Goal: Information Seeking & Learning: Learn about a topic

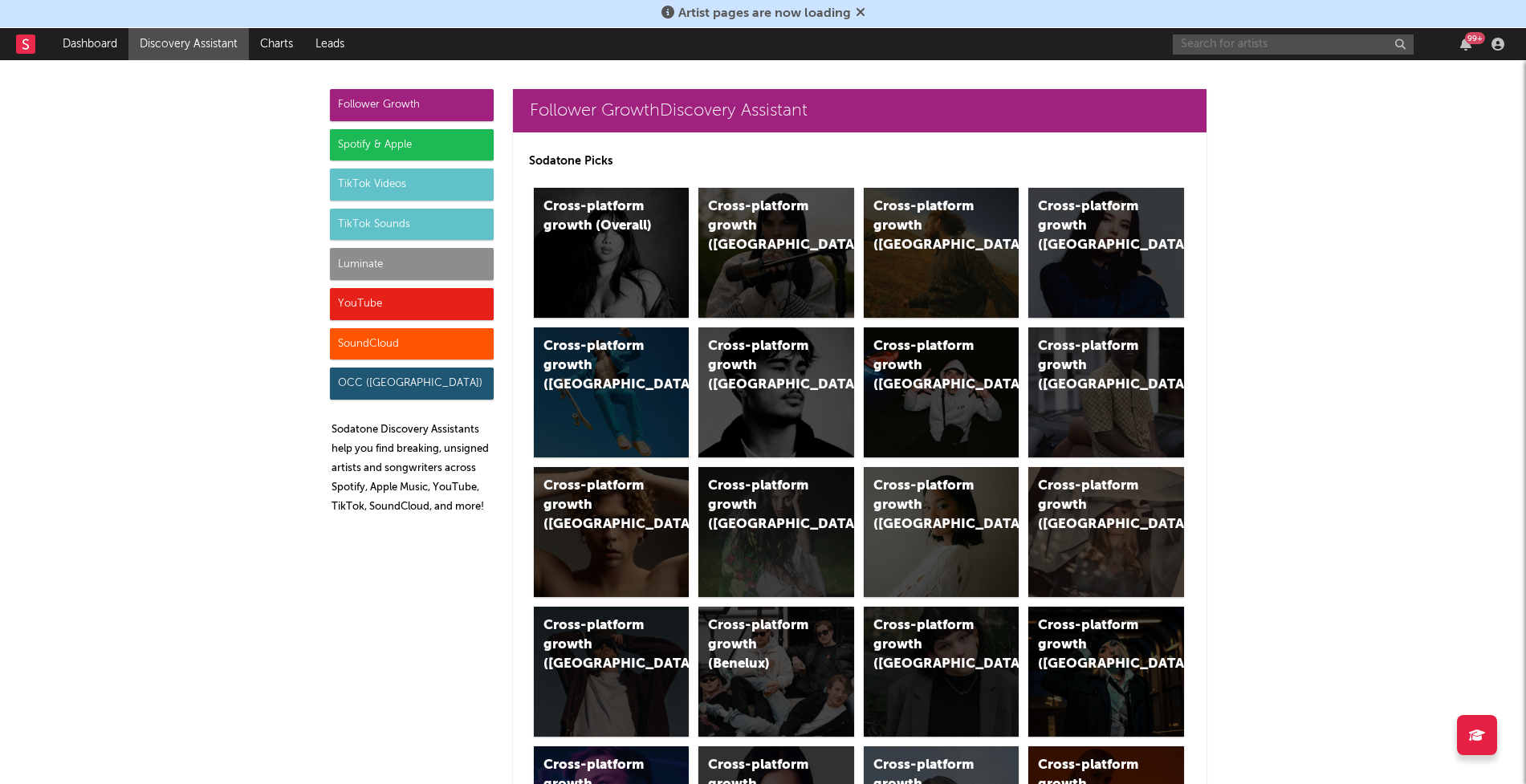
click at [1246, 43] on input "text" at bounding box center [1293, 44] width 241 height 20
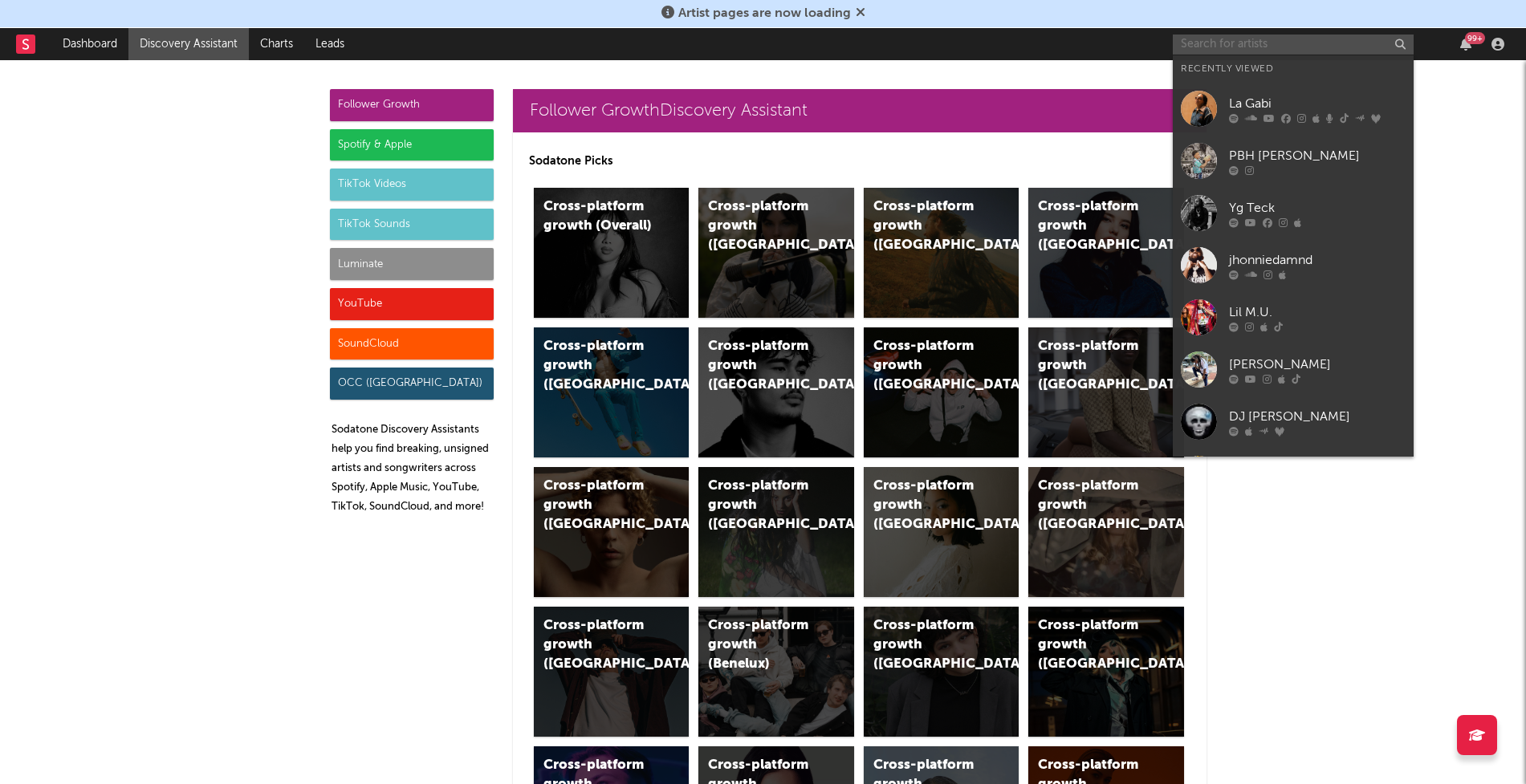
paste input "https://www.instagram.com/1bankrollju/?hl=en"
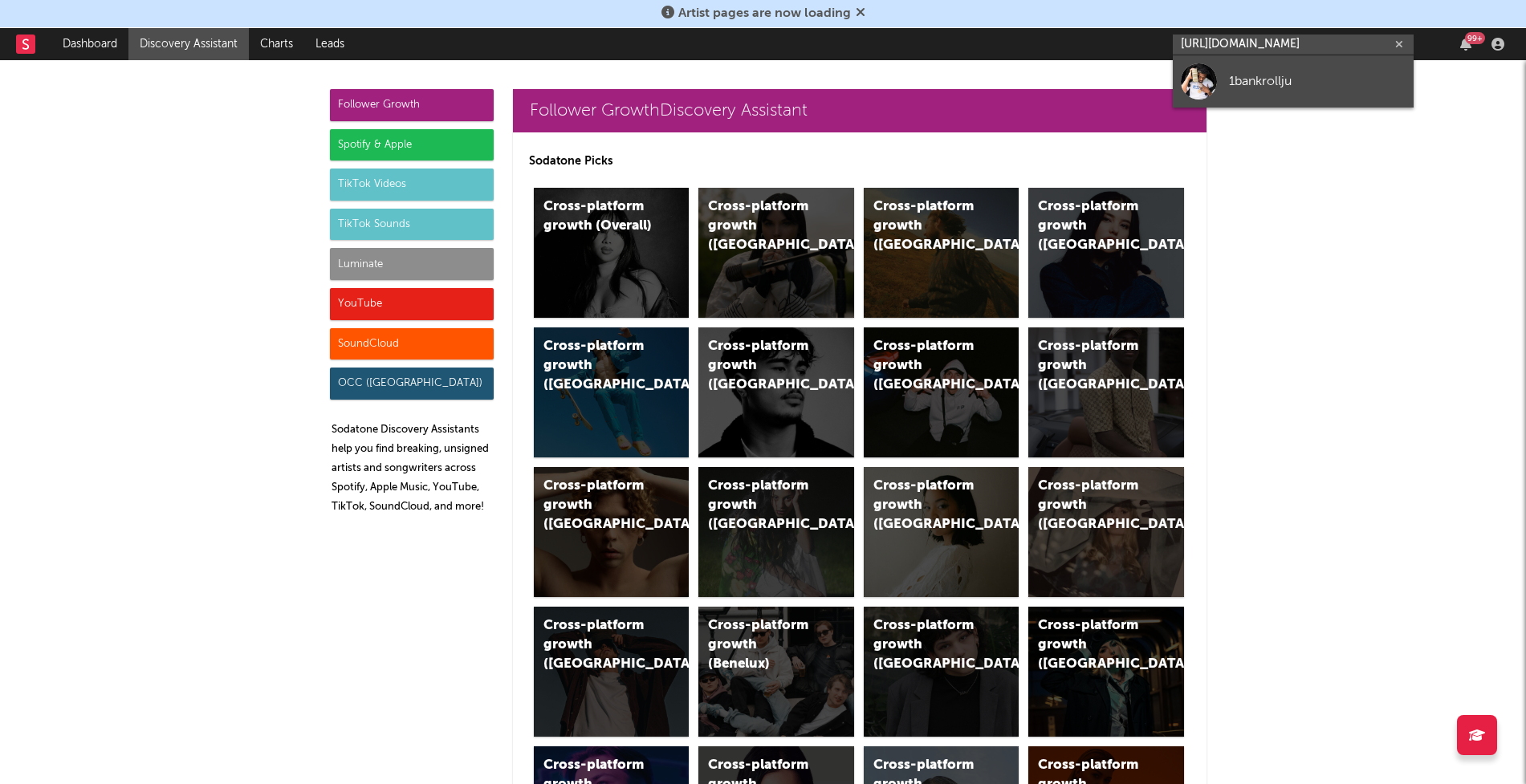
type input "https://www.instagram.com/1bankrollju/?hl=en"
click at [1252, 71] on div "1bankrollju" at bounding box center [1317, 81] width 176 height 19
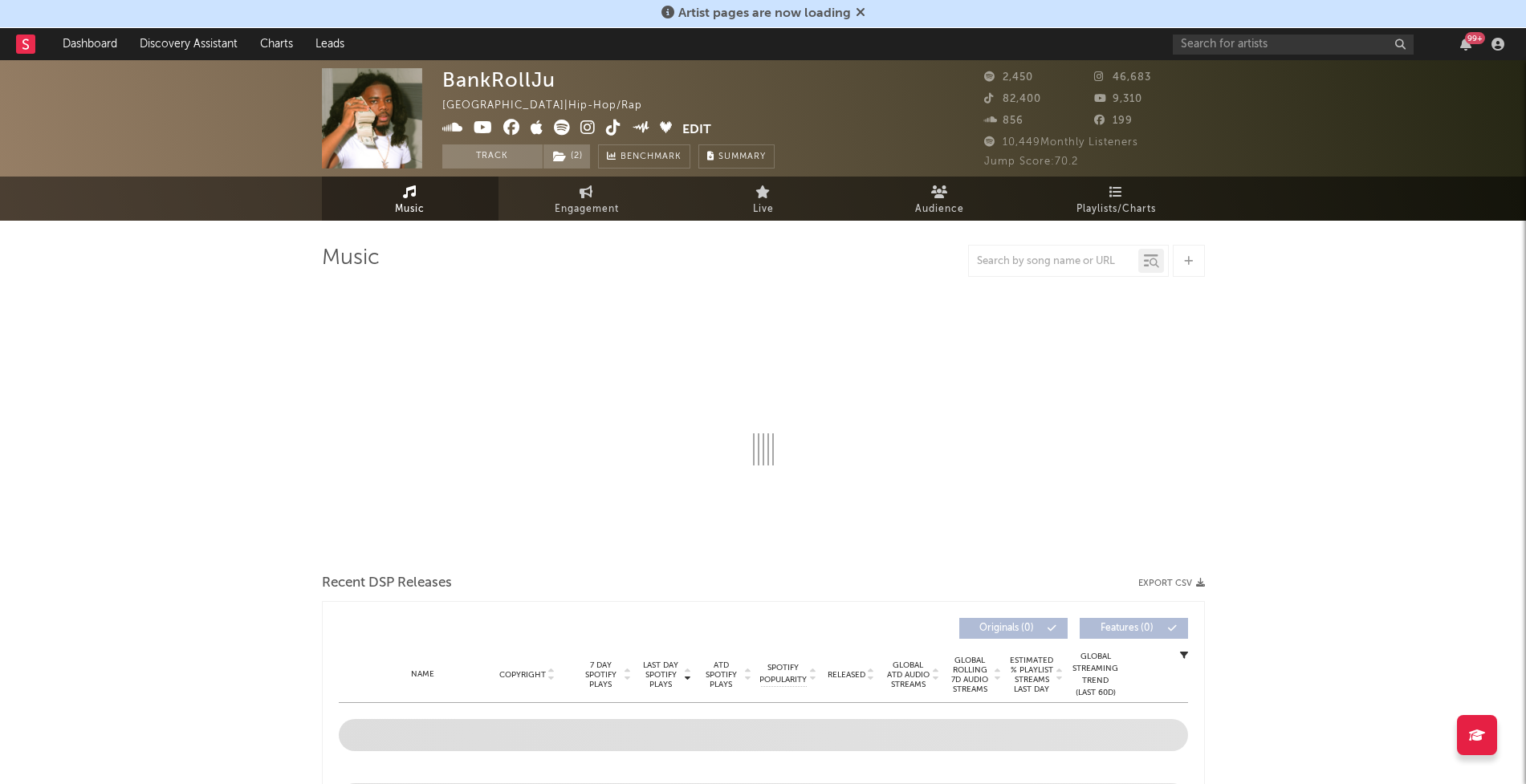
select select "6m"
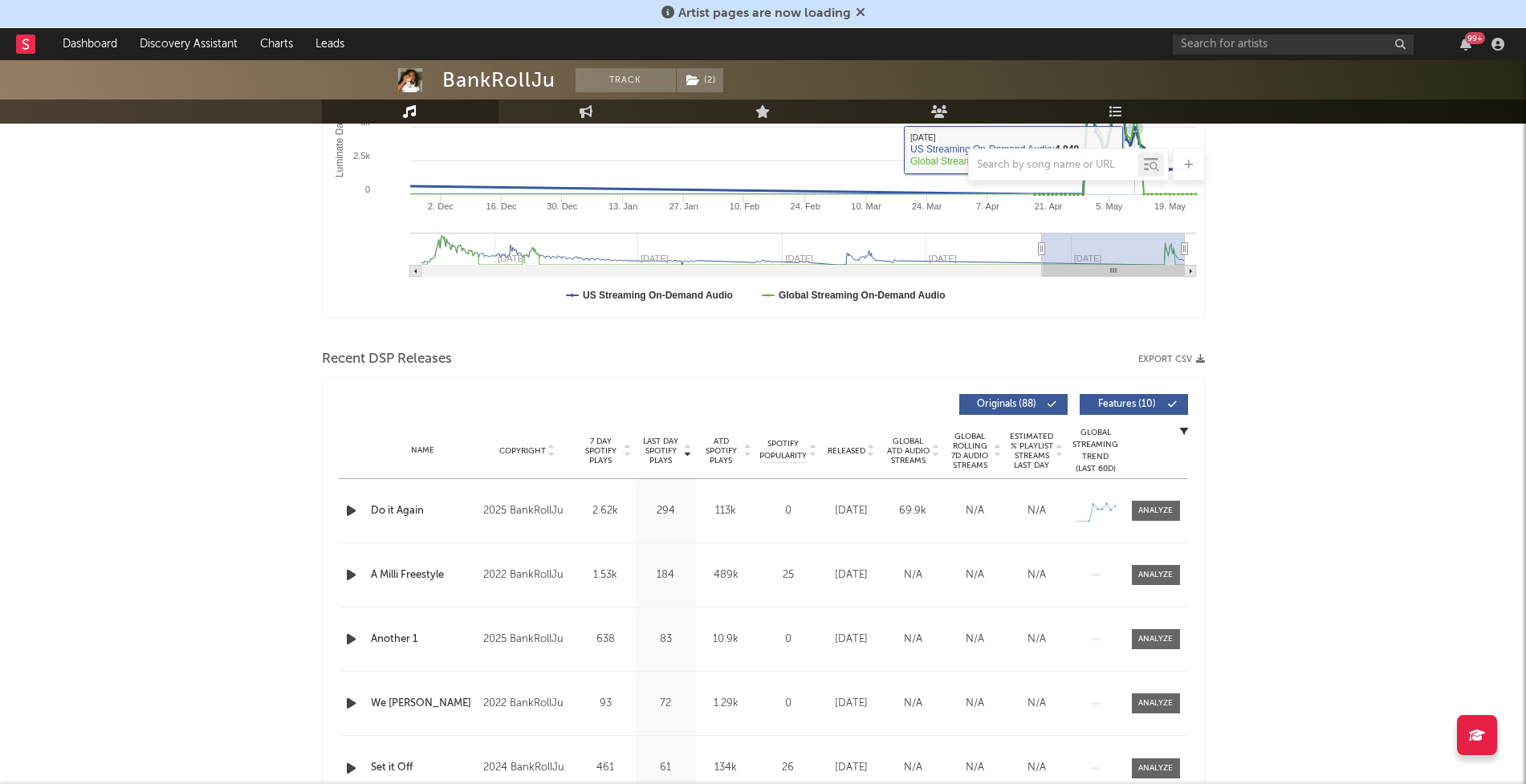
scroll to position [358, 0]
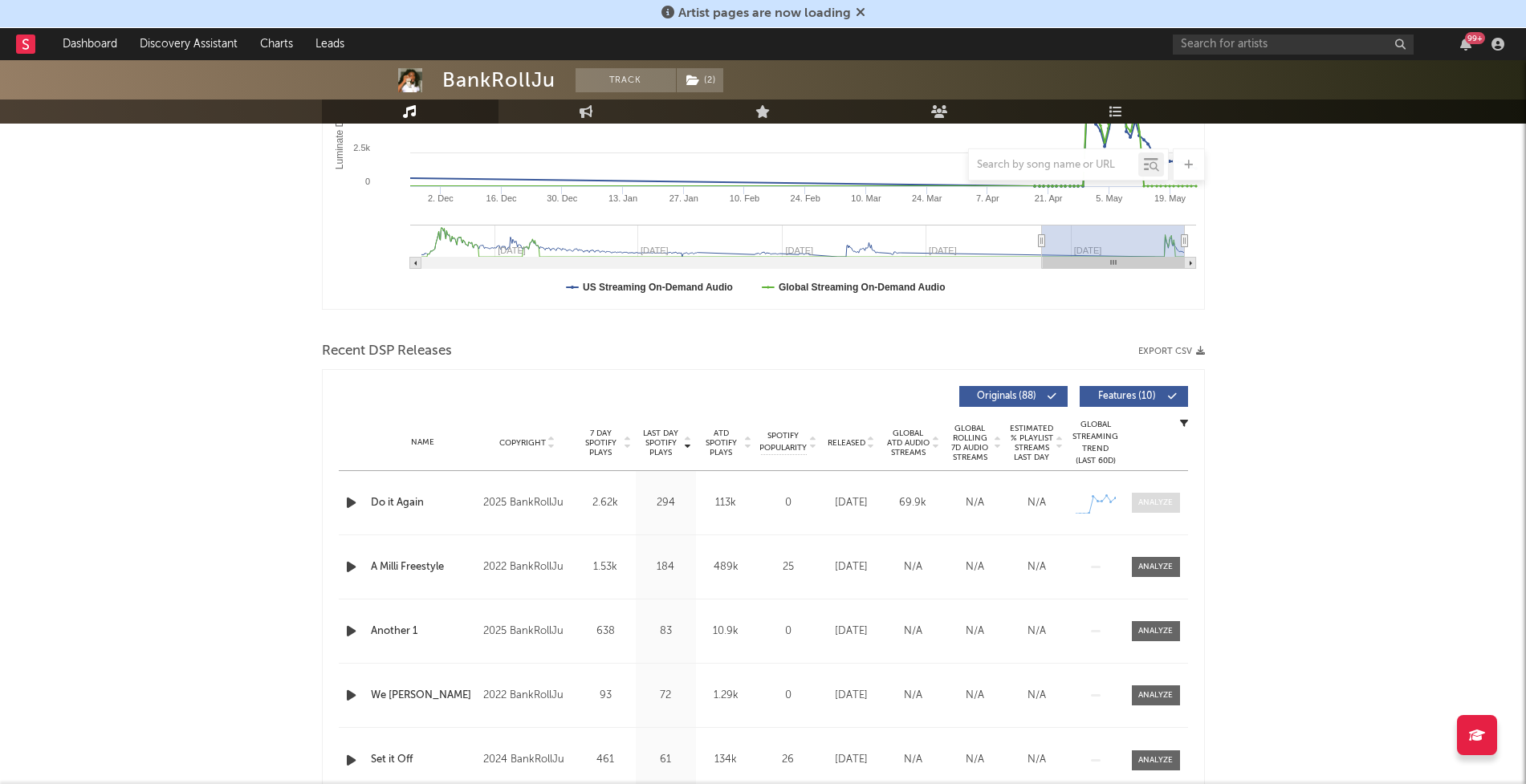
click at [1162, 503] on div at bounding box center [1155, 503] width 35 height 12
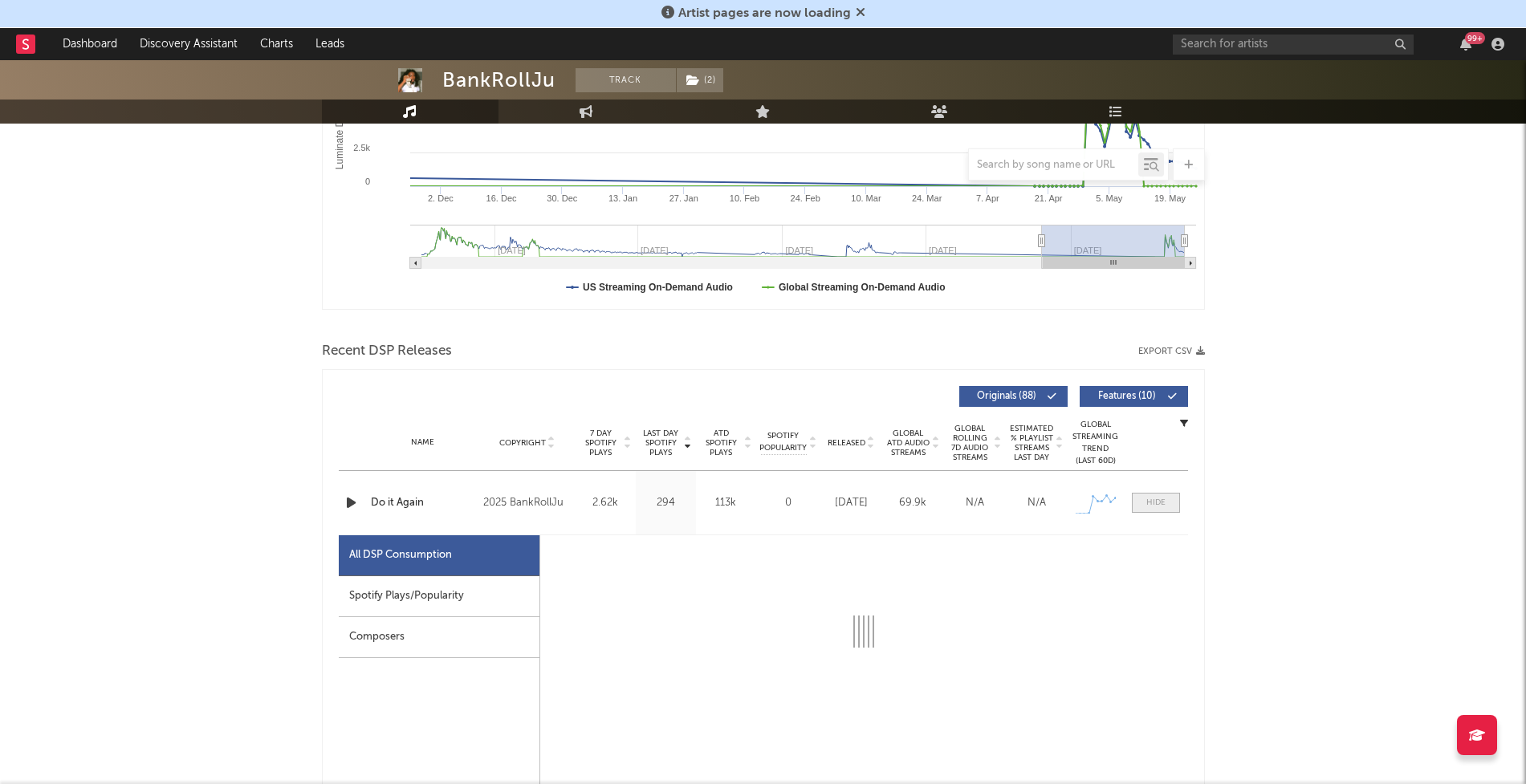
select select "1w"
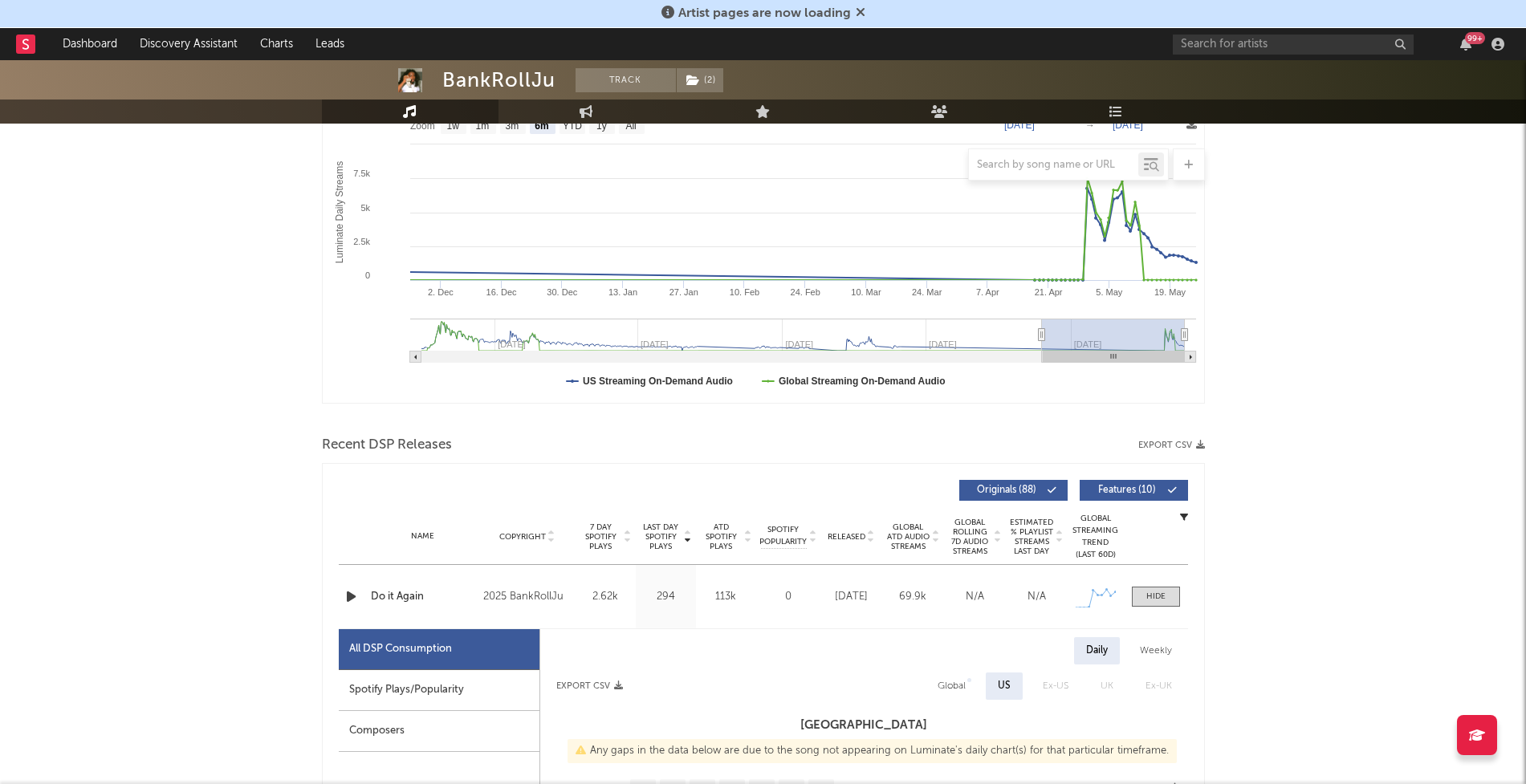
scroll to position [0, 0]
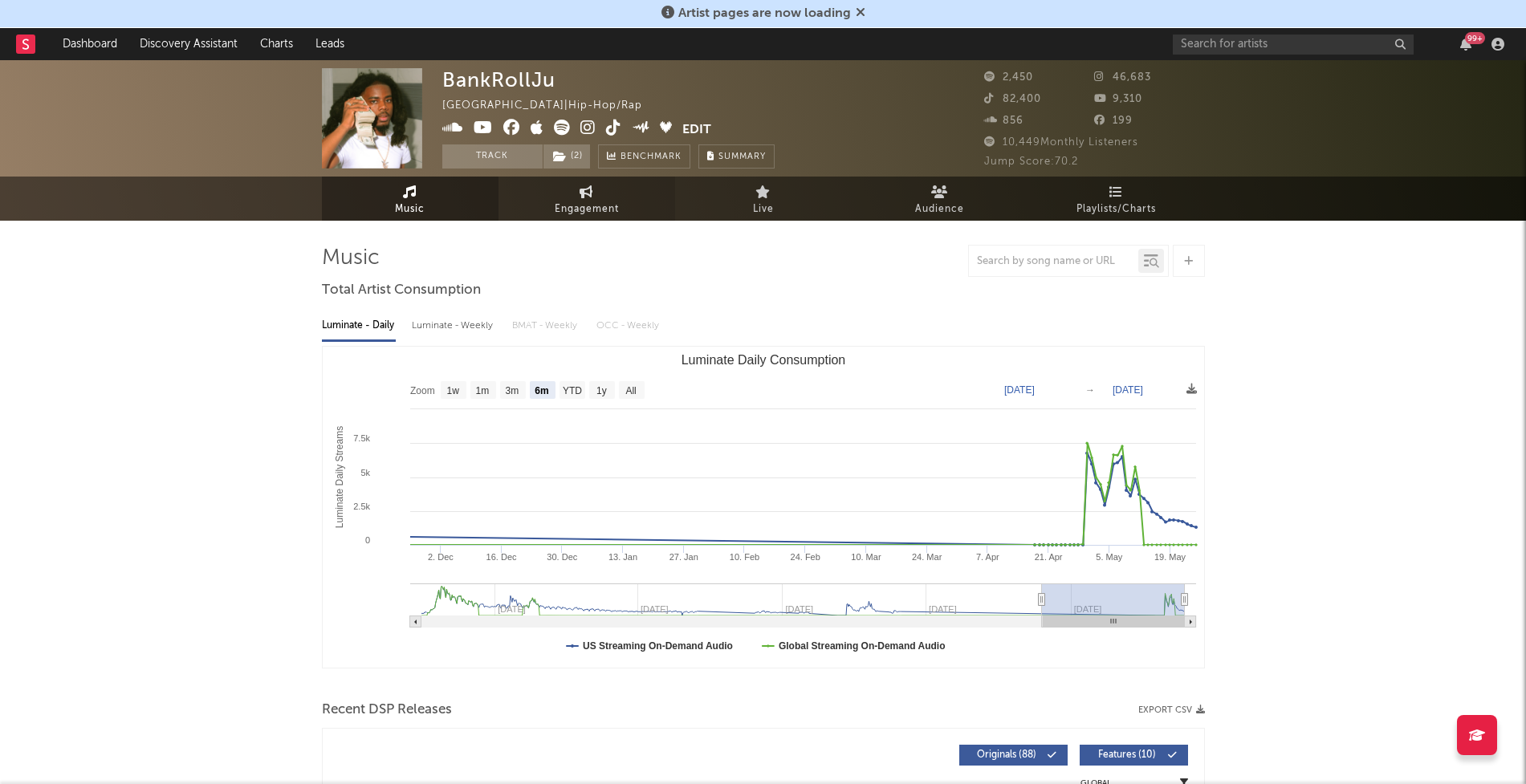
click at [546, 217] on link "Engagement" at bounding box center [586, 198] width 176 height 44
select select "1w"
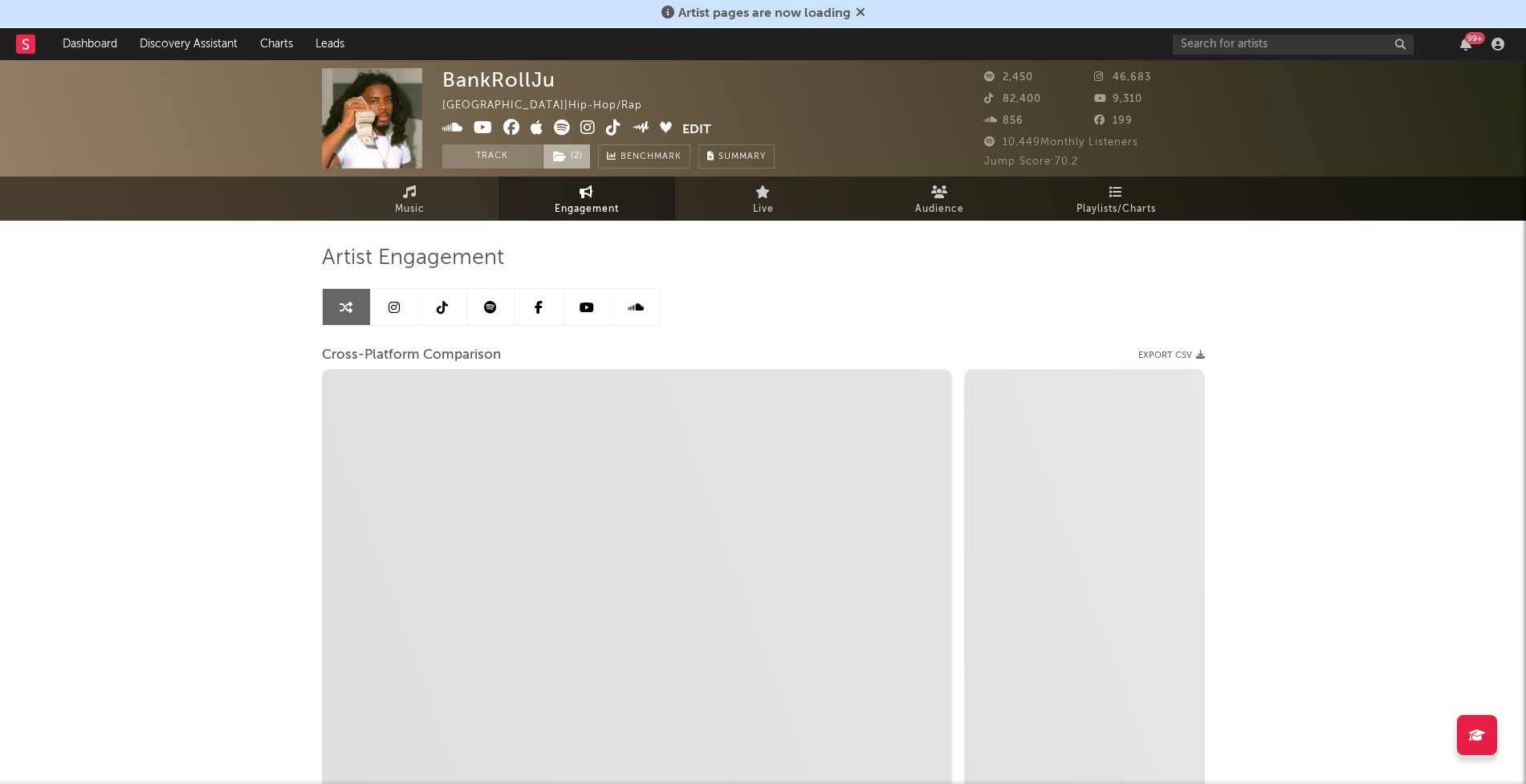
click at [580, 151] on span "( 2 )" at bounding box center [566, 156] width 48 height 24
select select "1m"
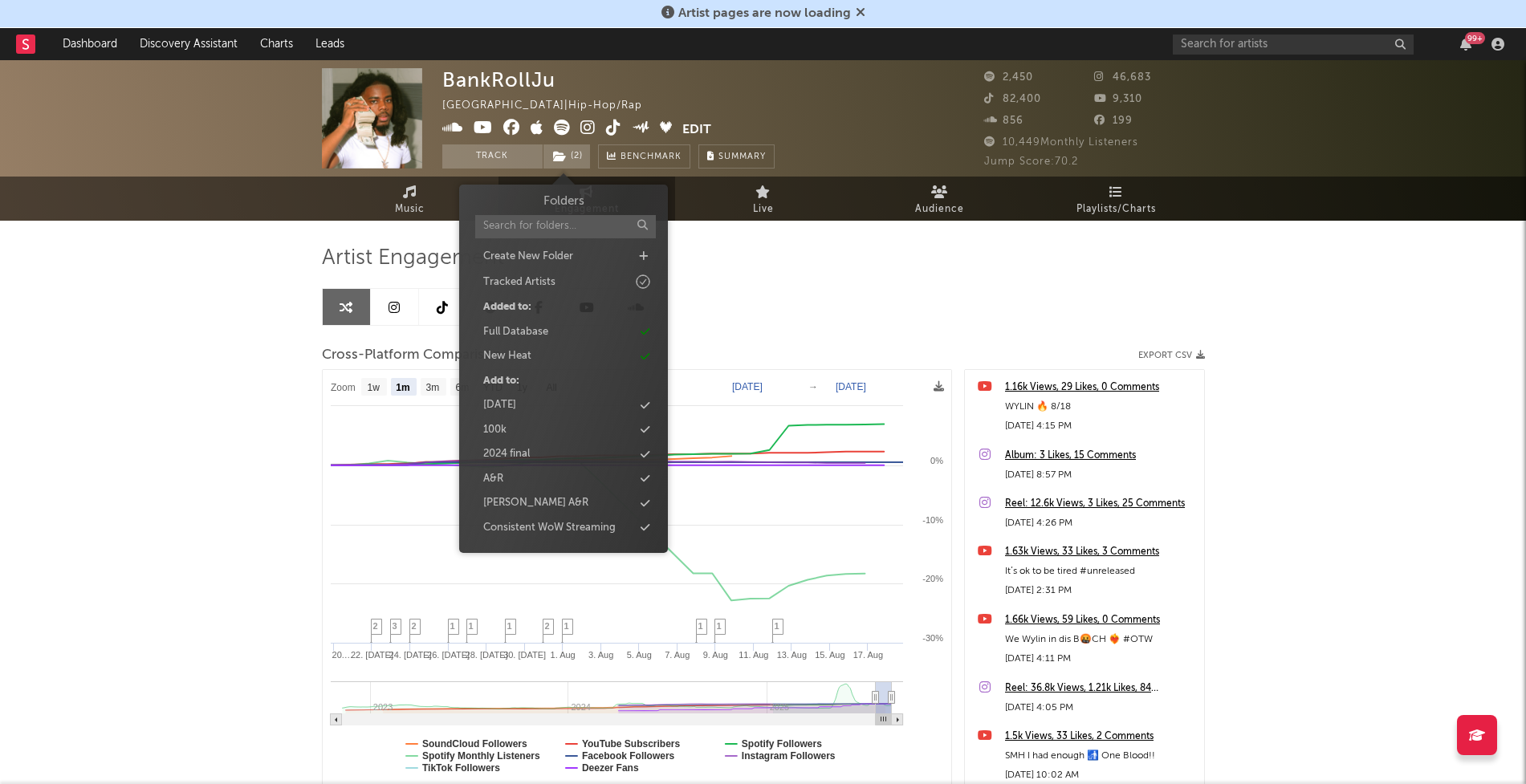
click at [262, 321] on div "BankRollJu United States | Hip-Hop/Rap Edit Track ( 2 ) Benchmark Summary 2,450…" at bounding box center [763, 481] width 1526 height 843
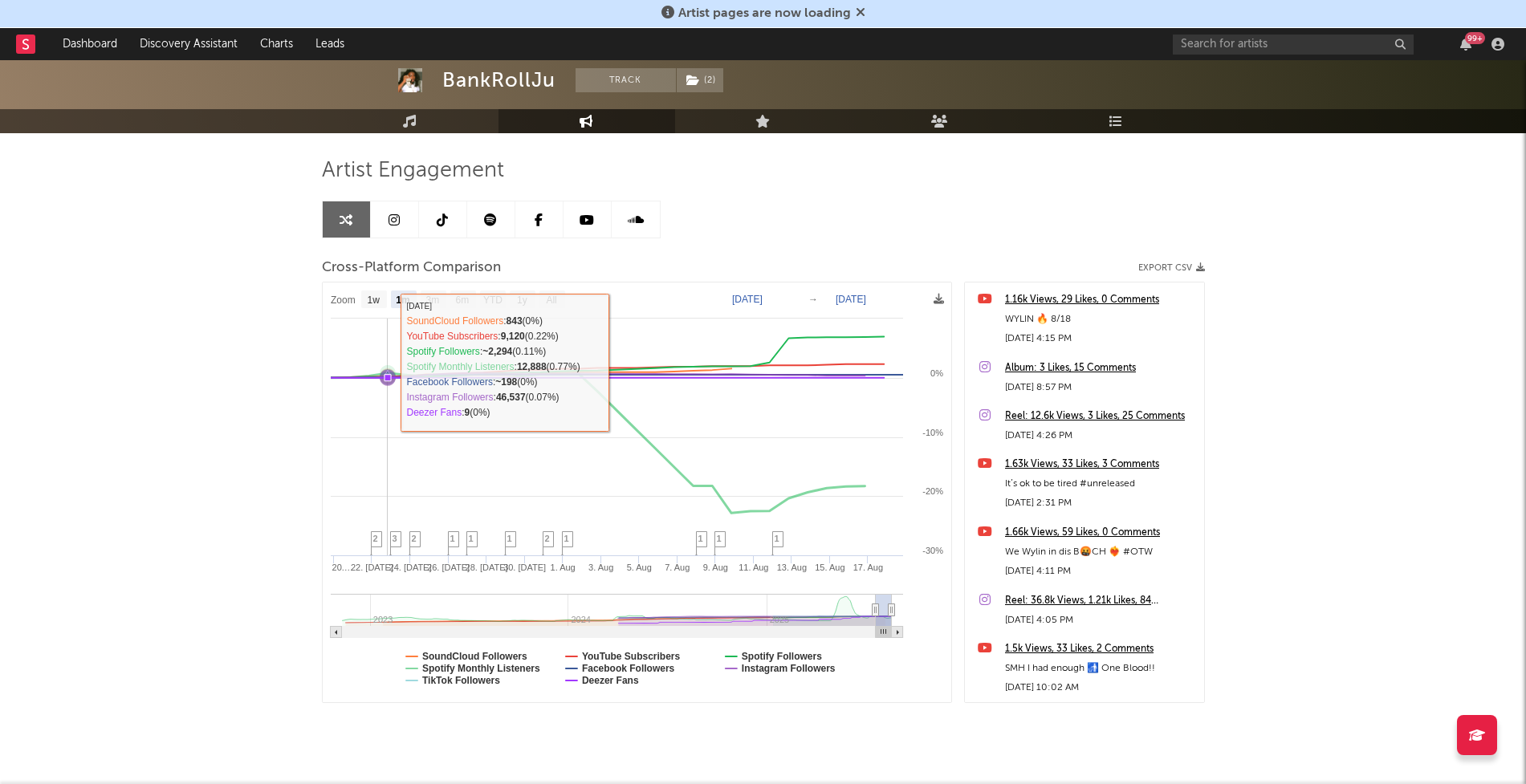
scroll to position [91, 0]
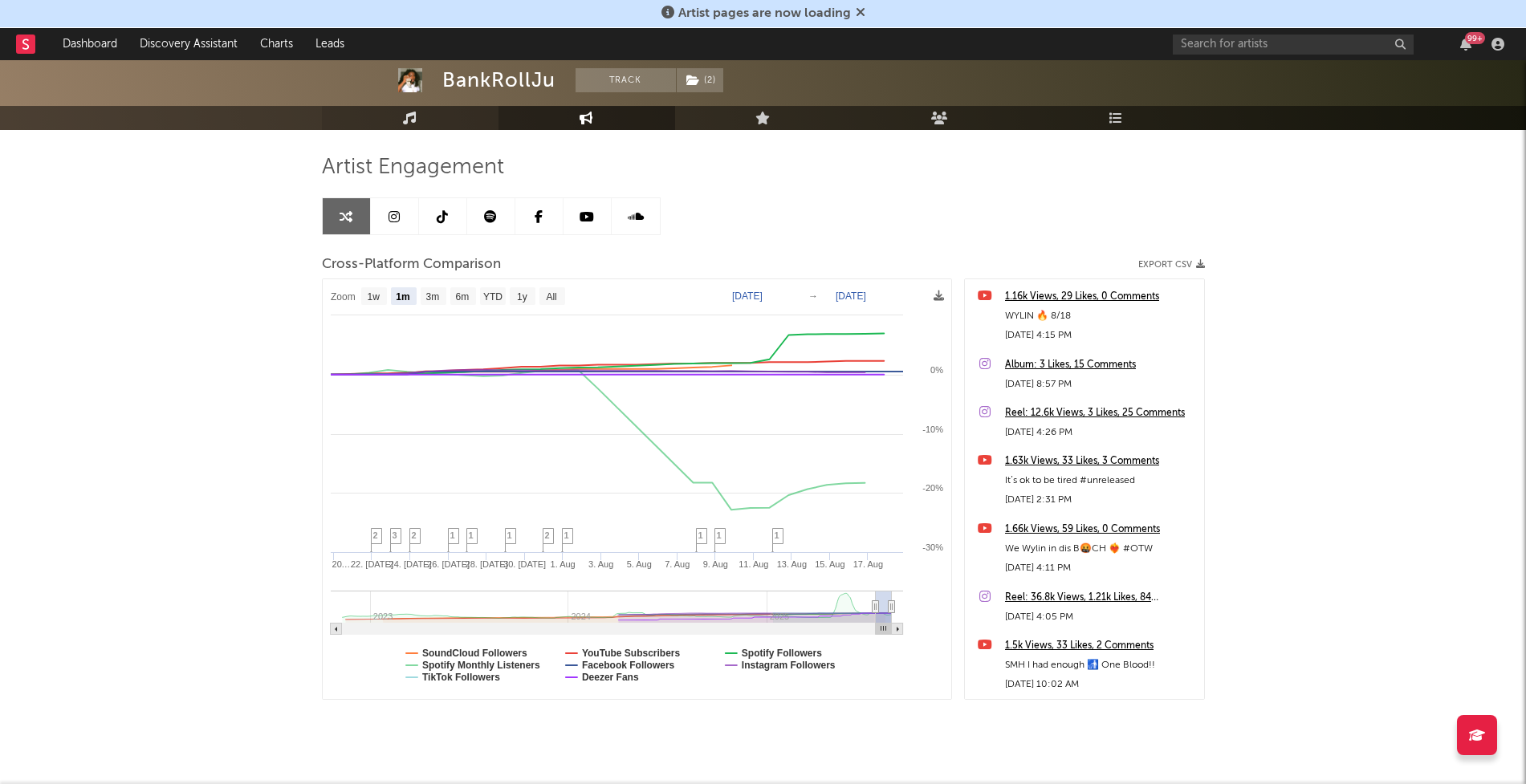
click at [414, 118] on icon at bounding box center [409, 118] width 13 height 13
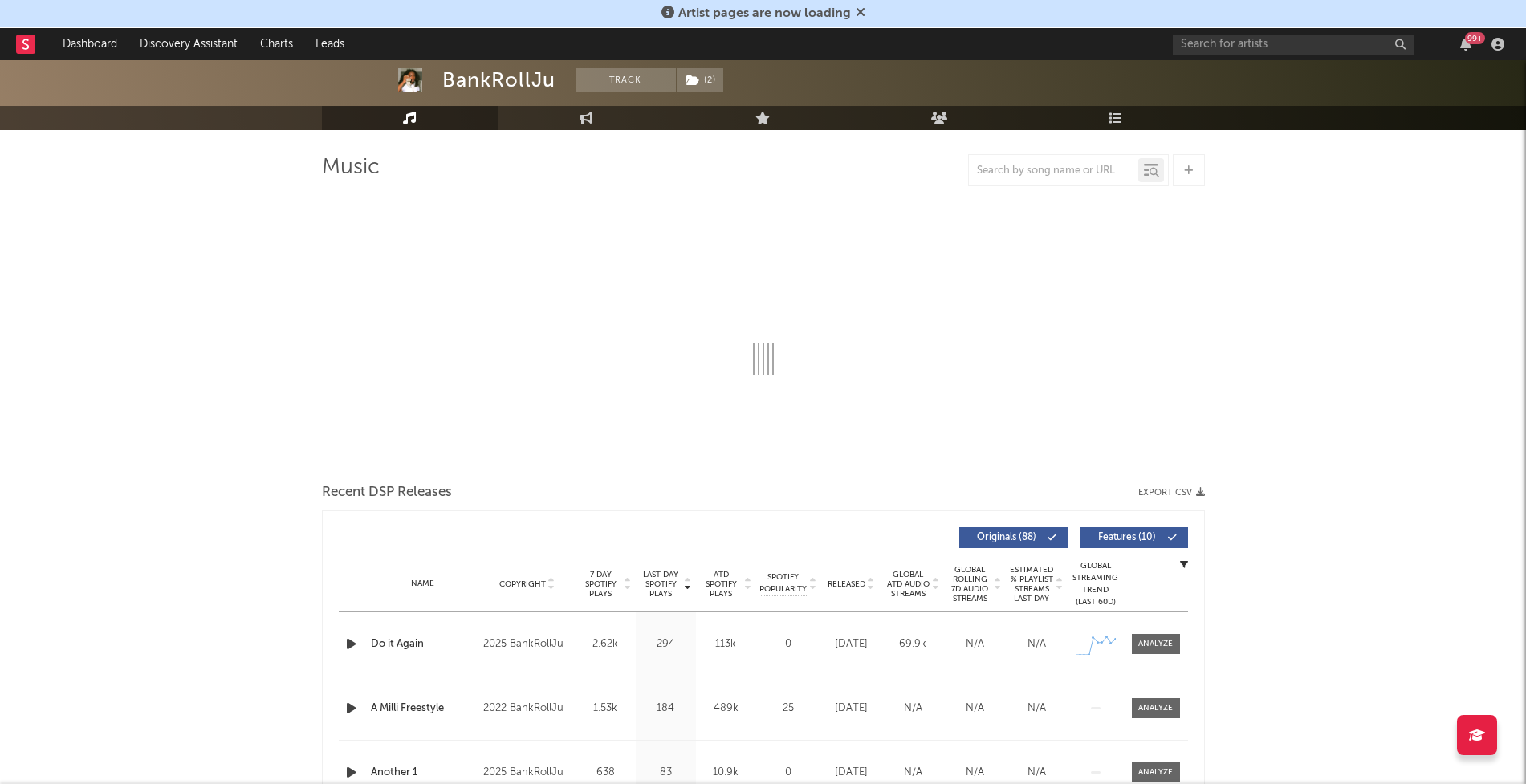
select select "6m"
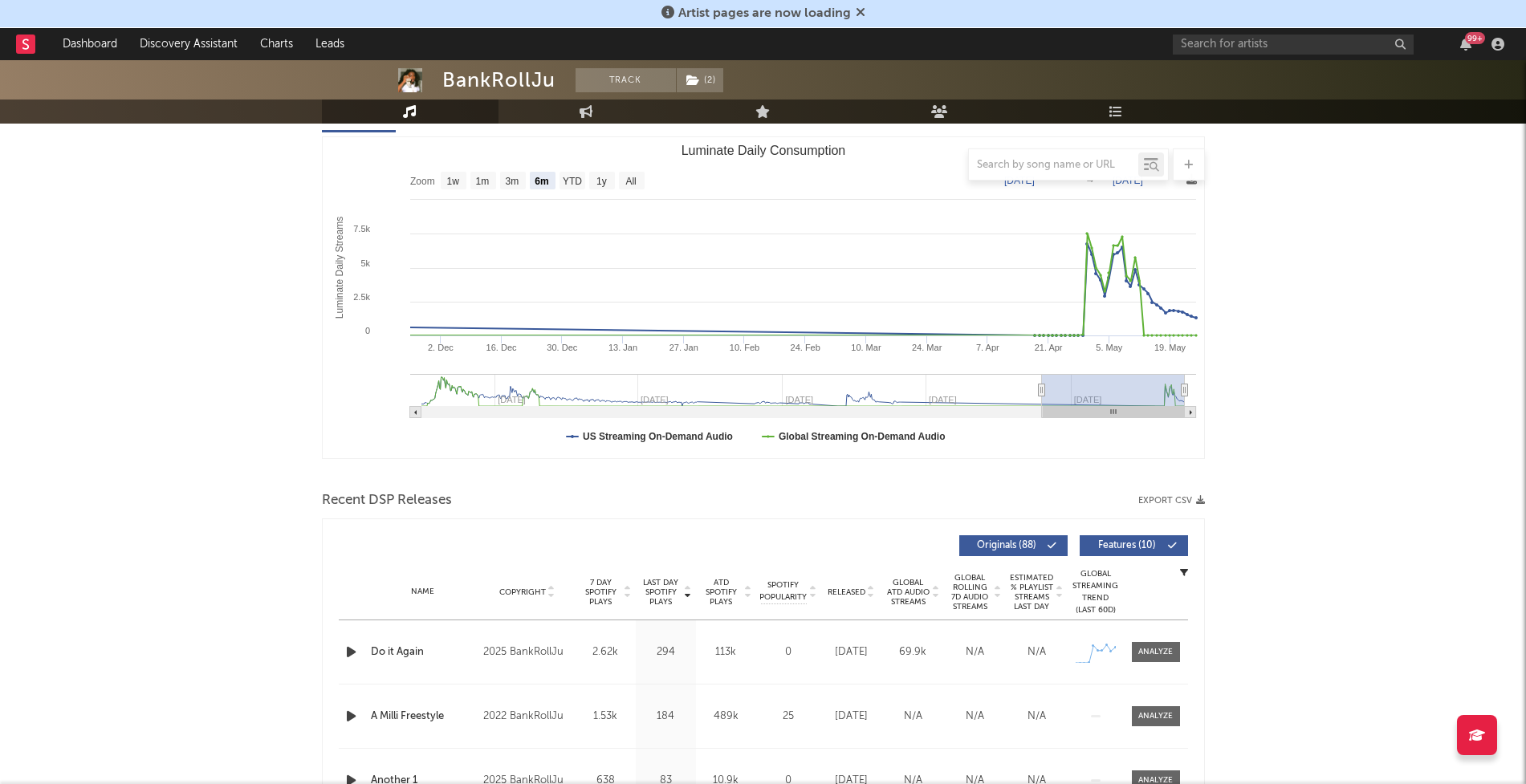
scroll to position [215, 0]
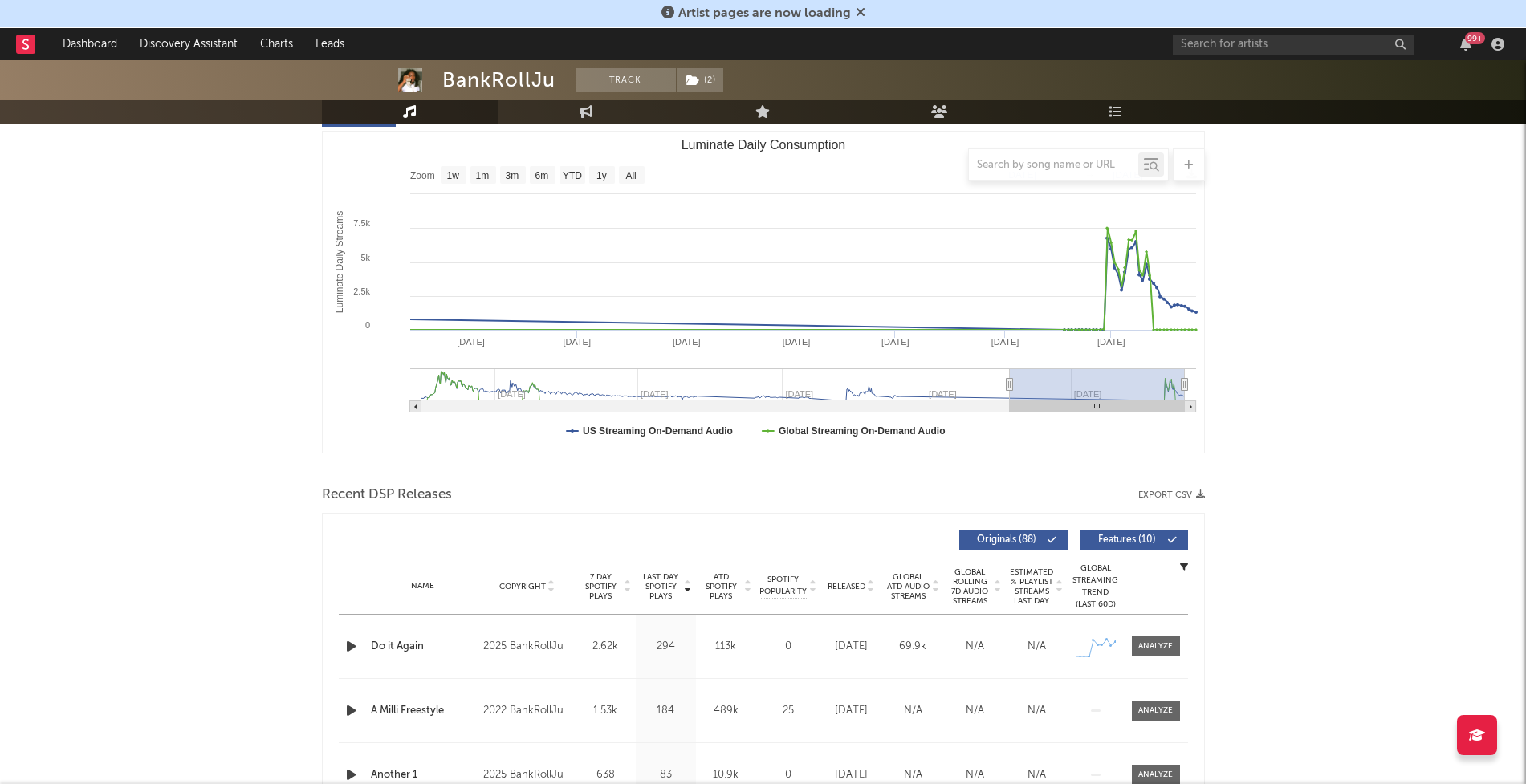
type input "2022-11-11"
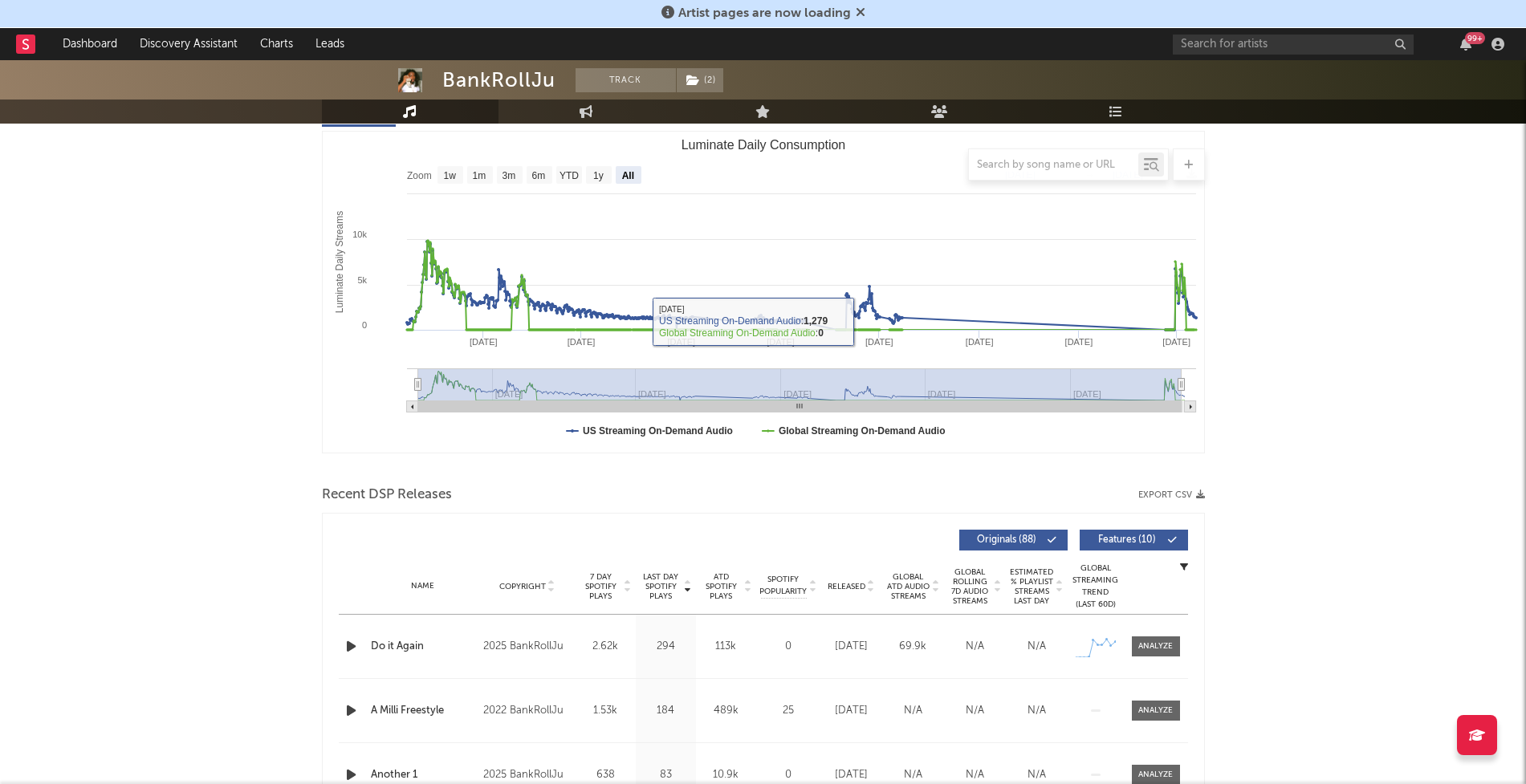
drag, startPoint x: 1038, startPoint y: 386, endPoint x: 386, endPoint y: 315, distance: 655.9
click at [386, 316] on icon "Created with Highcharts 10.3.3 Luminate Daily Streams Luminate Daily Consumptio…" at bounding box center [763, 292] width 881 height 321
select select "All"
type input "2024-10-07"
select select "6m"
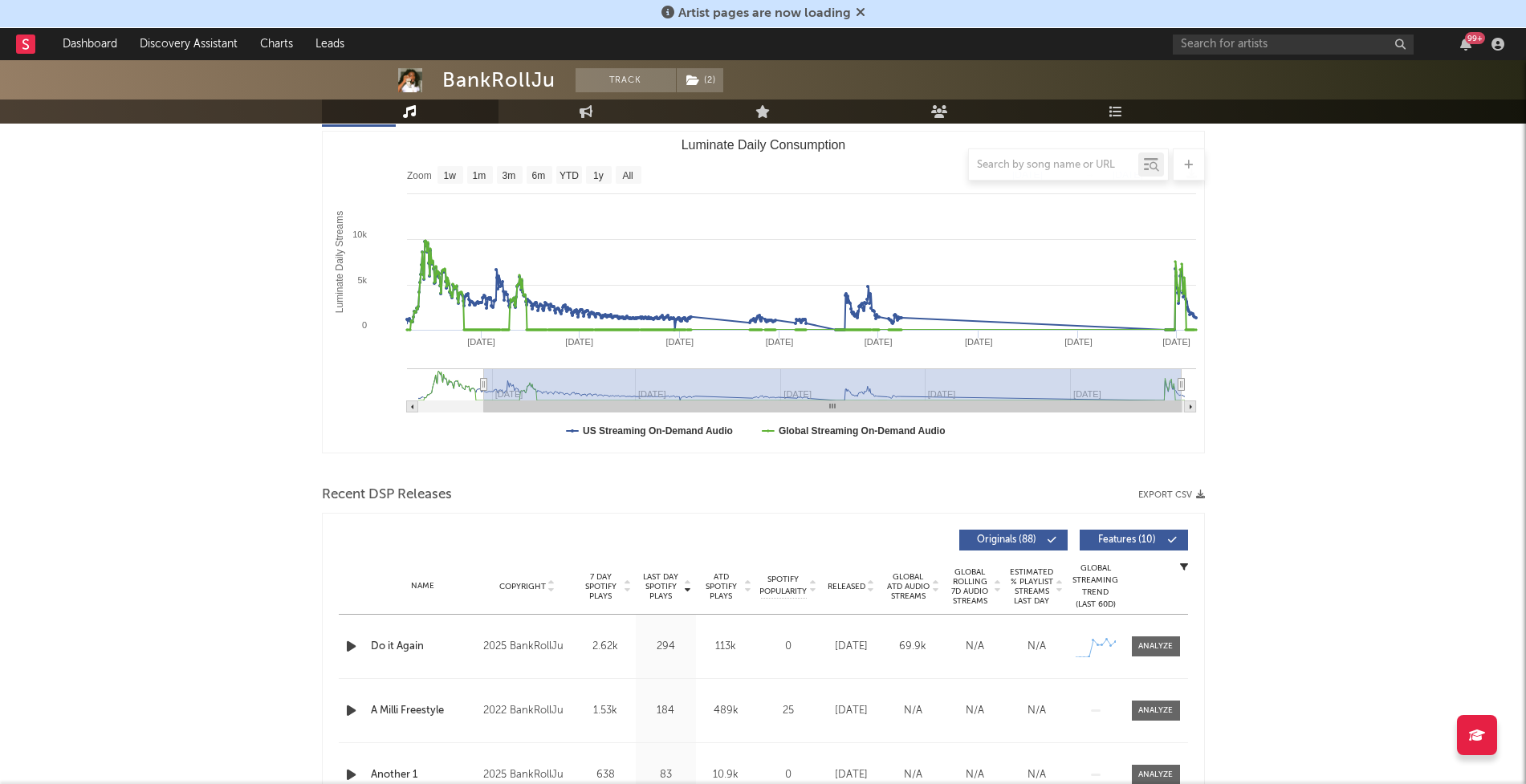
type input "2025-02-04"
select select "3m"
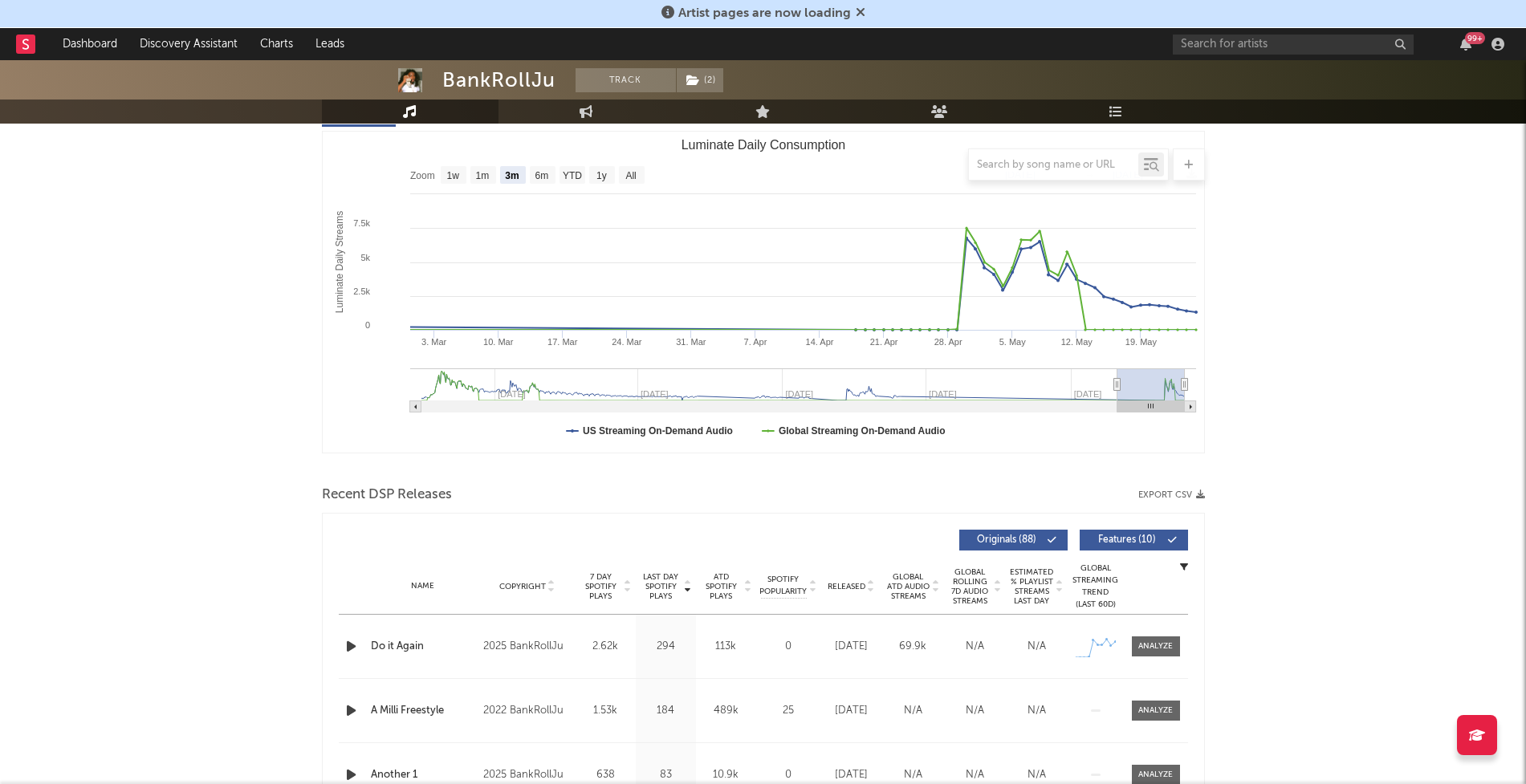
type input "2025-04-22"
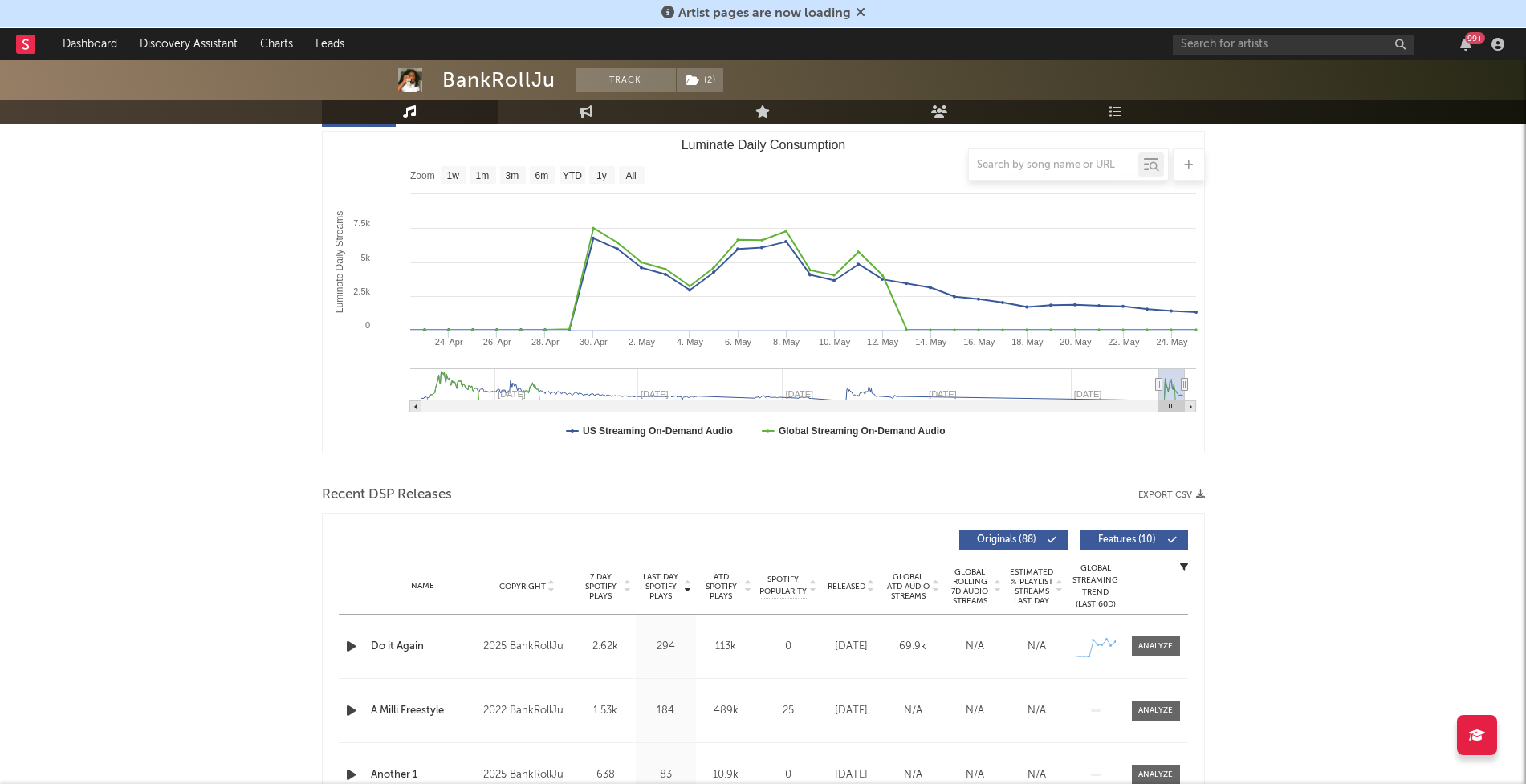
drag, startPoint x: 419, startPoint y: 382, endPoint x: 1158, endPoint y: 401, distance: 739.2
click at [1158, 401] on g "Luminate Daily Consumption" at bounding box center [803, 390] width 786 height 44
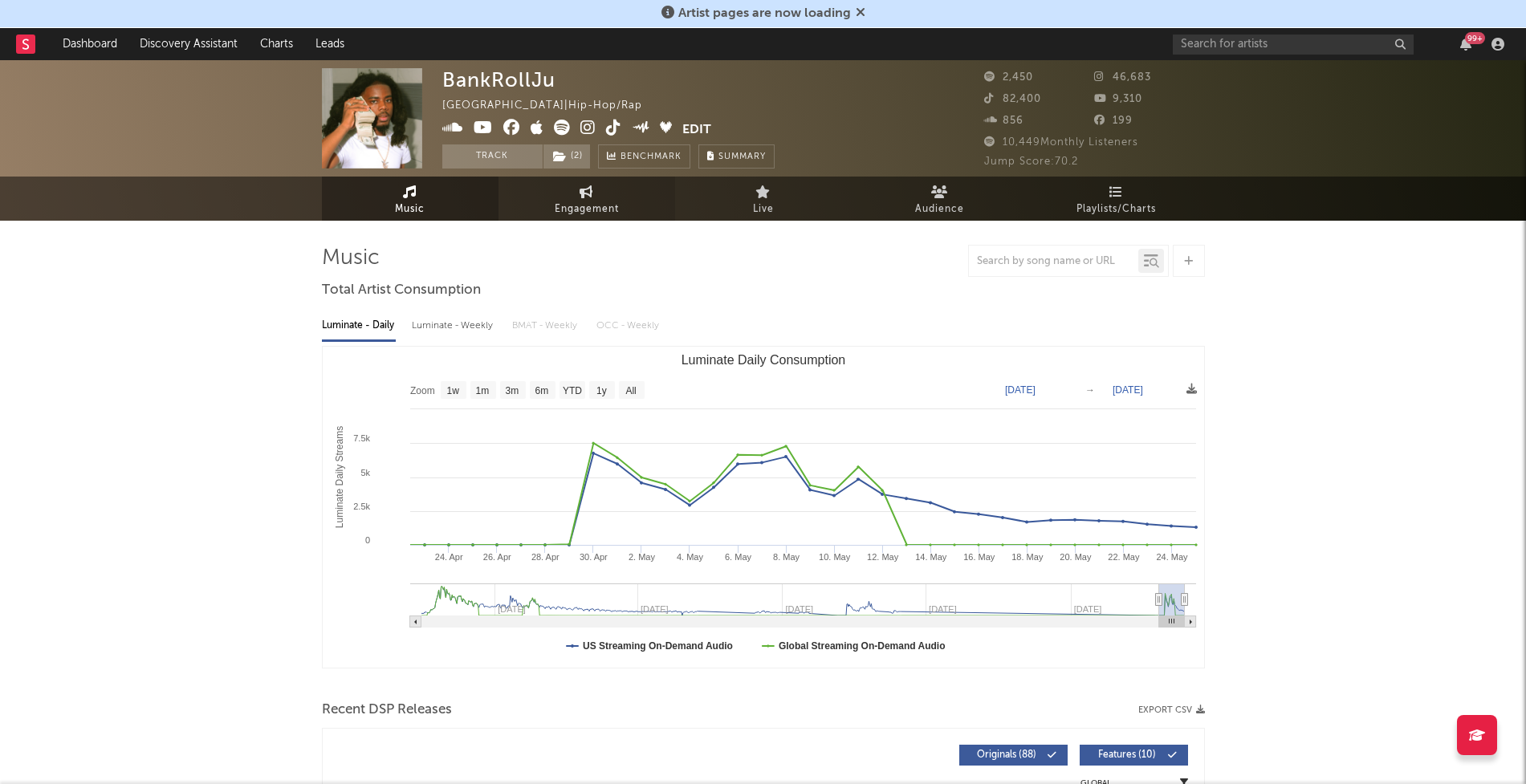
click at [539, 215] on link "Engagement" at bounding box center [586, 198] width 176 height 44
select select "1w"
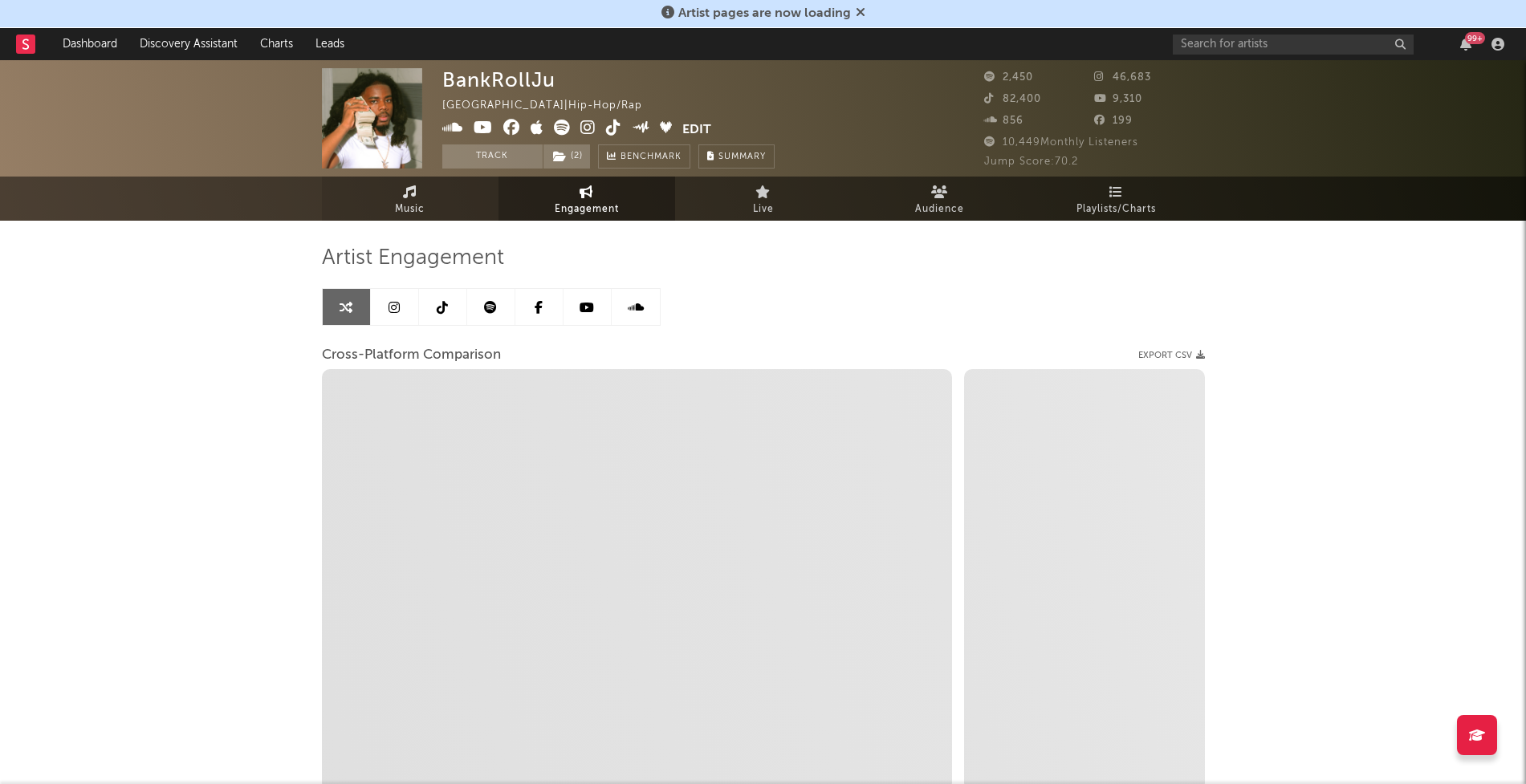
click at [382, 176] on link "Music" at bounding box center [409, 198] width 176 height 44
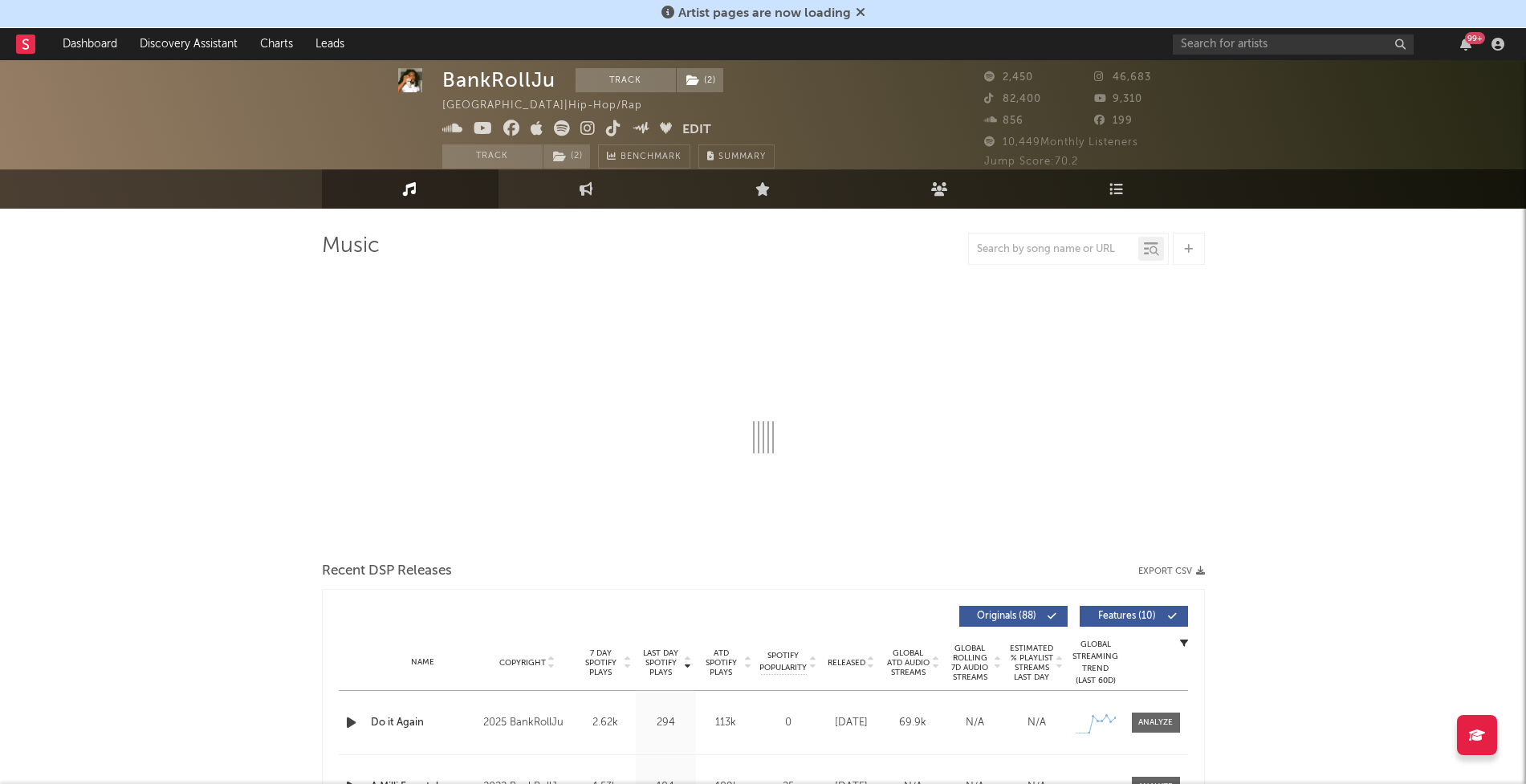
select select "6m"
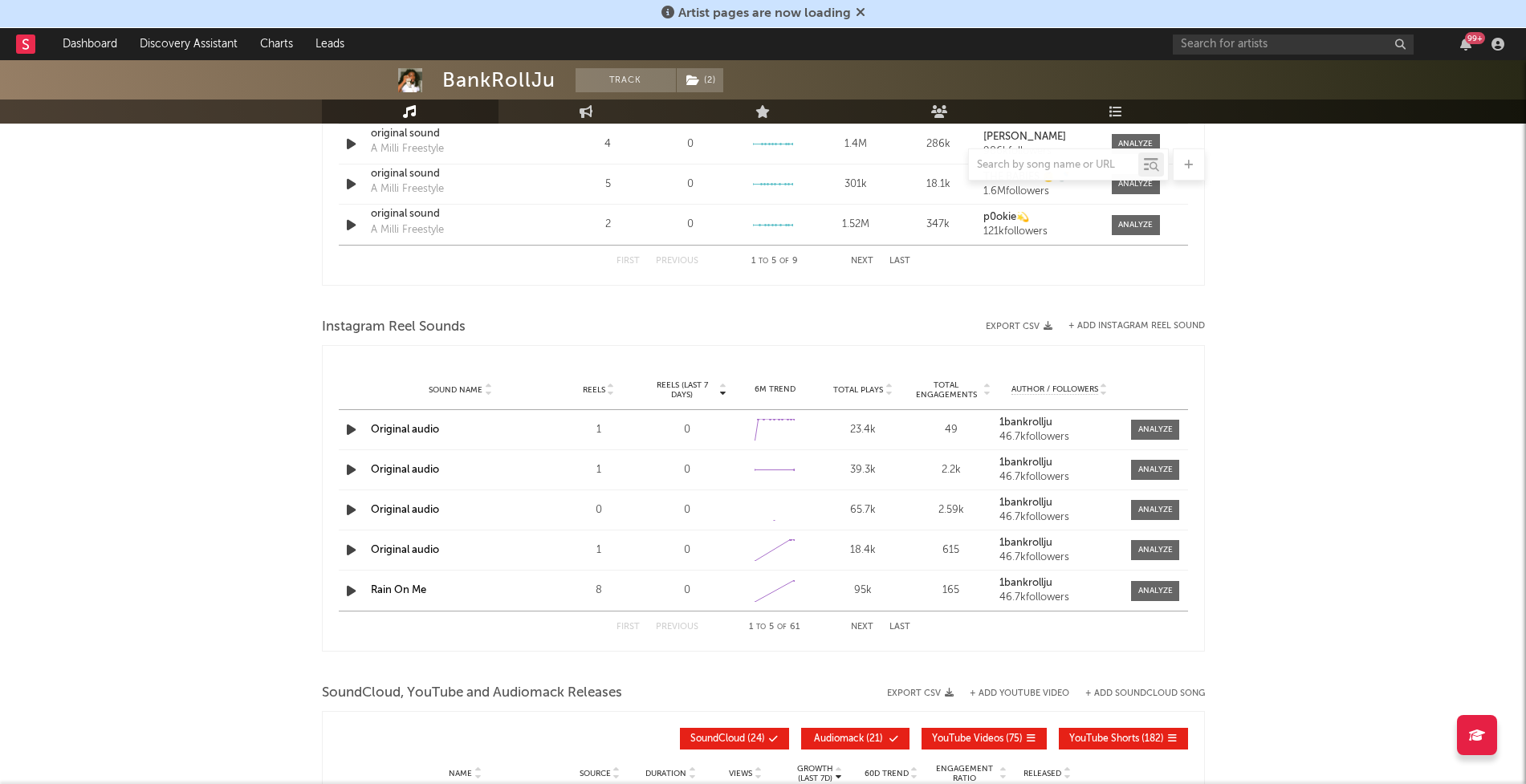
scroll to position [1295, 0]
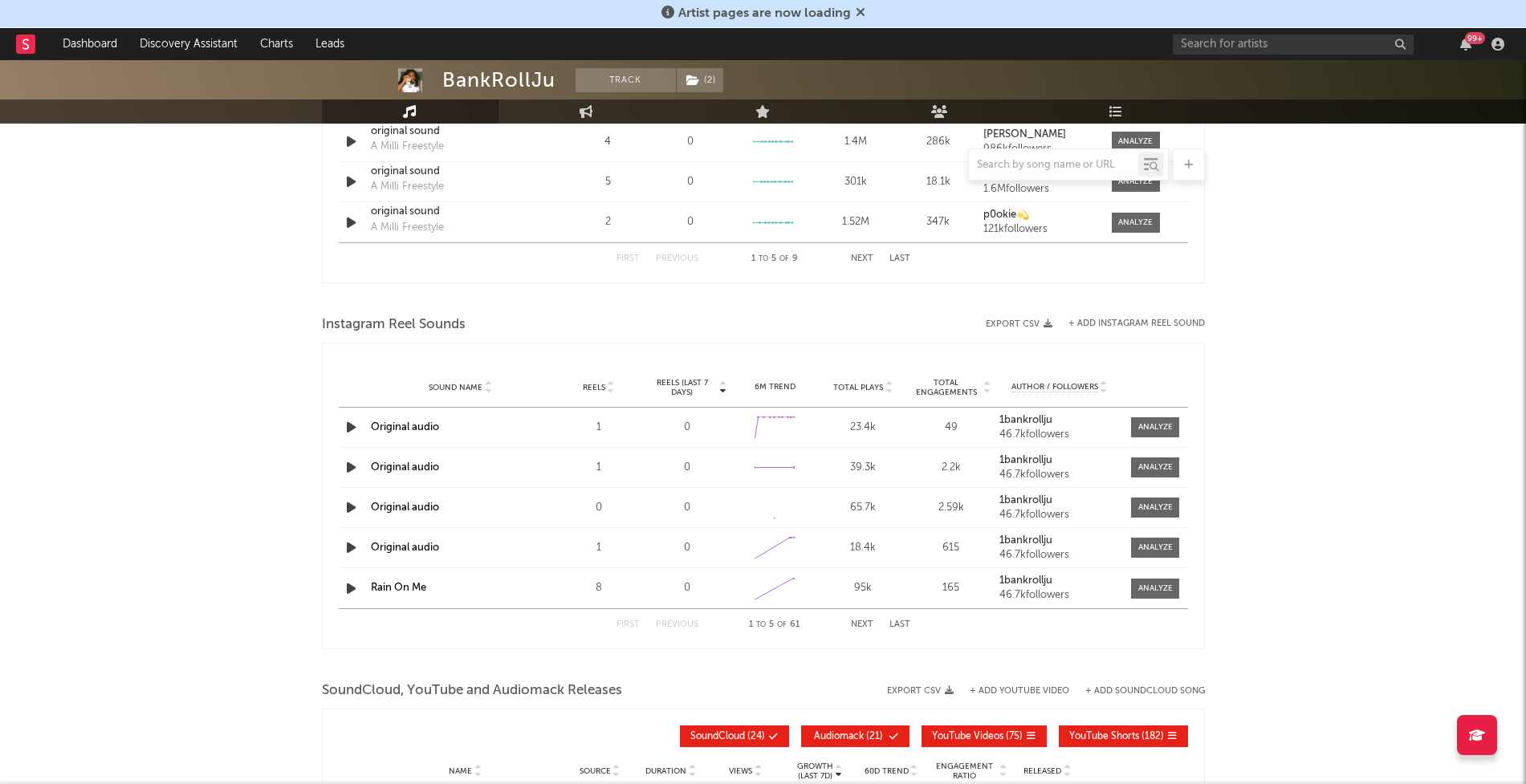
click at [868, 387] on span "Total Plays" at bounding box center [858, 387] width 50 height 10
click at [1162, 477] on span at bounding box center [1155, 467] width 48 height 20
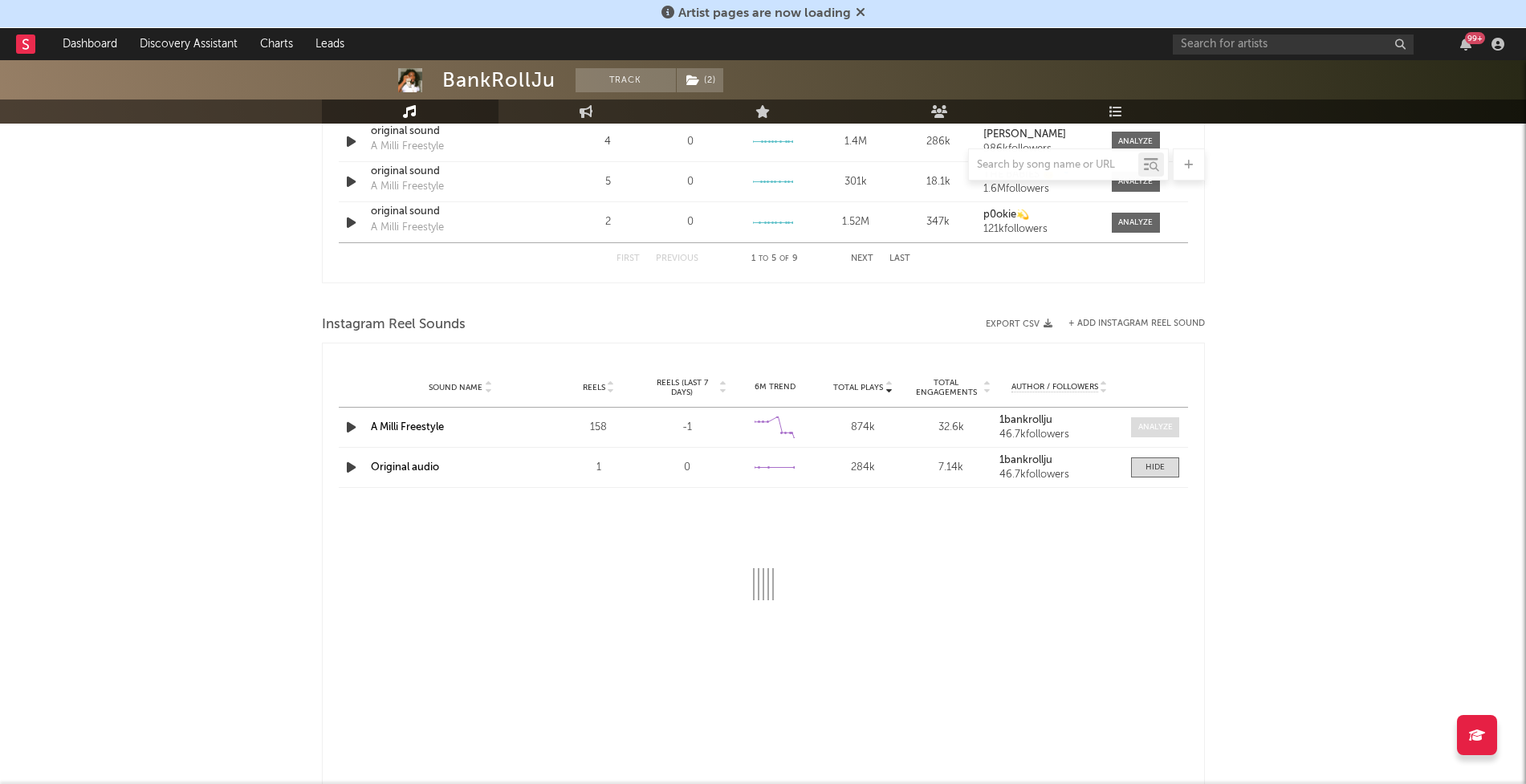
select select "6m"
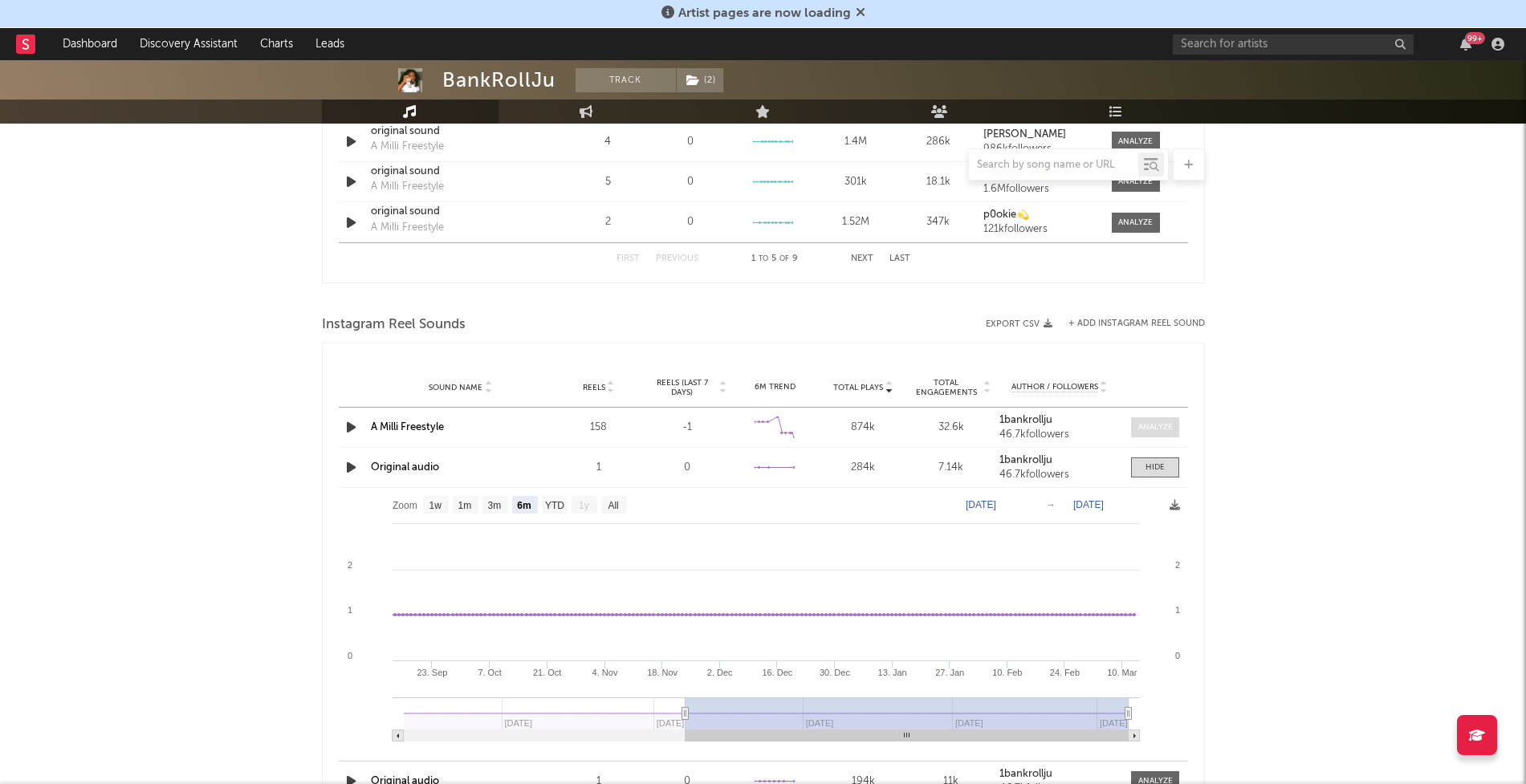
click at [1151, 430] on div at bounding box center [1155, 427] width 35 height 12
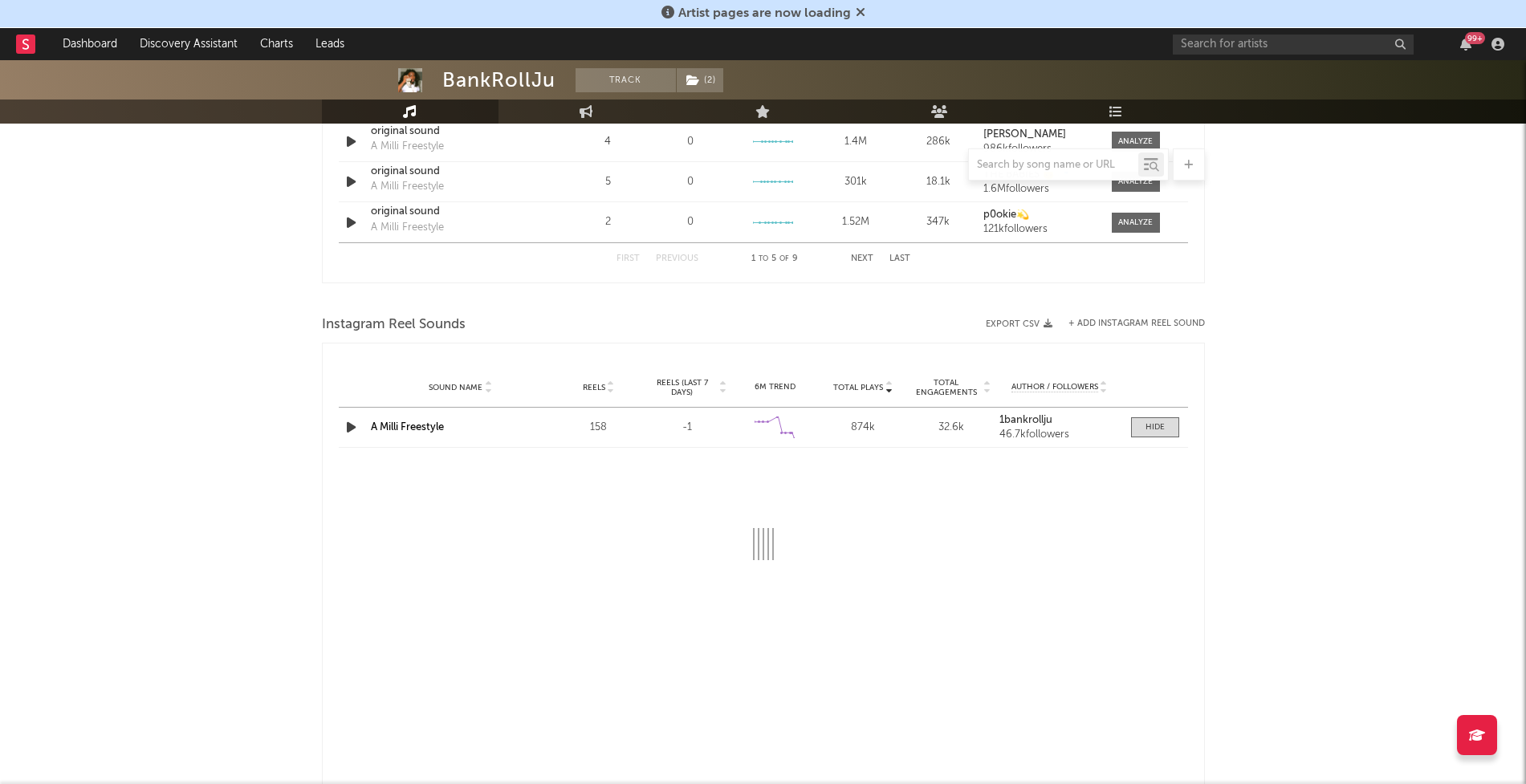
select select "6m"
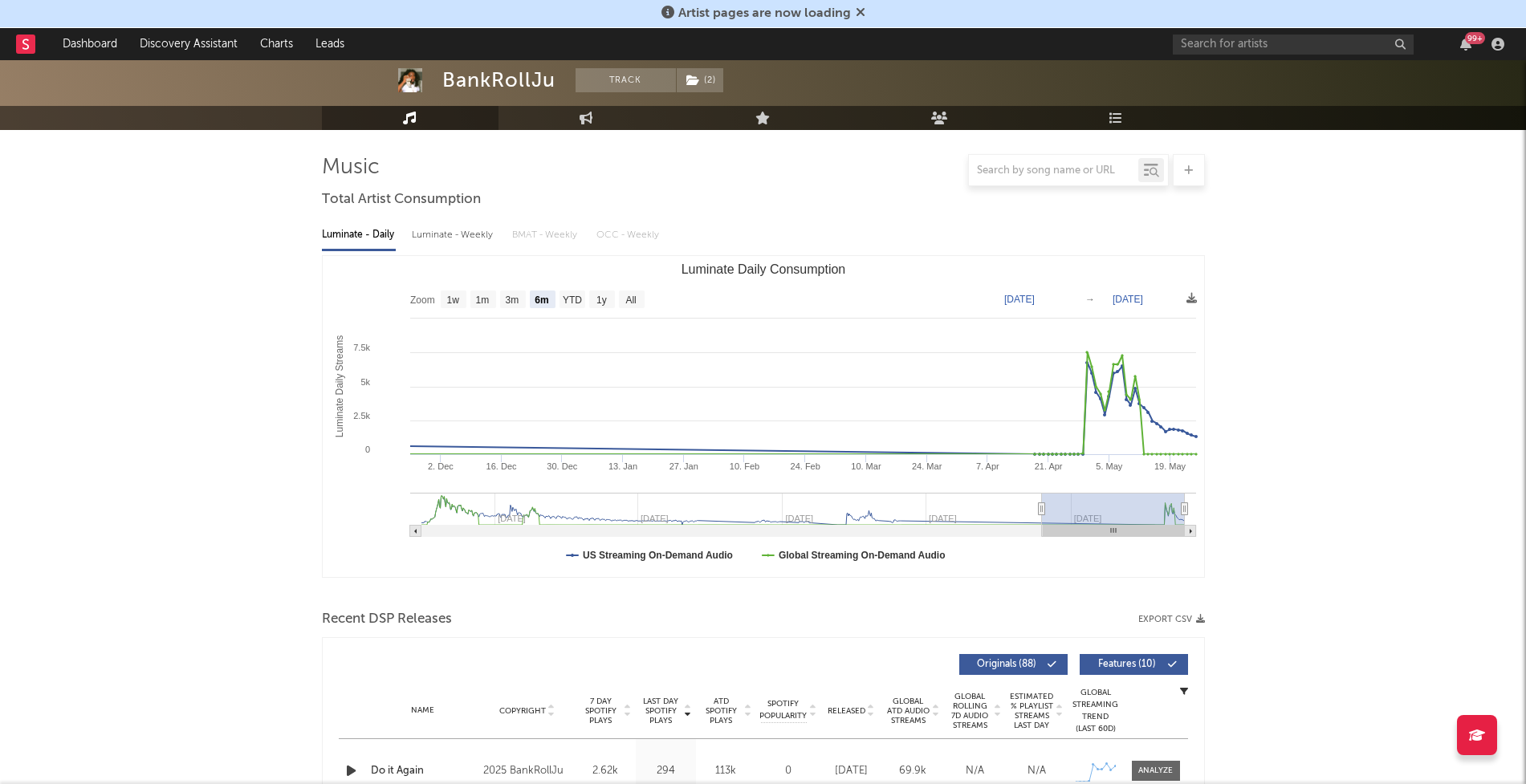
scroll to position [0, 0]
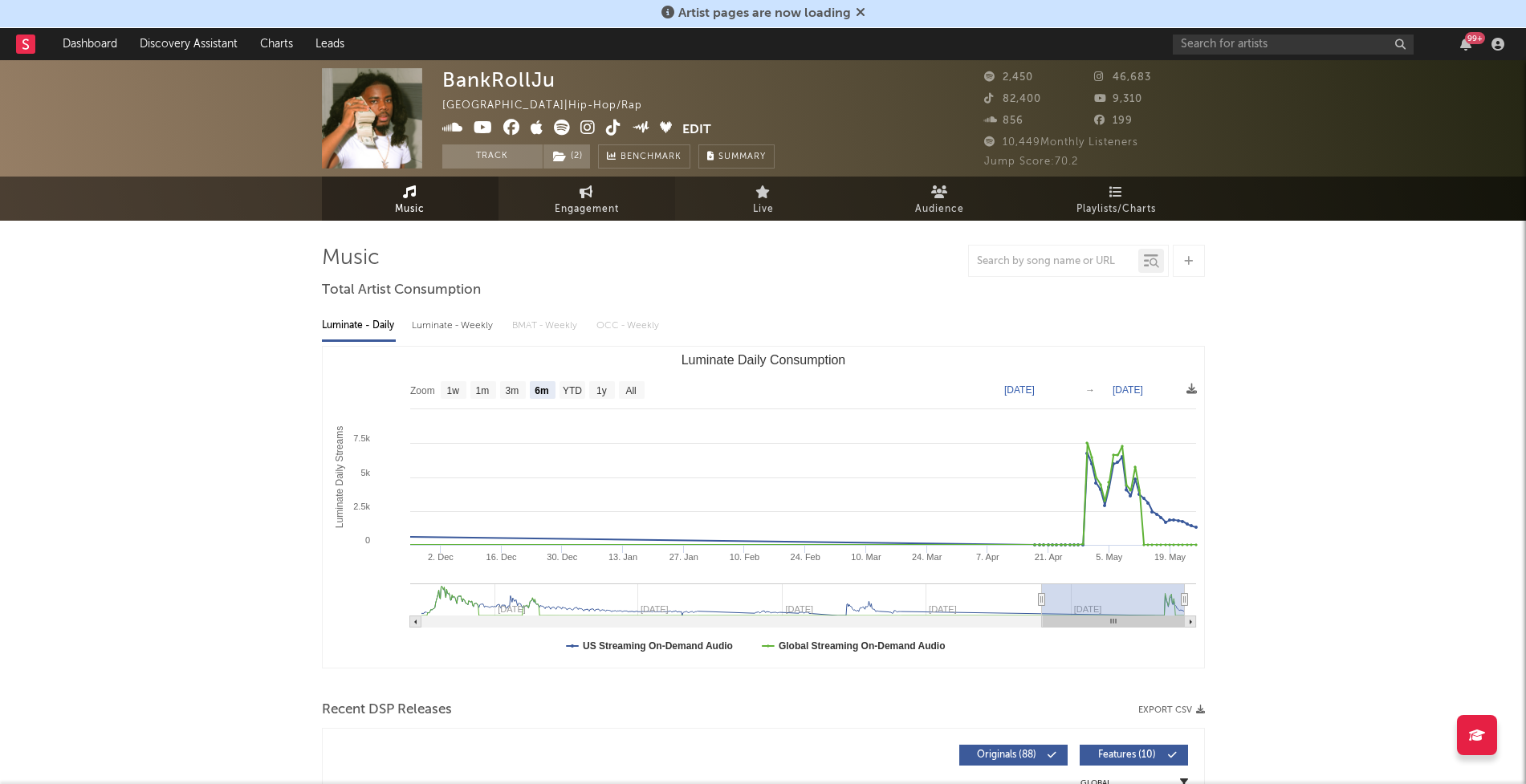
click at [551, 208] on link "Engagement" at bounding box center [586, 198] width 176 height 44
select select "1m"
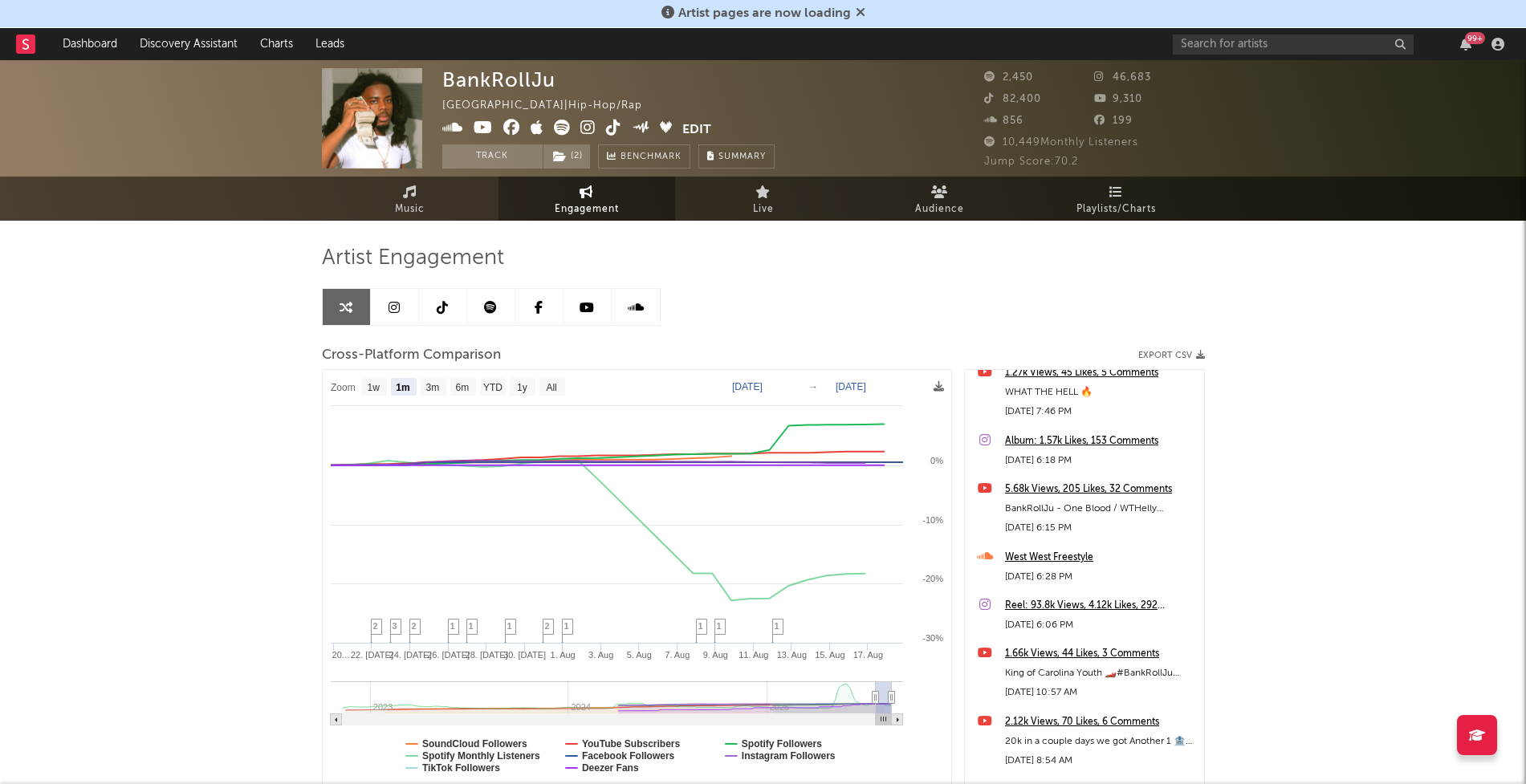
scroll to position [674, 0]
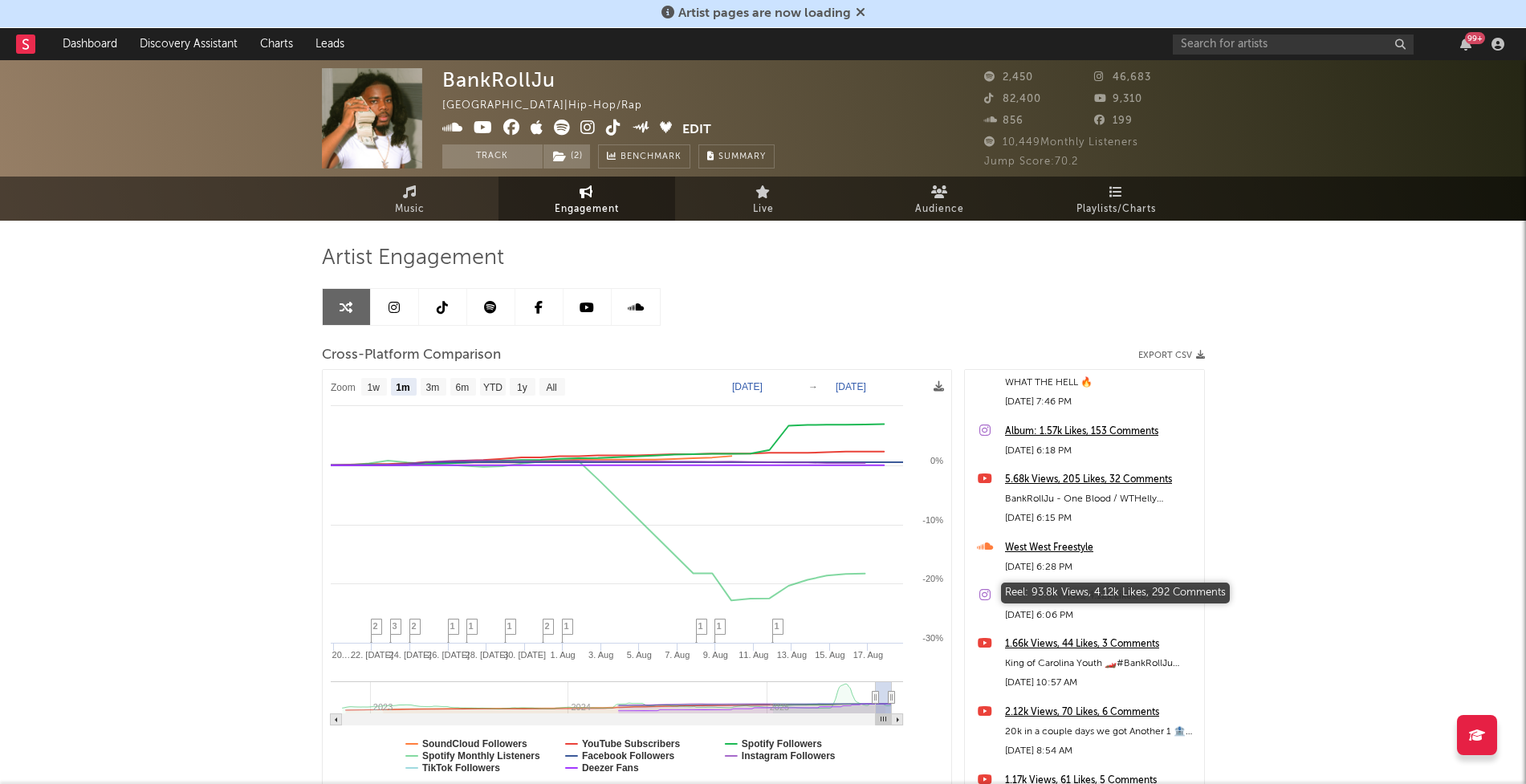
click at [1045, 595] on div "Reel: 93.8k Views, 4.12k Likes, 292 Comments" at bounding box center [1100, 596] width 191 height 19
click at [411, 196] on icon at bounding box center [409, 191] width 13 height 13
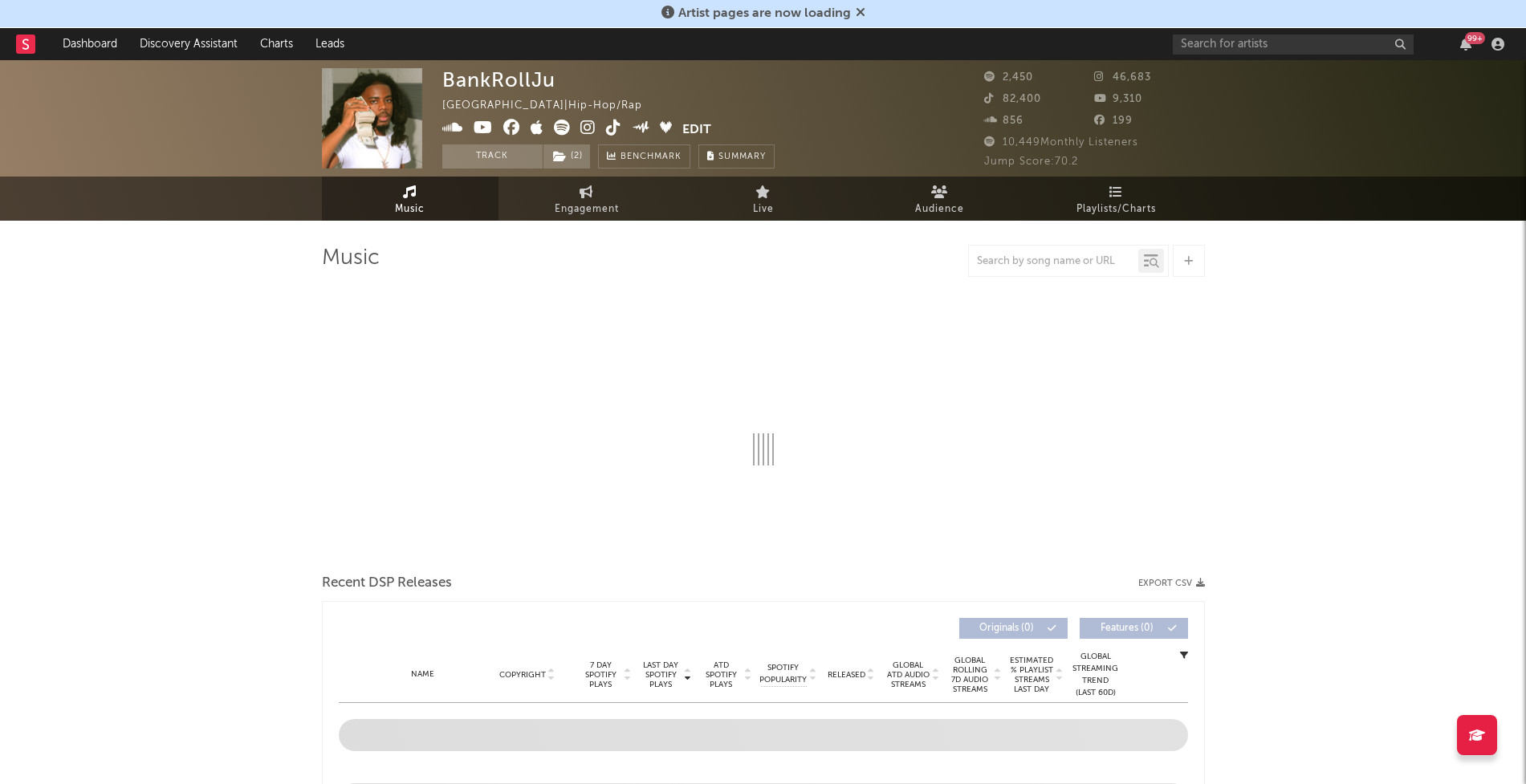
select select "6m"
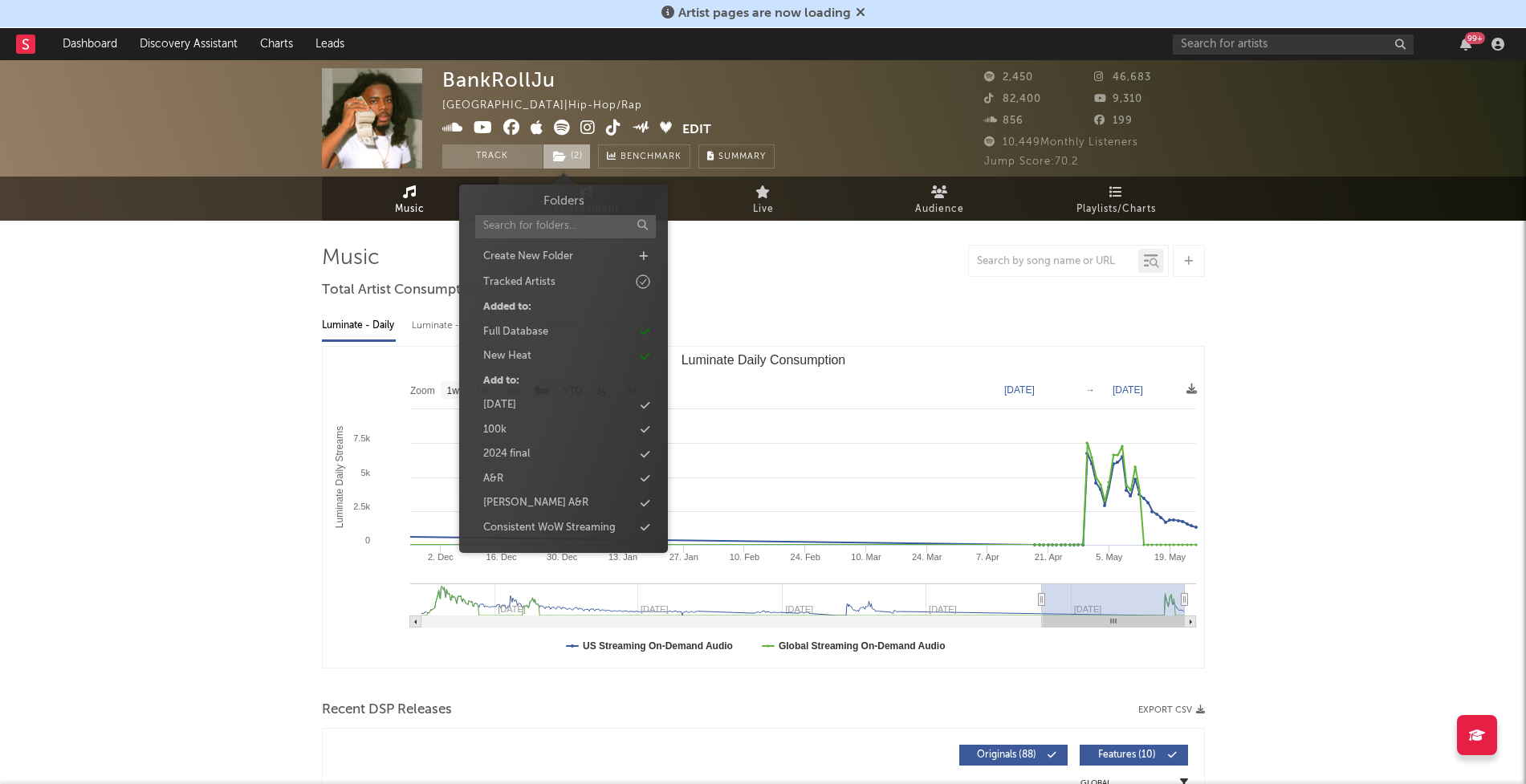
click at [575, 162] on span "( 2 )" at bounding box center [566, 156] width 48 height 24
click at [645, 258] on icon at bounding box center [643, 256] width 9 height 11
click at [553, 257] on input "text" at bounding box center [547, 260] width 145 height 24
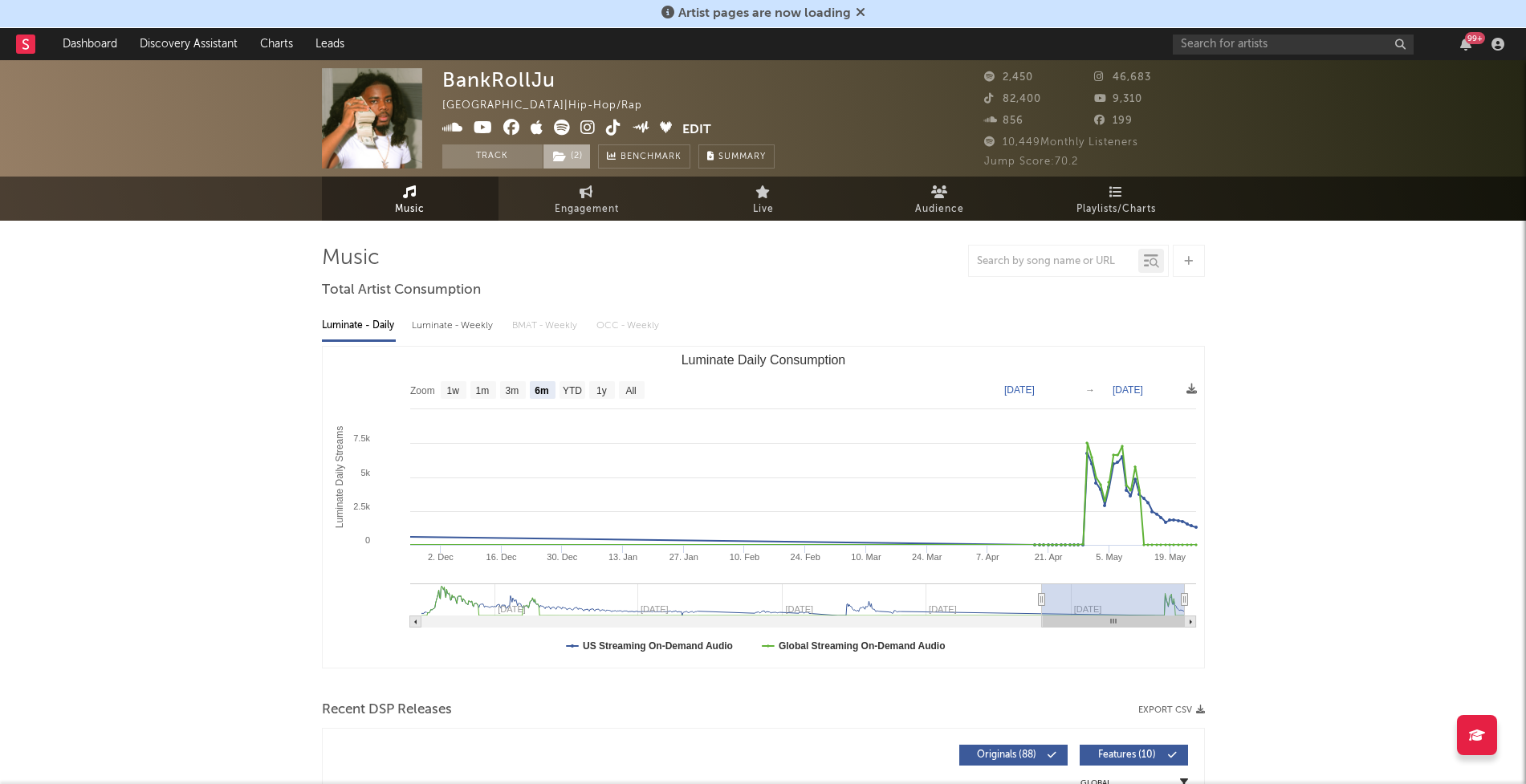
click at [572, 156] on span "( 2 )" at bounding box center [566, 156] width 48 height 24
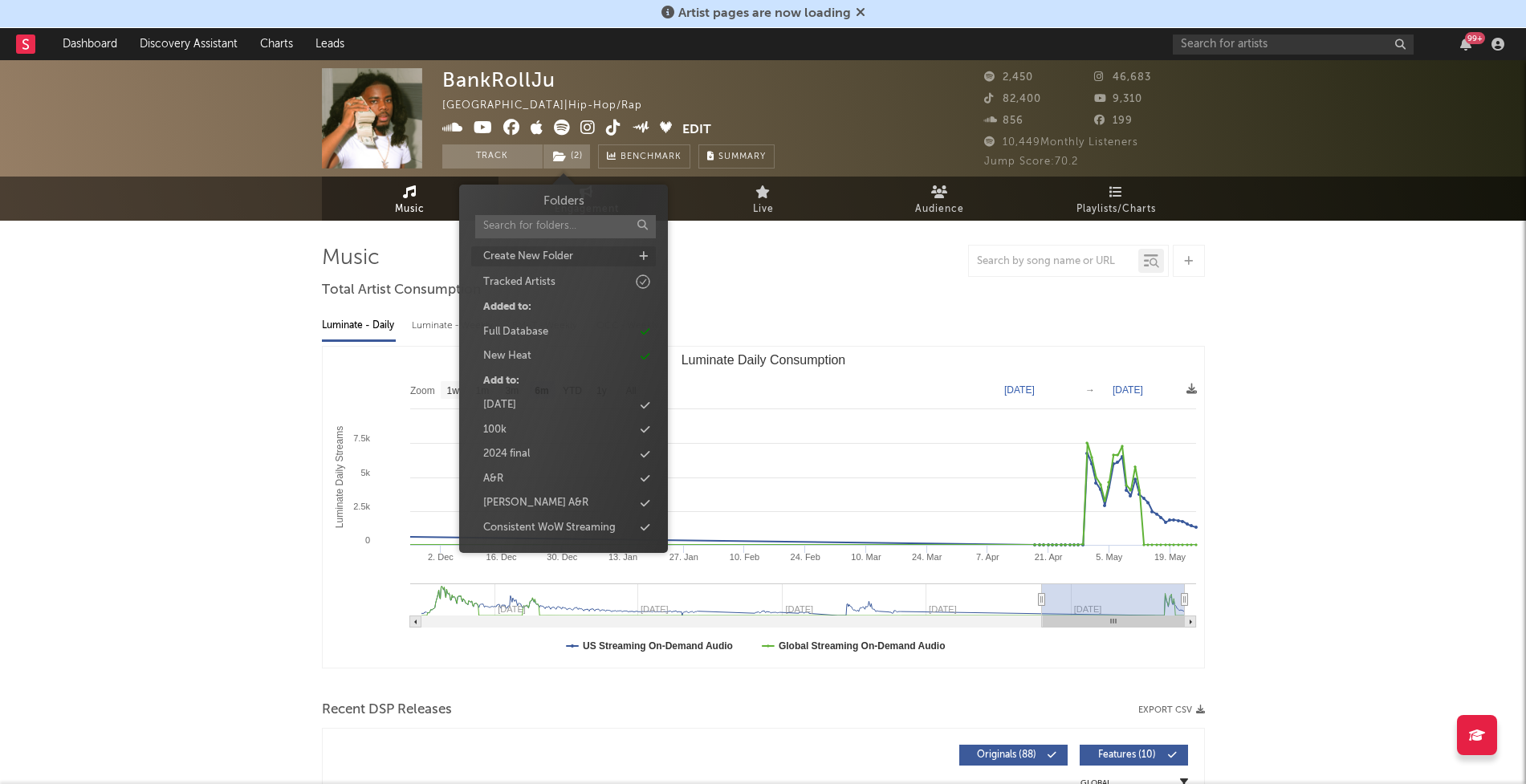
click at [643, 253] on icon at bounding box center [643, 256] width 9 height 11
click at [609, 257] on input "text" at bounding box center [547, 260] width 145 height 24
click at [484, 262] on input "08/18" at bounding box center [547, 260] width 145 height 24
click at [524, 270] on input "8/18" at bounding box center [547, 260] width 145 height 24
type input "8"
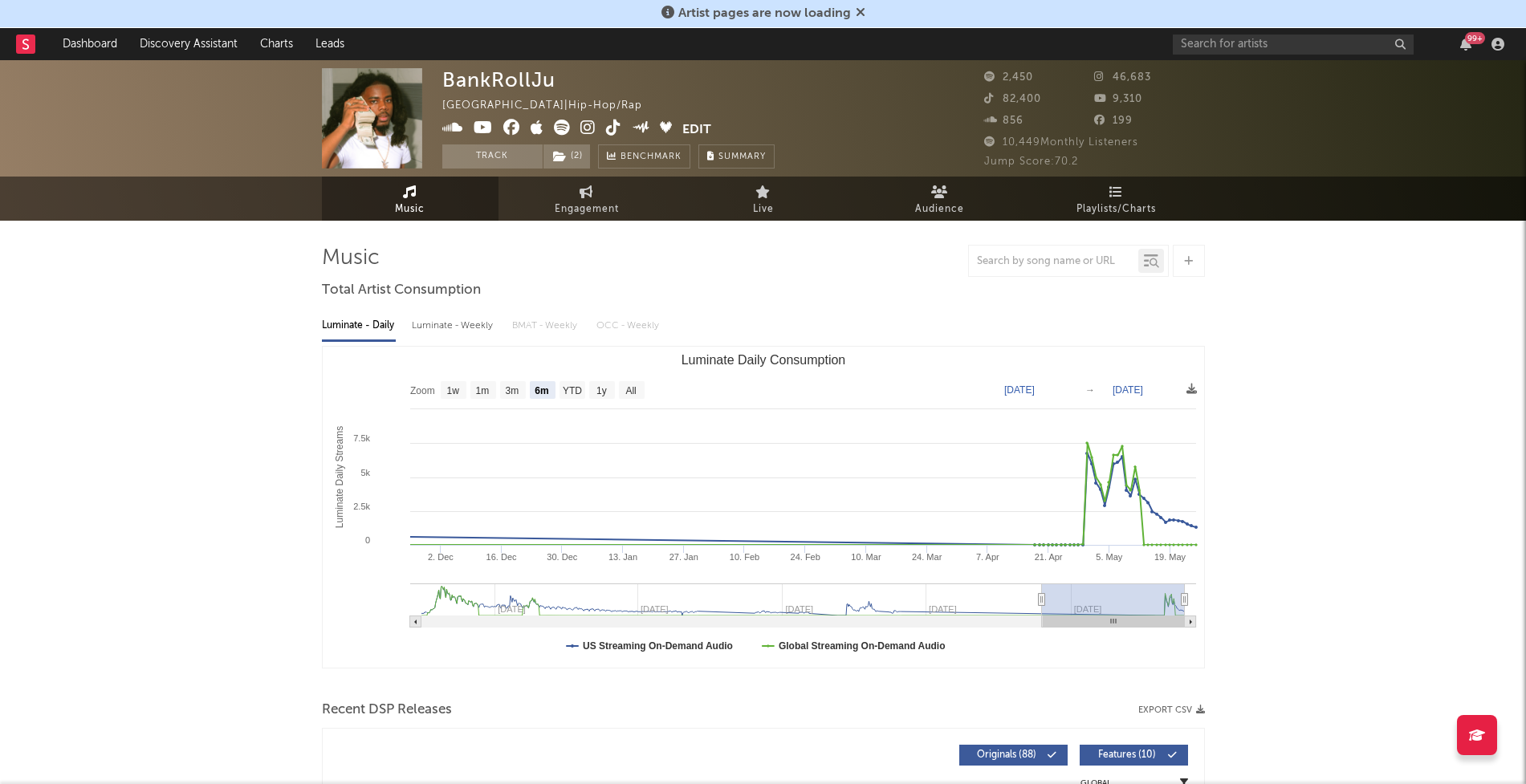
click at [581, 159] on span "( 2 )" at bounding box center [566, 156] width 48 height 24
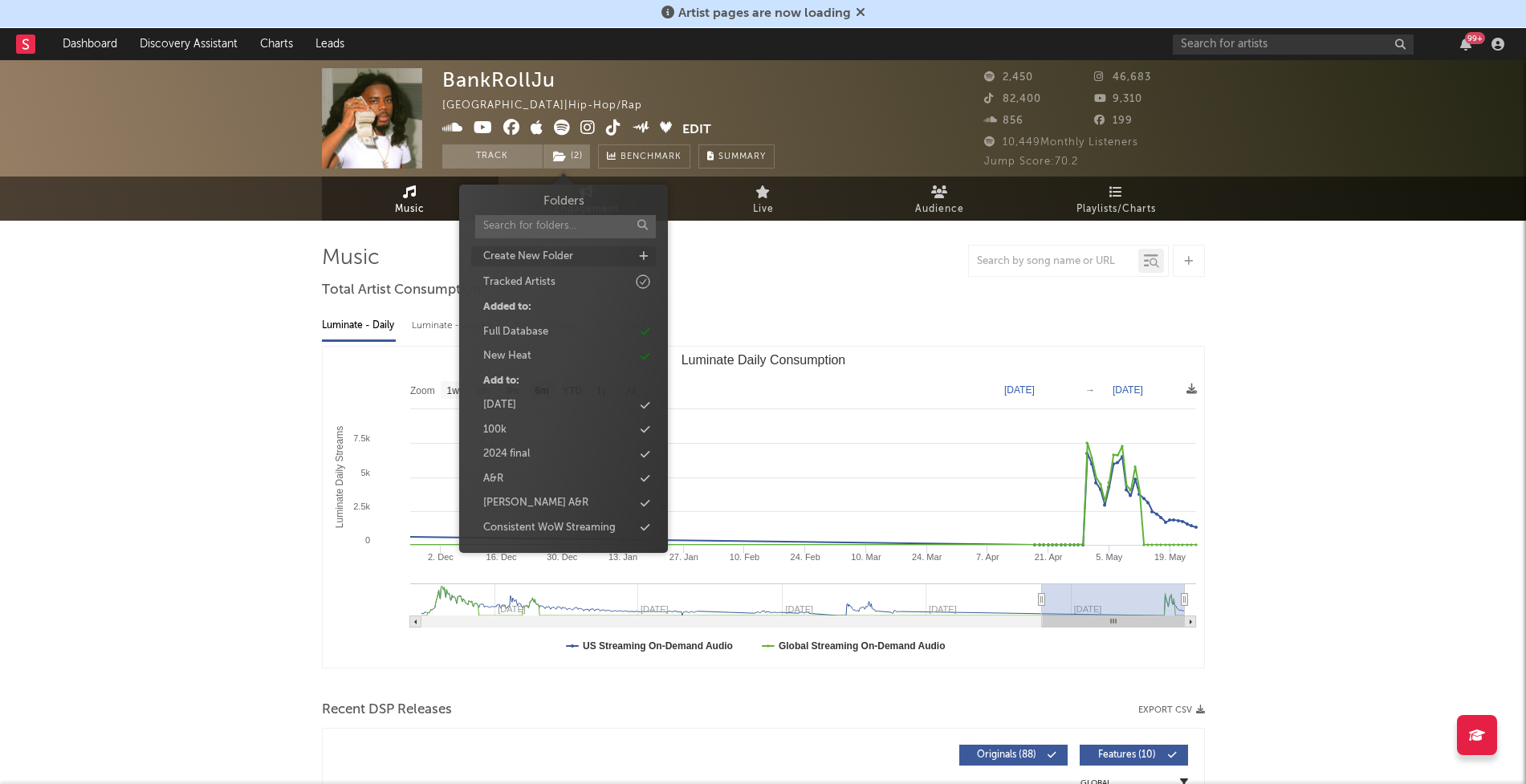
click at [642, 257] on icon at bounding box center [643, 256] width 9 height 11
type input "a&r meeting 8/20"
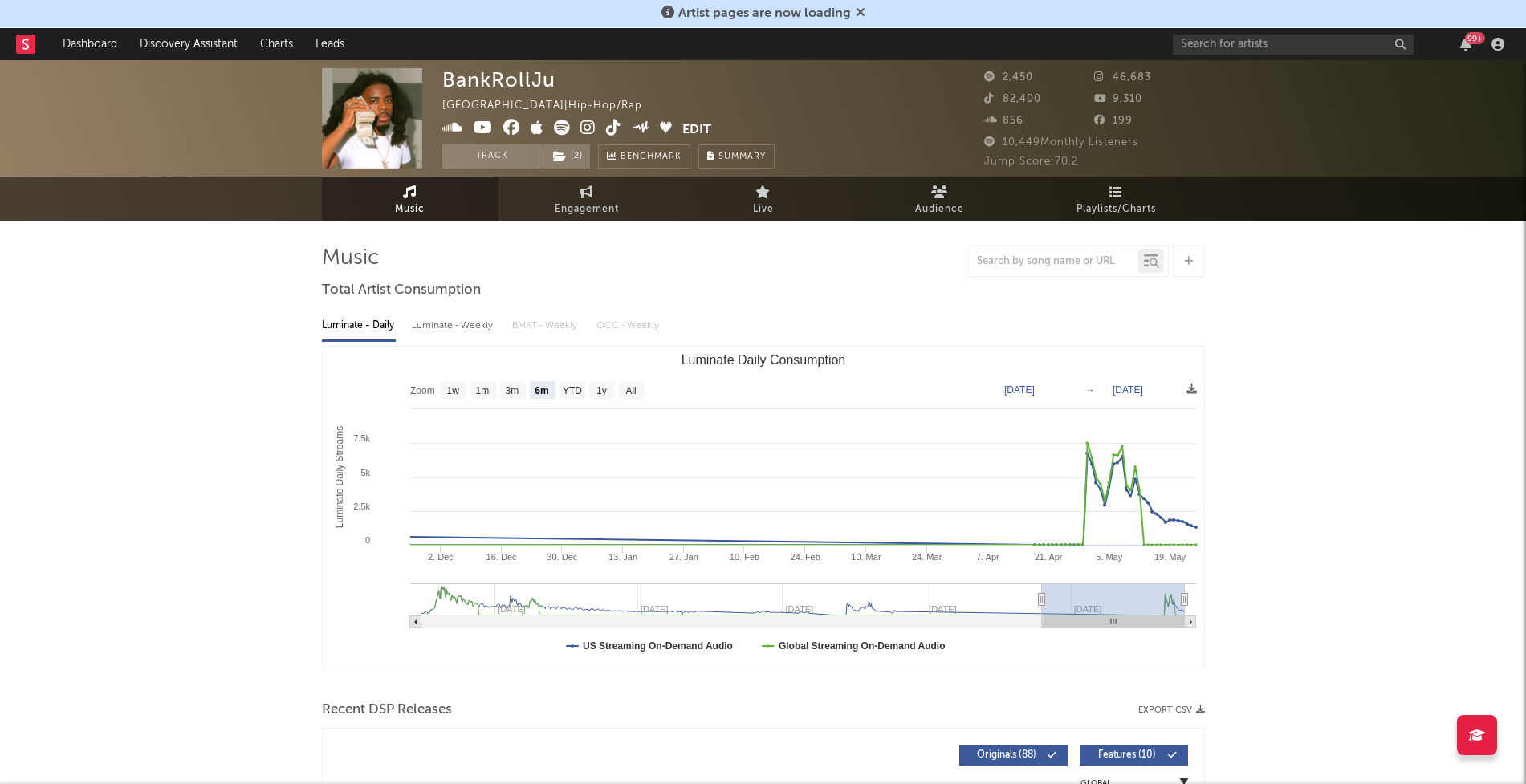
click at [1223, 49] on input "text" at bounding box center [1293, 44] width 241 height 20
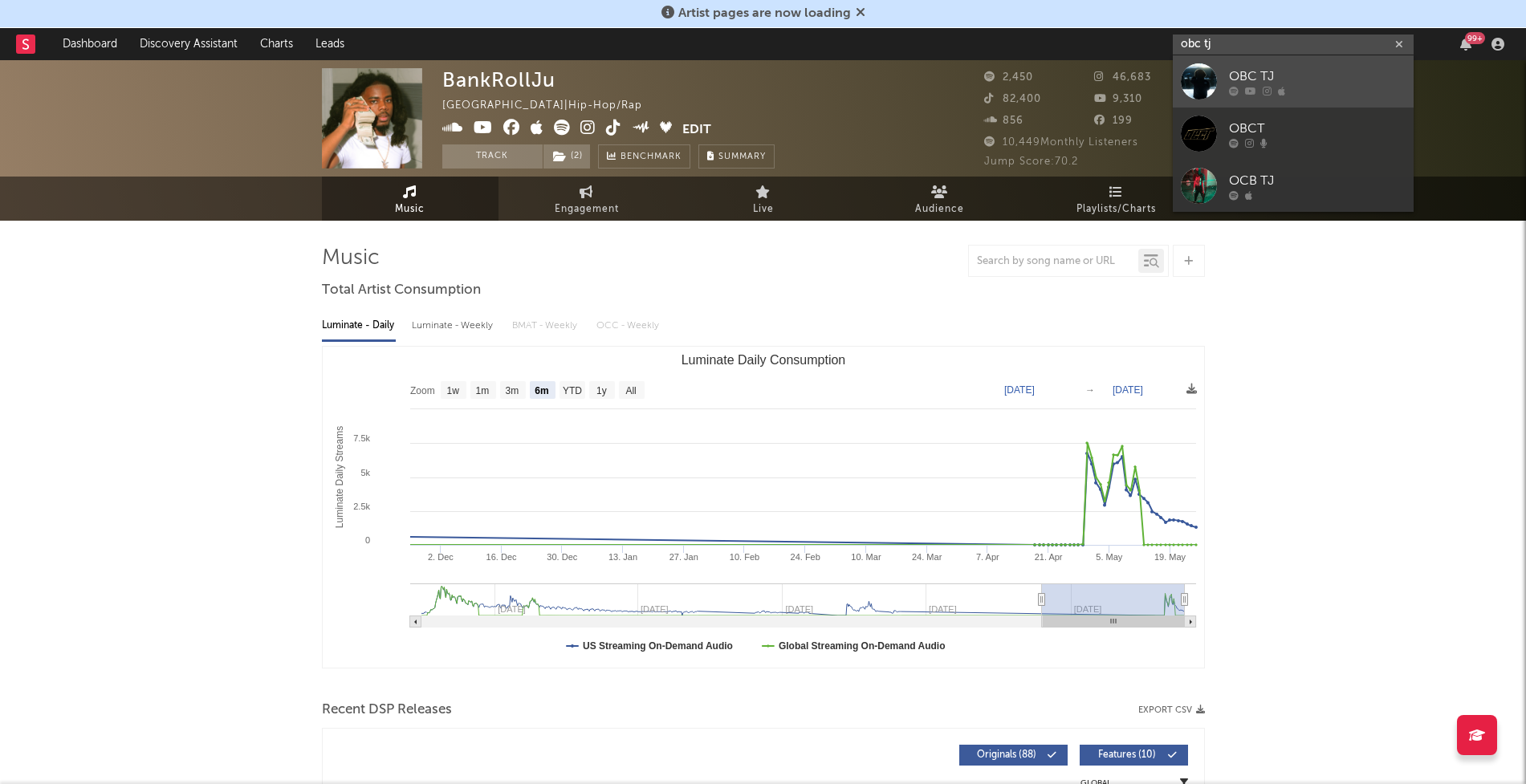
type input "obc tj"
click at [1204, 81] on div at bounding box center [1198, 81] width 36 height 36
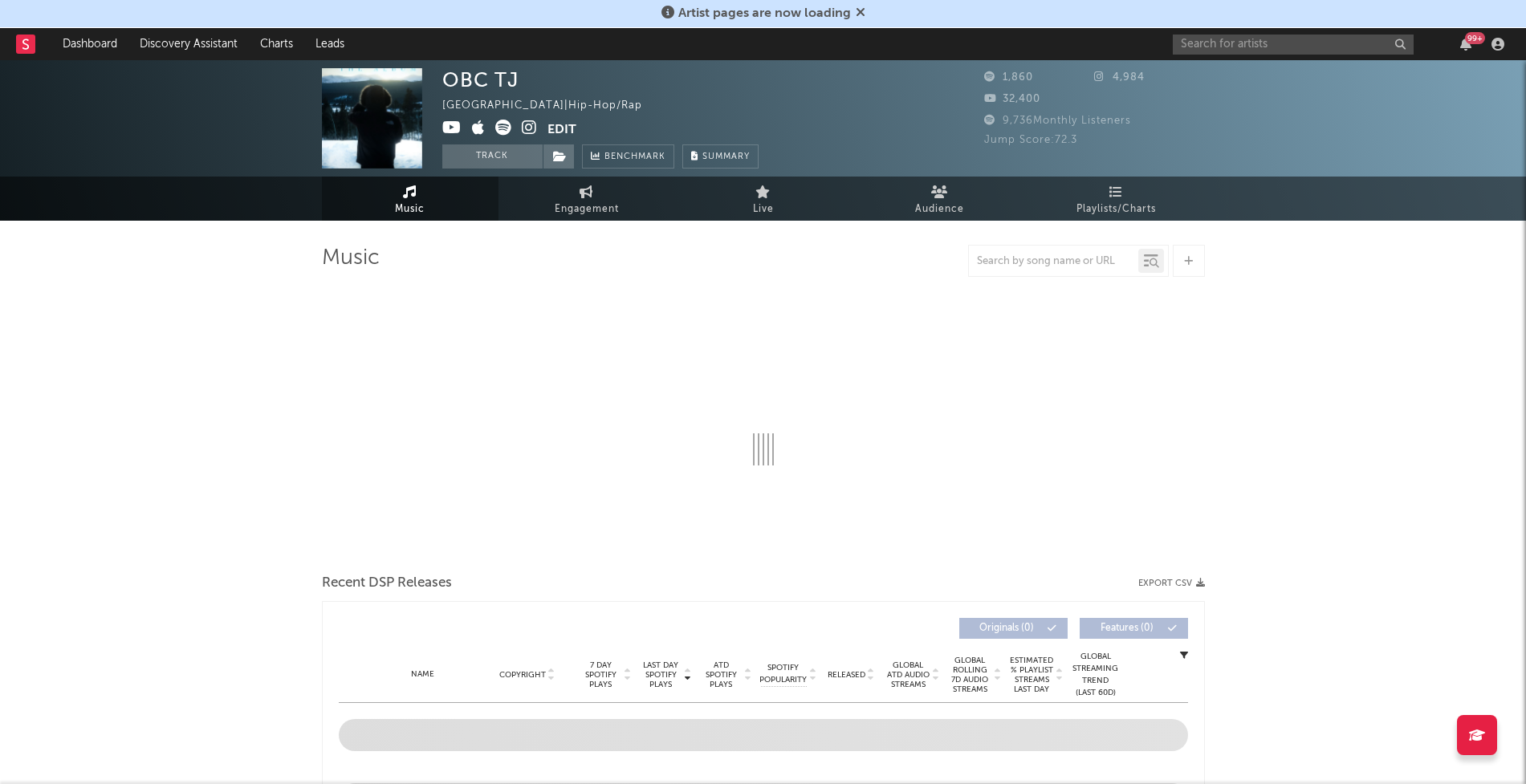
select select "1w"
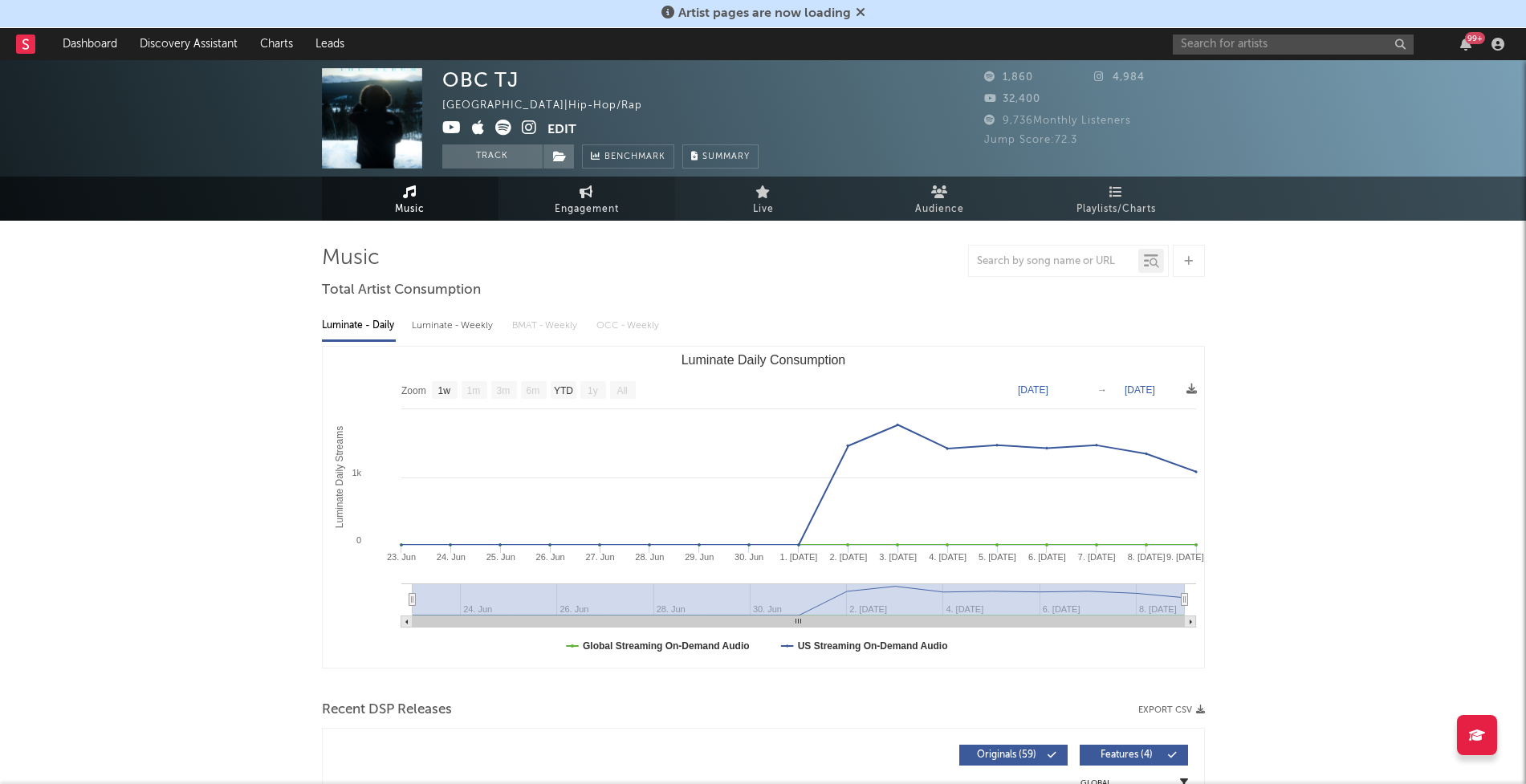
click at [559, 200] on span "Engagement" at bounding box center [587, 209] width 65 height 19
select select "1w"
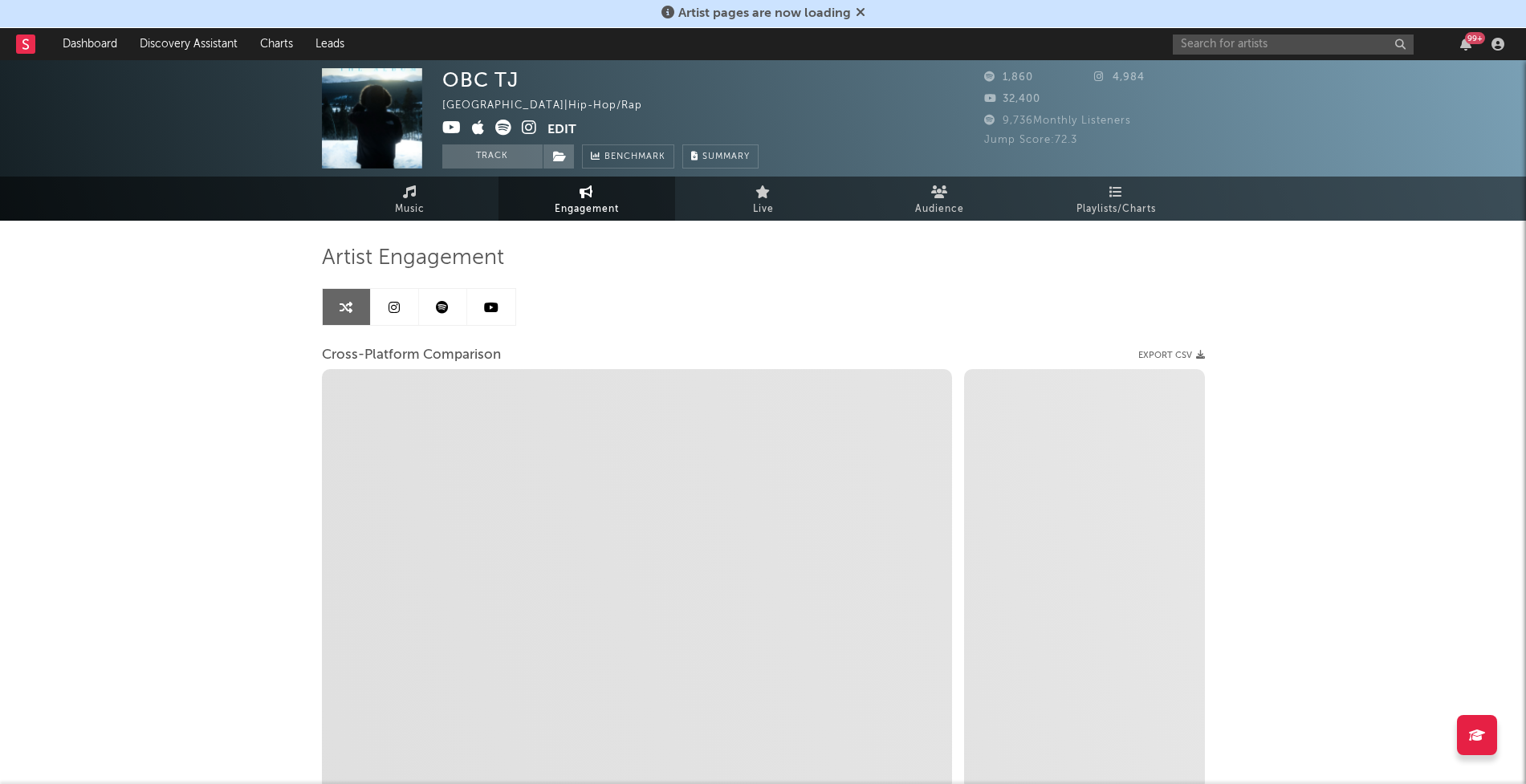
drag, startPoint x: 431, startPoint y: 199, endPoint x: 303, endPoint y: 377, distance: 219.2
click at [431, 199] on link "Music" at bounding box center [409, 198] width 176 height 44
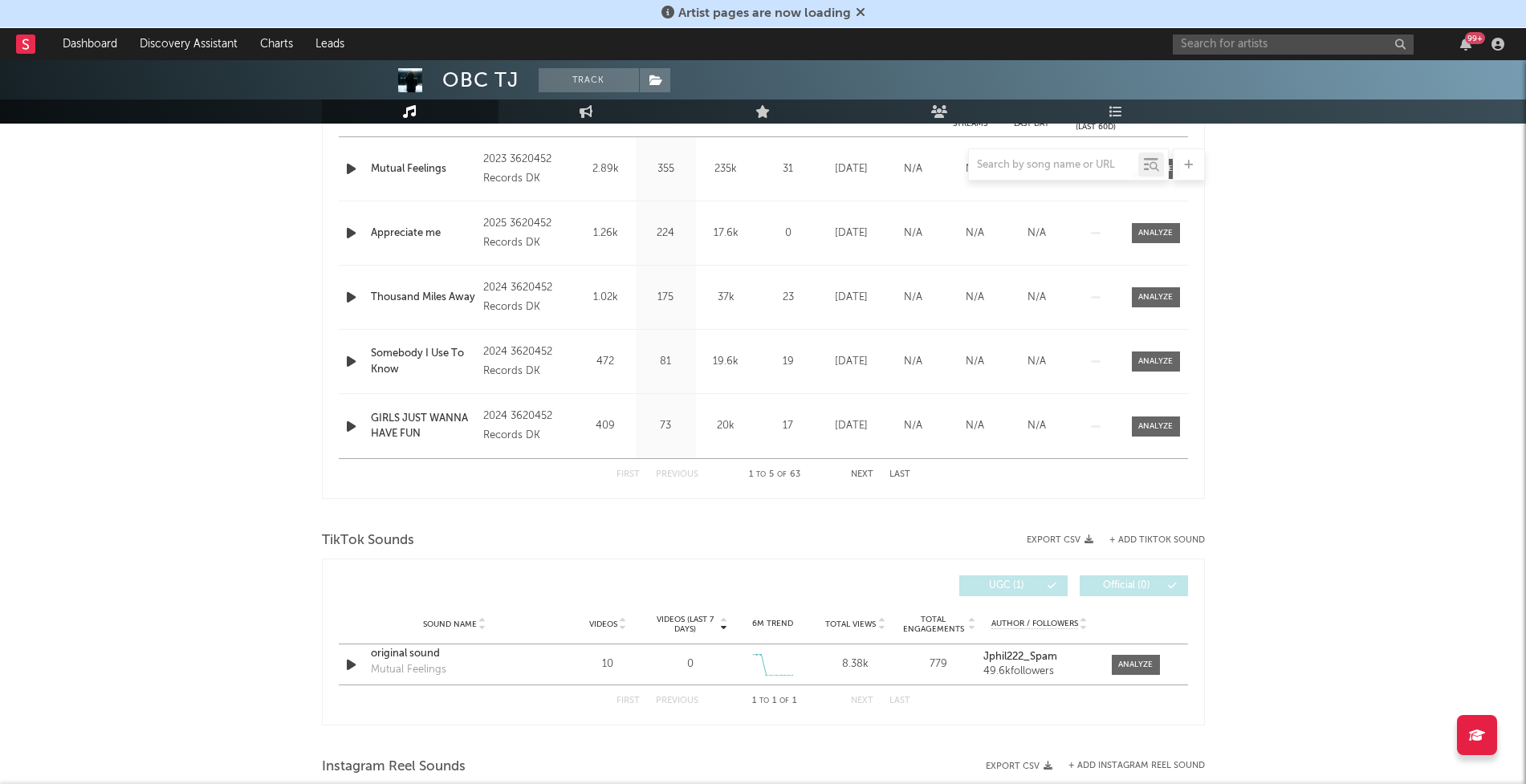
scroll to position [498, 0]
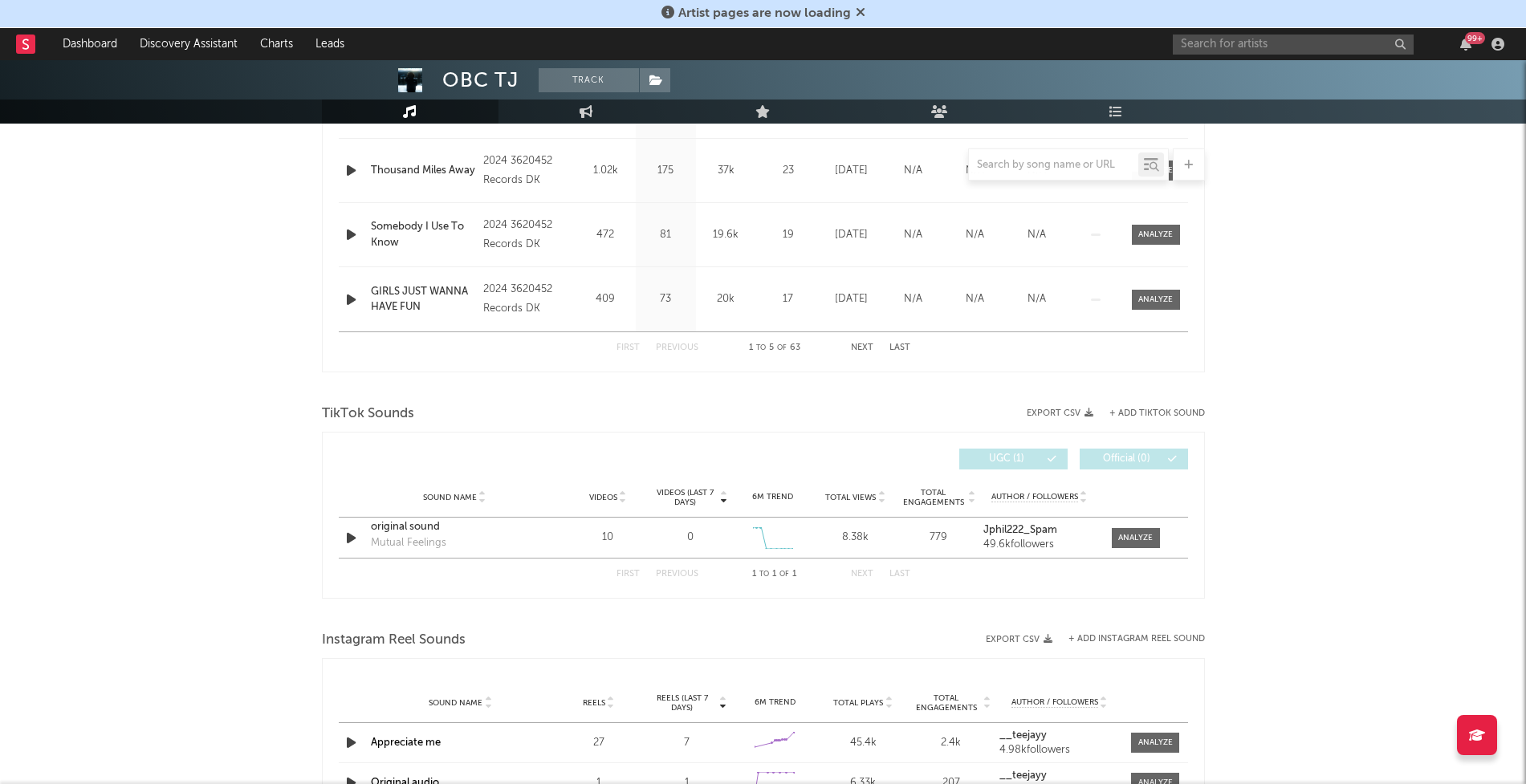
select select "1w"
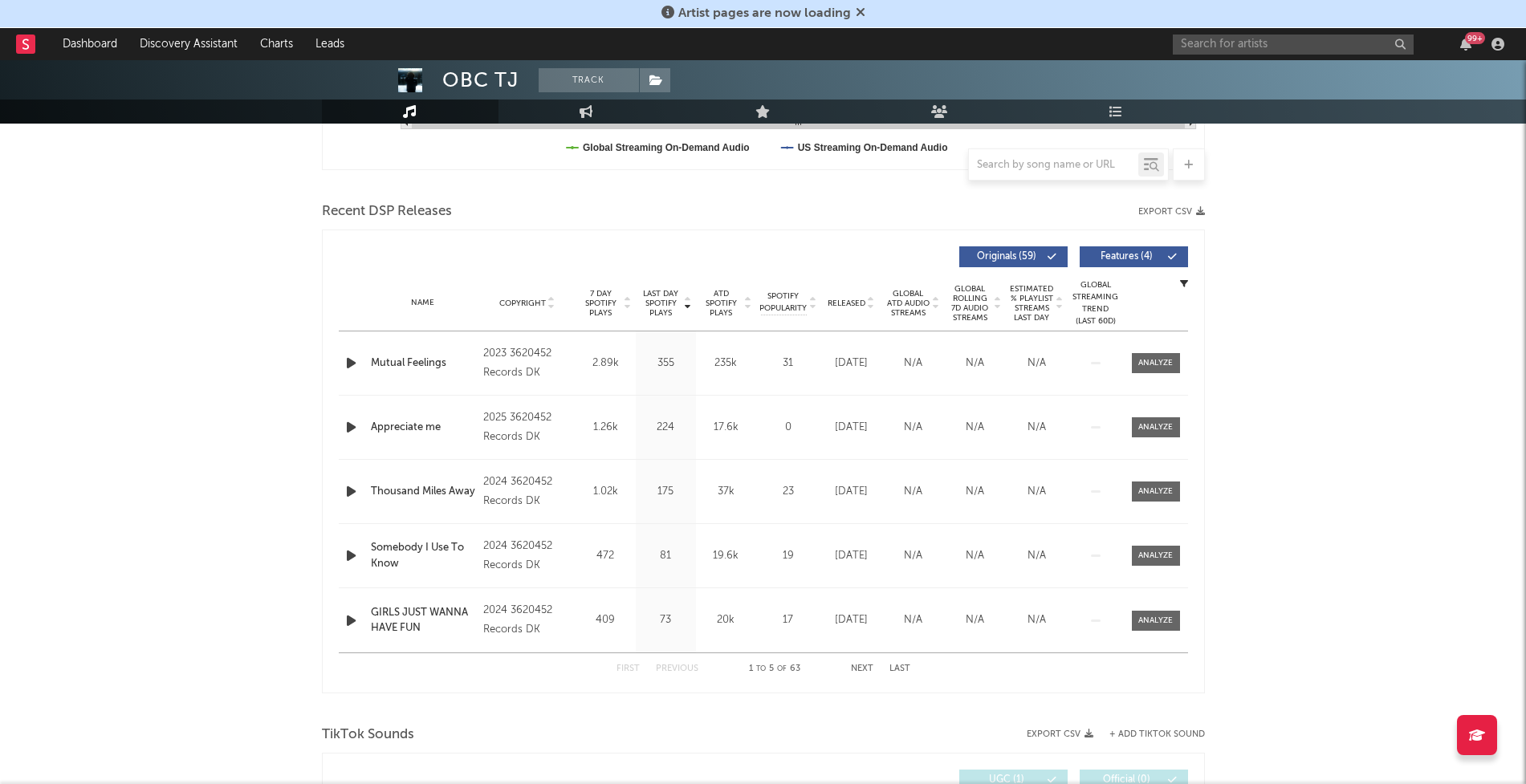
click at [352, 364] on icon "button" at bounding box center [351, 363] width 16 height 20
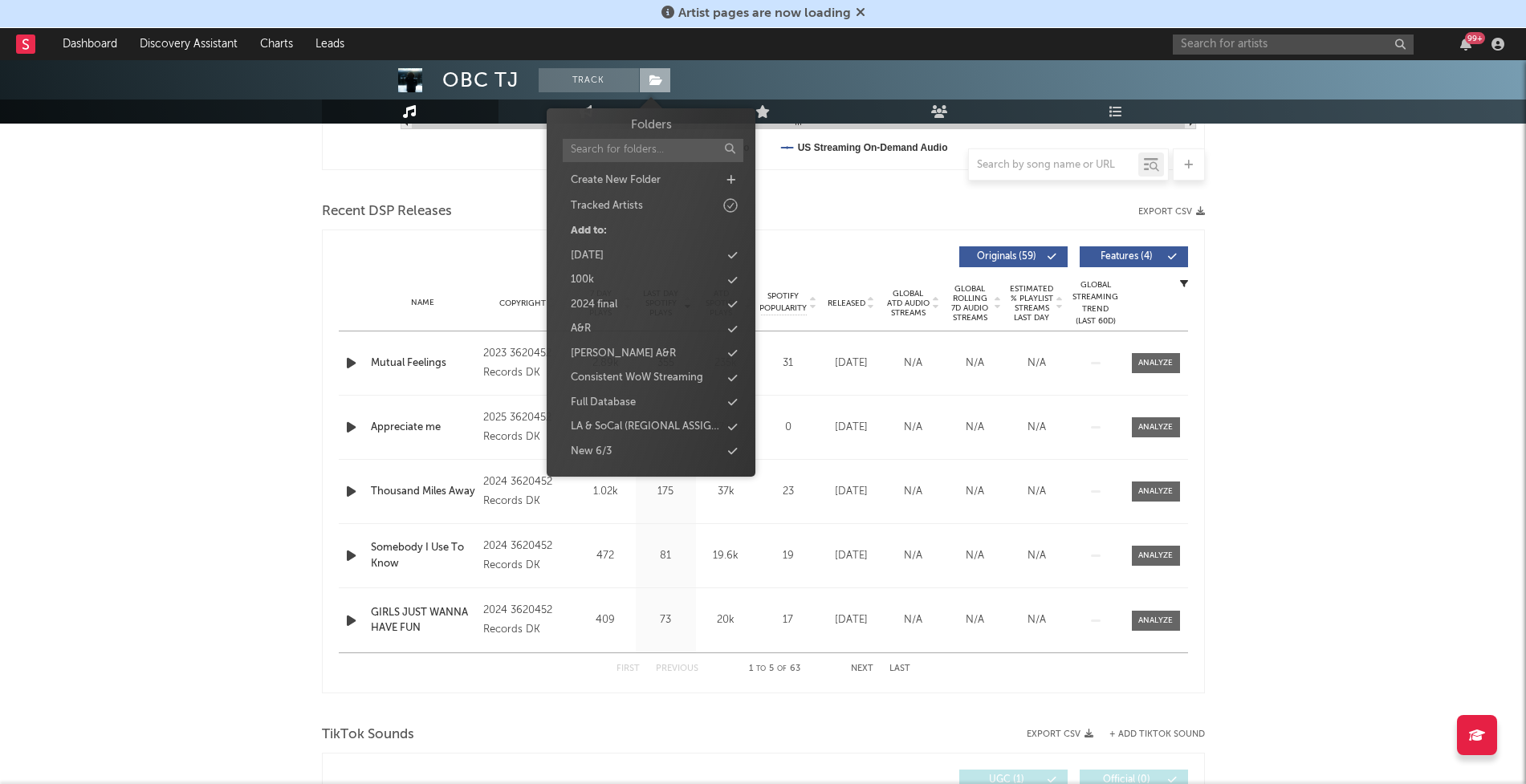
click at [656, 74] on icon at bounding box center [656, 80] width 13 height 12
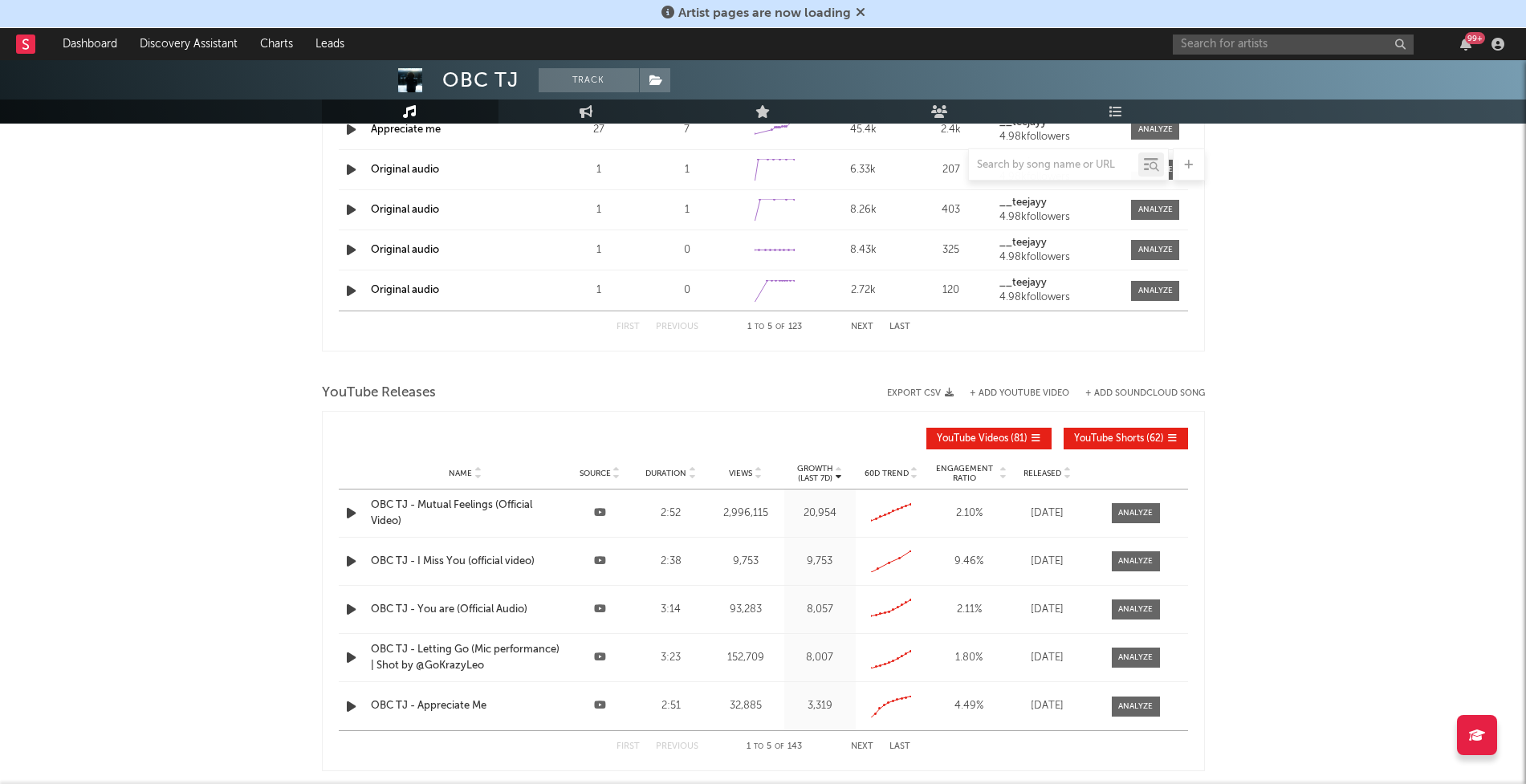
scroll to position [1540, 0]
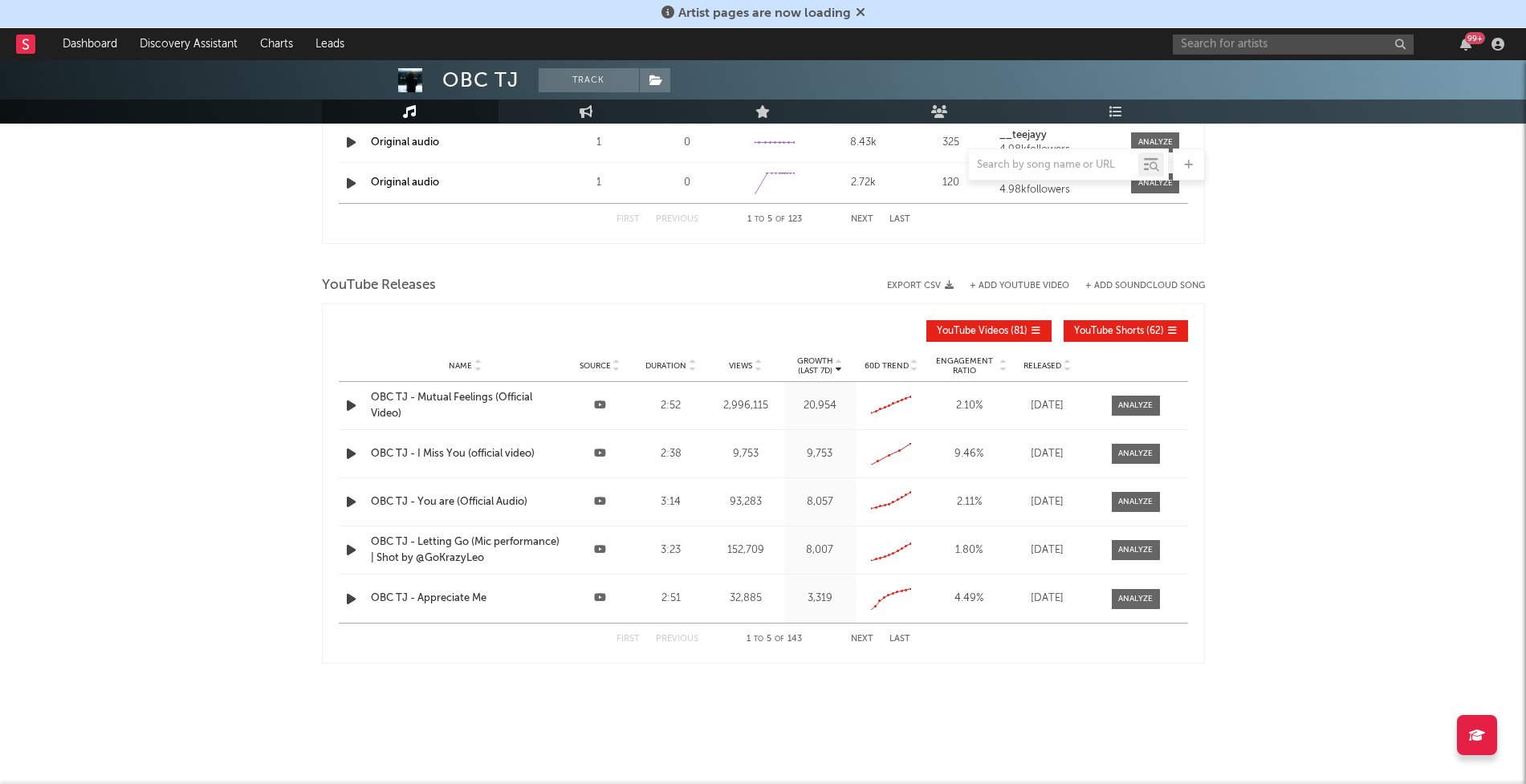
click at [1055, 362] on span "Released" at bounding box center [1041, 366] width 38 height 10
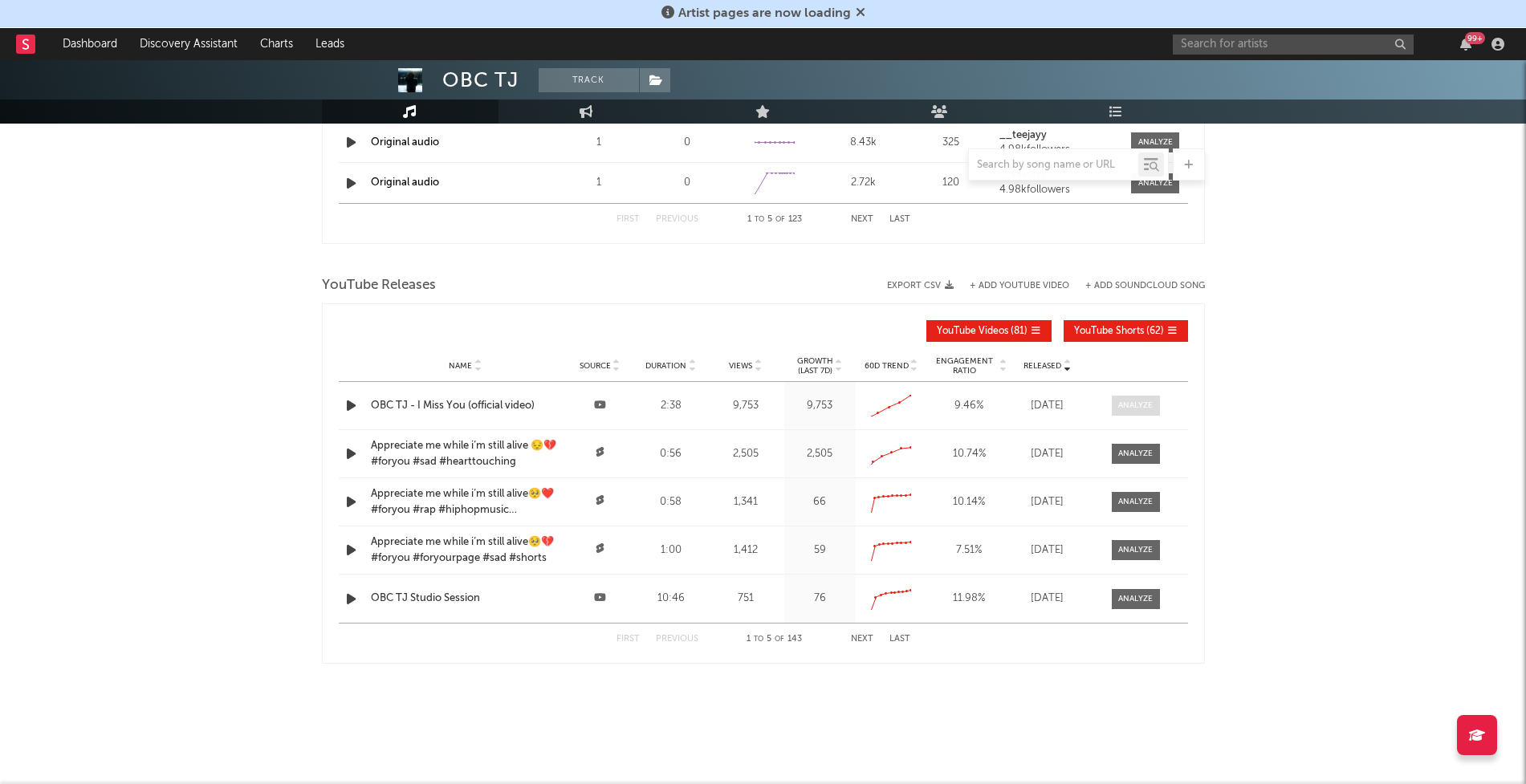
click at [1148, 407] on div at bounding box center [1136, 405] width 35 height 12
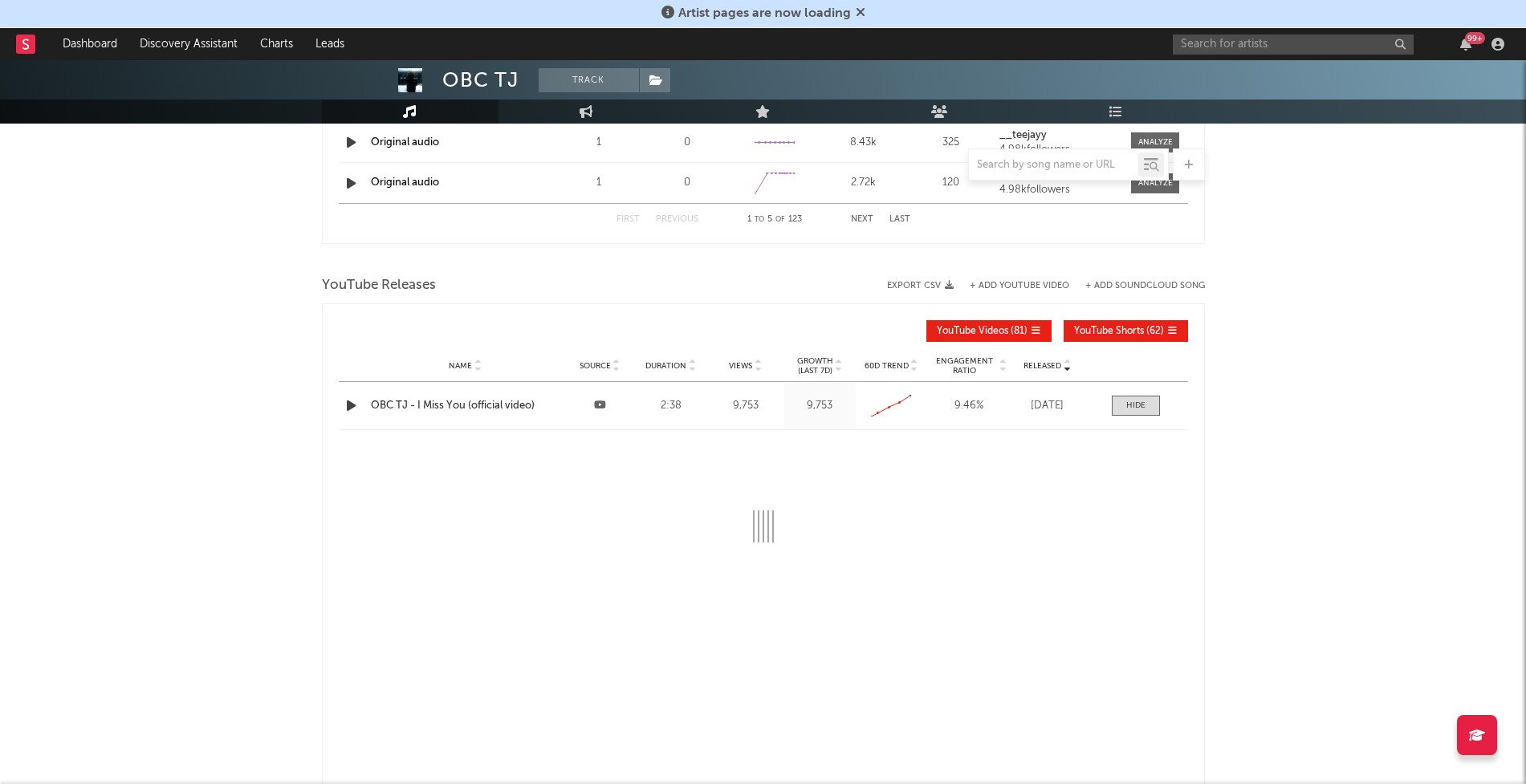
select select "All"
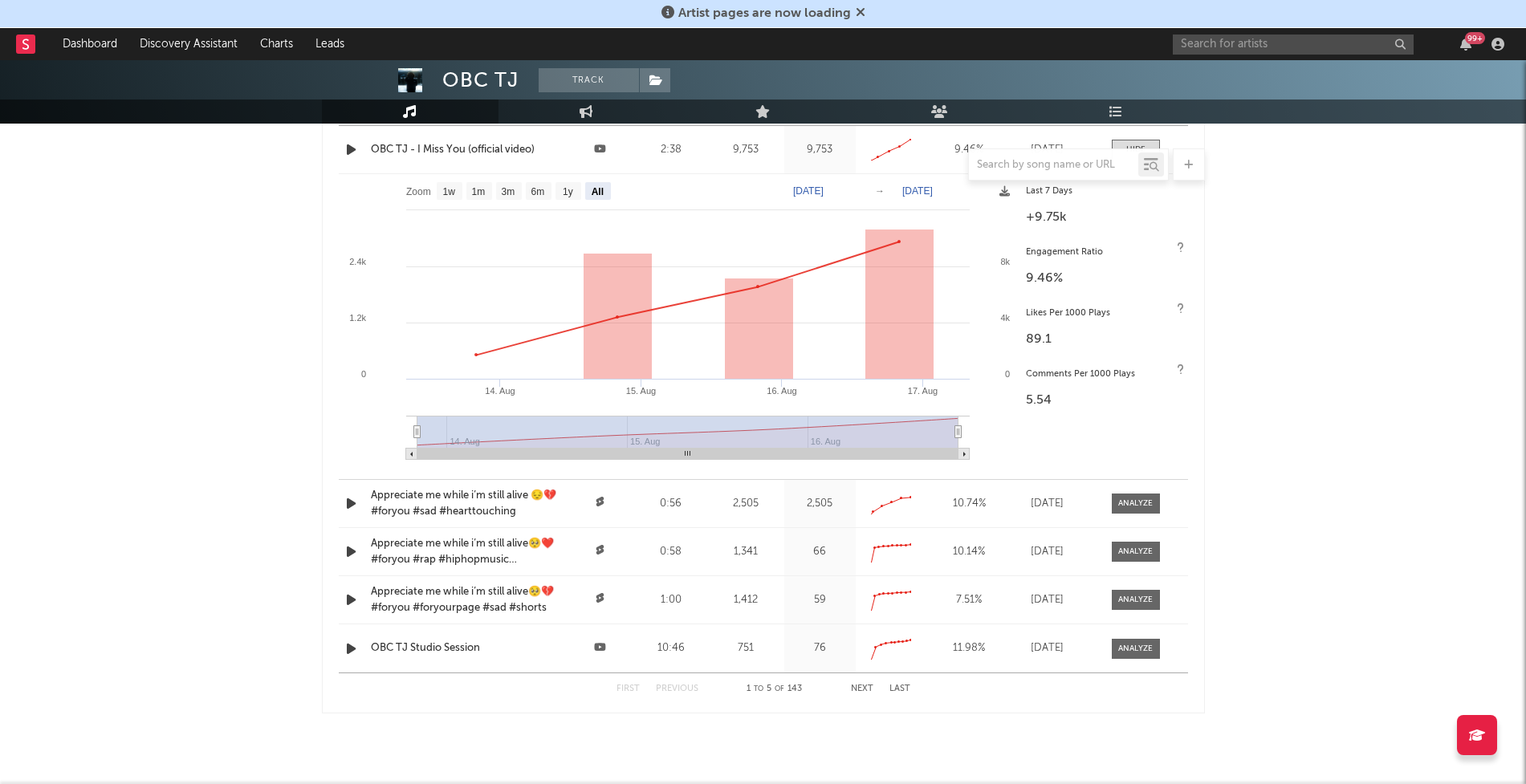
scroll to position [1805, 0]
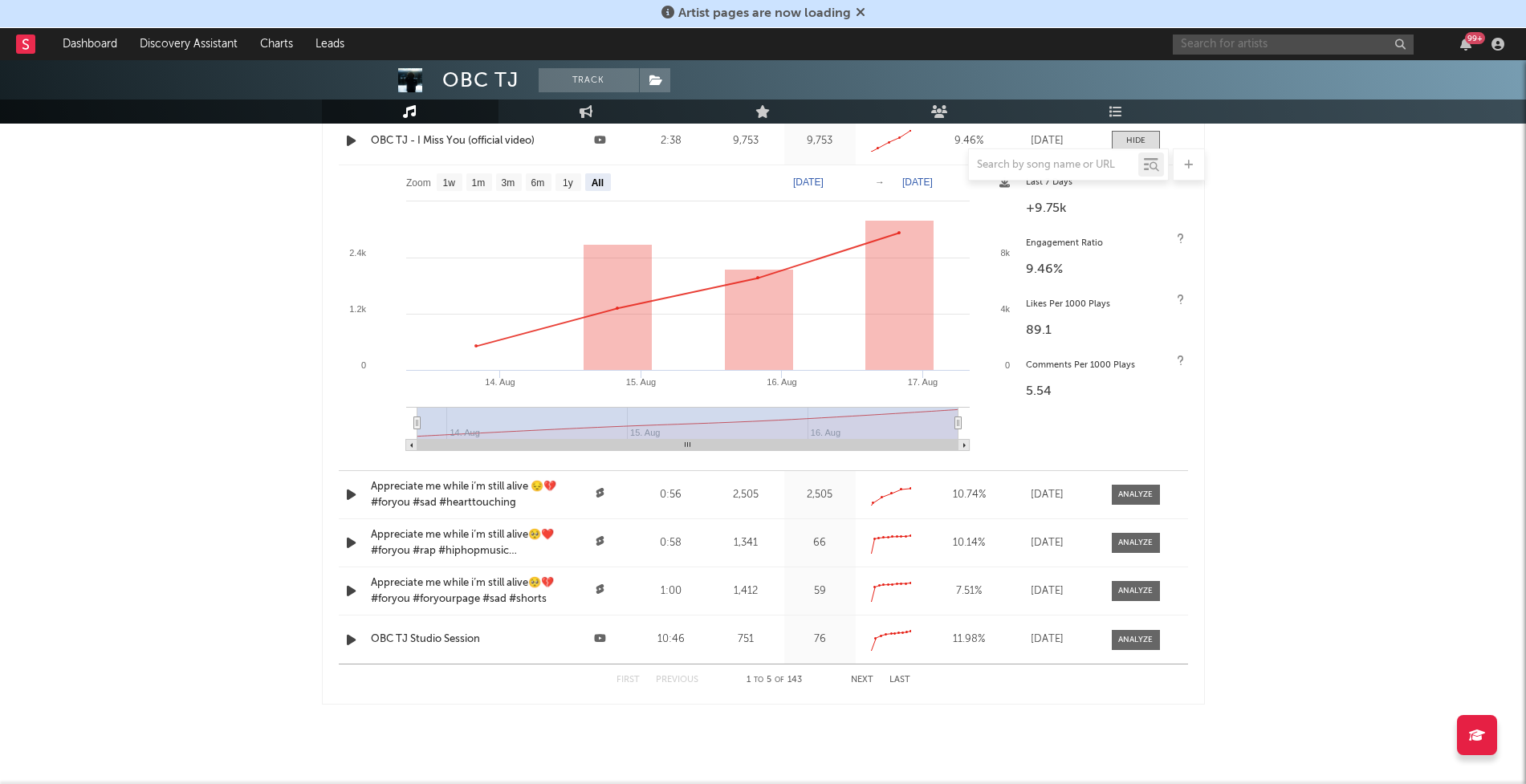
click at [1227, 50] on input "text" at bounding box center [1293, 44] width 241 height 20
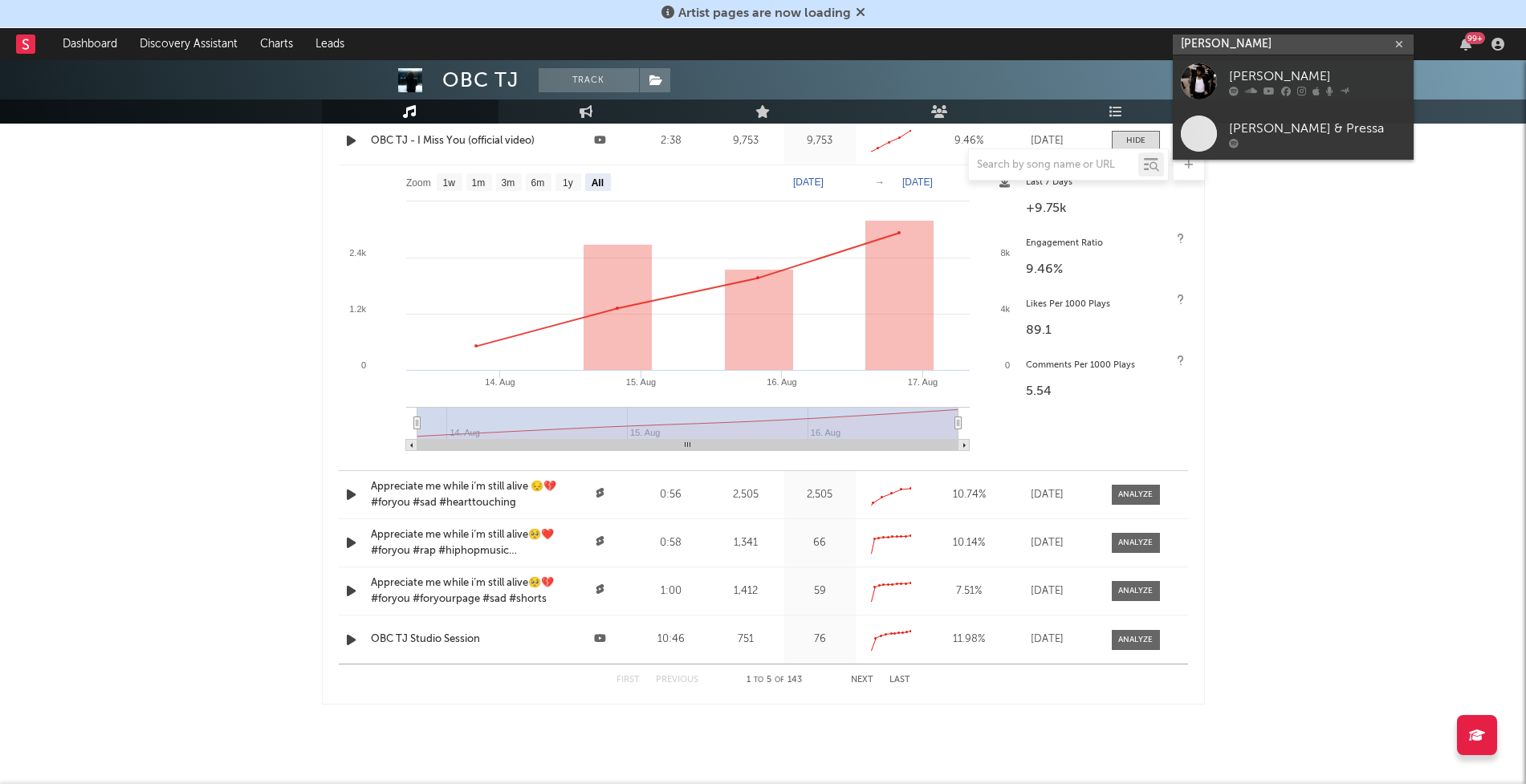
click at [1205, 48] on input "shawn sloan" at bounding box center [1293, 44] width 241 height 20
type input "shawn sloan"
click at [1258, 68] on div "Shaun Sloan" at bounding box center [1317, 76] width 176 height 19
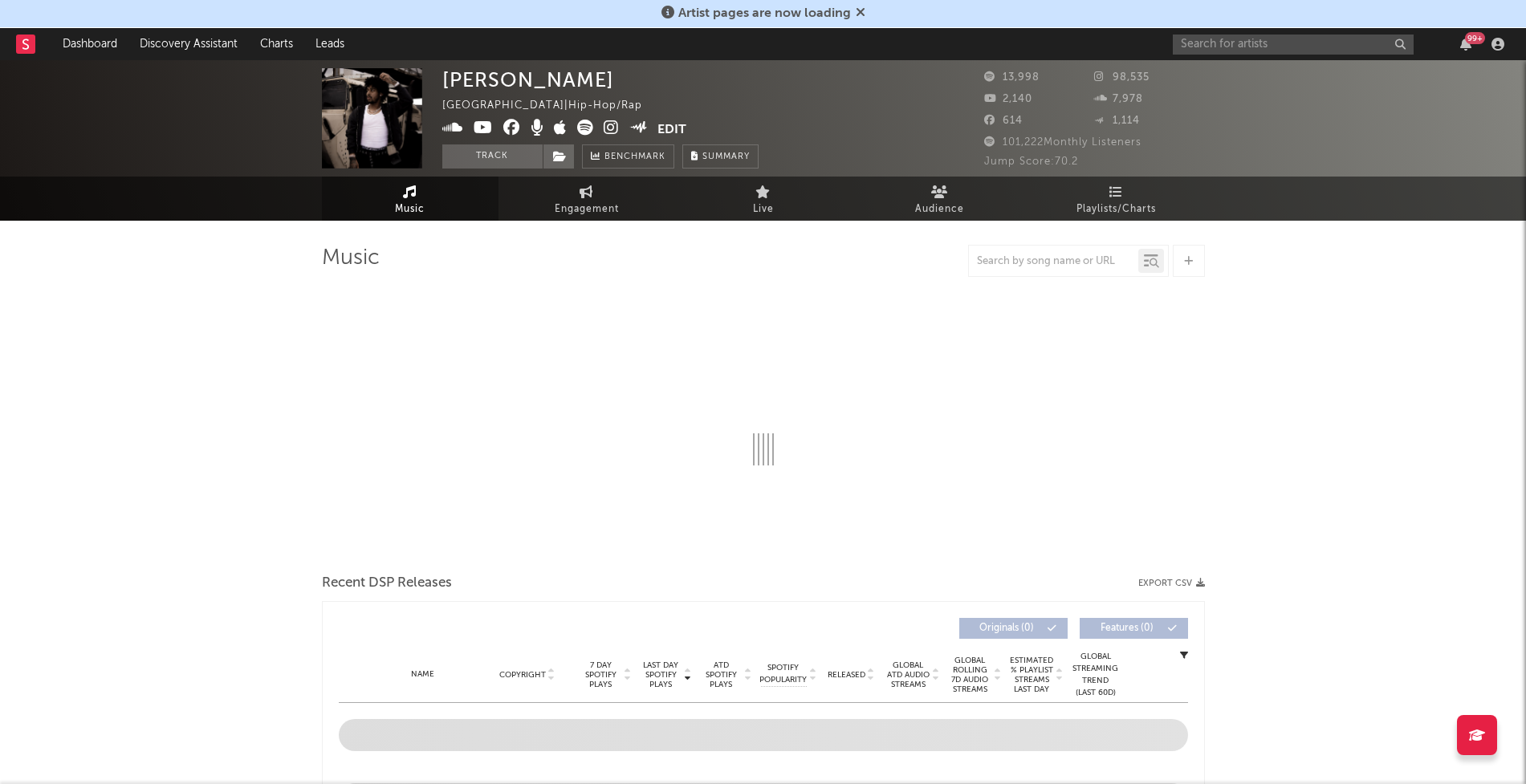
select select "6m"
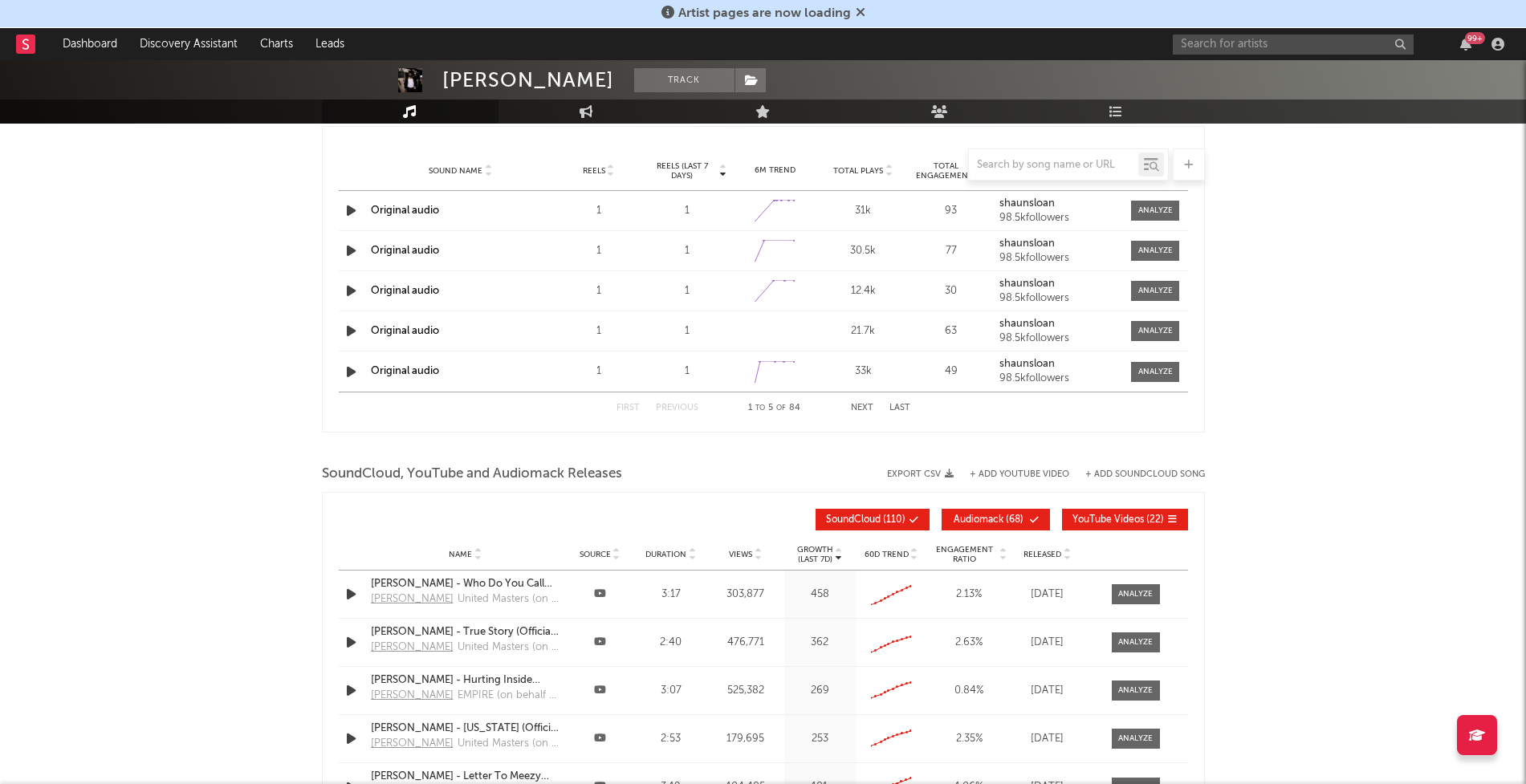
scroll to position [1581, 0]
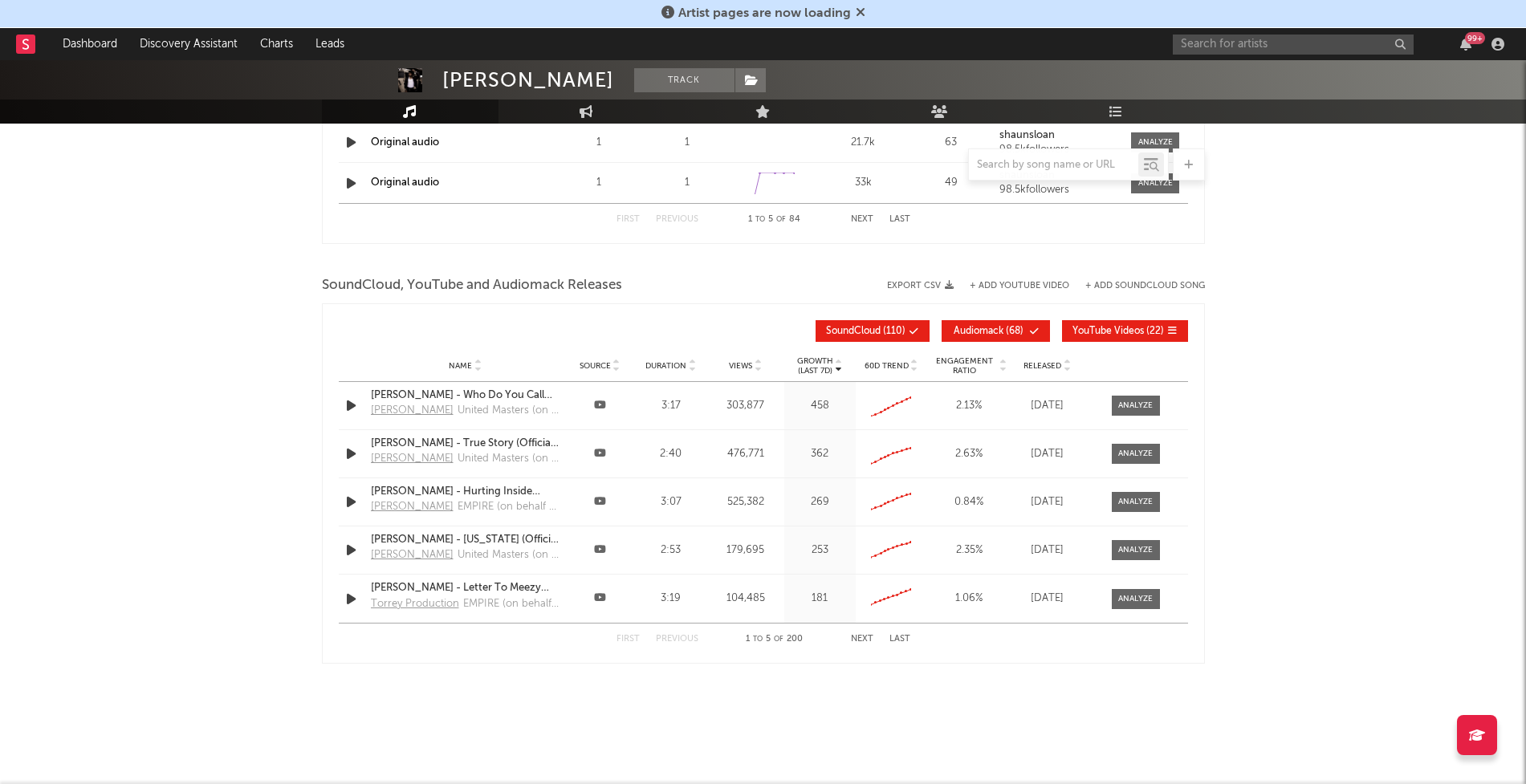
click at [1042, 365] on span "Released" at bounding box center [1041, 366] width 38 height 10
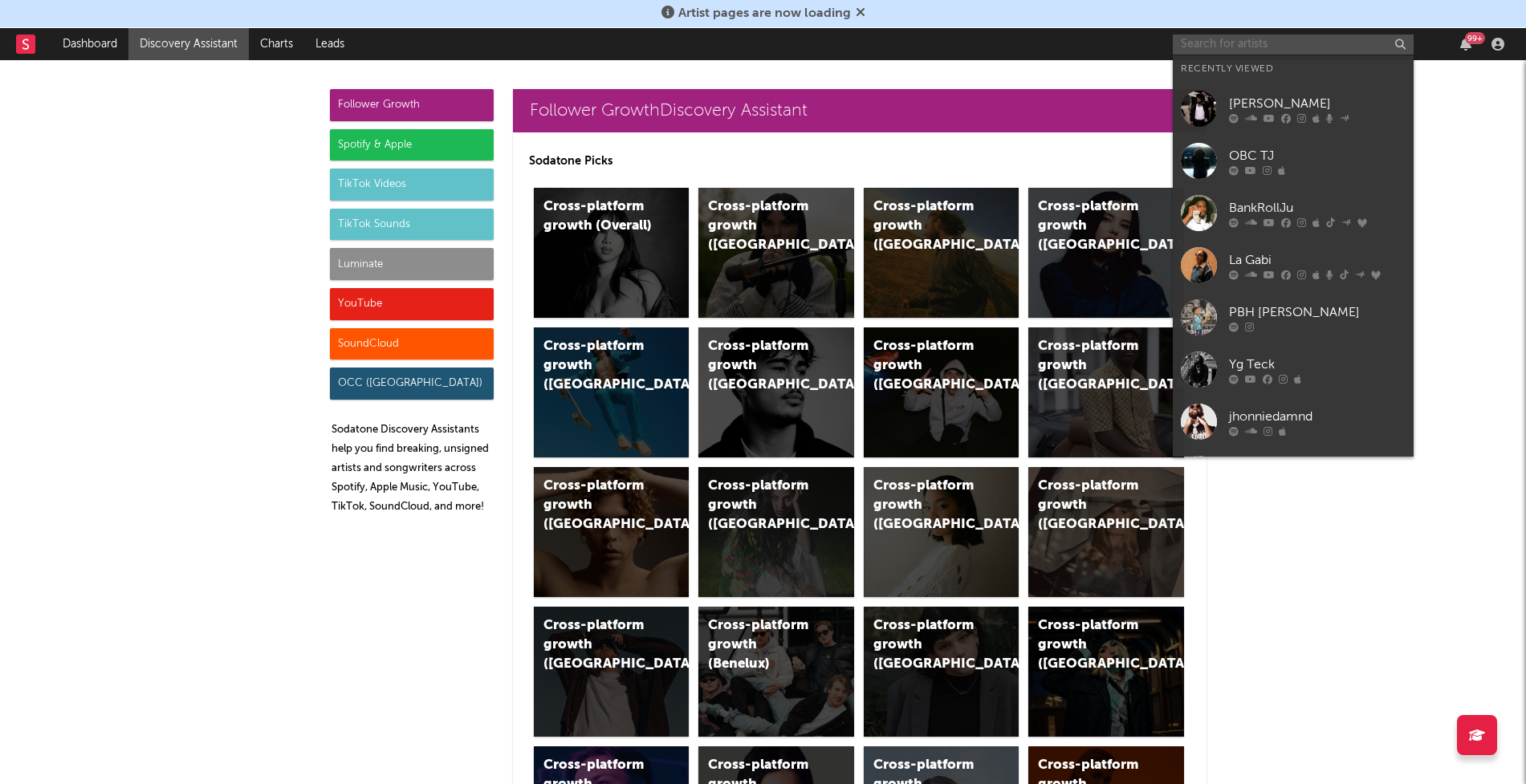
click at [1203, 43] on input "text" at bounding box center [1293, 44] width 241 height 20
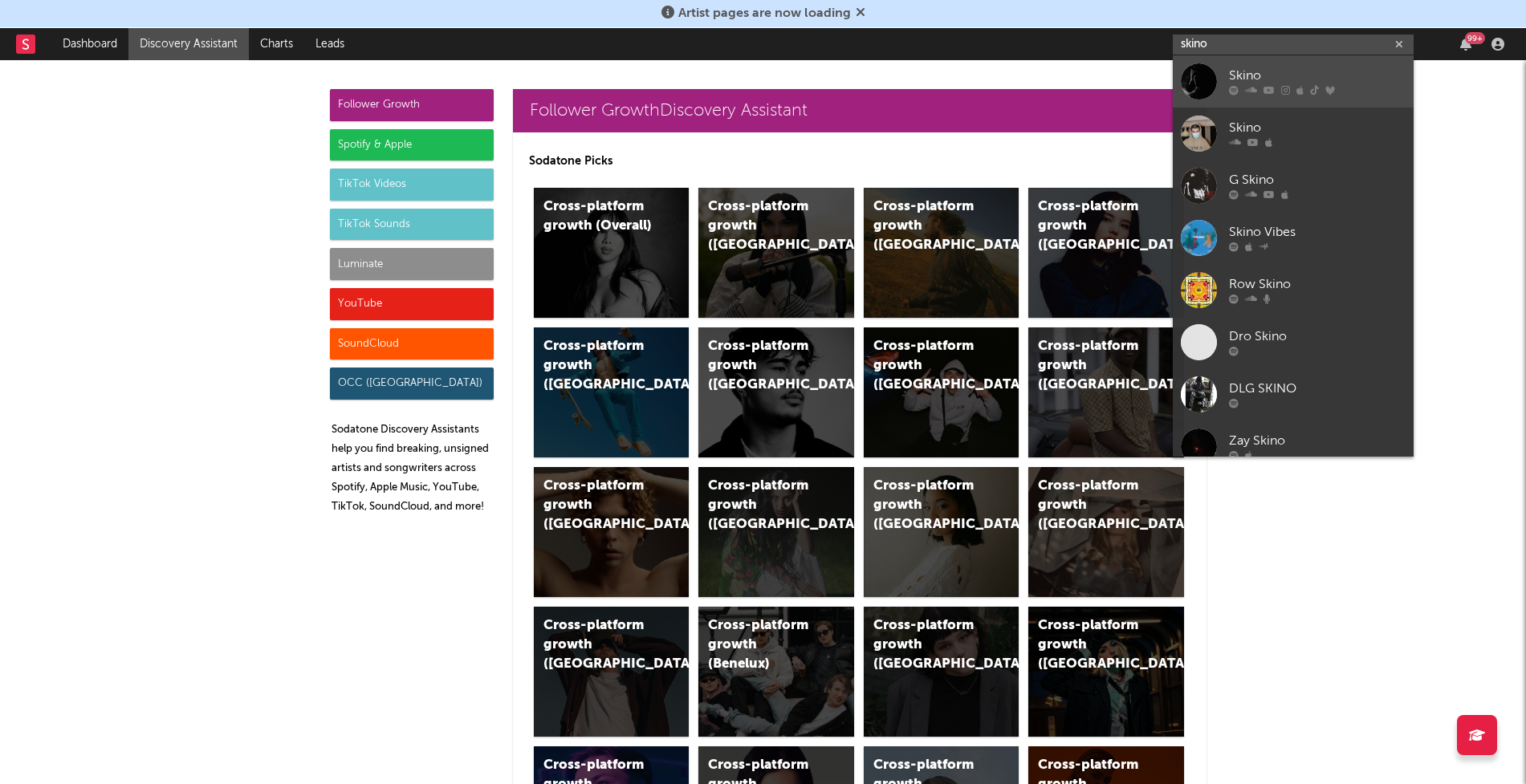
type input "skino"
click at [1253, 89] on icon at bounding box center [1250, 91] width 12 height 10
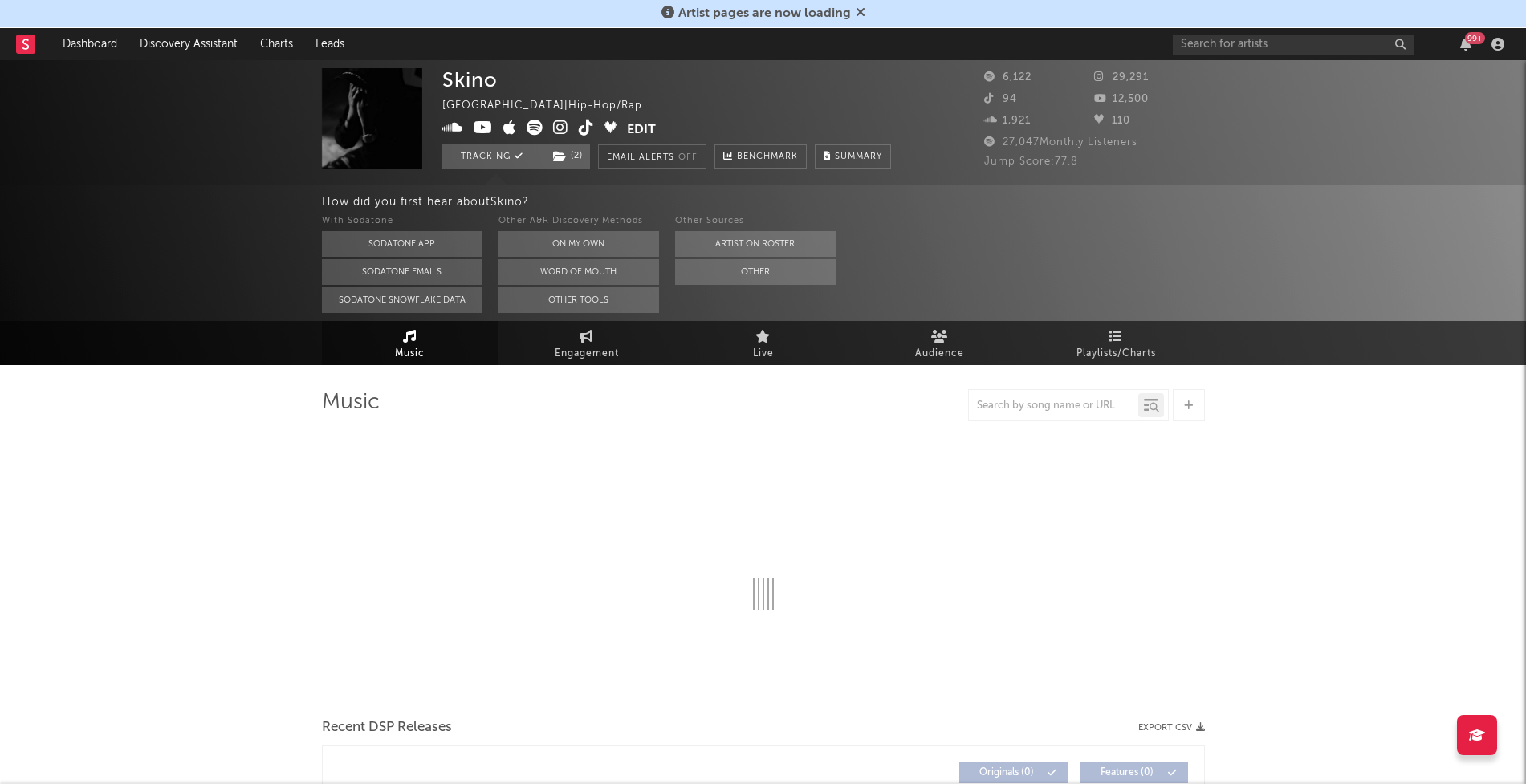
select select "6m"
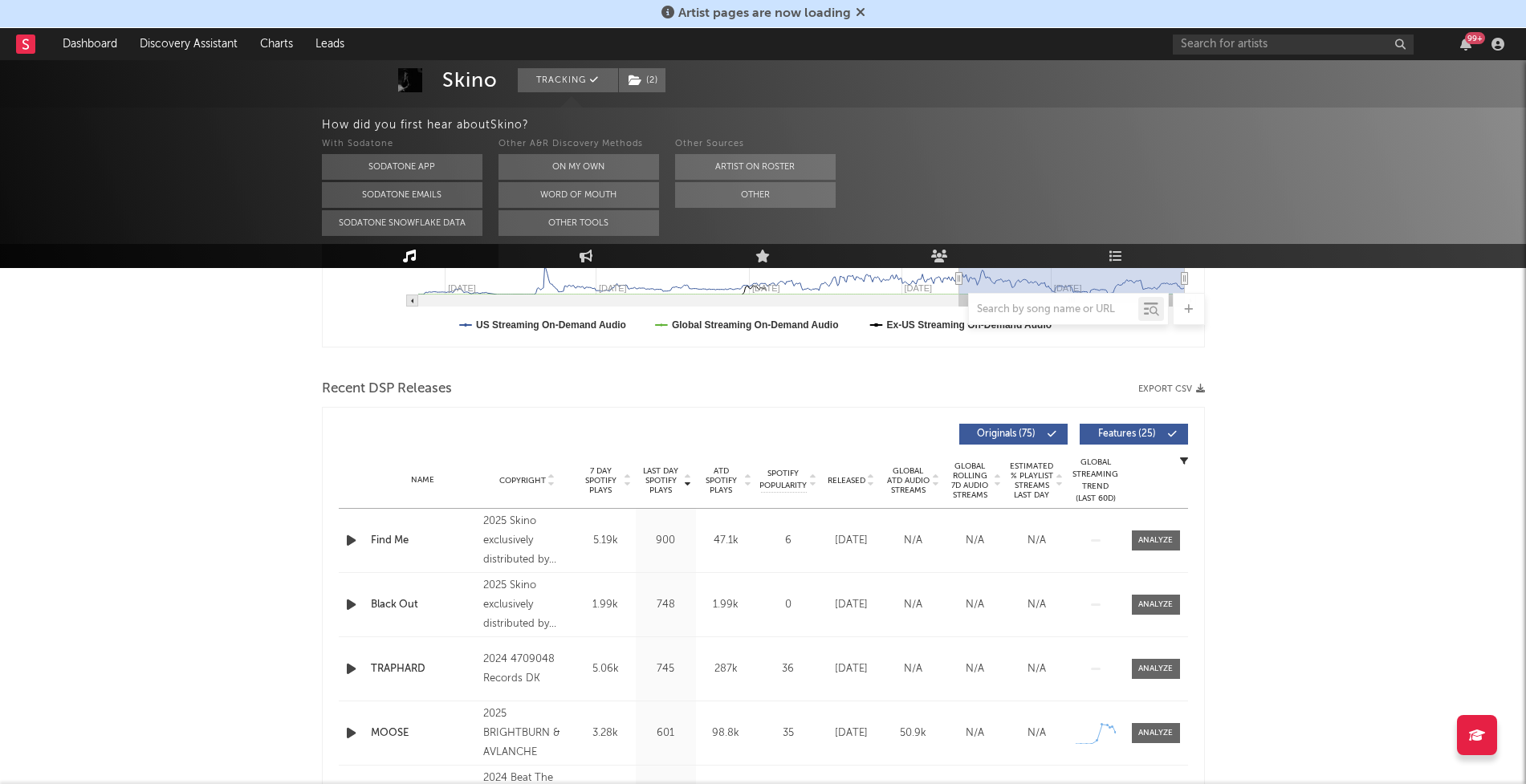
scroll to position [466, 0]
click at [852, 483] on span "Released" at bounding box center [846, 480] width 38 height 10
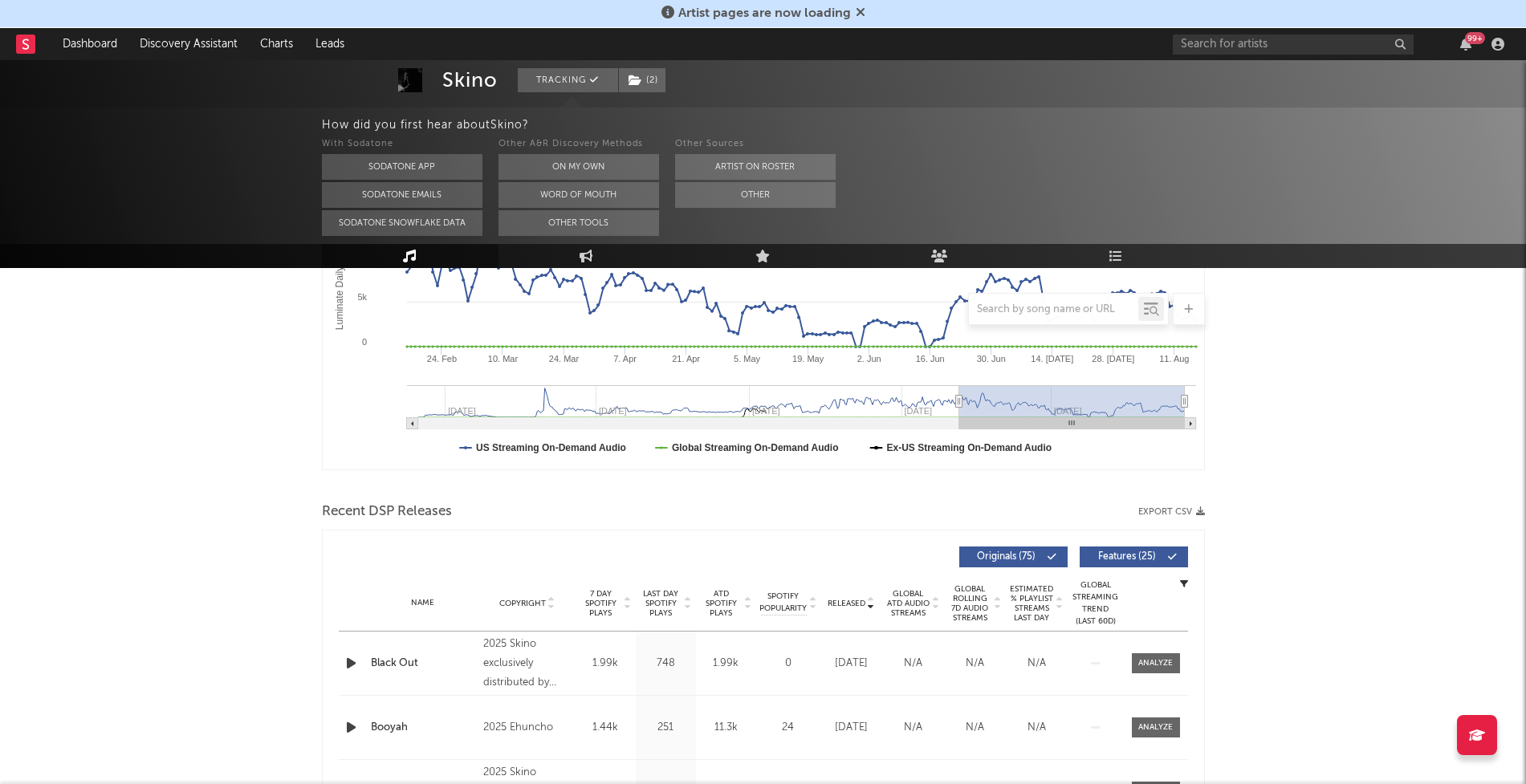
scroll to position [543, 0]
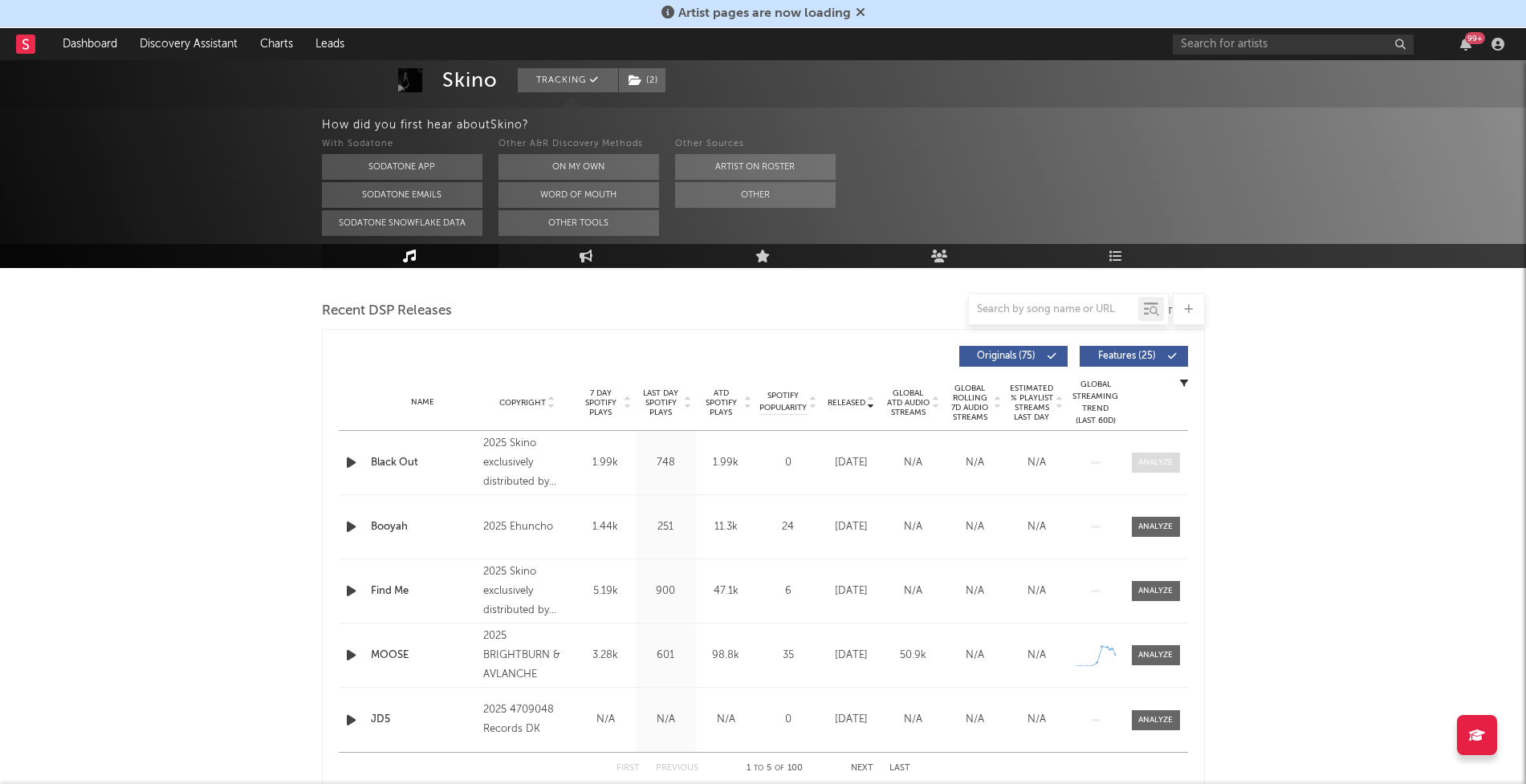
click at [1159, 459] on div at bounding box center [1155, 462] width 35 height 12
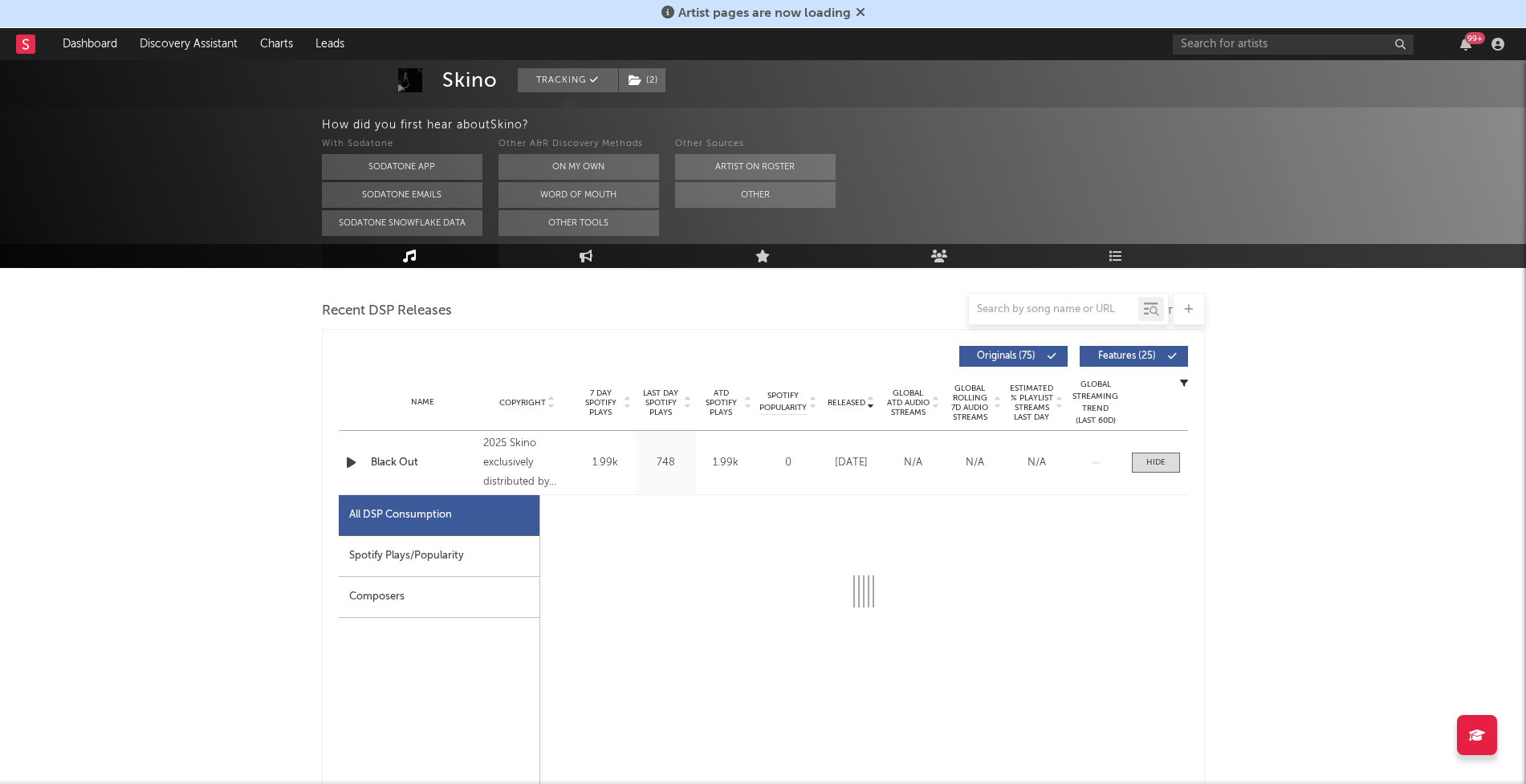
select select "1w"
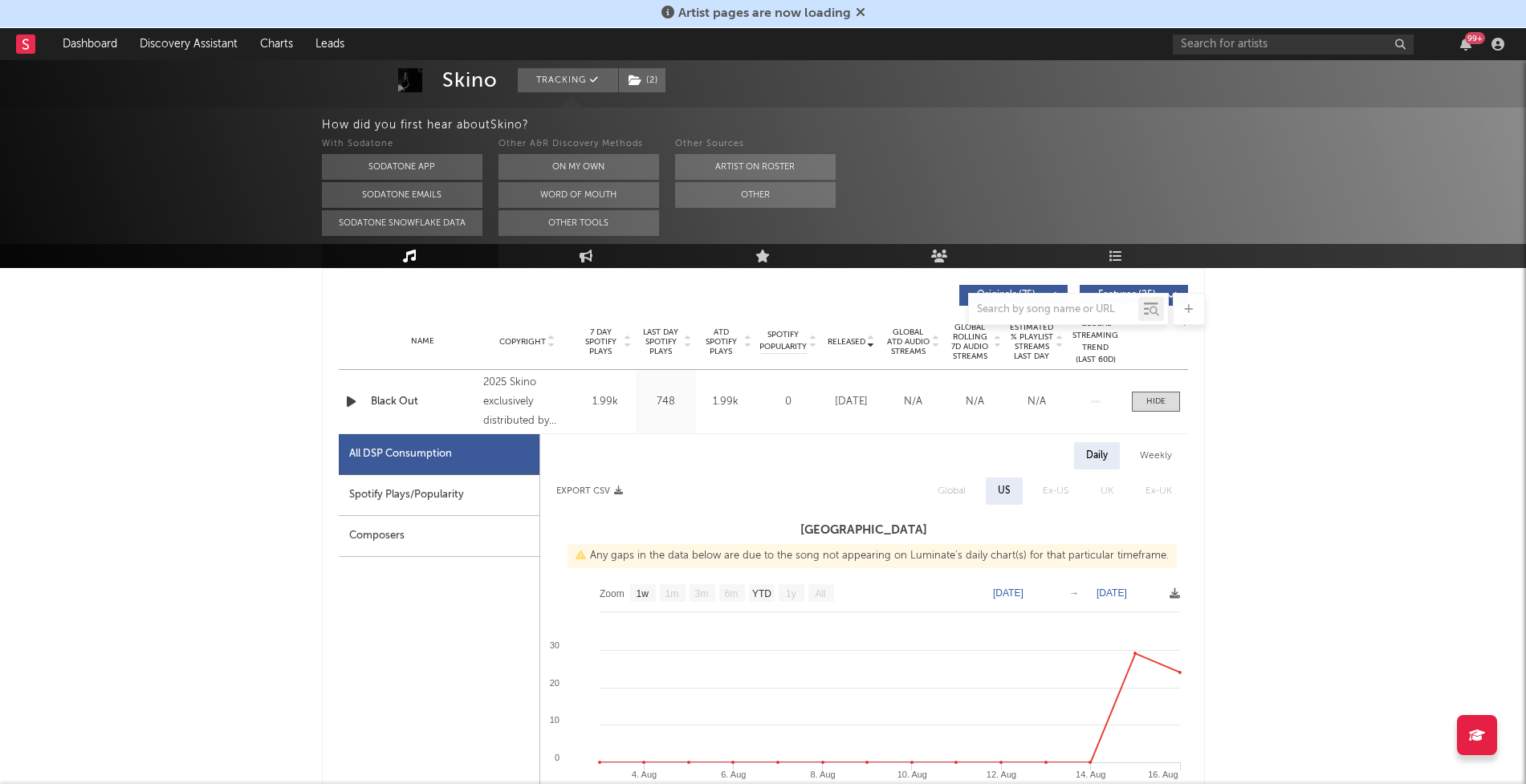
scroll to position [623, 0]
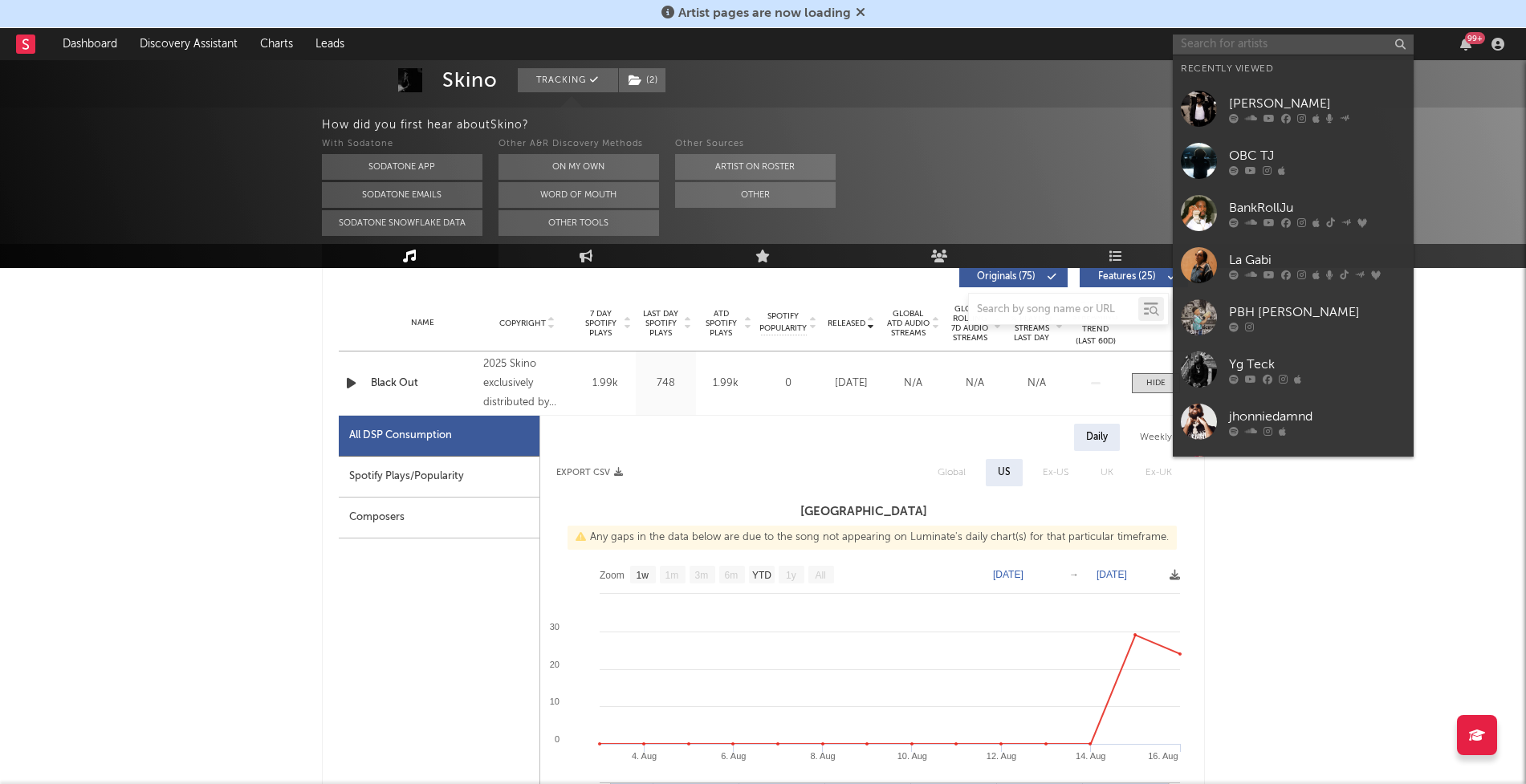
click at [1249, 41] on input "text" at bounding box center [1293, 44] width 241 height 20
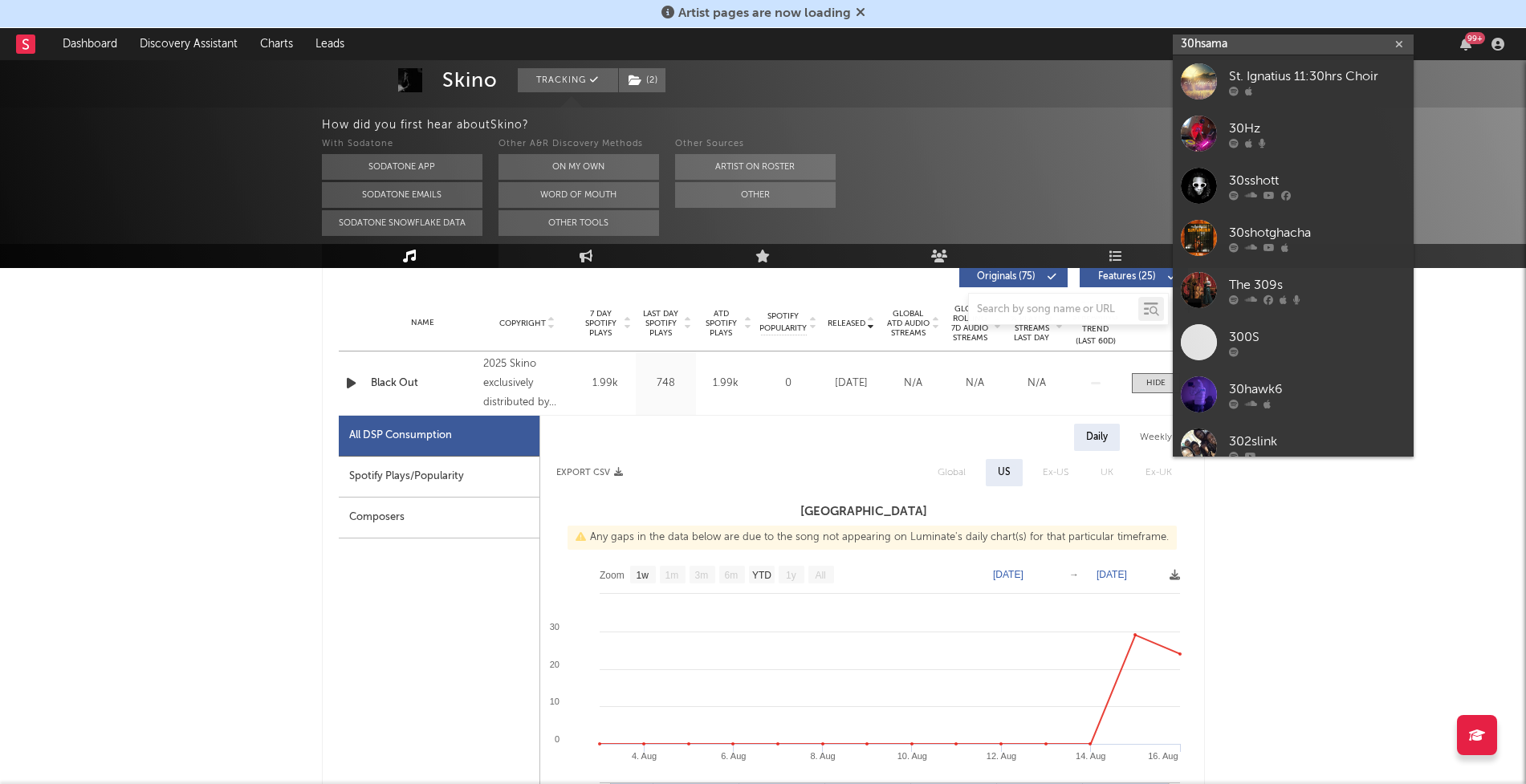
click at [1195, 41] on input "30hsama" at bounding box center [1293, 44] width 241 height 20
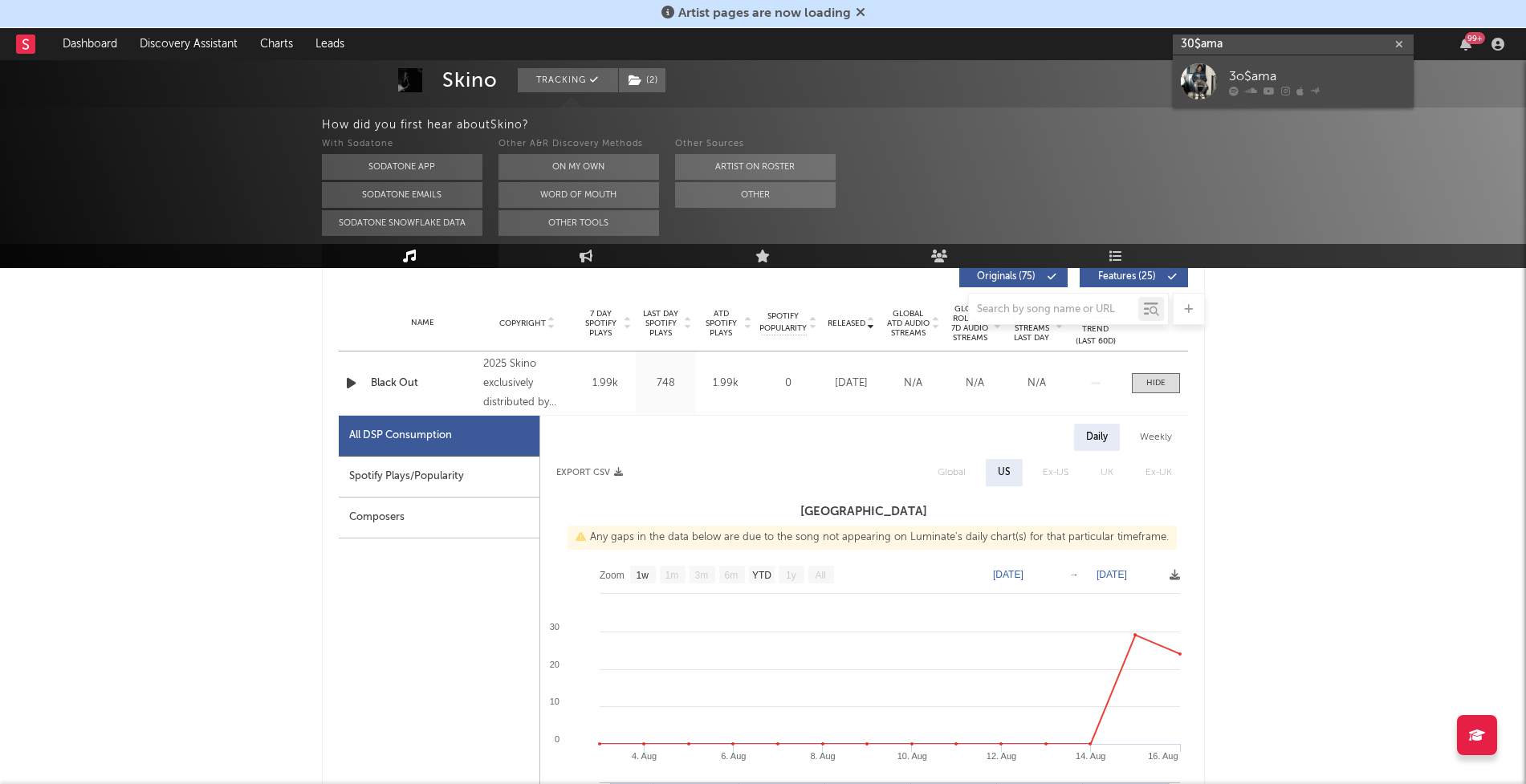
type input "30$ama"
click at [1258, 77] on div "3o$ama" at bounding box center [1317, 76] width 176 height 19
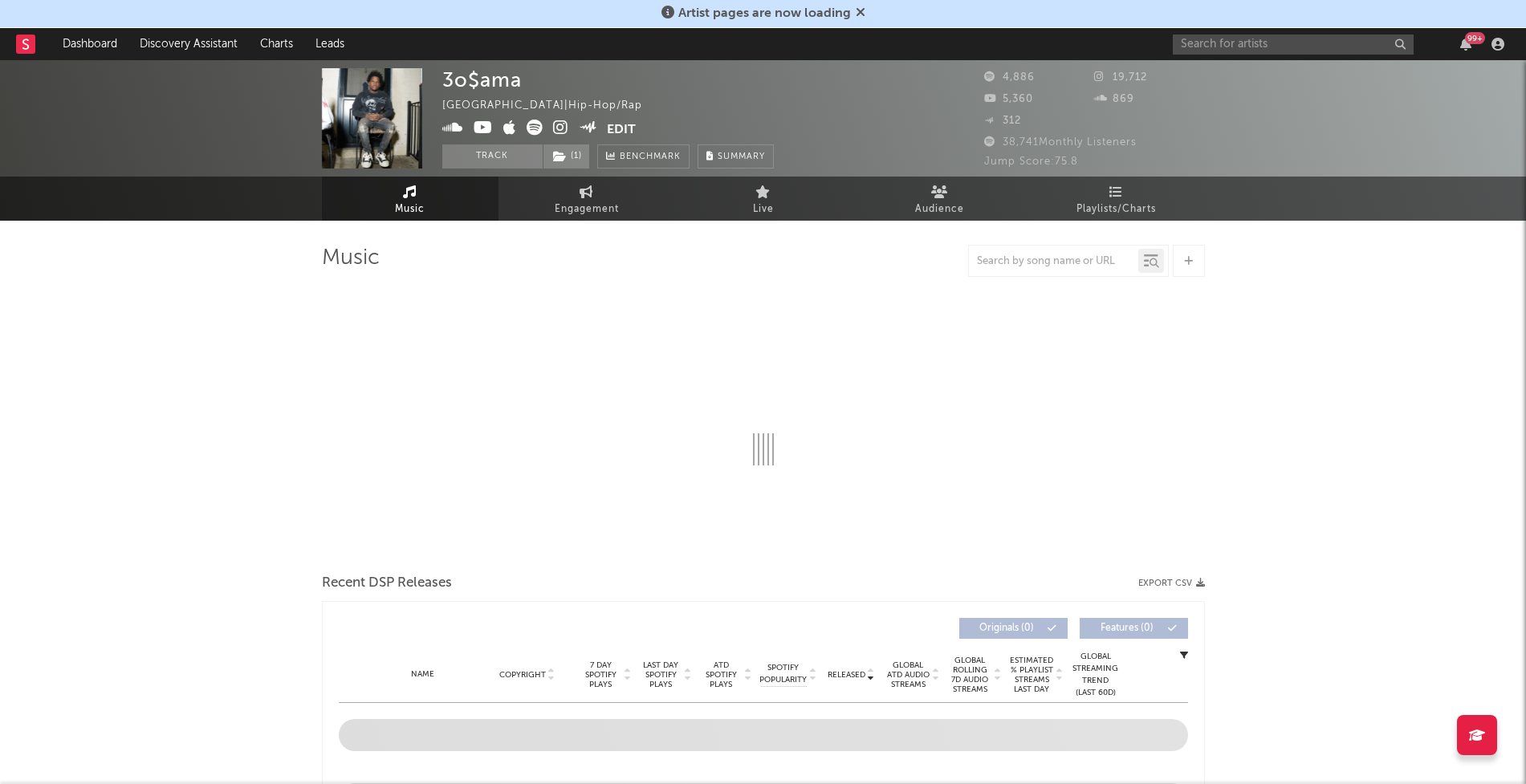
select select "6m"
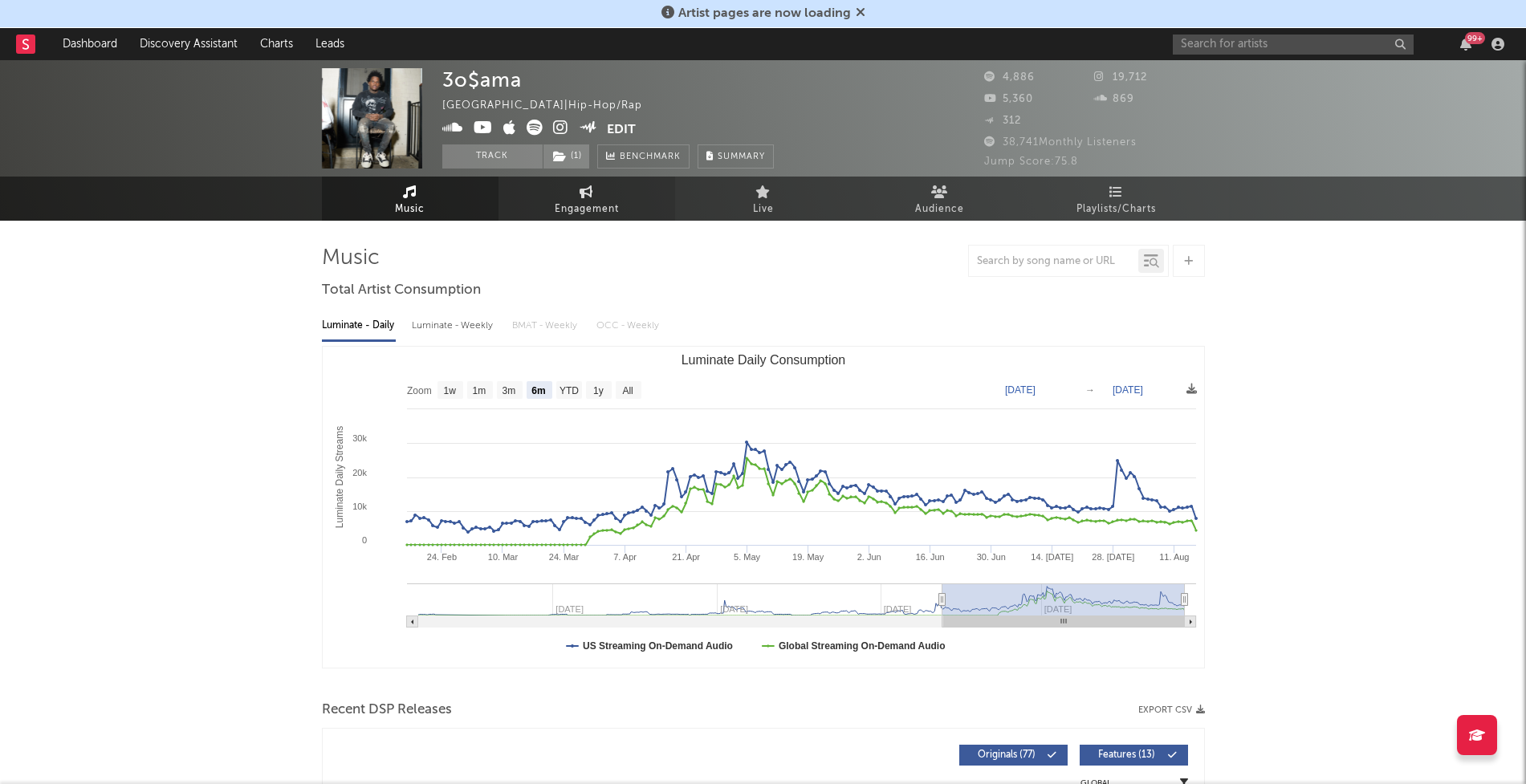
click at [519, 217] on link "Engagement" at bounding box center [586, 198] width 176 height 44
select select "1w"
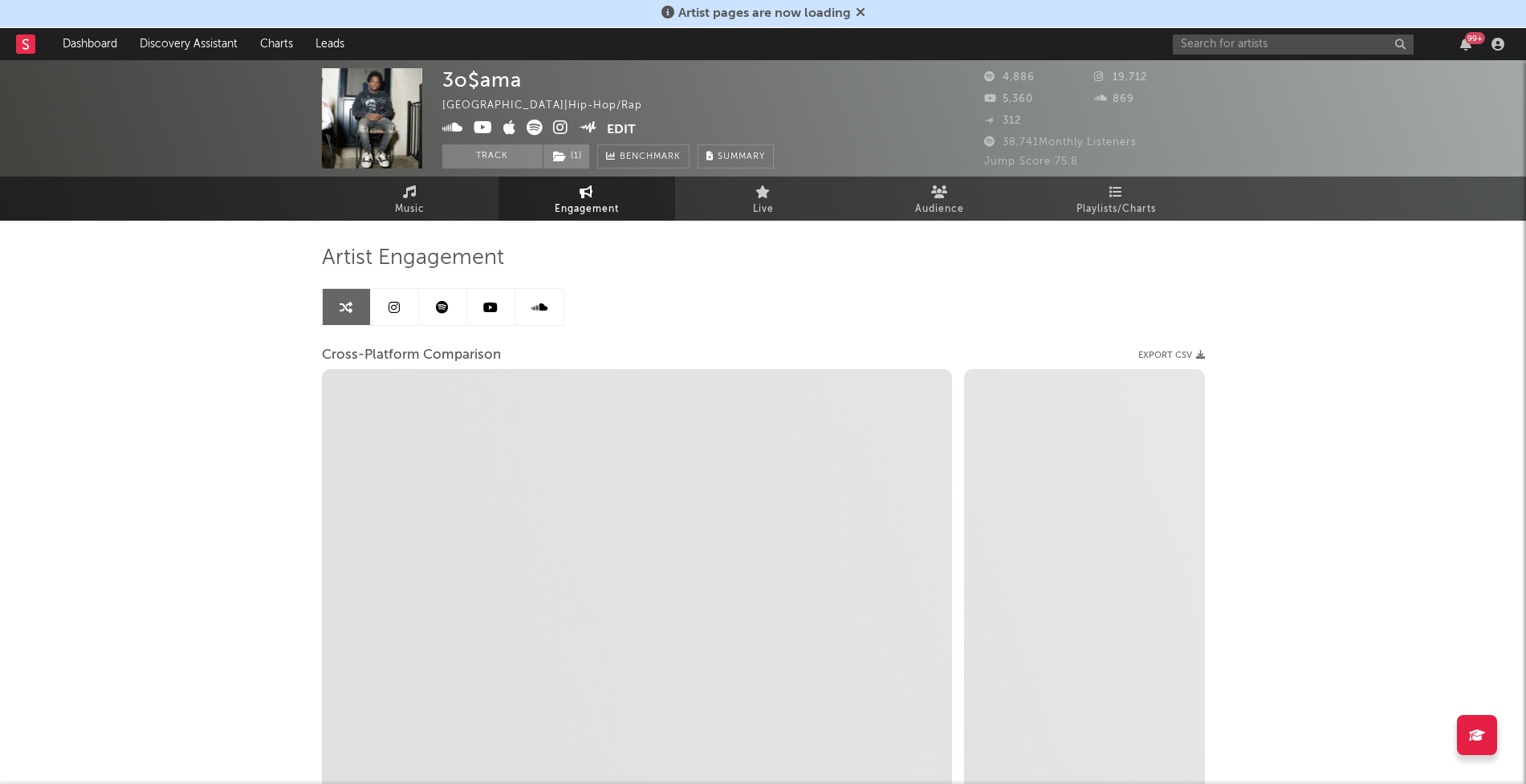
select select "1m"
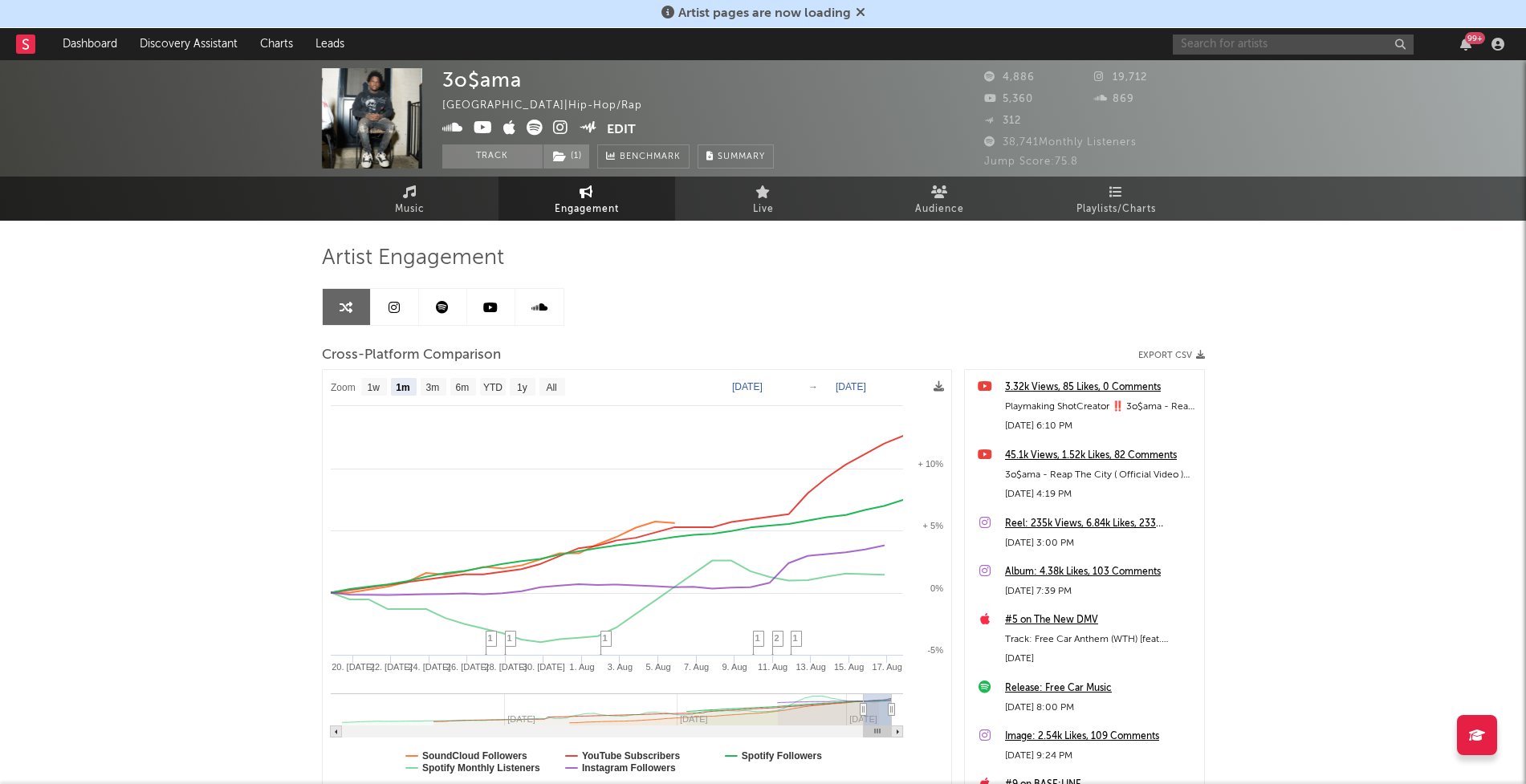
click at [1210, 43] on input "text" at bounding box center [1293, 44] width 241 height 20
type input "hardheadmelly"
click at [1253, 96] on link "Hardheadmelly" at bounding box center [1293, 81] width 241 height 52
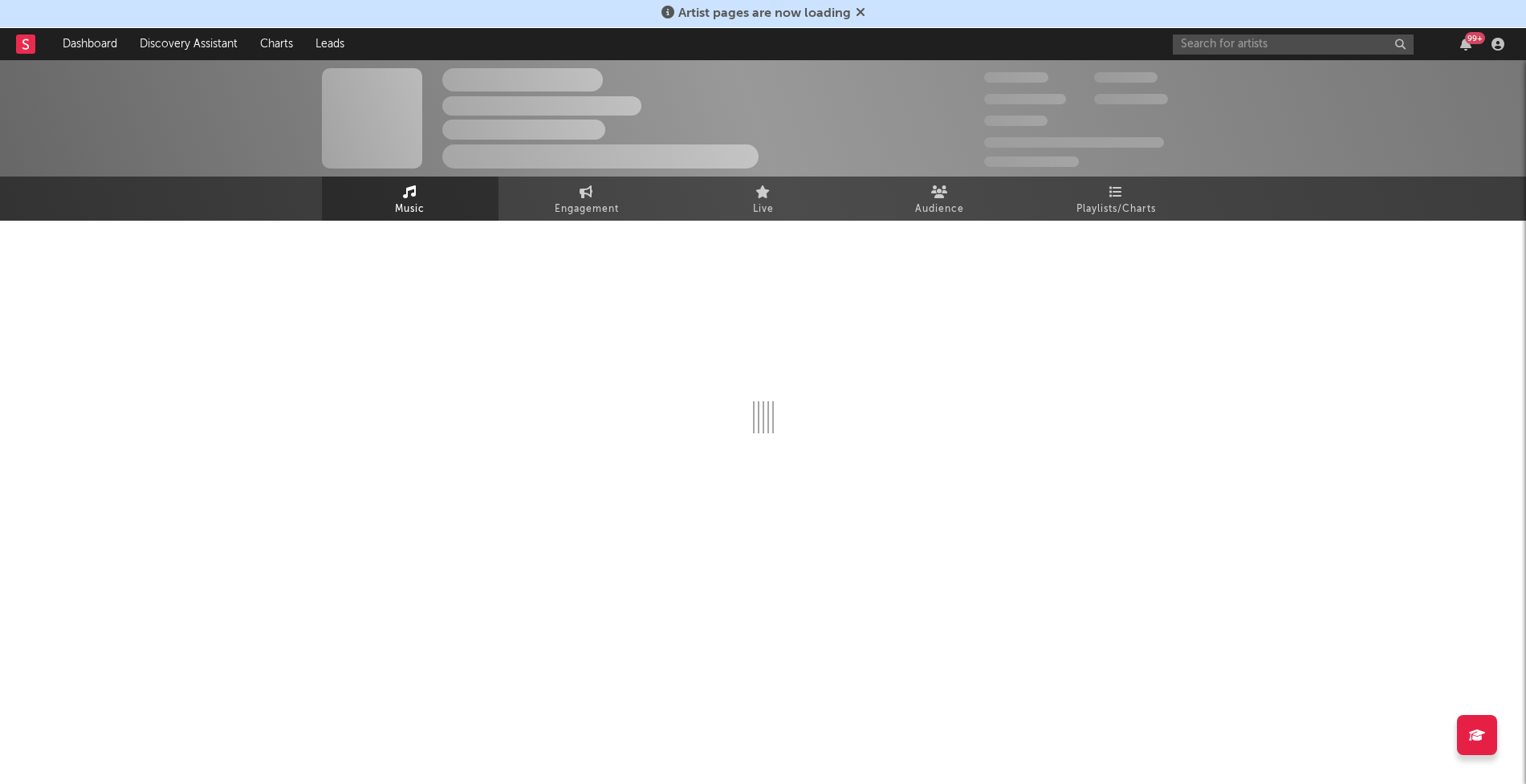
select select "6m"
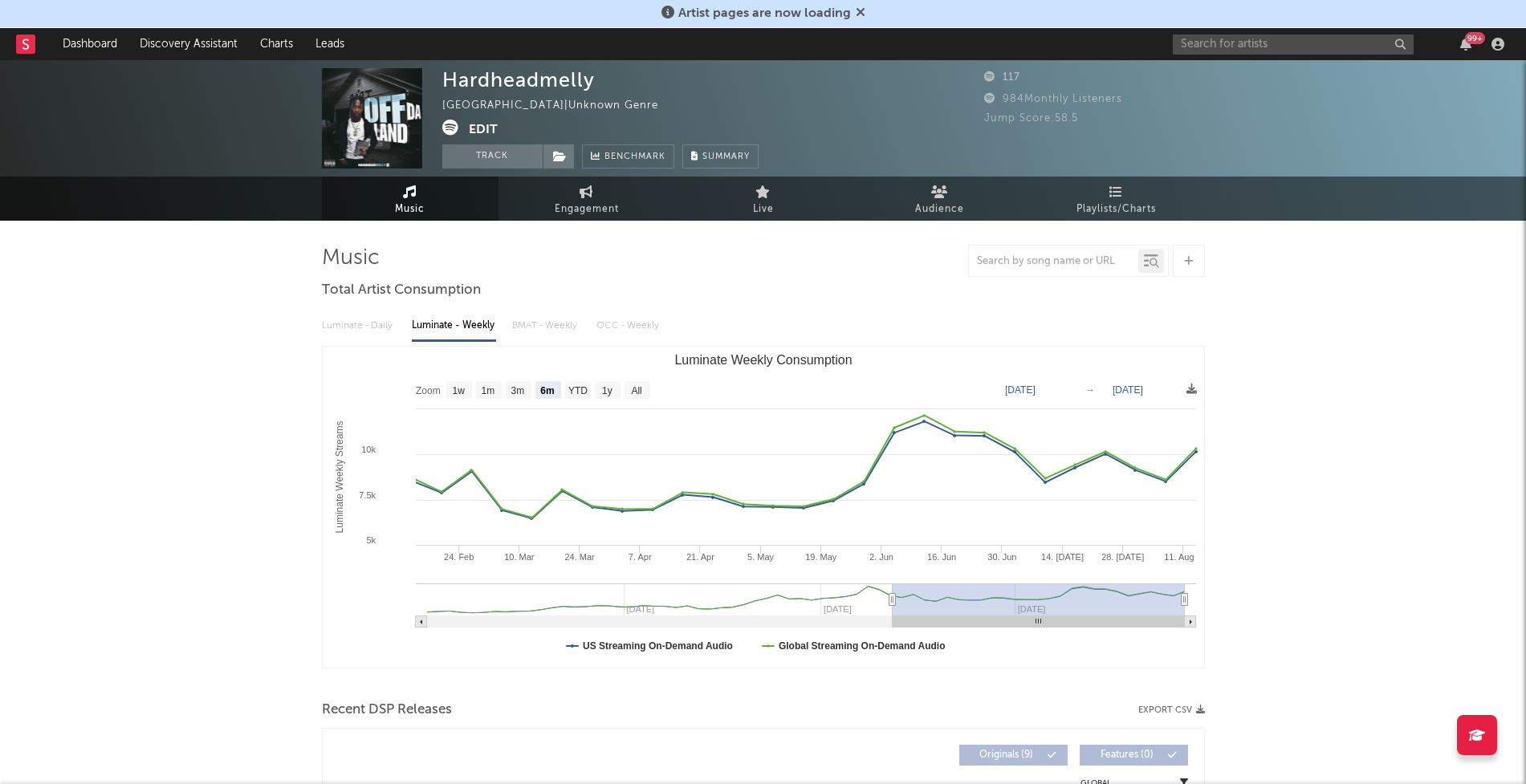
click at [440, 214] on link "Music" at bounding box center [409, 198] width 176 height 44
click at [1099, 216] on span "Playlists/Charts" at bounding box center [1116, 209] width 79 height 19
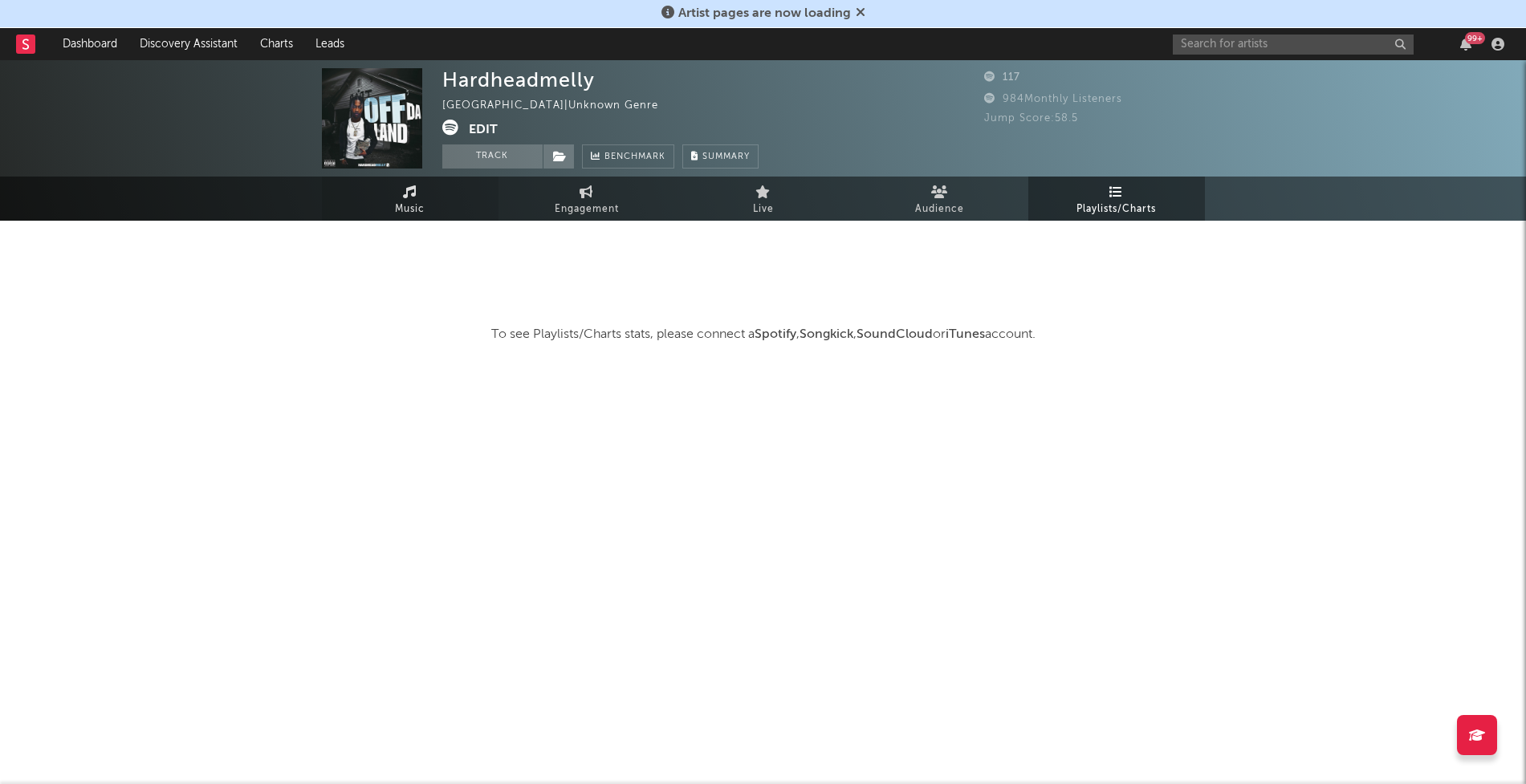
click at [406, 199] on span "Music" at bounding box center [409, 209] width 30 height 19
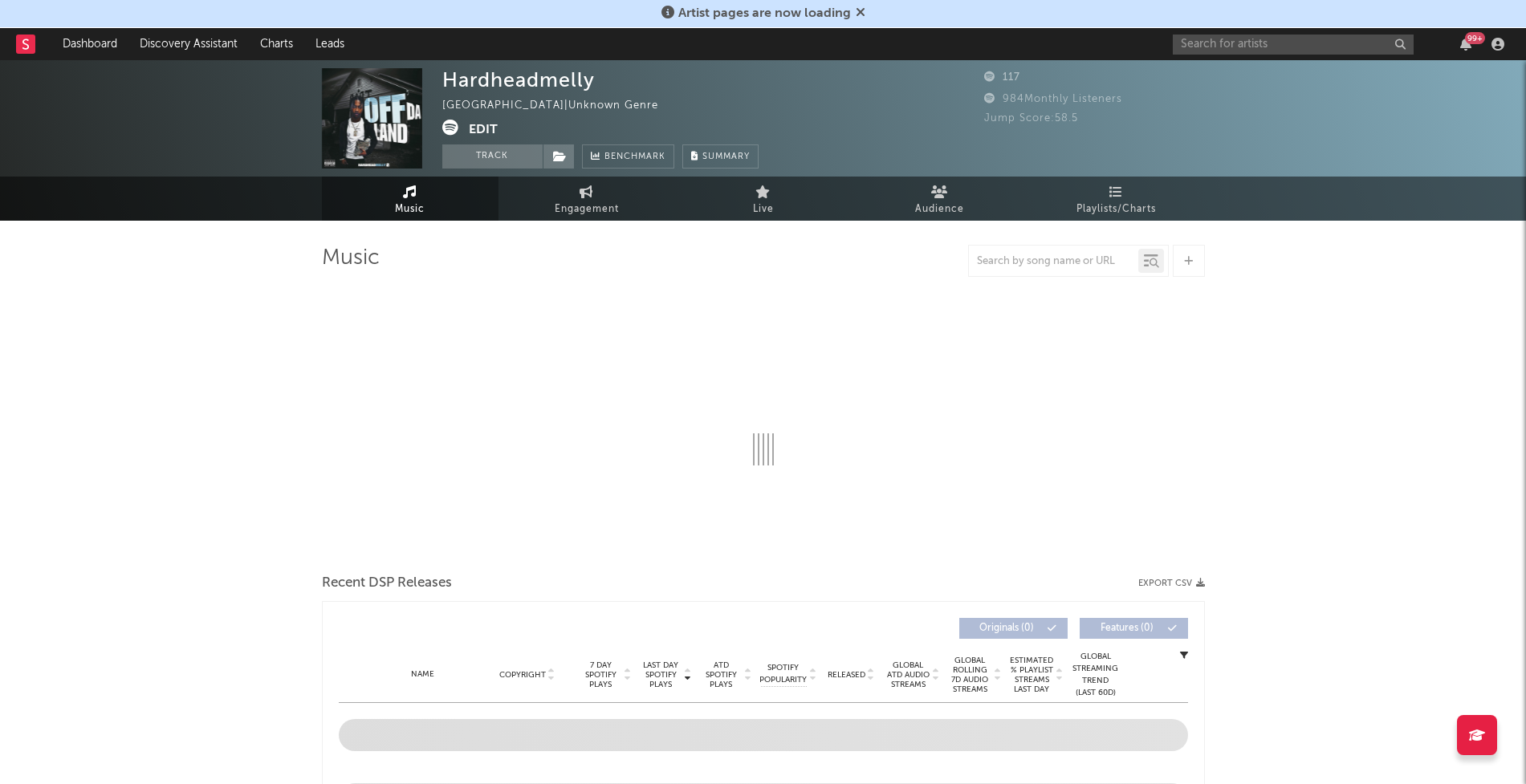
select select "6m"
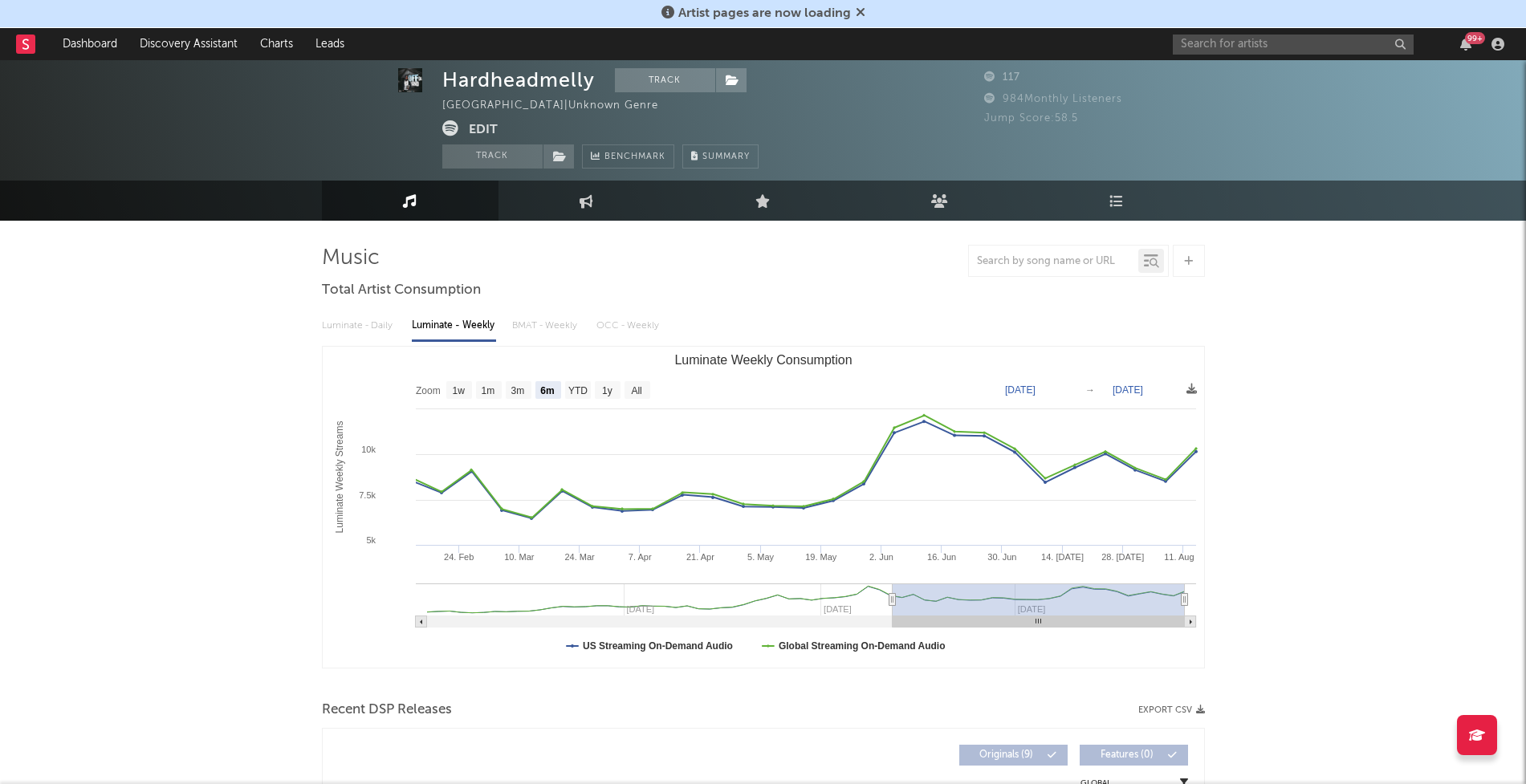
scroll to position [483, 0]
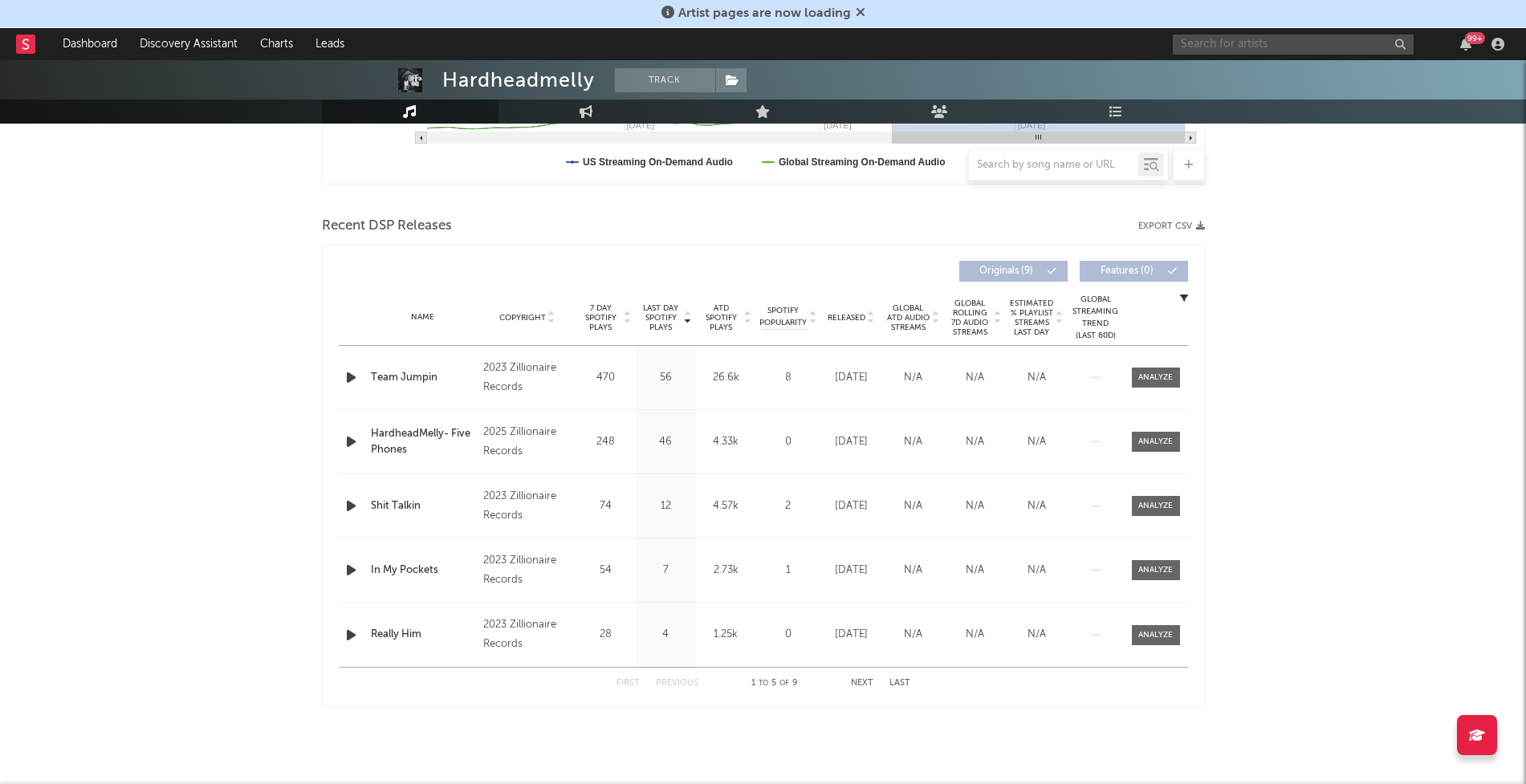
click at [1237, 49] on input "text" at bounding box center [1293, 44] width 241 height 20
type input "jaymin"
drag, startPoint x: 1277, startPoint y: 65, endPoint x: 1282, endPoint y: 95, distance: 30.4
click at [1282, 94] on div "Artist pages are now loading Dashboard Discovery Assistant Charts Leads jaymin …" at bounding box center [763, 180] width 1526 height 1208
click at [1235, 38] on input "jaymin" at bounding box center [1293, 44] width 241 height 20
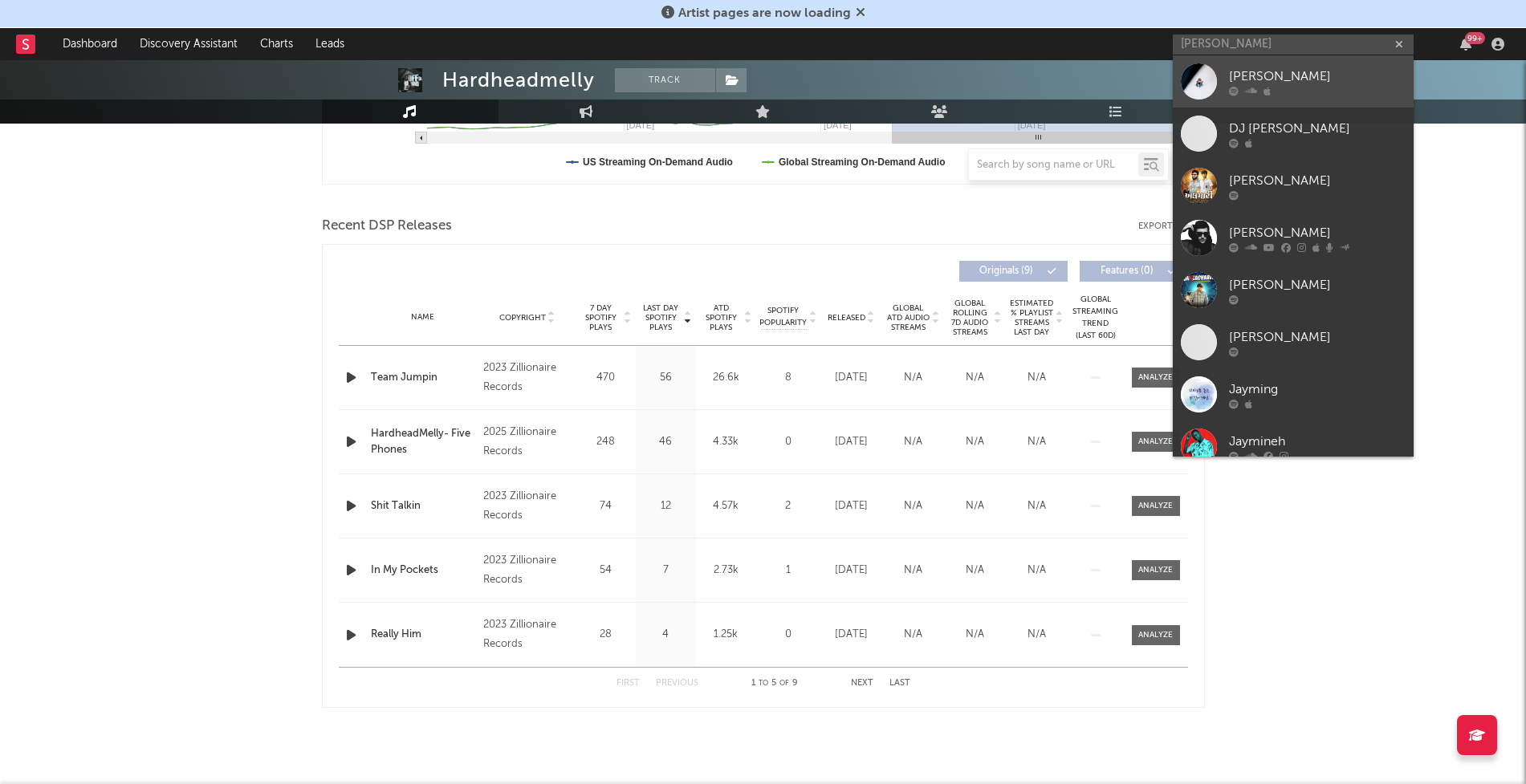
click at [1236, 90] on icon at bounding box center [1234, 91] width 10 height 10
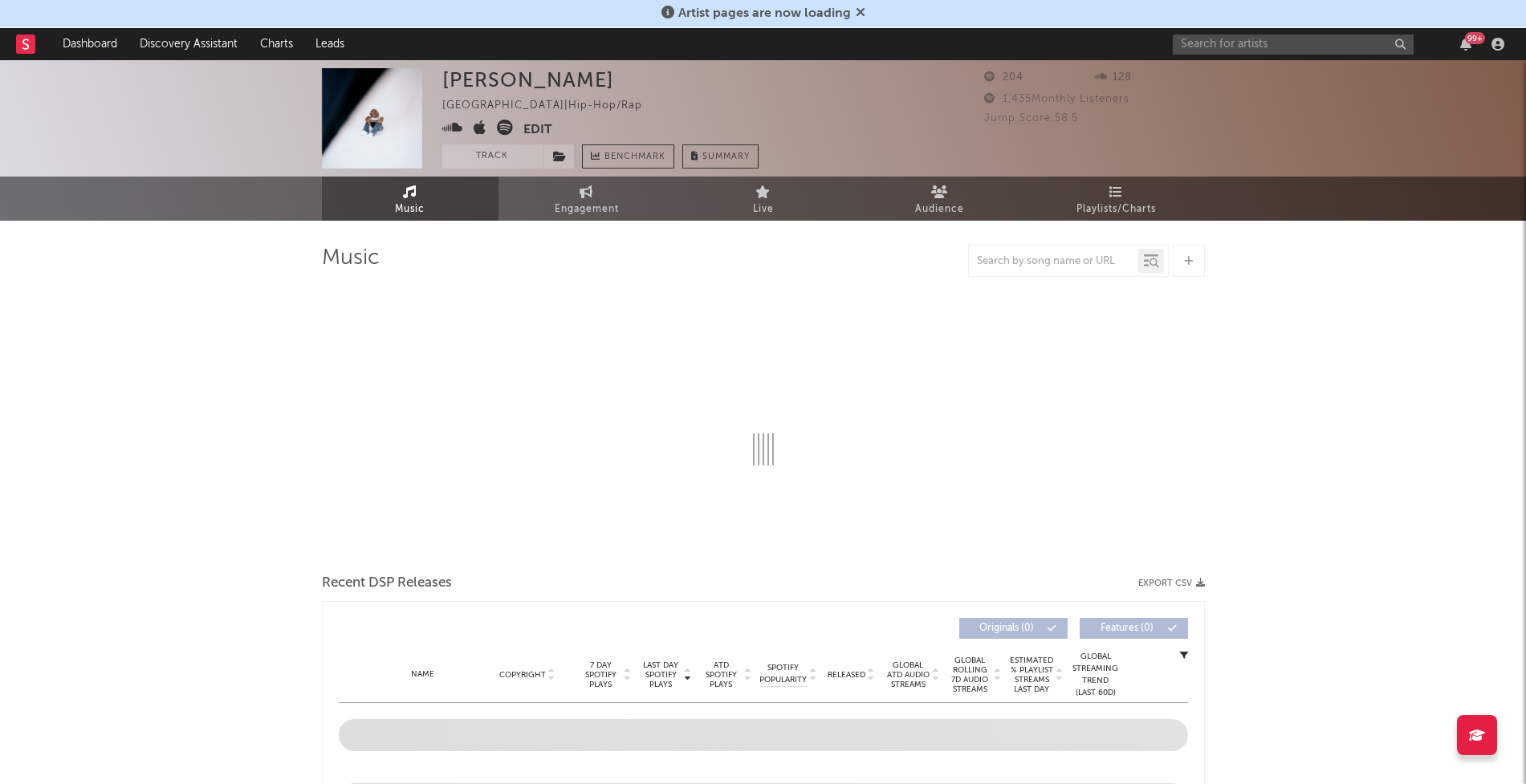
select select "1w"
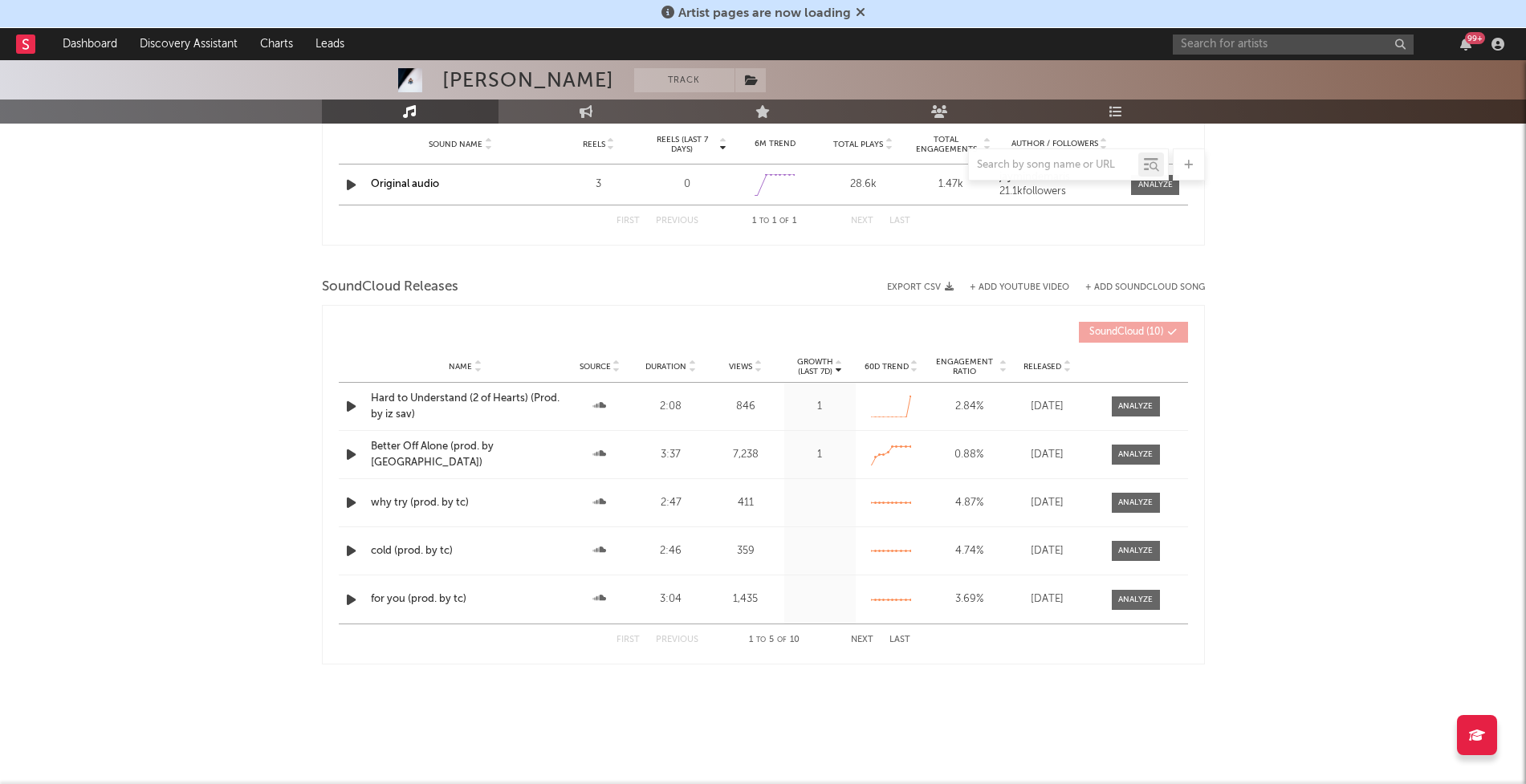
scroll to position [896, 0]
click at [1271, 41] on input "text" at bounding box center [1293, 44] width 241 height 20
paste input "https://www.youtube.com/watch?v=LPGk4nByca0"
type input "https://www.youtube.com/watch?v=LPGk4nByca0"
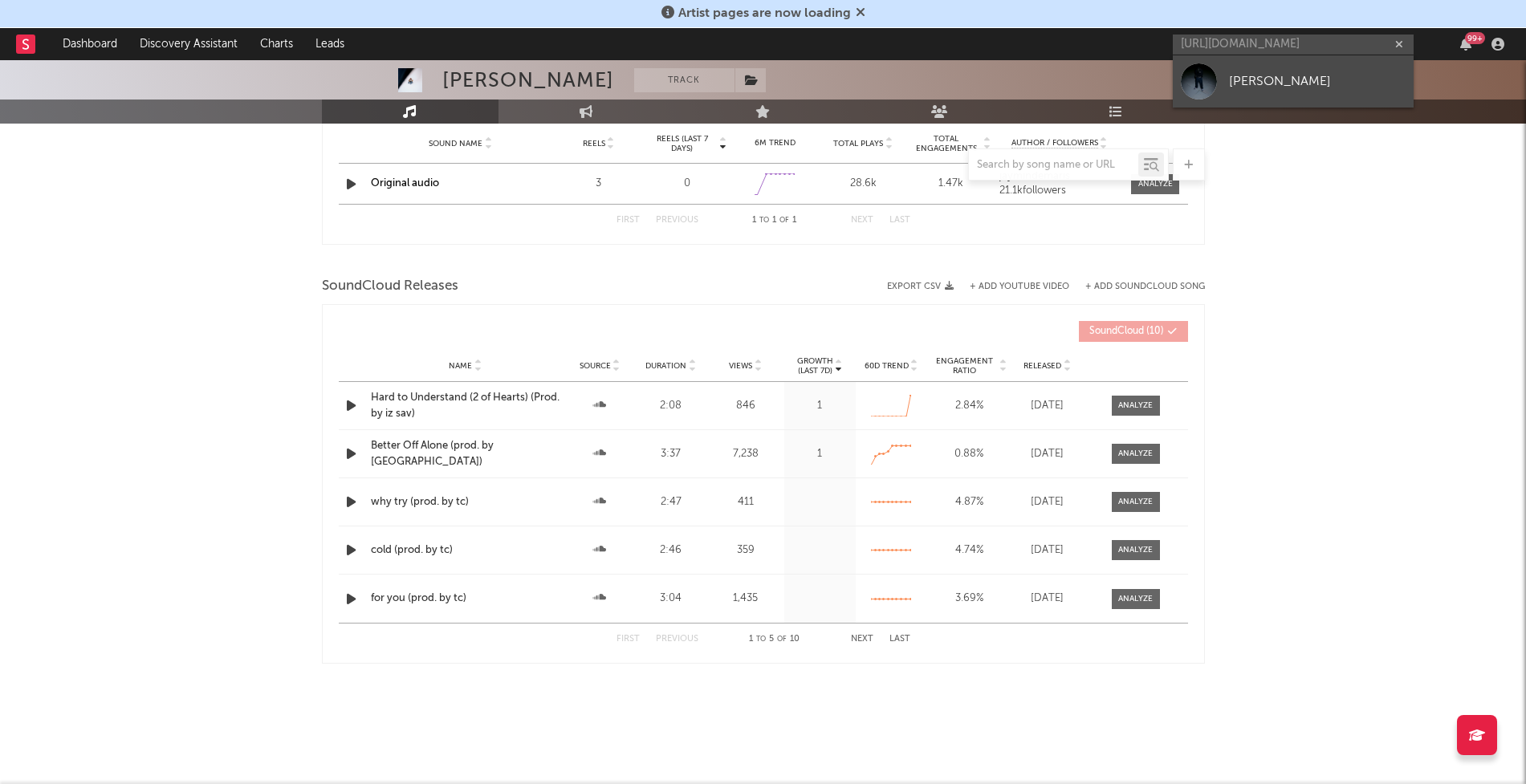
scroll to position [0, 0]
click at [1268, 71] on div "jaymin" at bounding box center [1317, 81] width 176 height 19
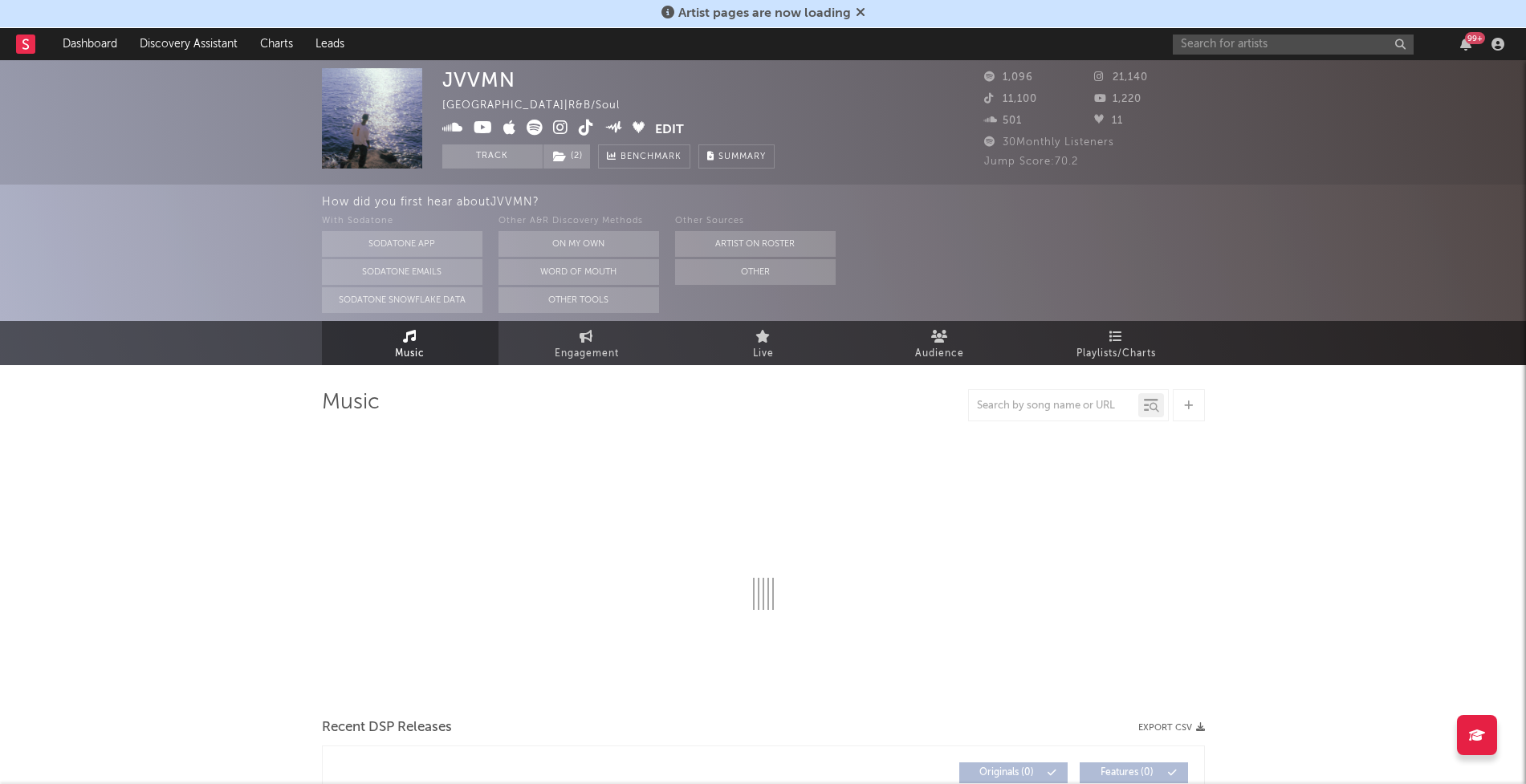
select select "6m"
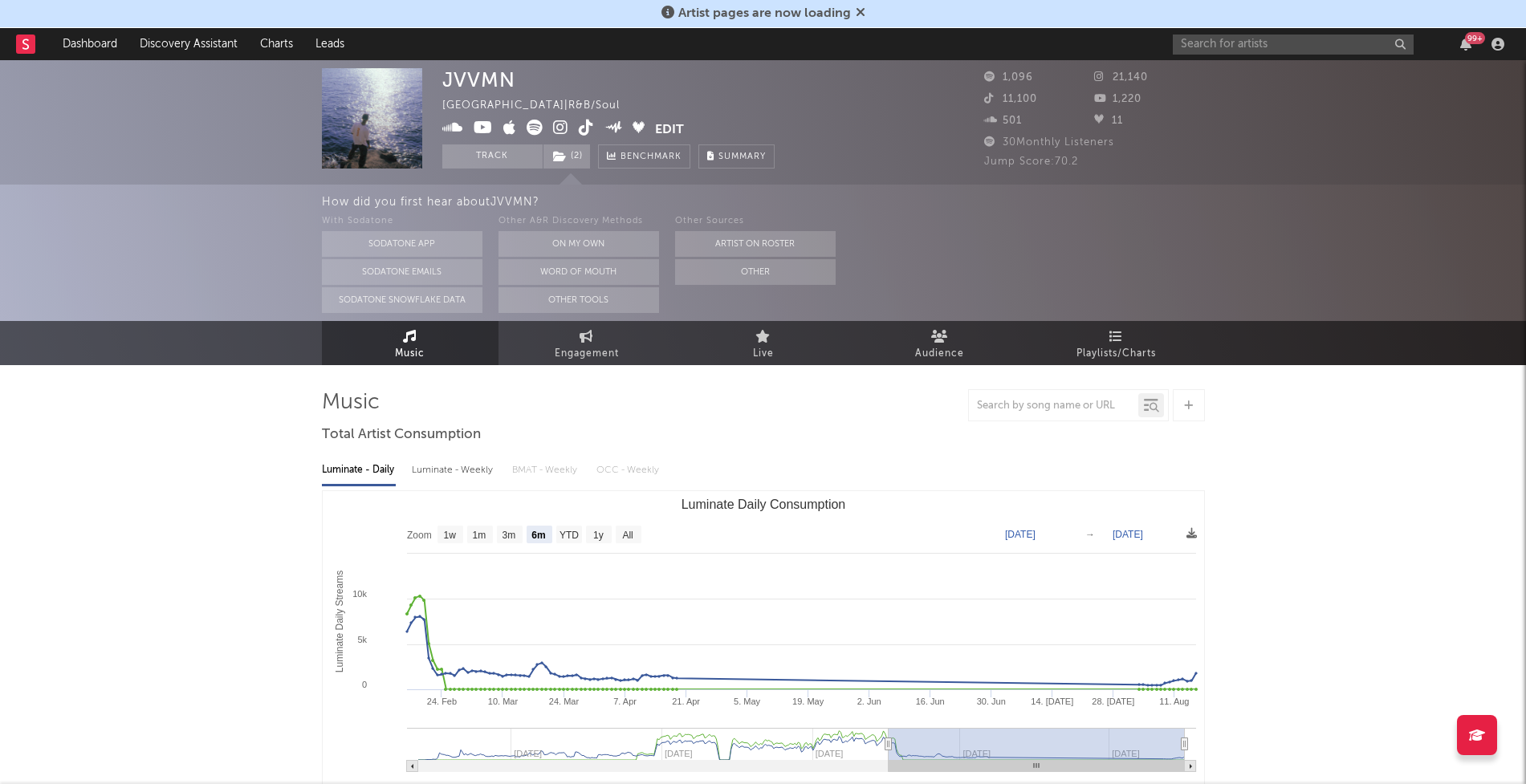
click at [559, 122] on icon at bounding box center [561, 127] width 15 height 16
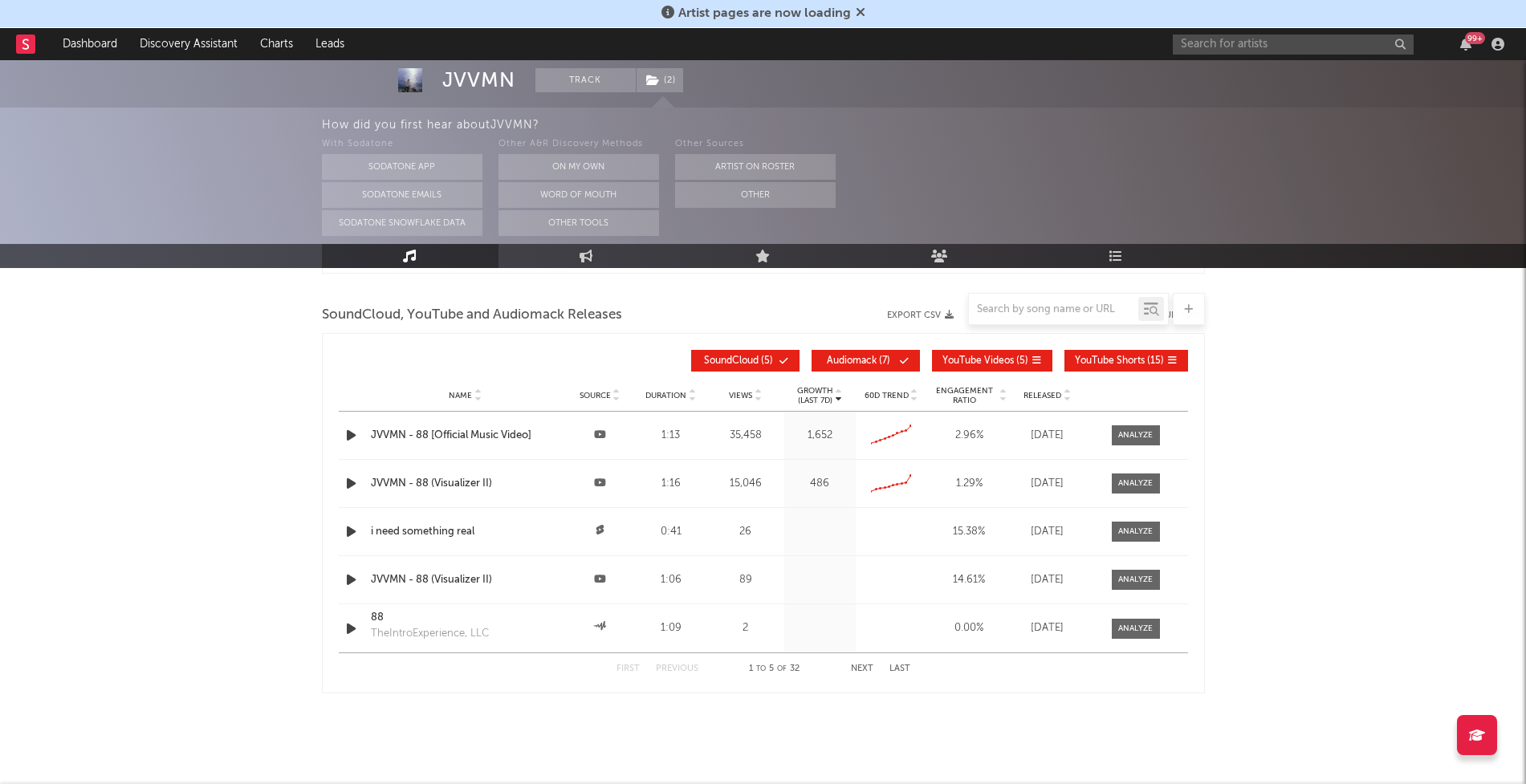
scroll to position [1764, 0]
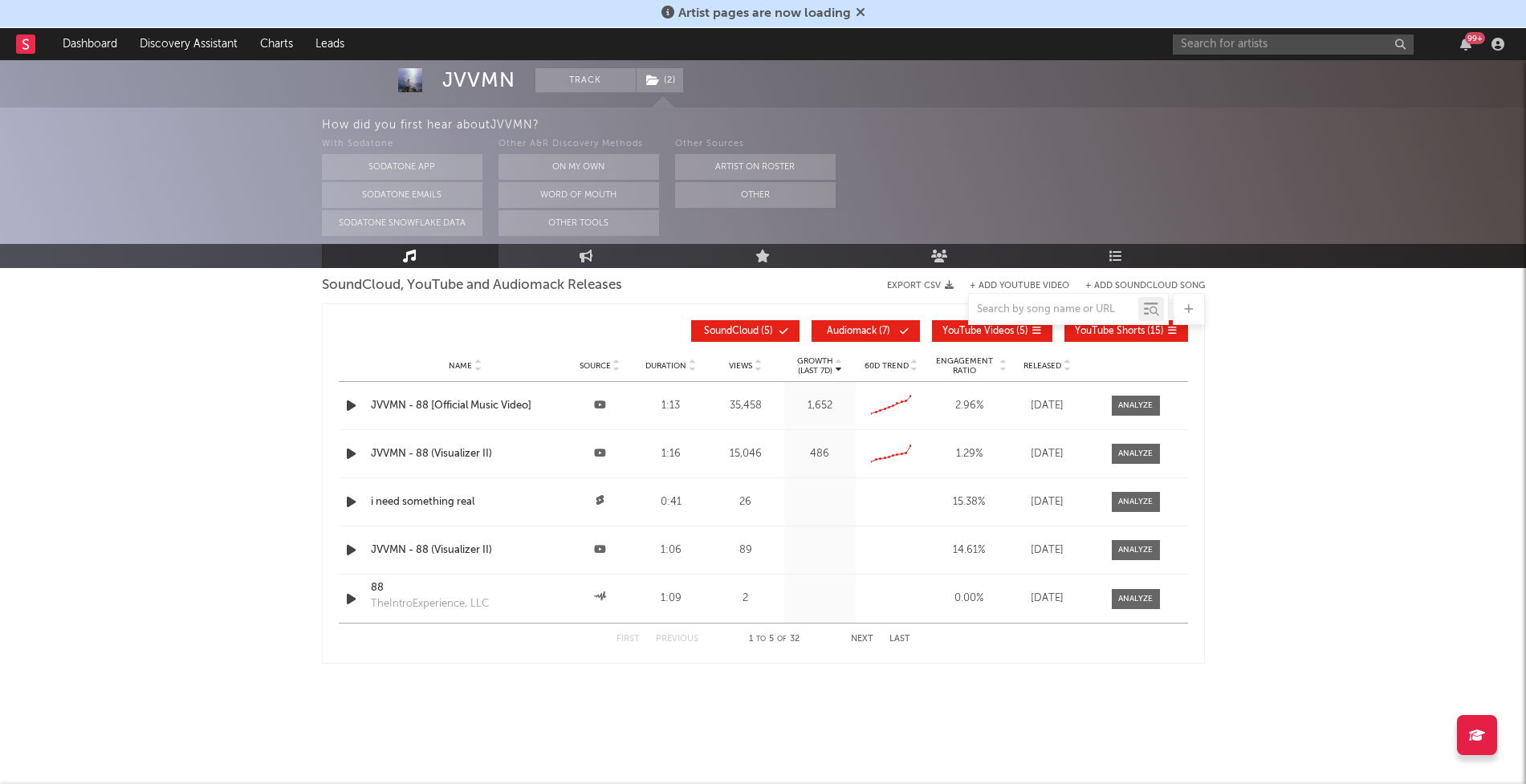
click at [1051, 357] on div "Name Source Duration Views Growth (Last 7d) 60D Trend Engagement Ratio Released" at bounding box center [764, 365] width 850 height 32
click at [1051, 359] on div "Released" at bounding box center [1047, 365] width 65 height 12
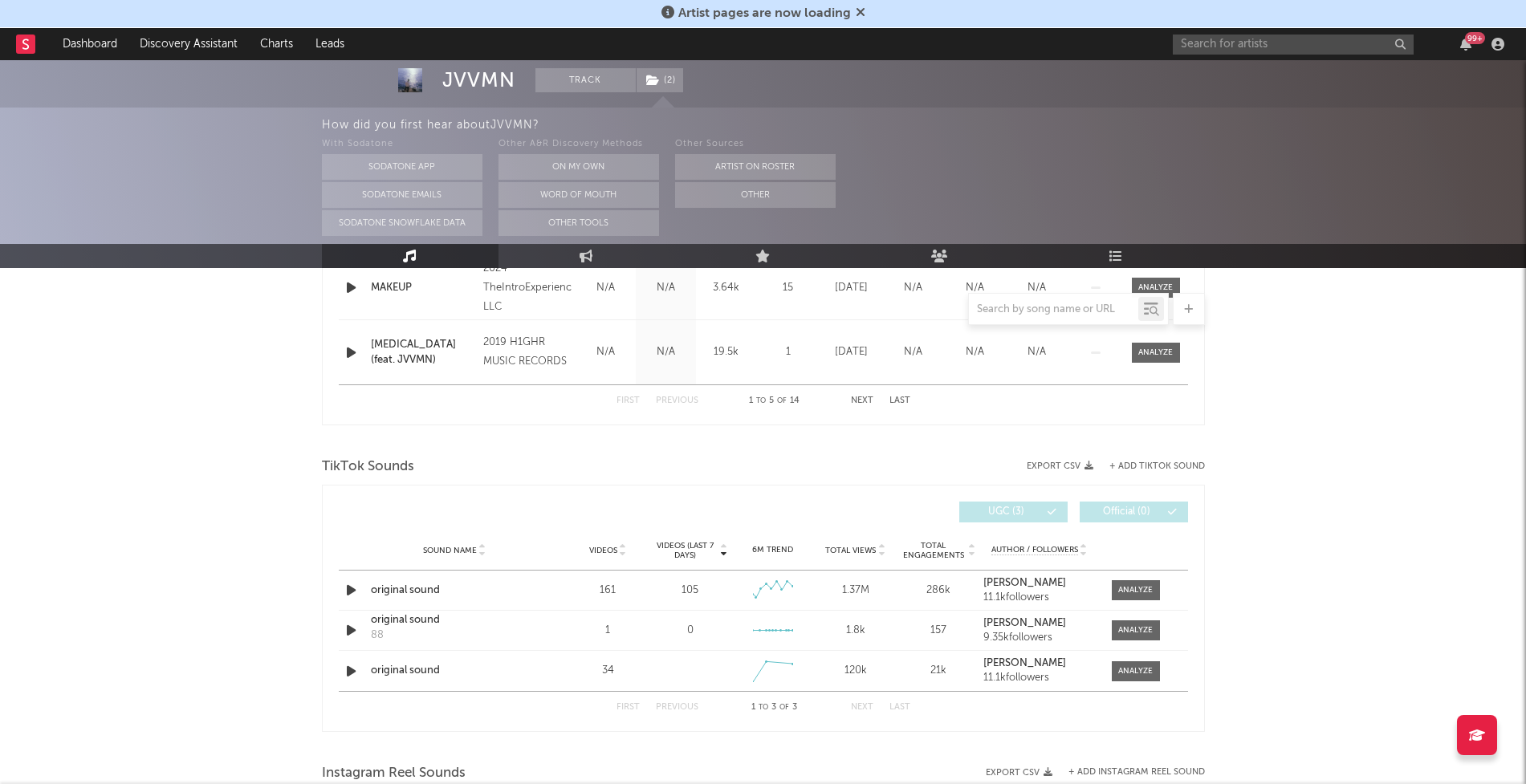
scroll to position [0, 0]
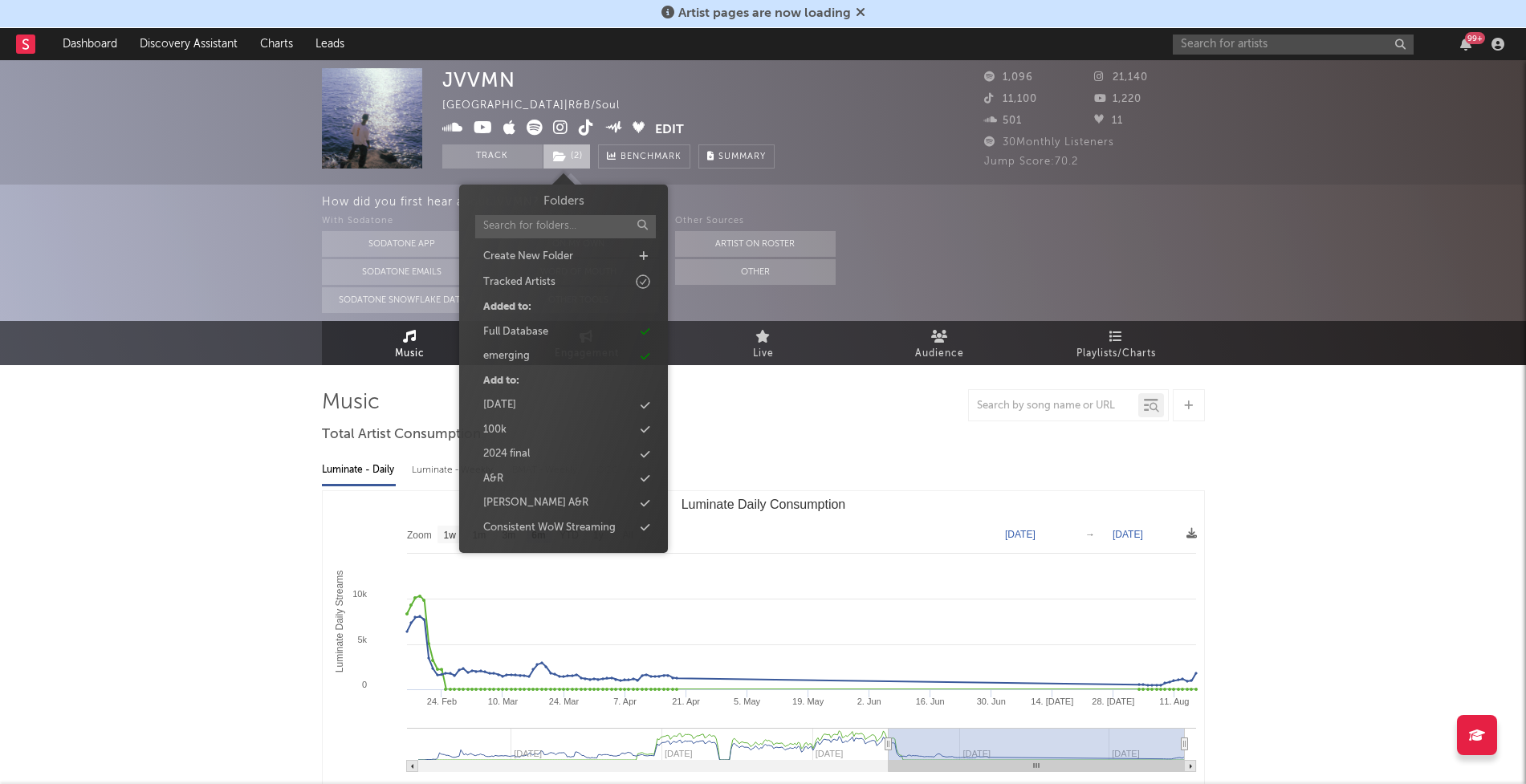
click at [569, 151] on span "( 2 )" at bounding box center [566, 156] width 48 height 24
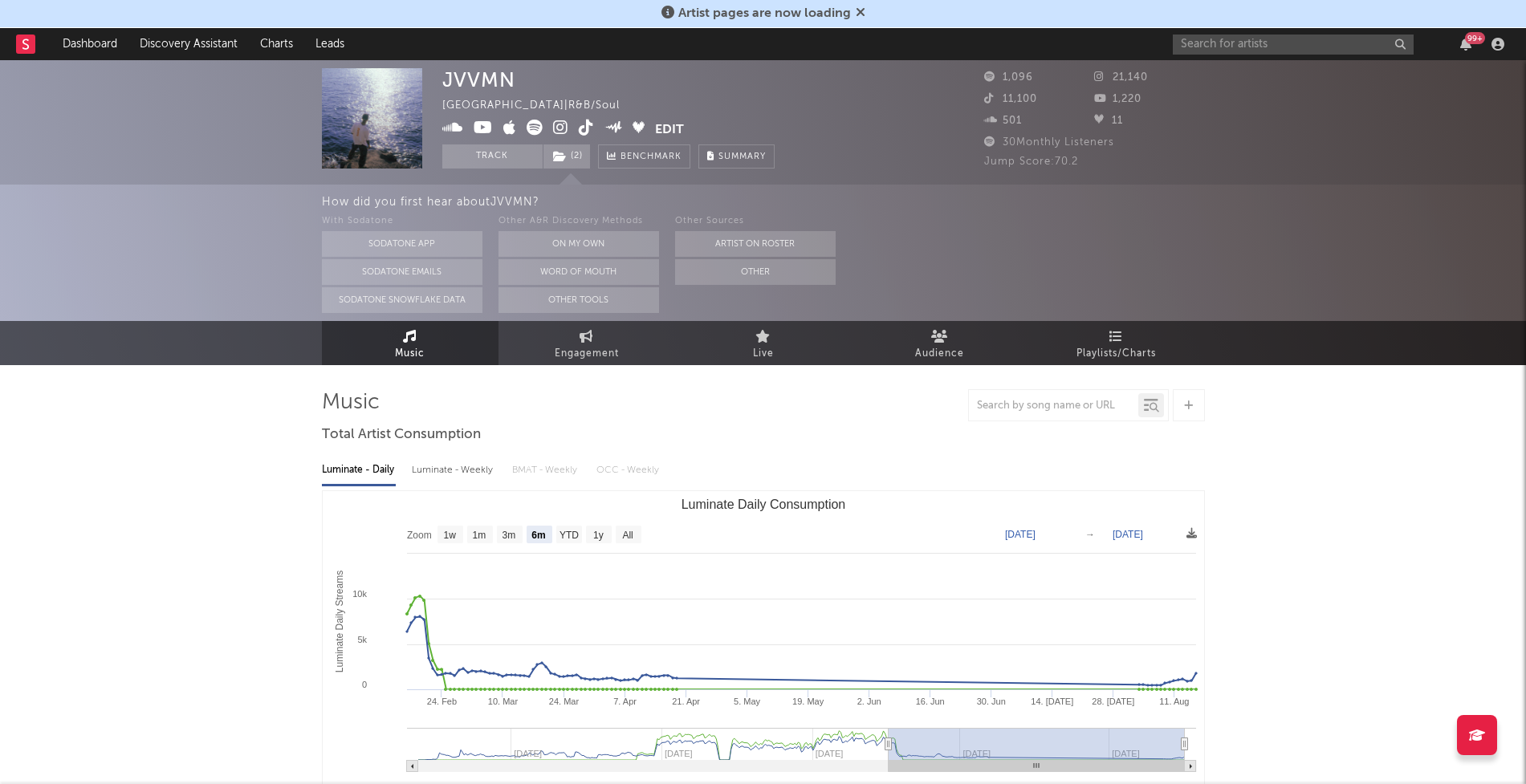
click at [894, 147] on div "JVVMN United States | R&B/Soul Edit Track ( 2 ) Benchmark Summary" at bounding box center [703, 118] width 522 height 100
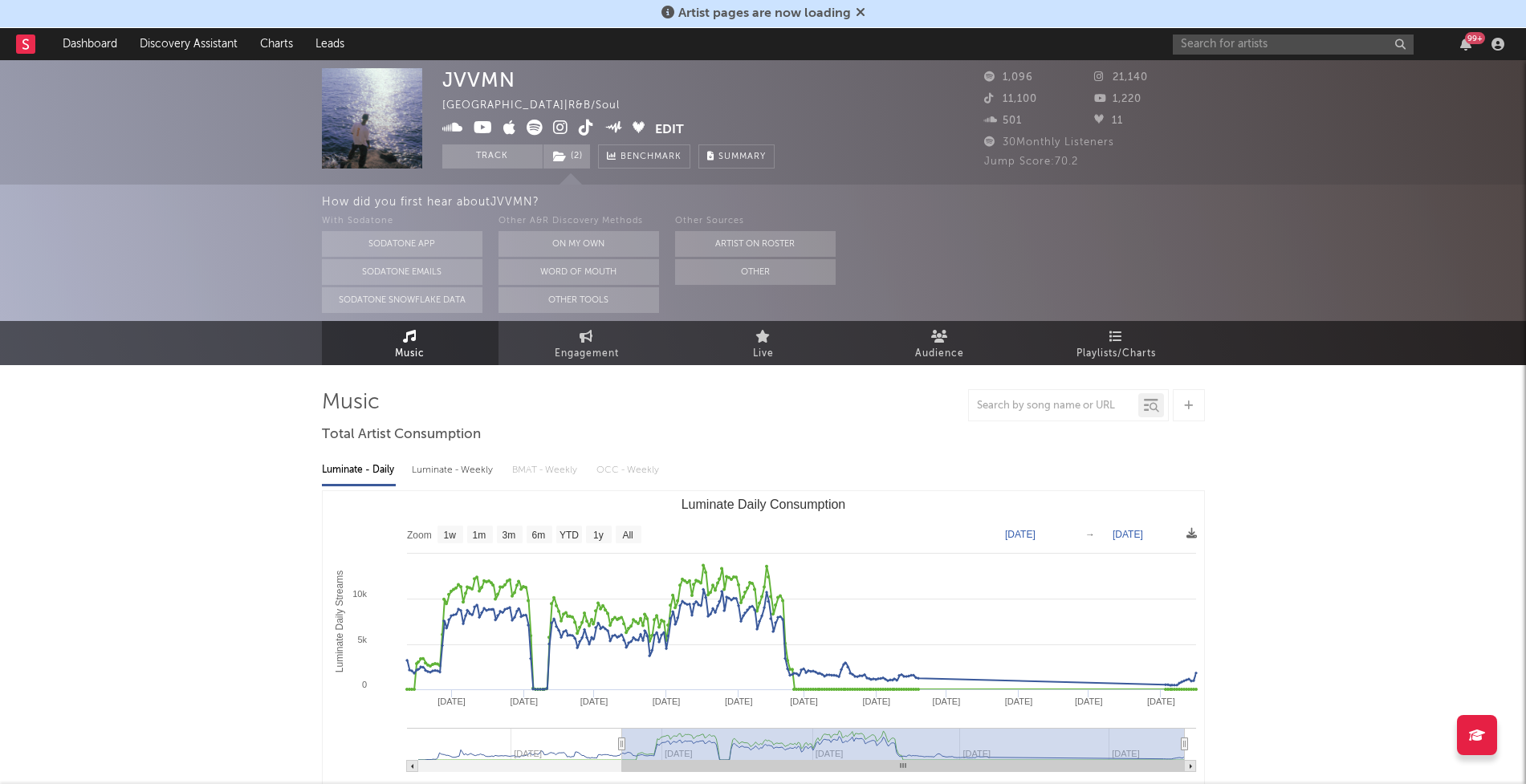
drag, startPoint x: 885, startPoint y: 741, endPoint x: 599, endPoint y: 732, distance: 286.1
click at [599, 732] on g "Luminate Daily Consumption" at bounding box center [801, 750] width 789 height 44
type input "2024-08-24"
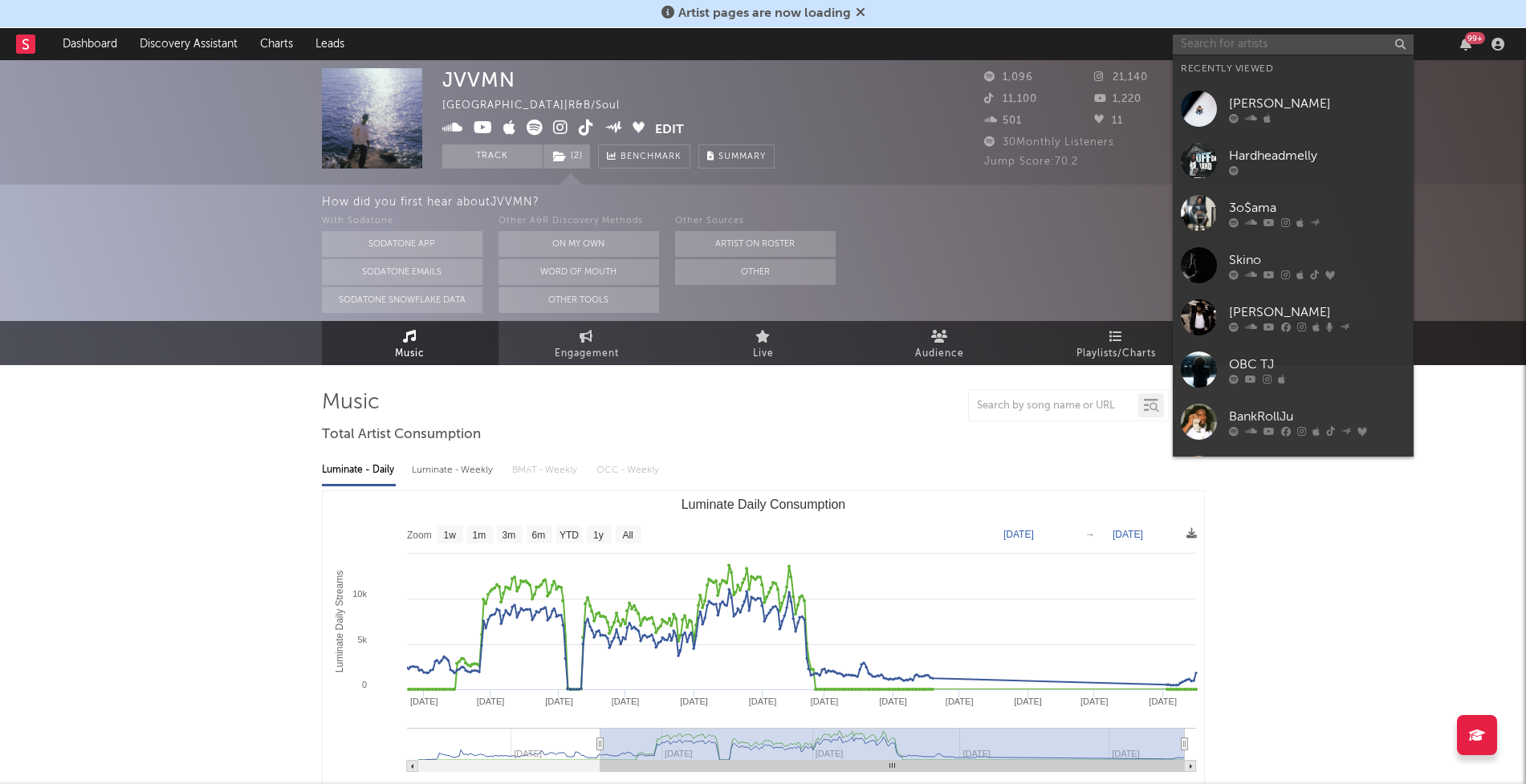
click at [1311, 40] on input "text" at bounding box center [1293, 44] width 241 height 20
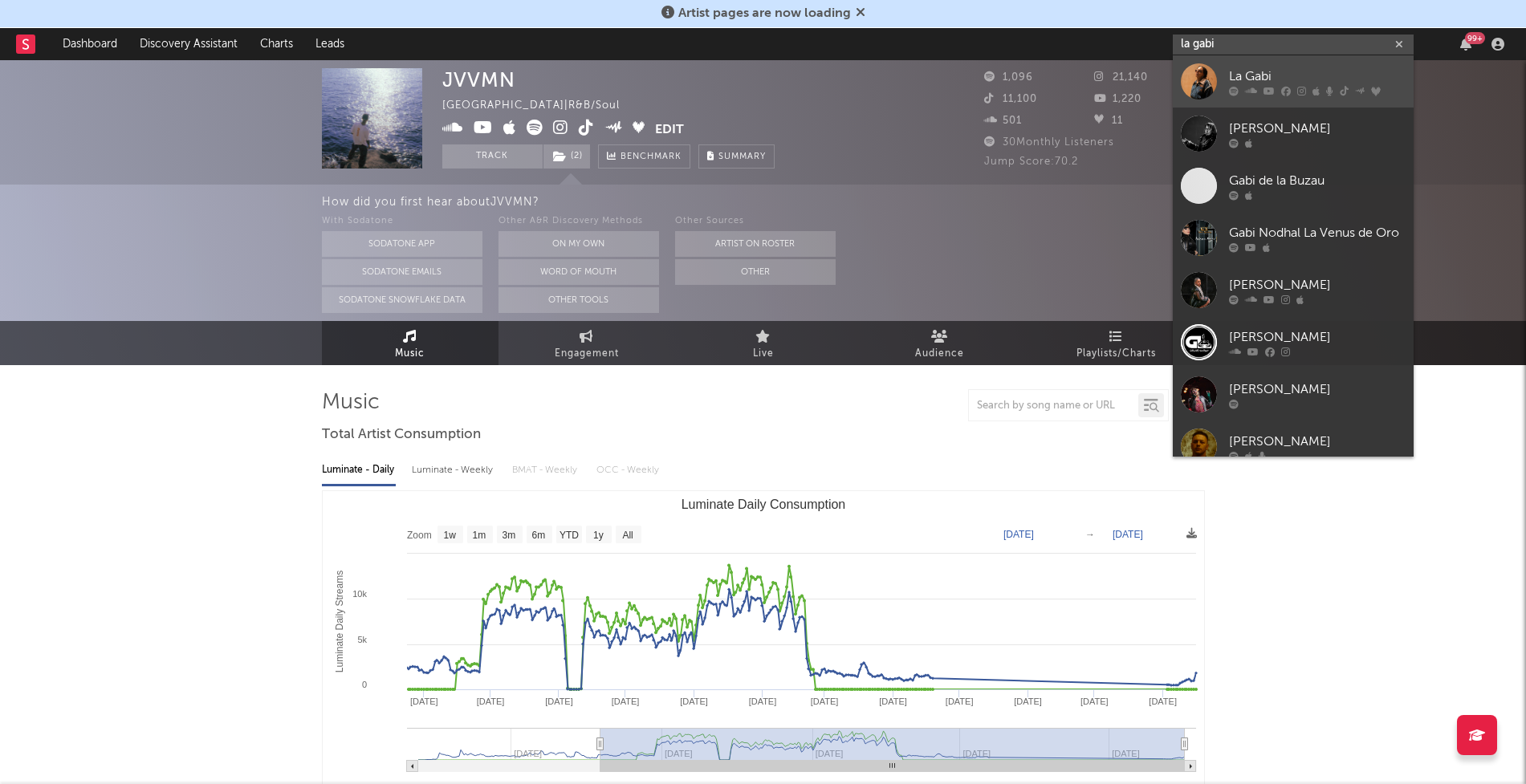
type input "la gabi"
click at [1326, 84] on div "La Gabi" at bounding box center [1317, 76] width 176 height 19
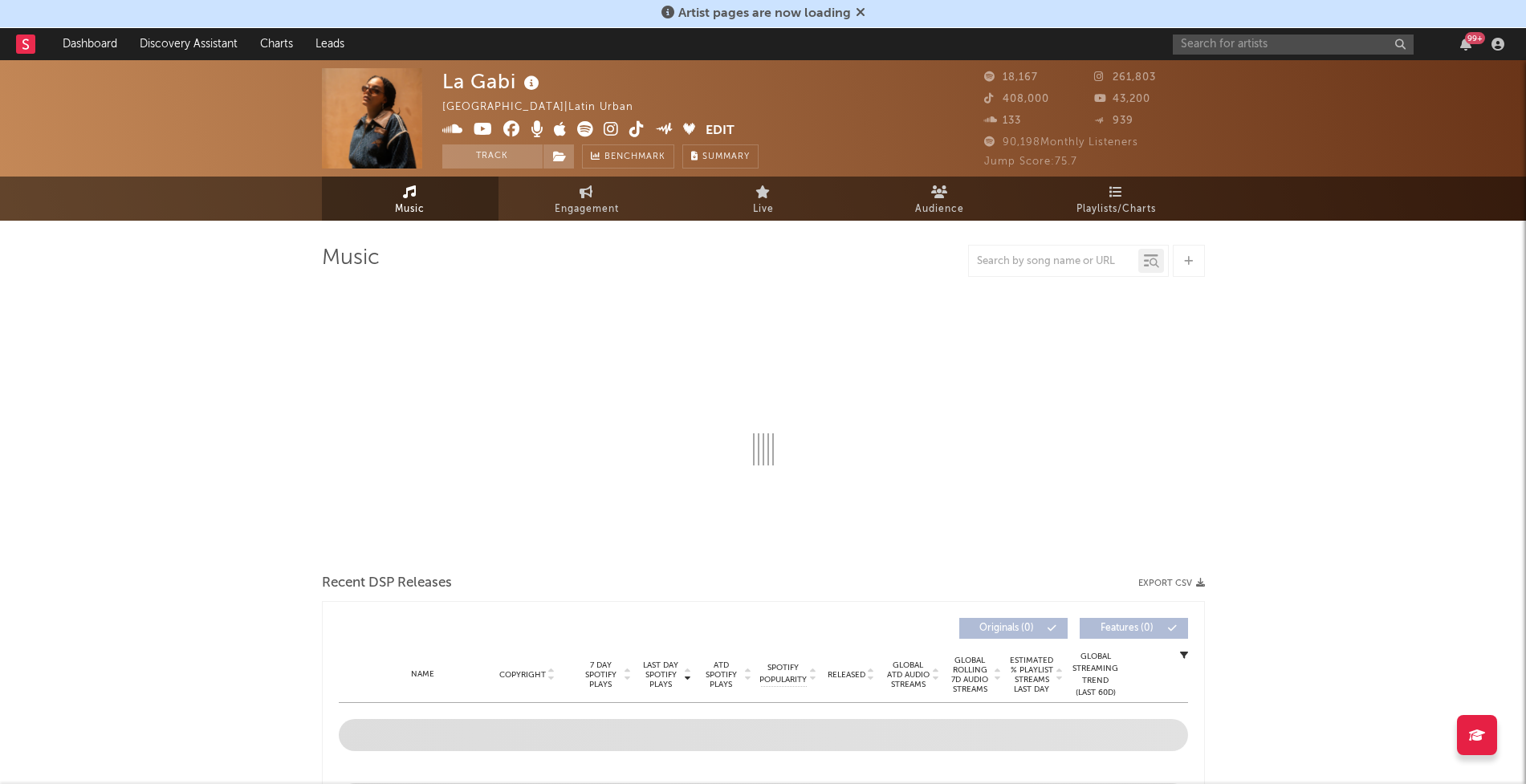
select select "6m"
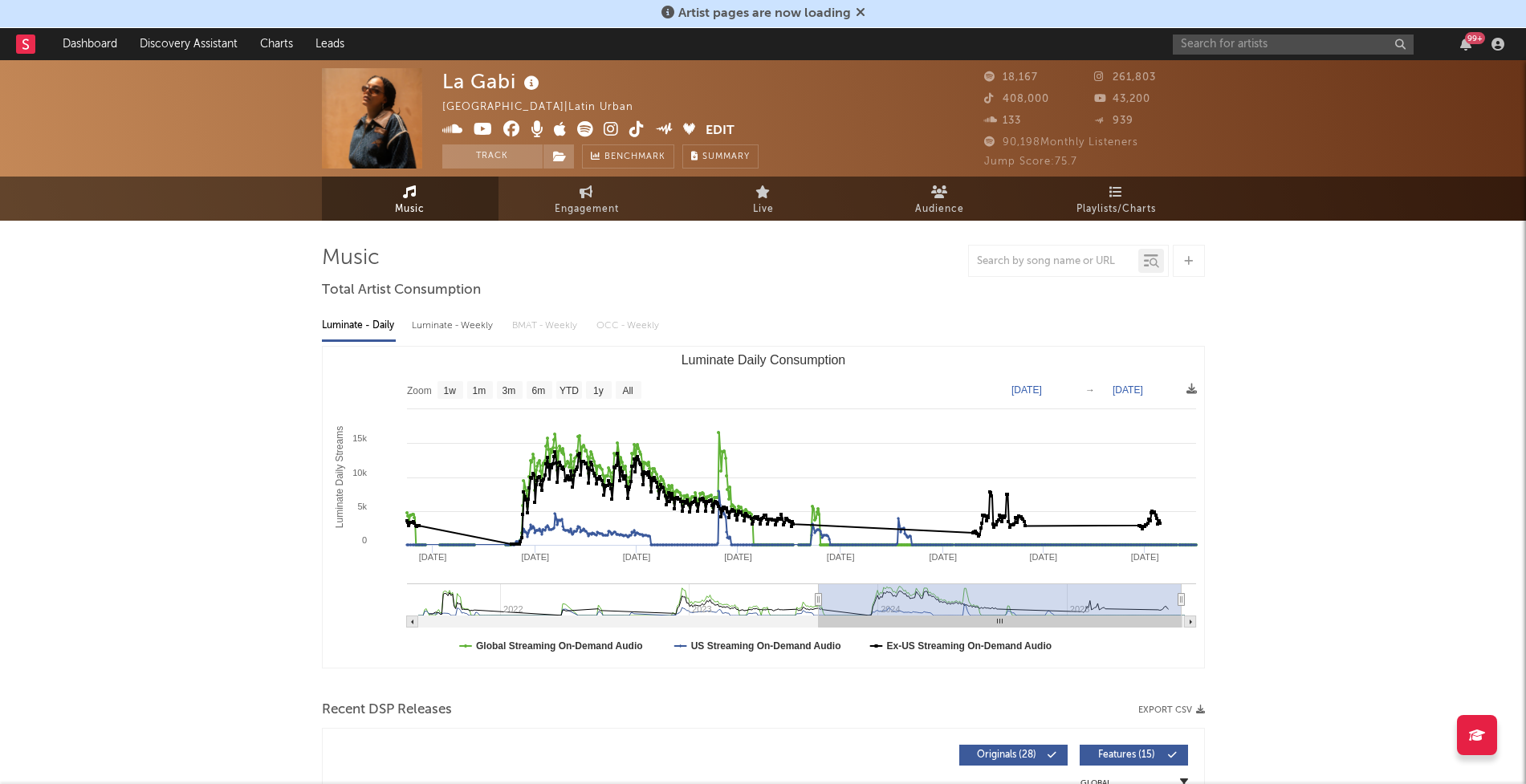
drag, startPoint x: 1094, startPoint y: 599, endPoint x: 818, endPoint y: 557, distance: 279.2
click at [818, 557] on icon "Created with Highcharts 10.3.3 Luminate Daily Streams Luminate Daily Consumptio…" at bounding box center [763, 507] width 881 height 321
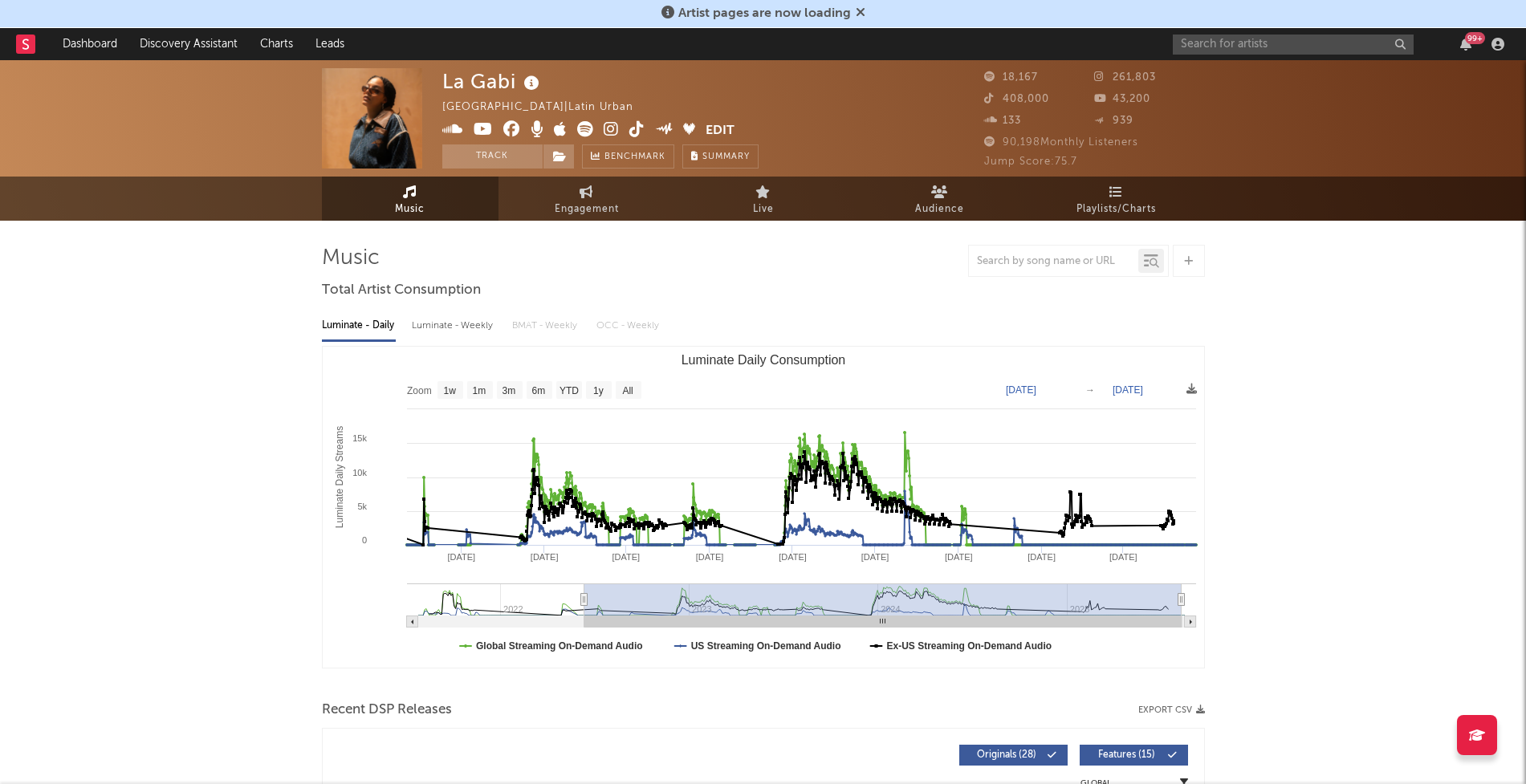
drag, startPoint x: 818, startPoint y: 600, endPoint x: 585, endPoint y: 570, distance: 234.9
click at [585, 570] on icon "Created with Highcharts 10.3.3 Luminate Daily Streams Luminate Daily Consumptio…" at bounding box center [763, 507] width 881 height 321
type input "2022-06-12"
click at [1239, 47] on input "text" at bounding box center [1293, 44] width 241 height 20
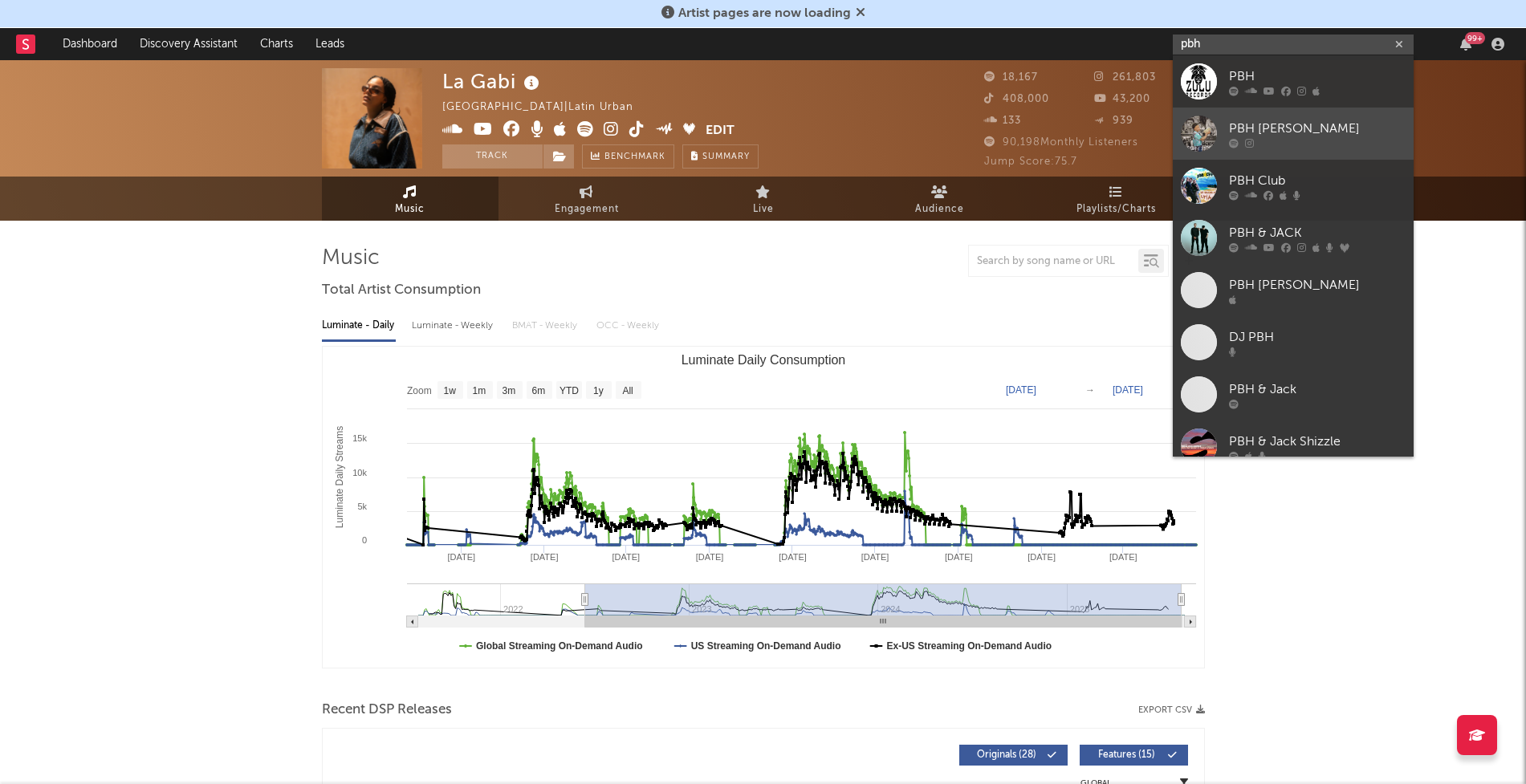
type input "pbh"
click at [1235, 131] on div "PBH Chris" at bounding box center [1317, 128] width 176 height 19
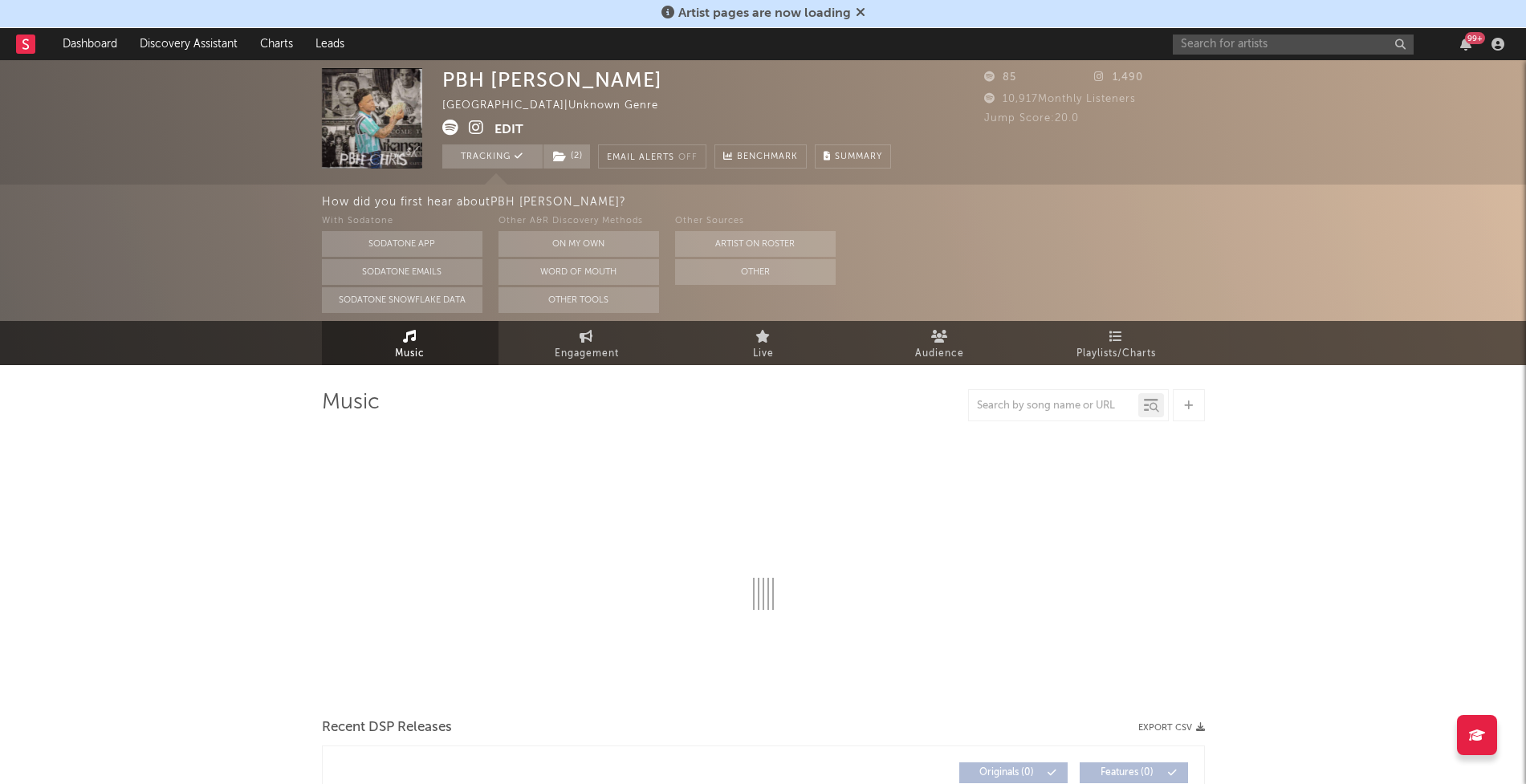
select select "1w"
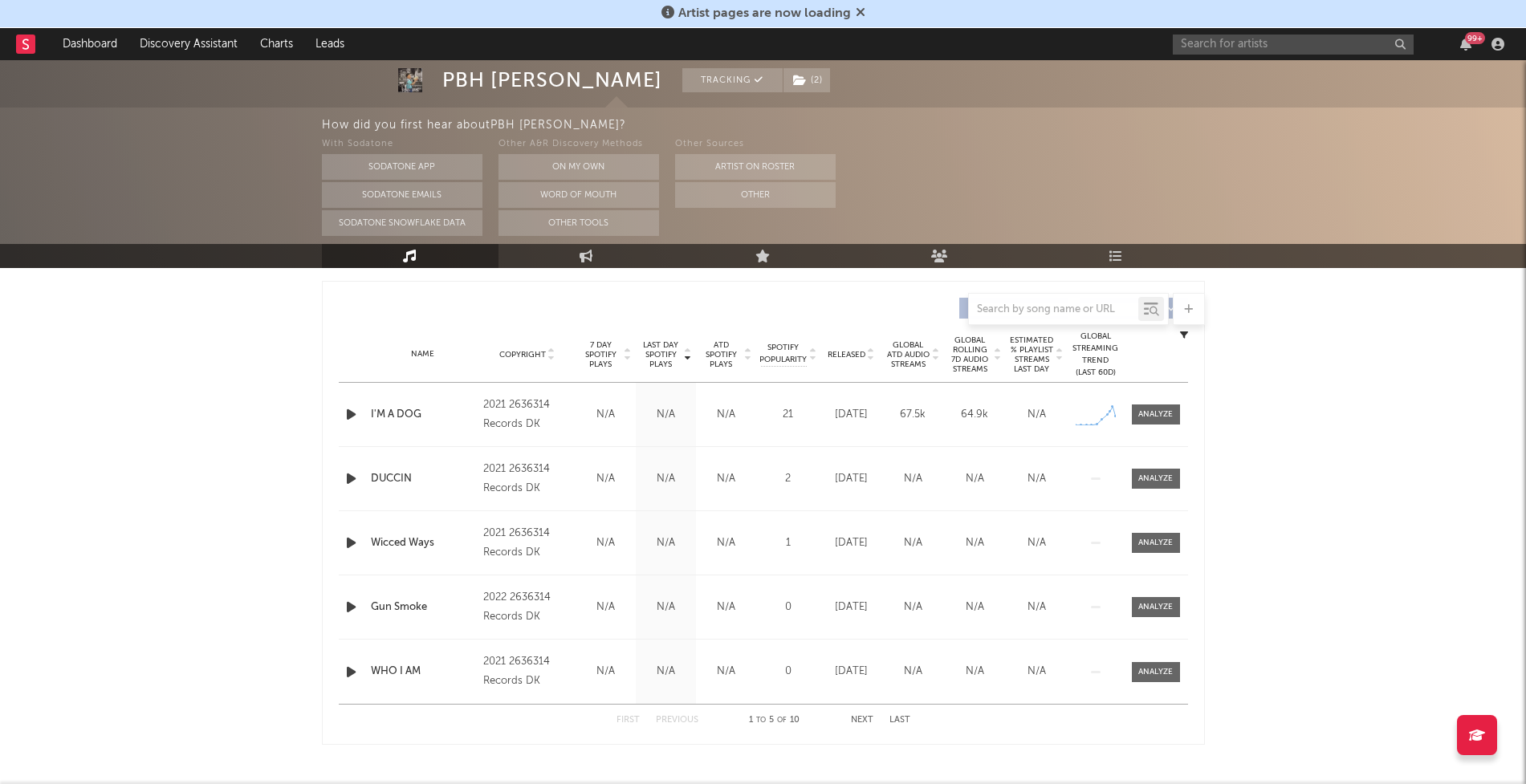
scroll to position [585, 0]
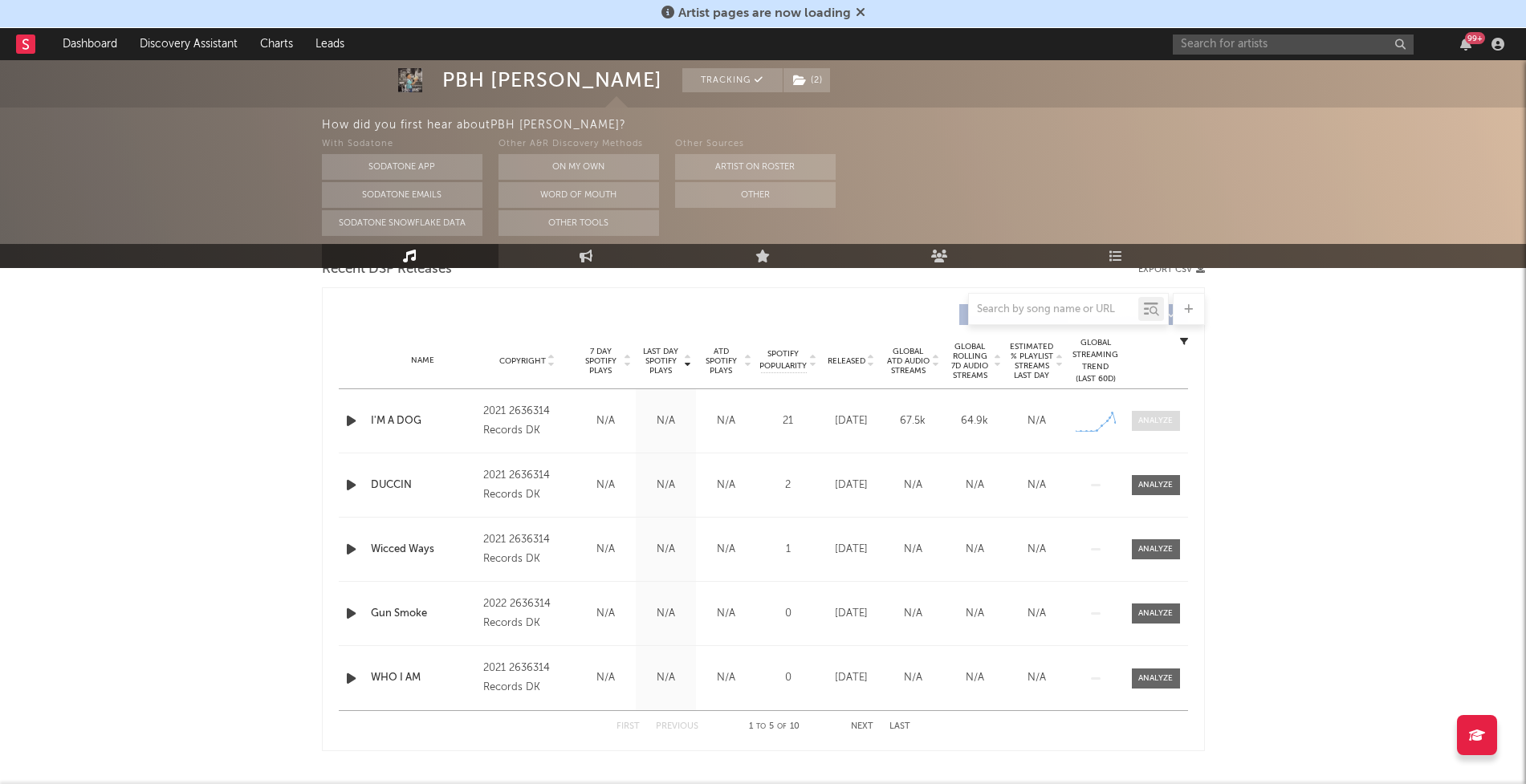
click at [1152, 426] on div at bounding box center [1155, 421] width 35 height 12
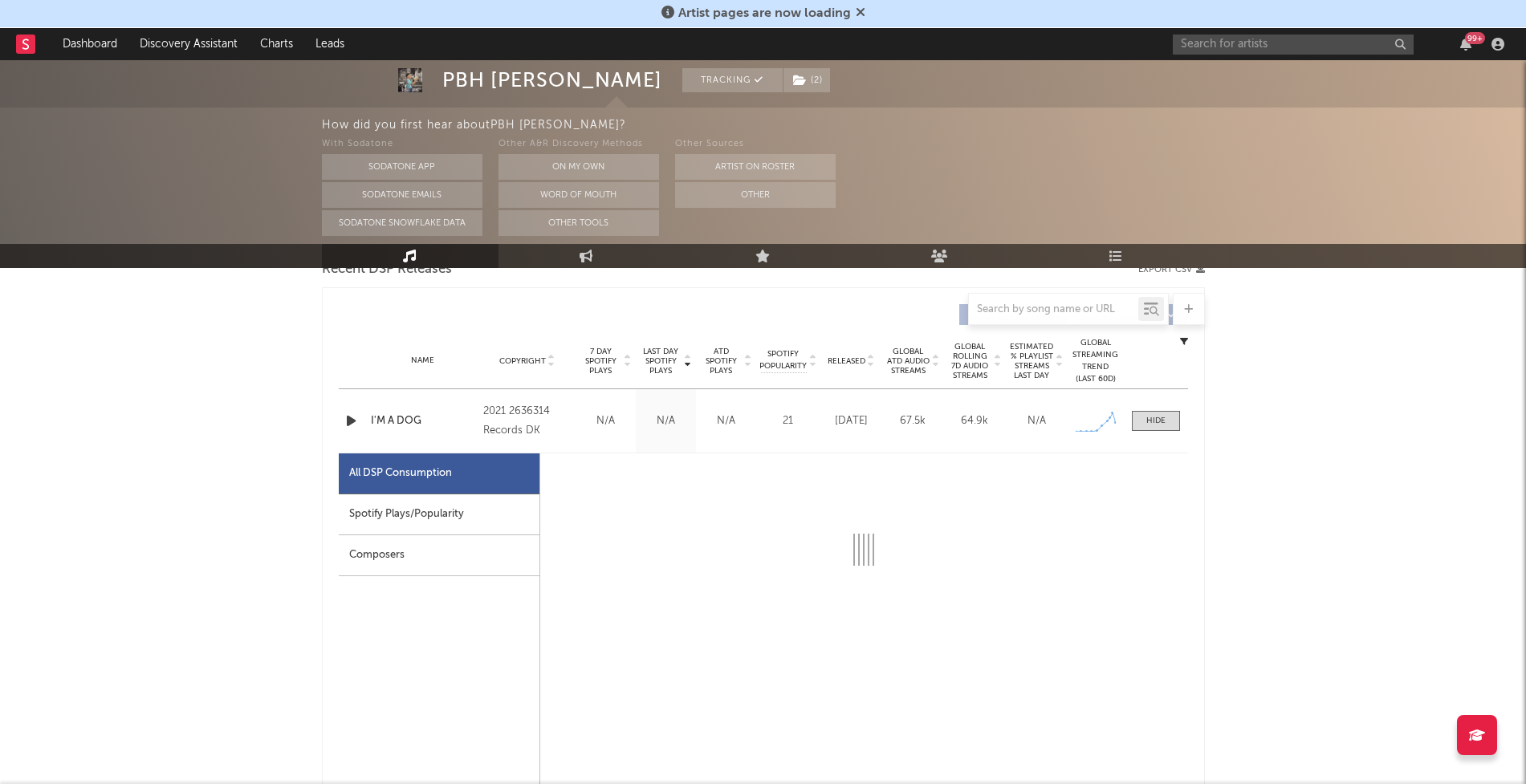
select select "1w"
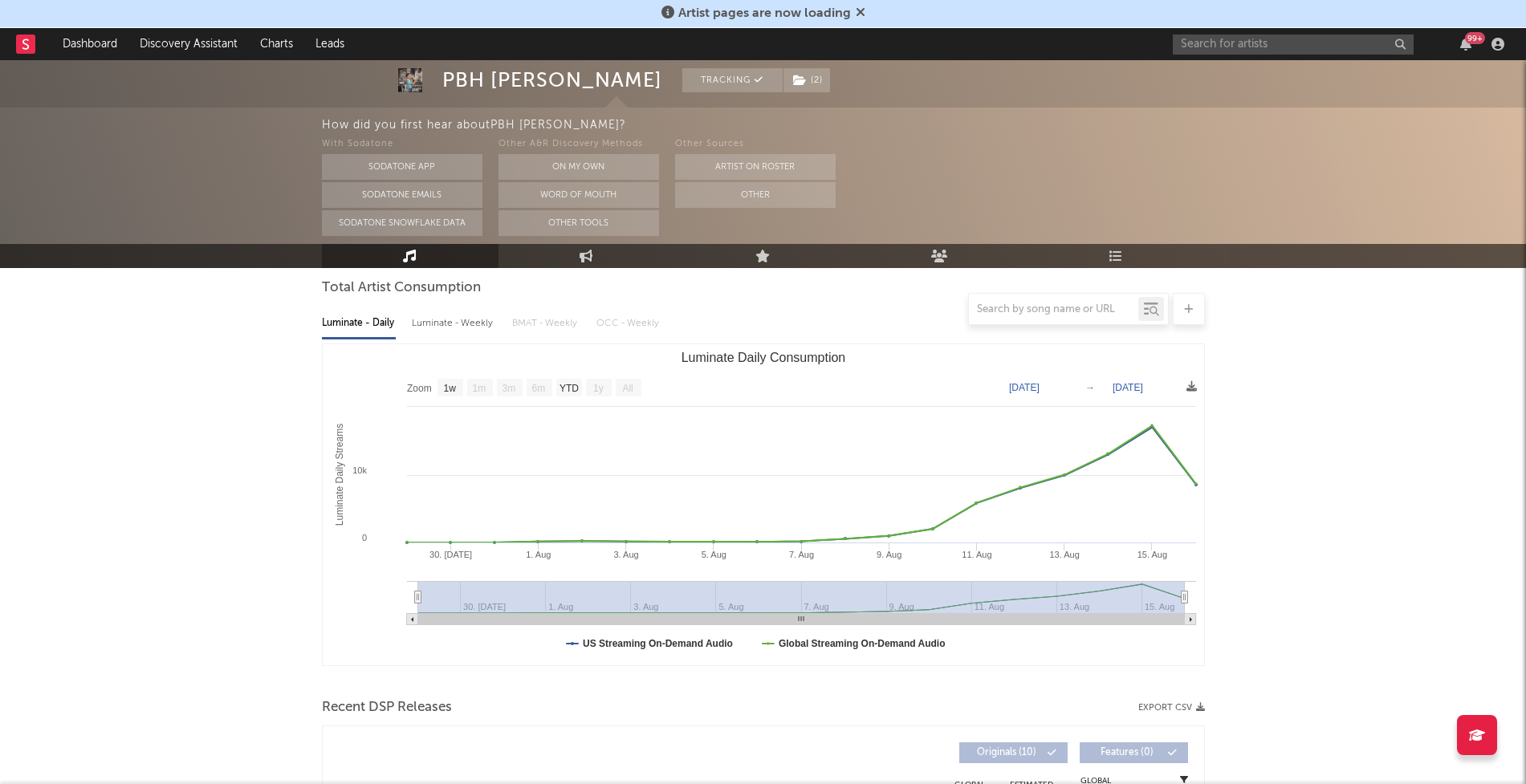
scroll to position [0, 0]
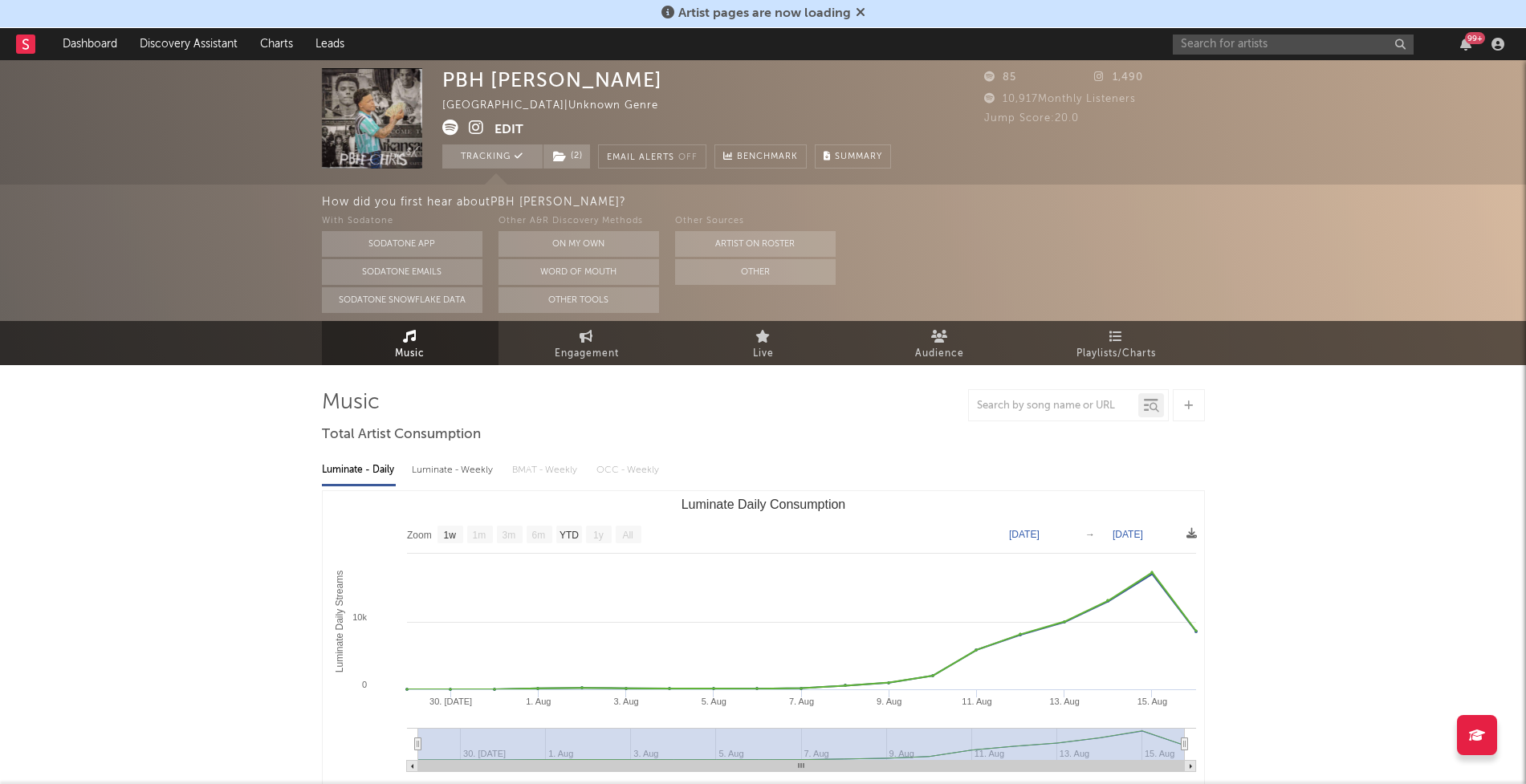
click at [479, 128] on icon at bounding box center [477, 127] width 15 height 16
click at [97, 29] on link "Dashboard" at bounding box center [90, 43] width 77 height 32
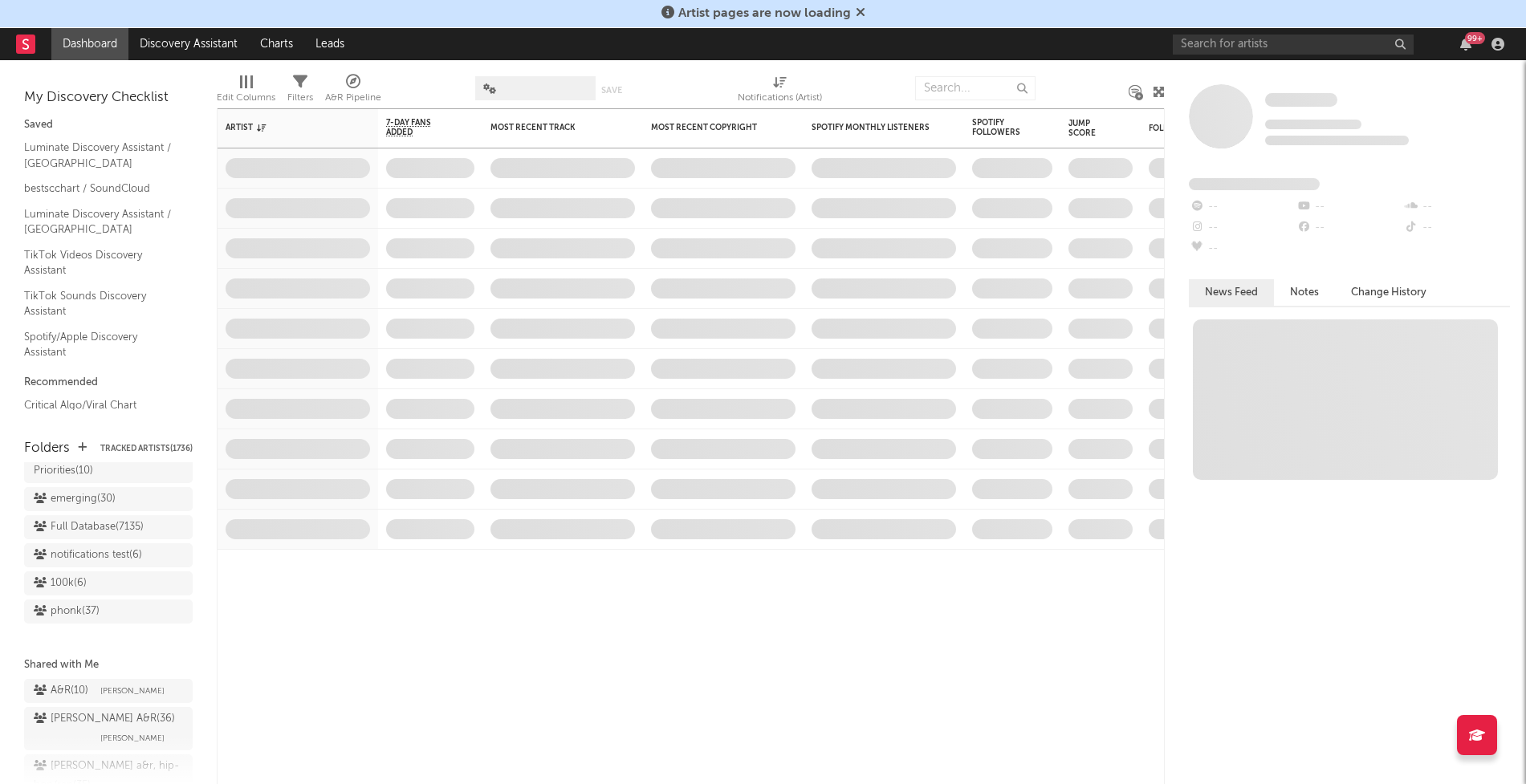
scroll to position [1402, 0]
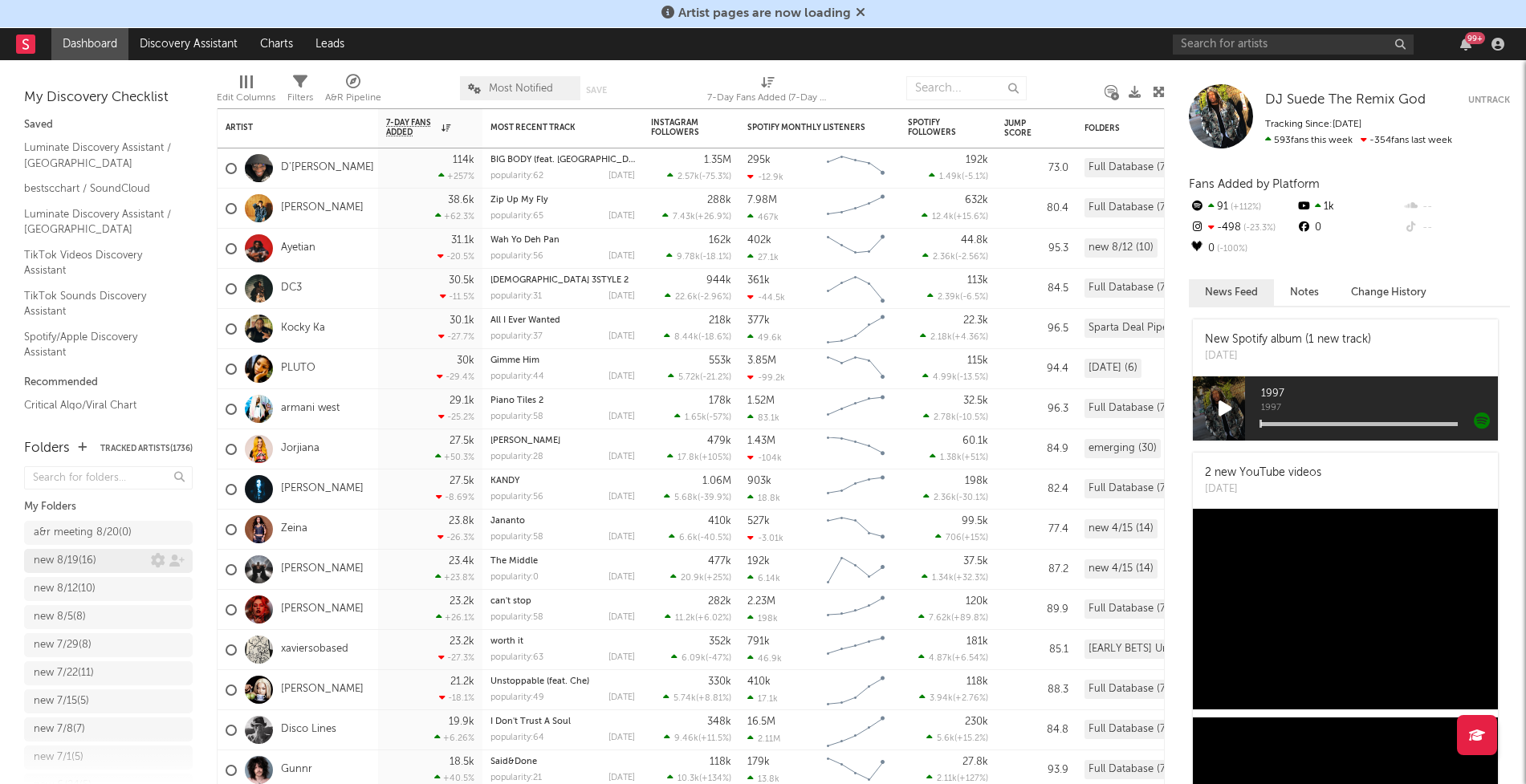
click at [76, 551] on div "new 8/19 ( 16 )" at bounding box center [65, 561] width 63 height 19
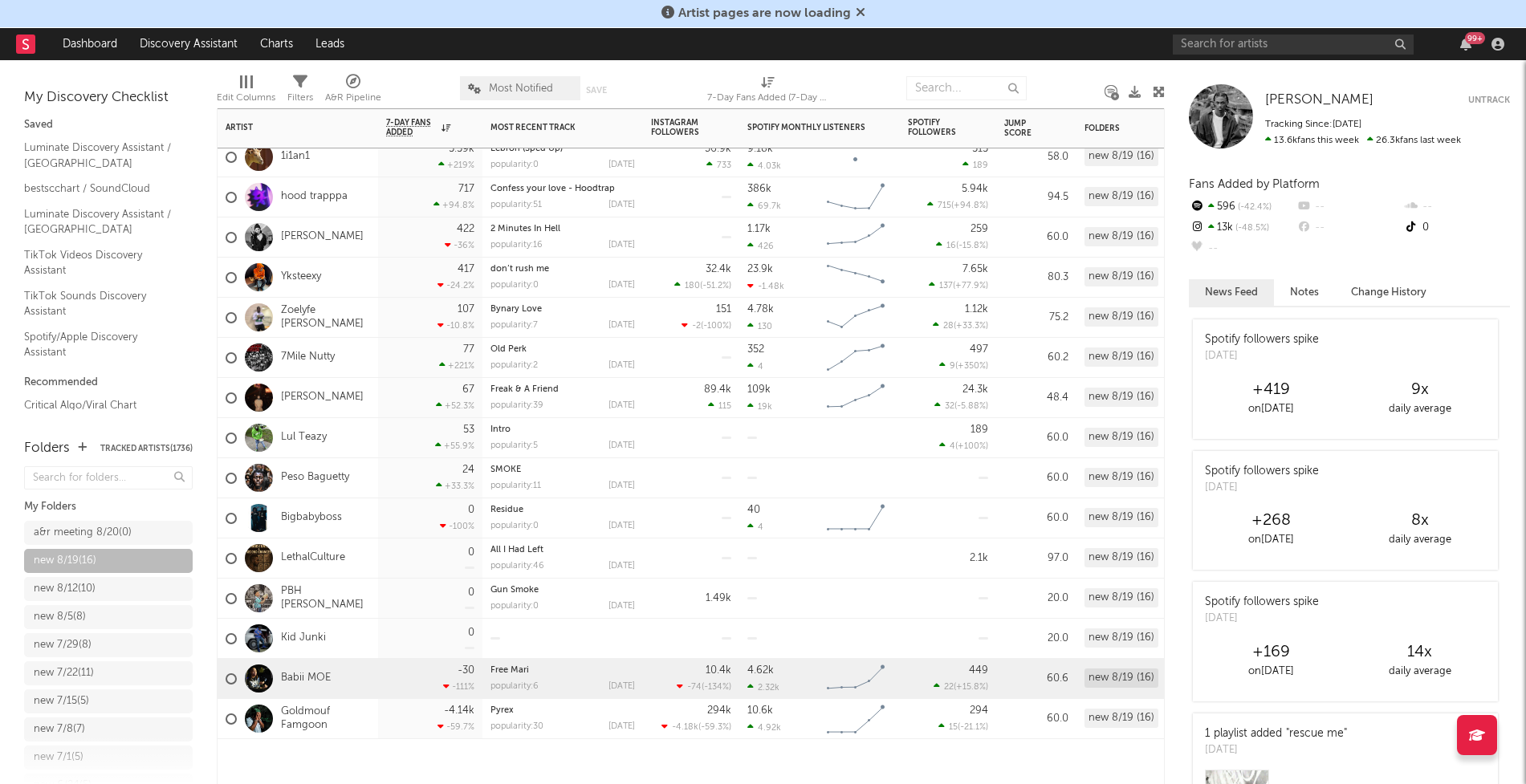
click at [314, 686] on div "Babii MOE" at bounding box center [277, 679] width 105 height 46
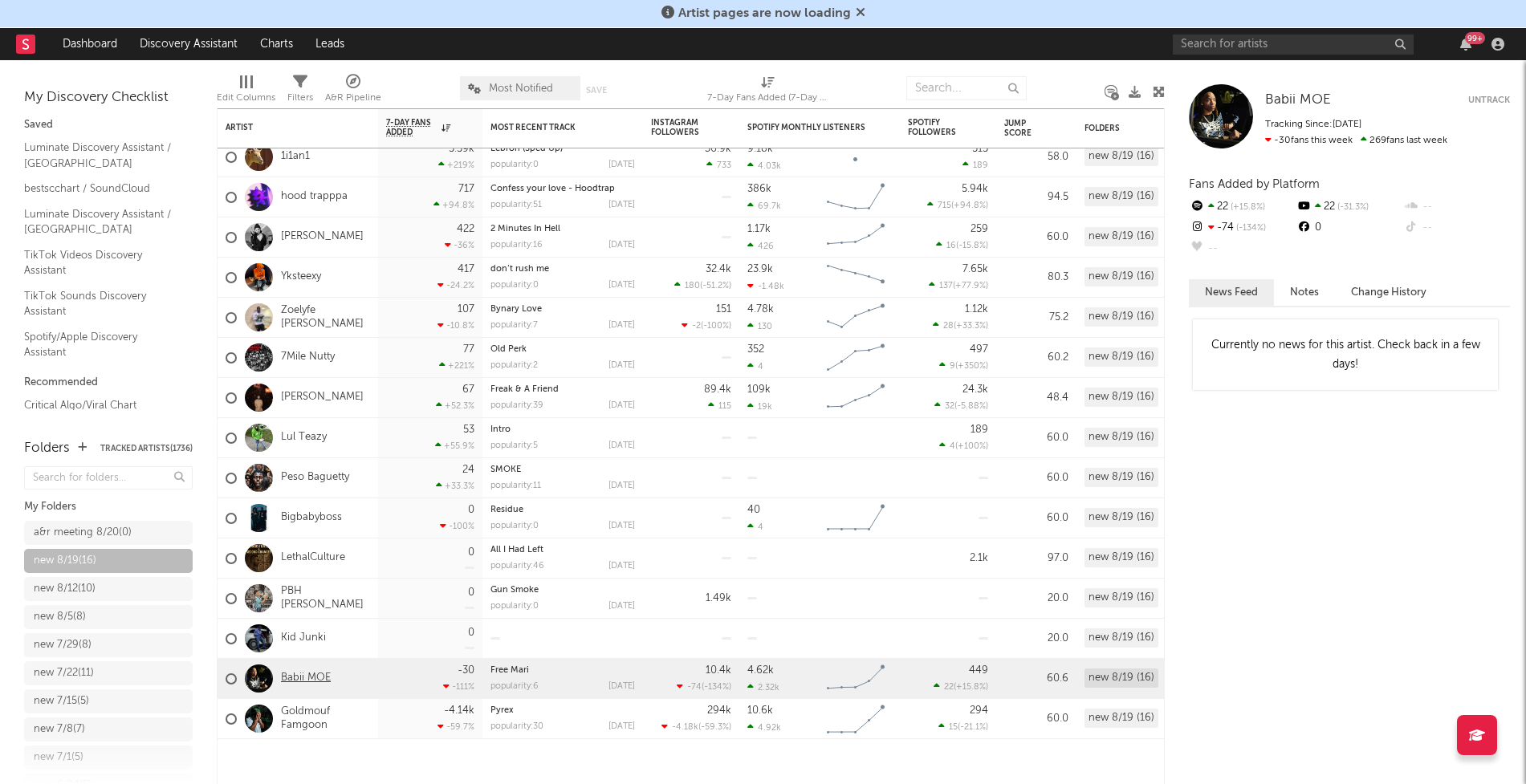
click at [309, 681] on link "Babii MOE" at bounding box center [306, 678] width 50 height 13
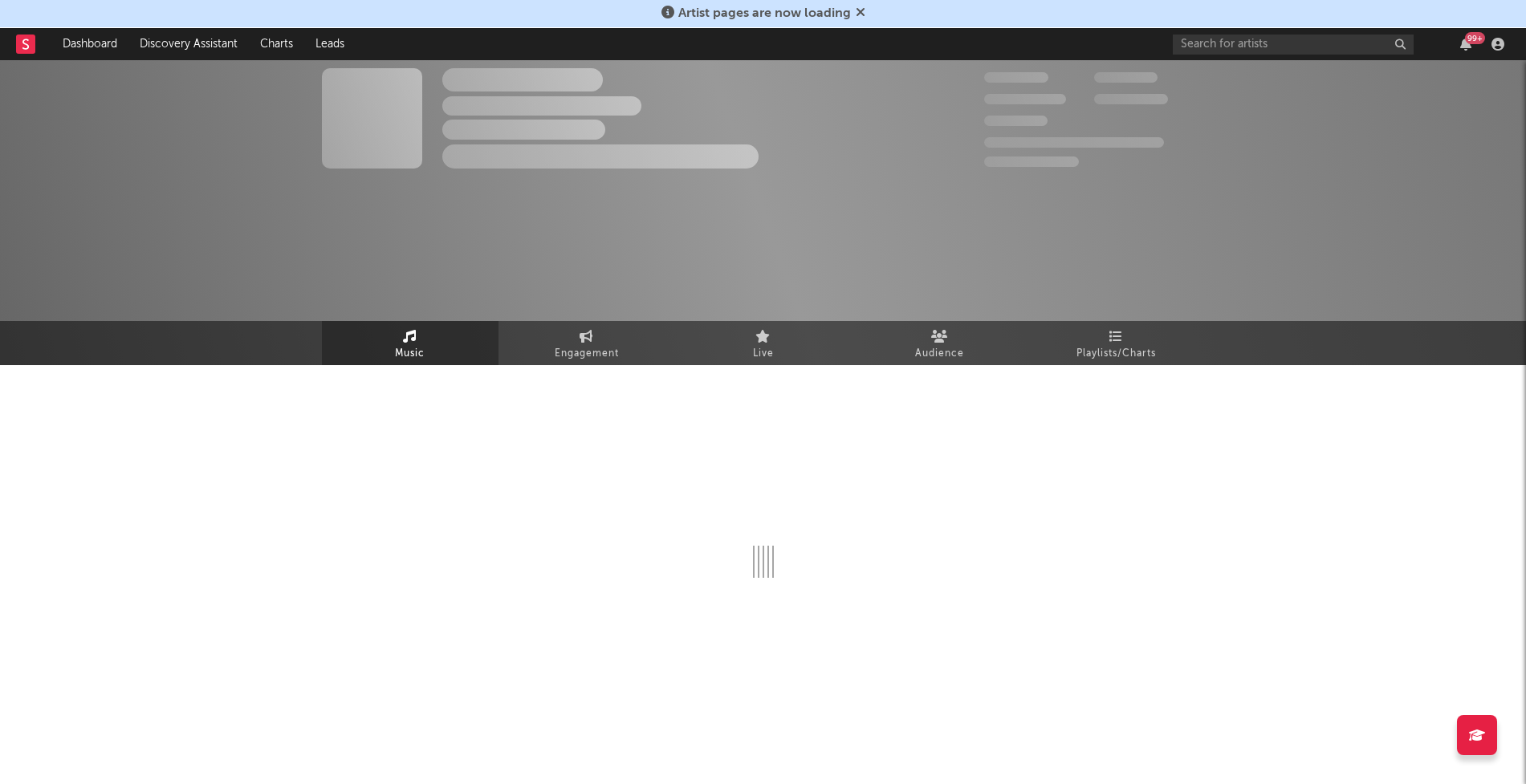
select select "1w"
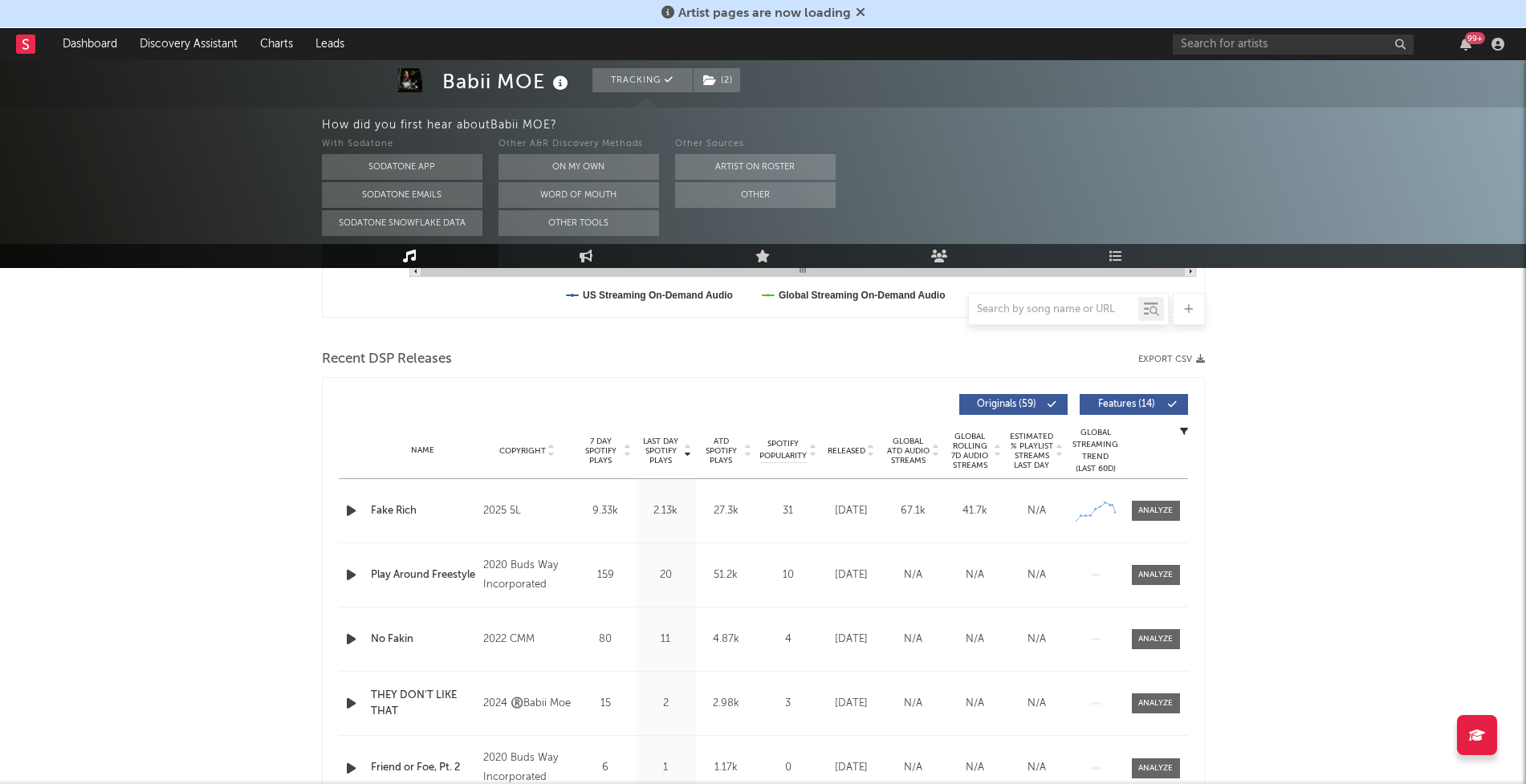
scroll to position [493, 0]
click at [1162, 494] on div "Name Fake Rich Copyright 2025 5L Label 5L Album Names Fake Rich Composer Names …" at bounding box center [764, 513] width 850 height 64
click at [1155, 505] on span at bounding box center [1156, 512] width 48 height 20
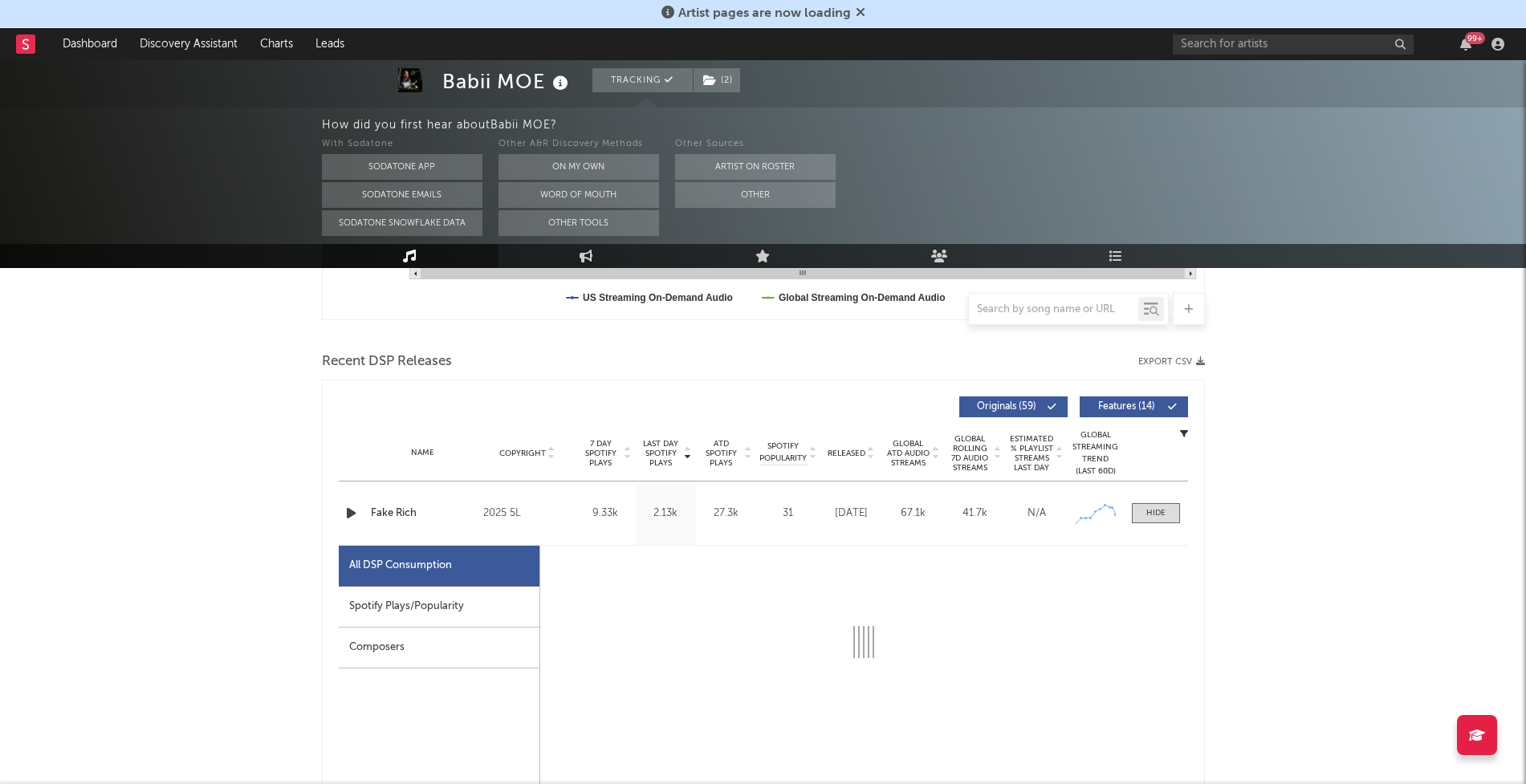
select select "1w"
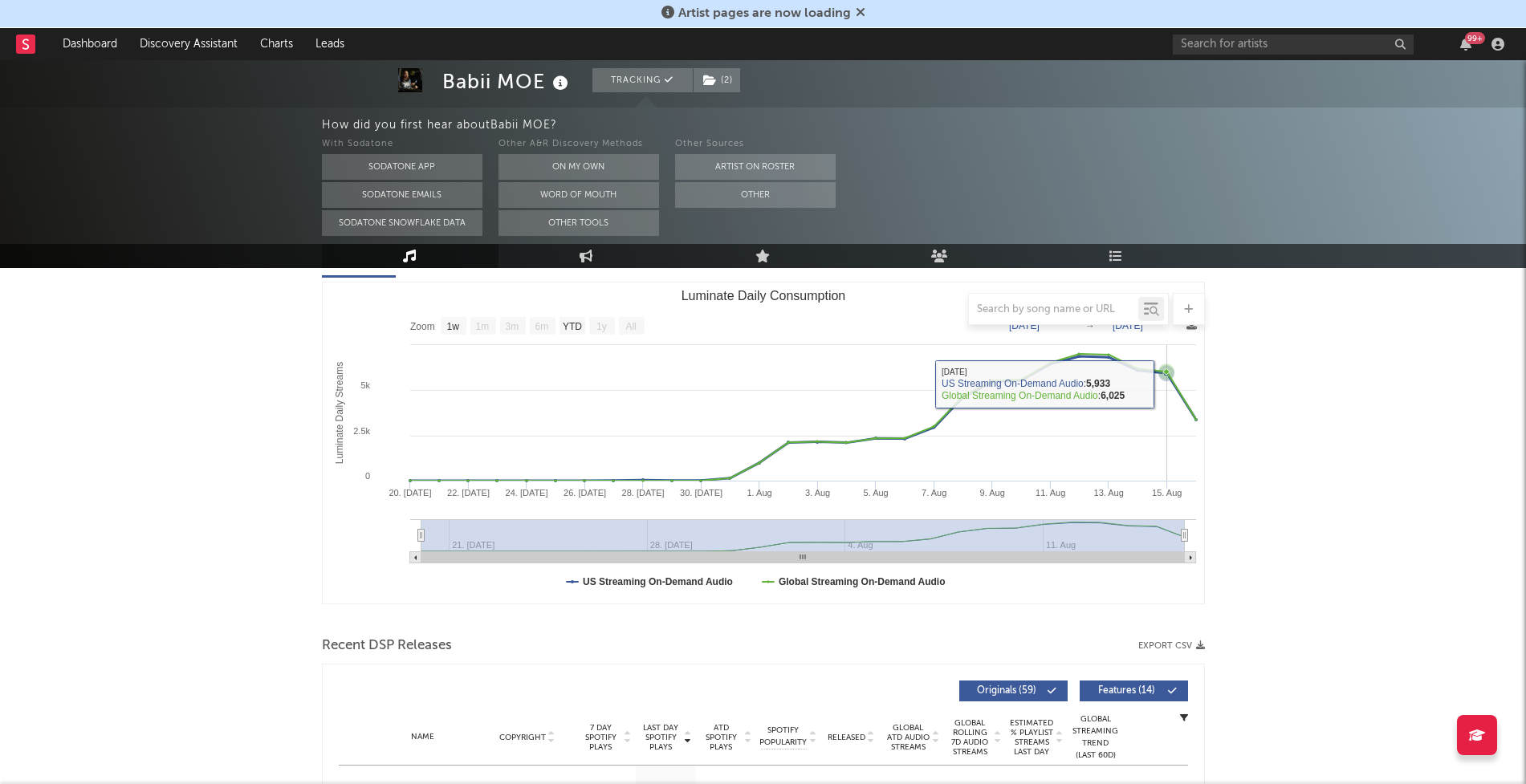
scroll to position [527, 0]
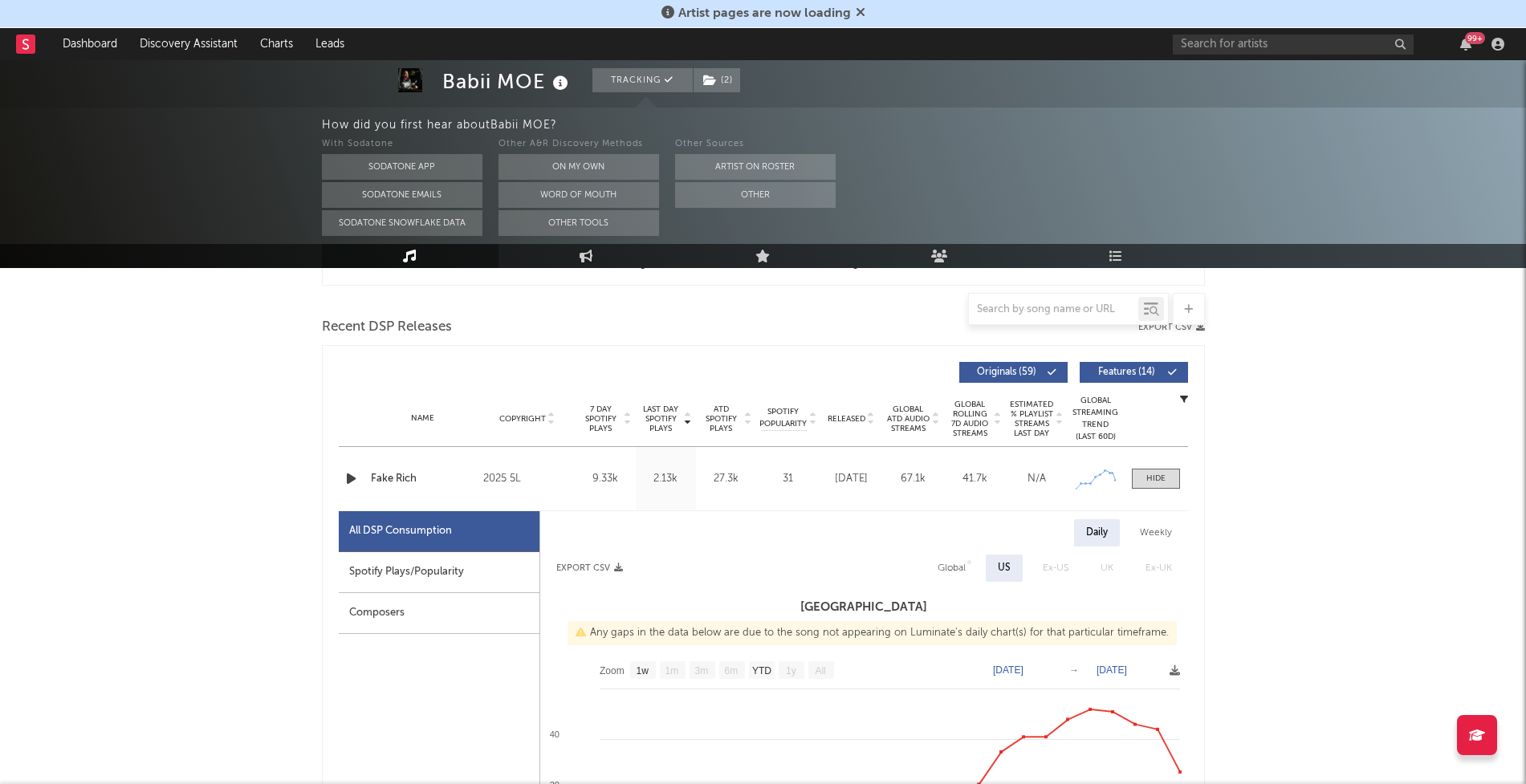
click at [346, 482] on icon "button" at bounding box center [351, 479] width 16 height 20
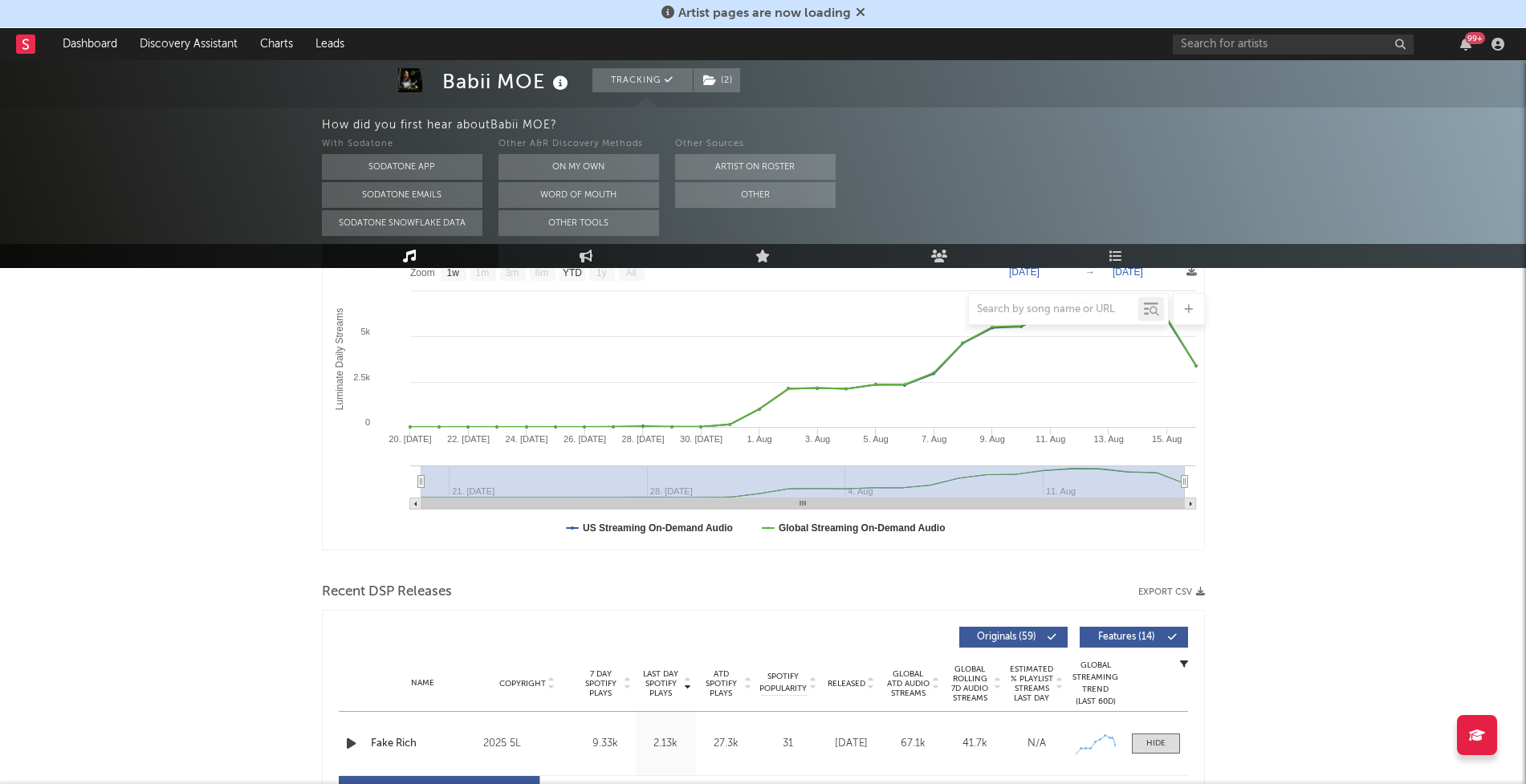
scroll to position [0, 0]
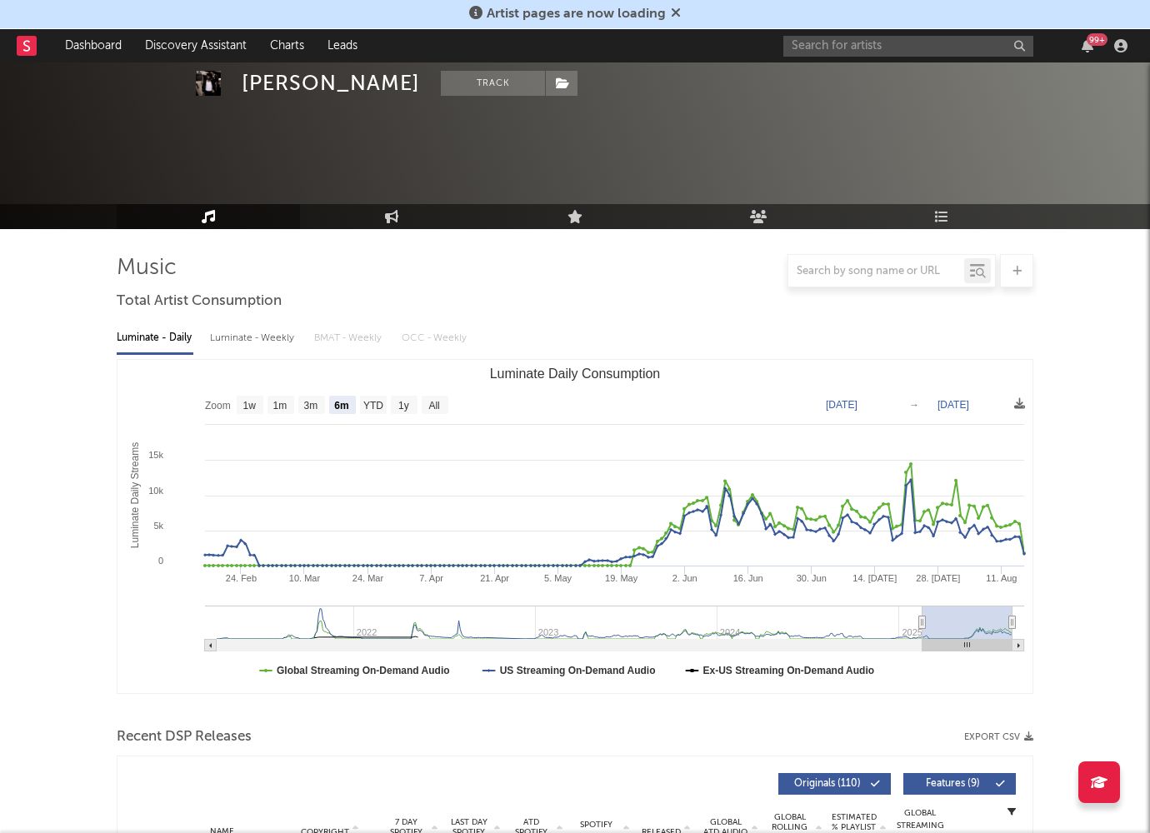
select select "6m"
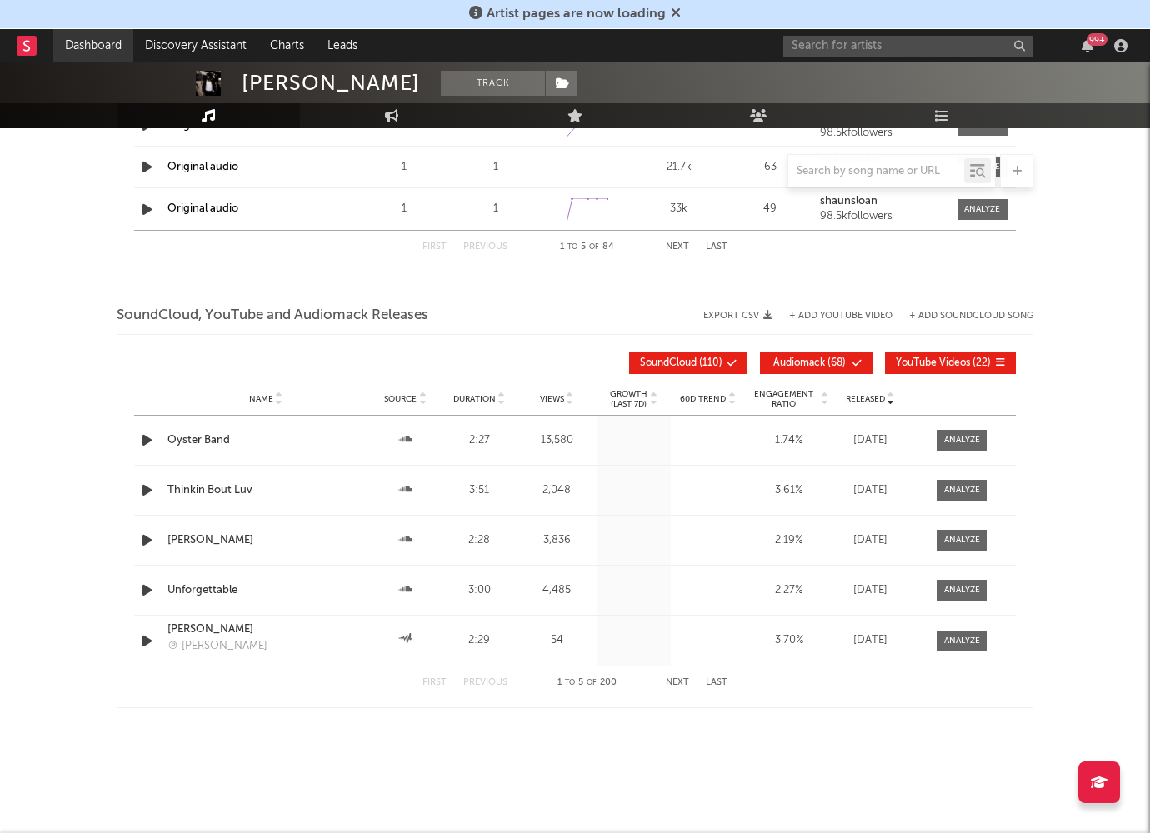
click at [94, 47] on link "Dashboard" at bounding box center [93, 45] width 80 height 33
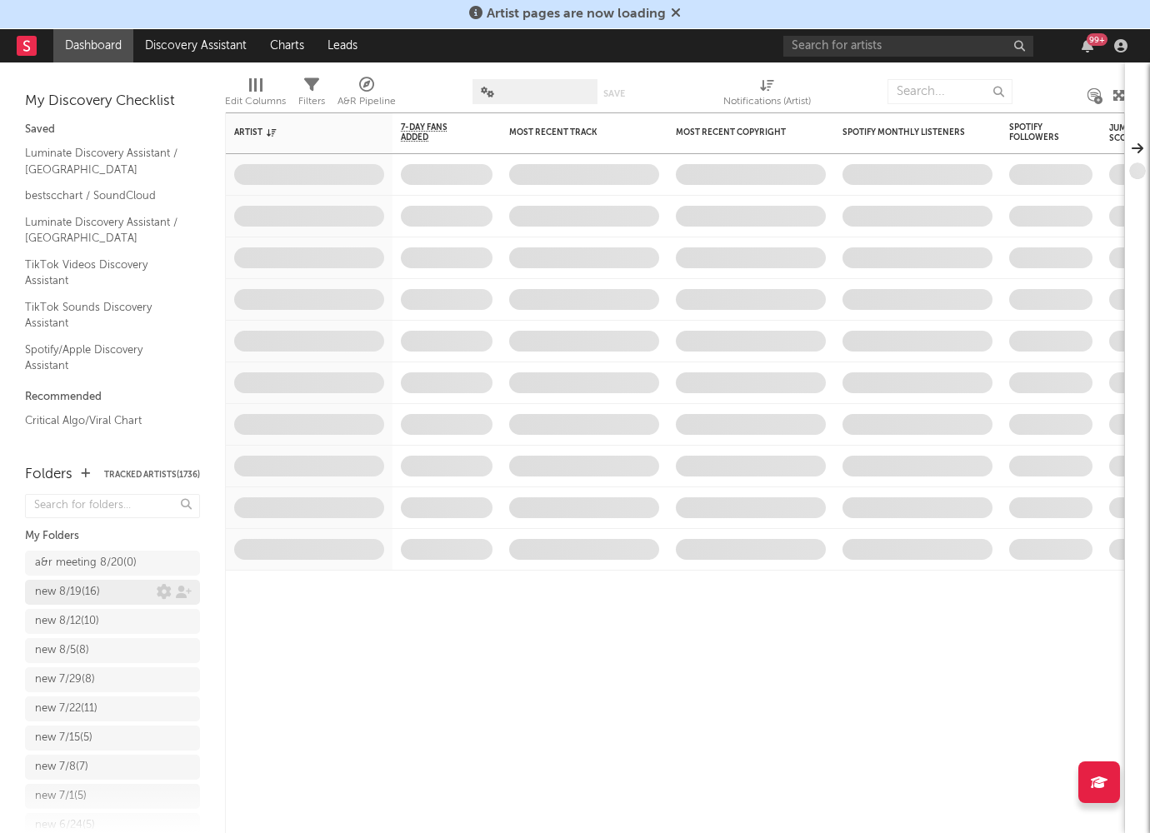
click at [72, 592] on div "new 8/19 ( 16 )" at bounding box center [67, 592] width 65 height 20
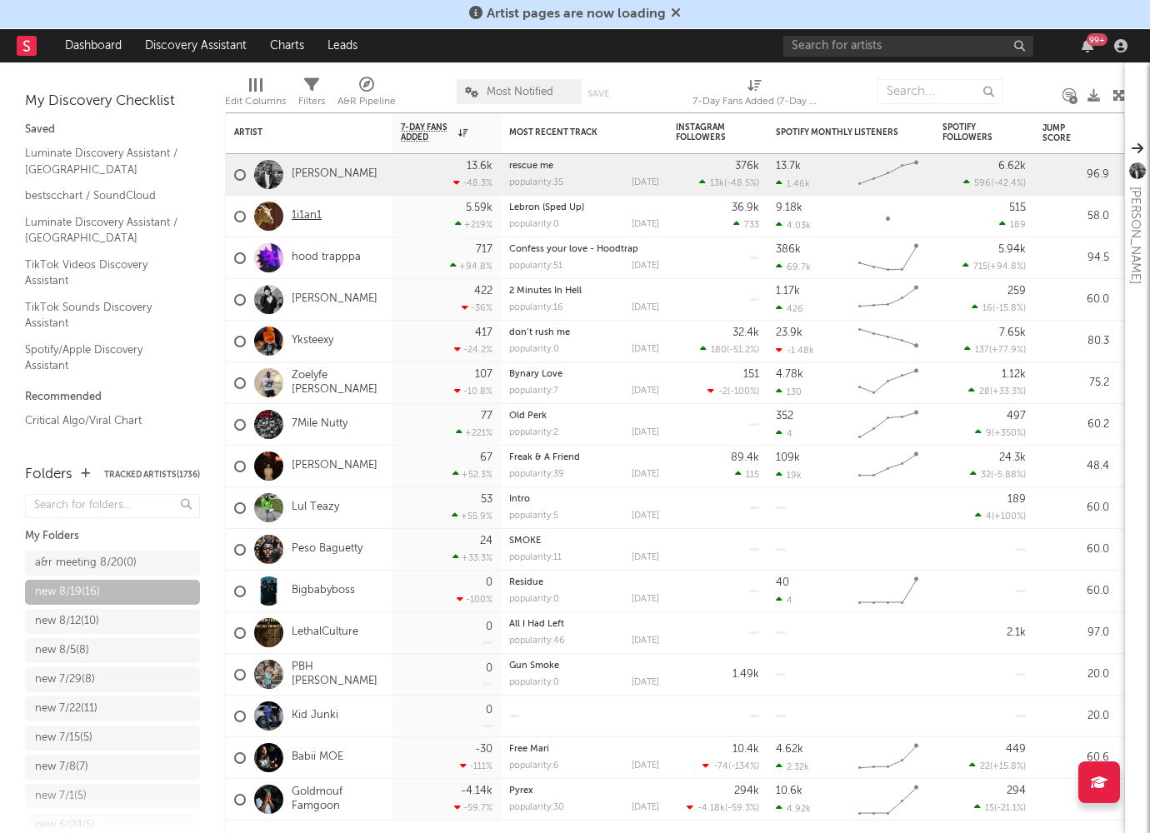
click at [314, 221] on link "1i1an1" at bounding box center [307, 216] width 30 height 14
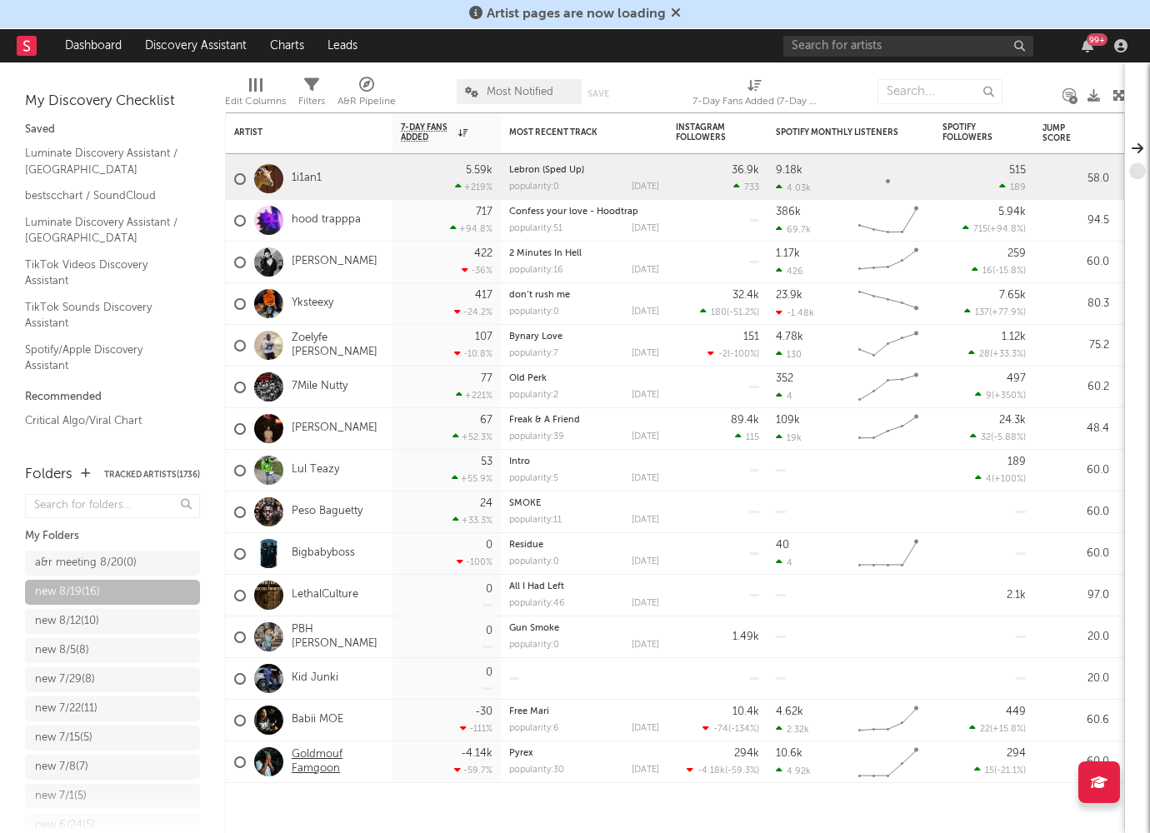
click at [307, 764] on link "Goldmouf Famgoon" at bounding box center [338, 762] width 92 height 28
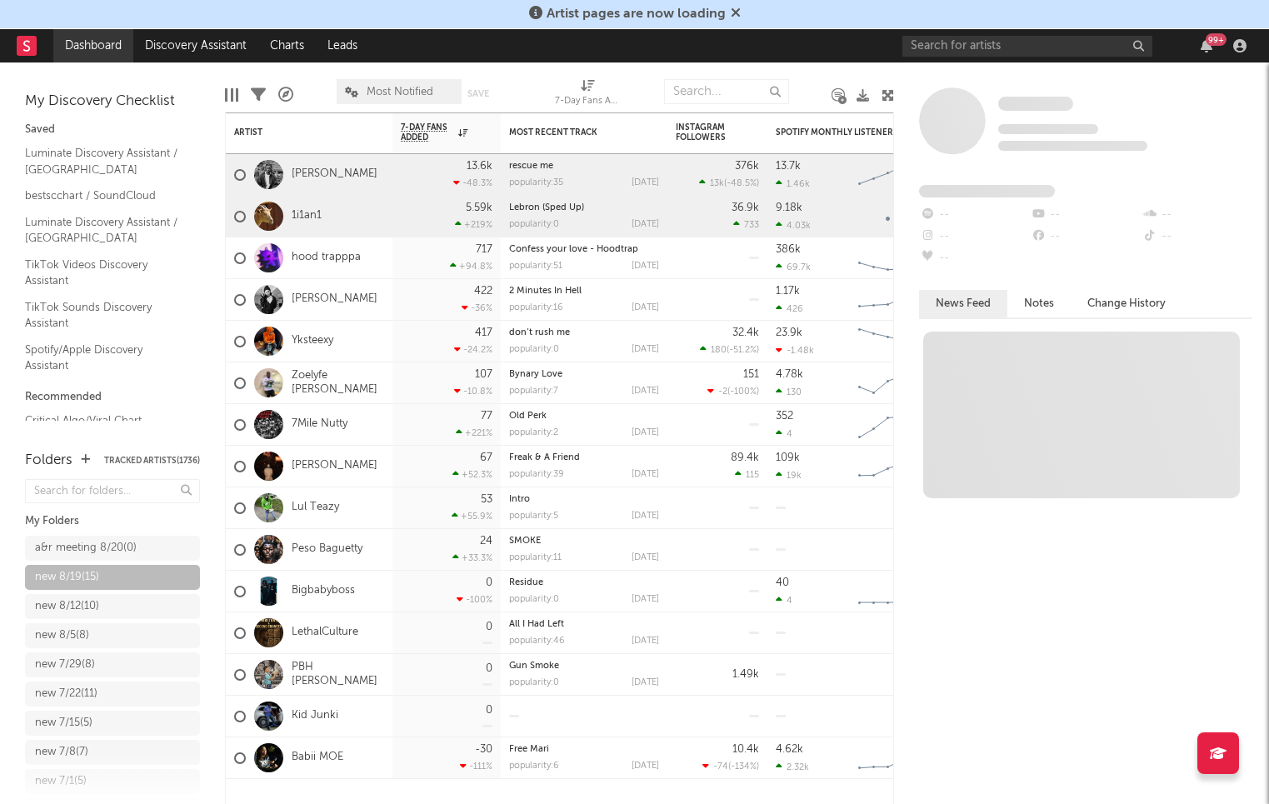
click at [93, 52] on link "Dashboard" at bounding box center [93, 45] width 80 height 33
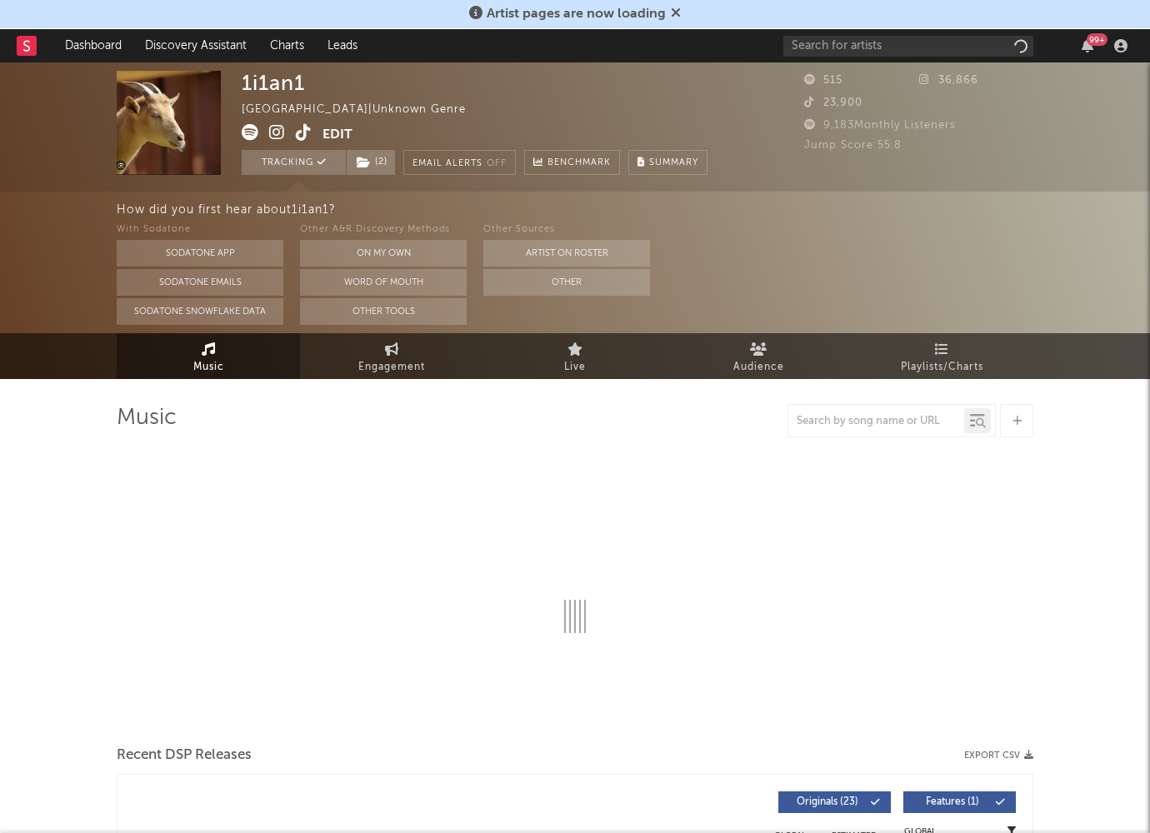
select select "1w"
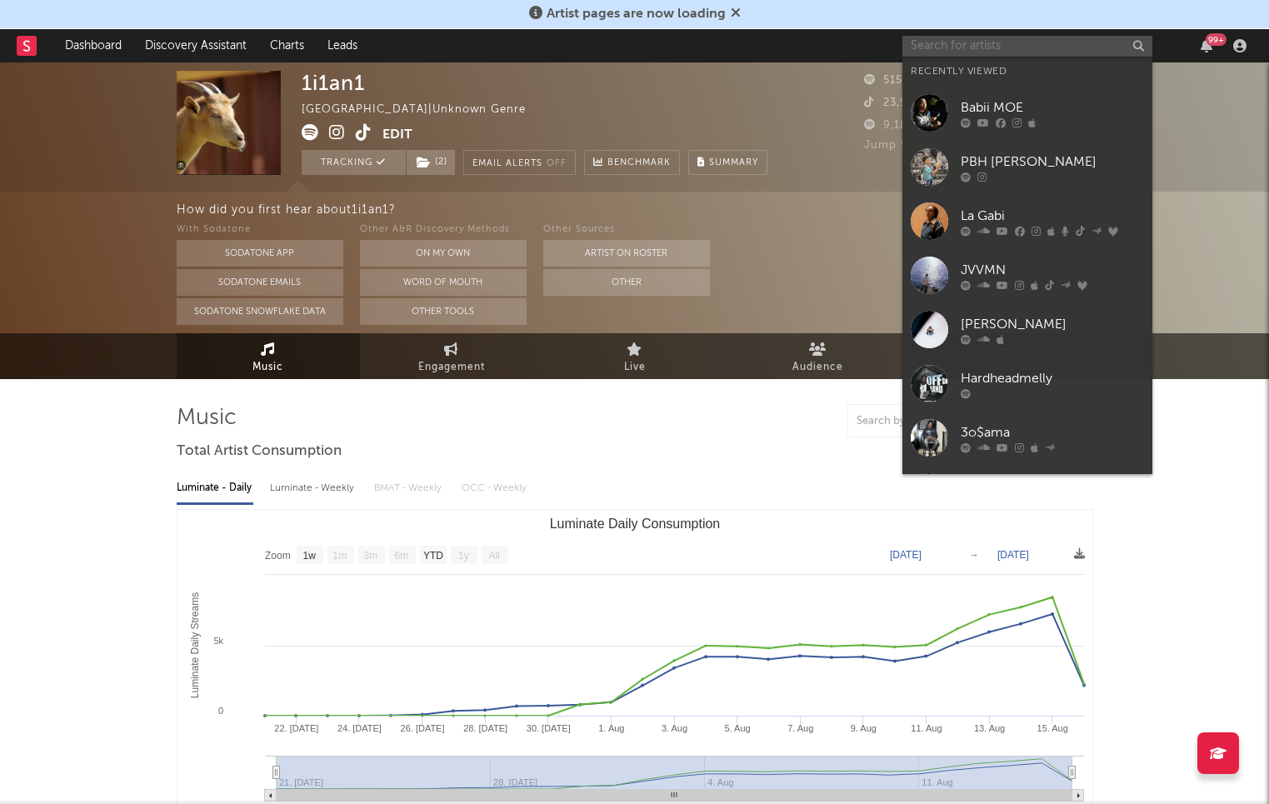
click at [966, 42] on input "text" at bounding box center [1027, 46] width 250 height 21
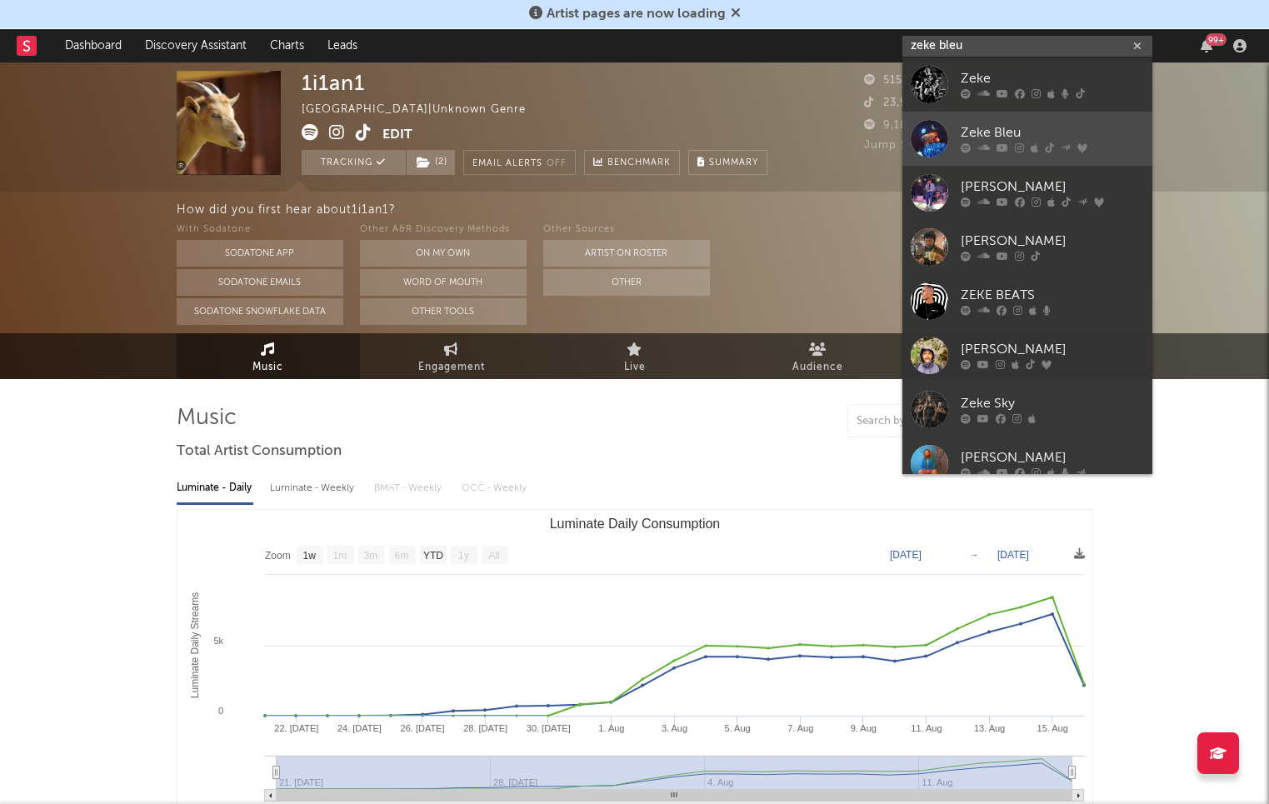
type input "zeke bleu"
click at [1012, 123] on div "Zeke Bleu" at bounding box center [1052, 133] width 183 height 20
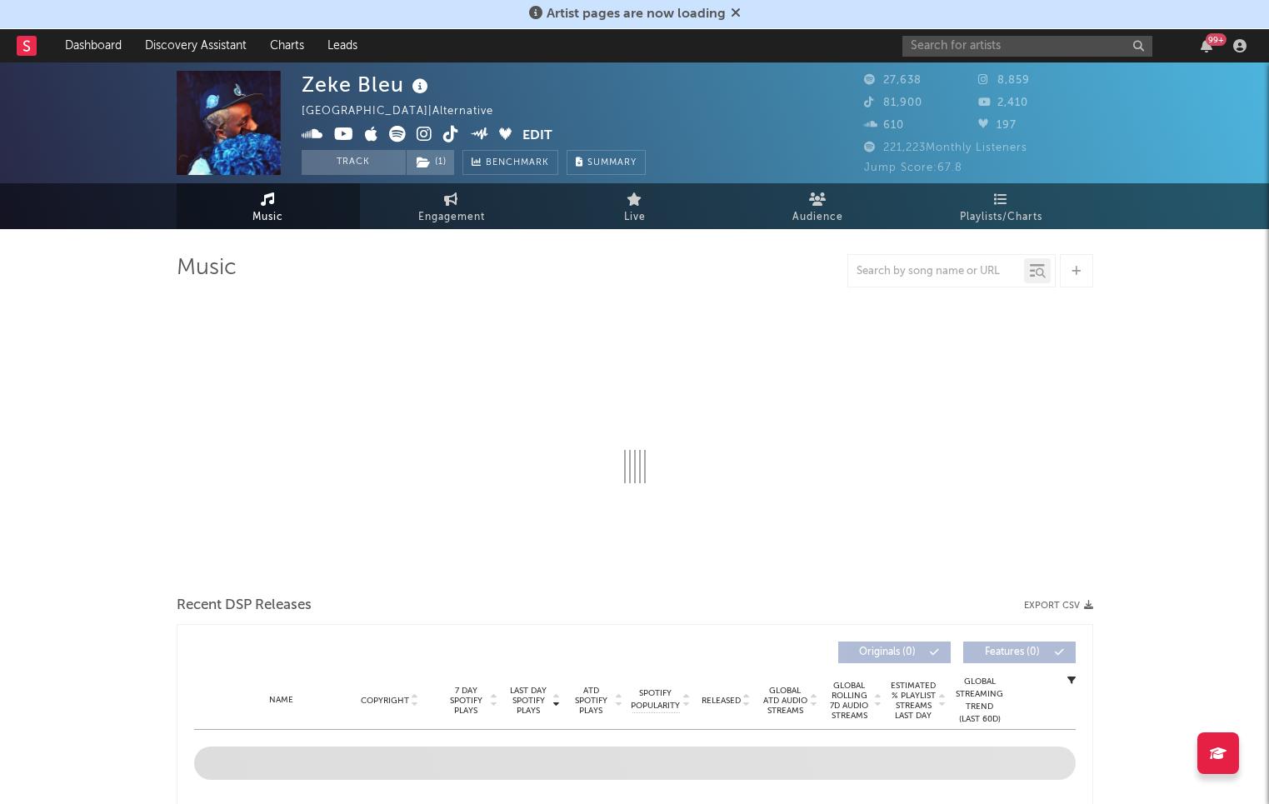
select select "6m"
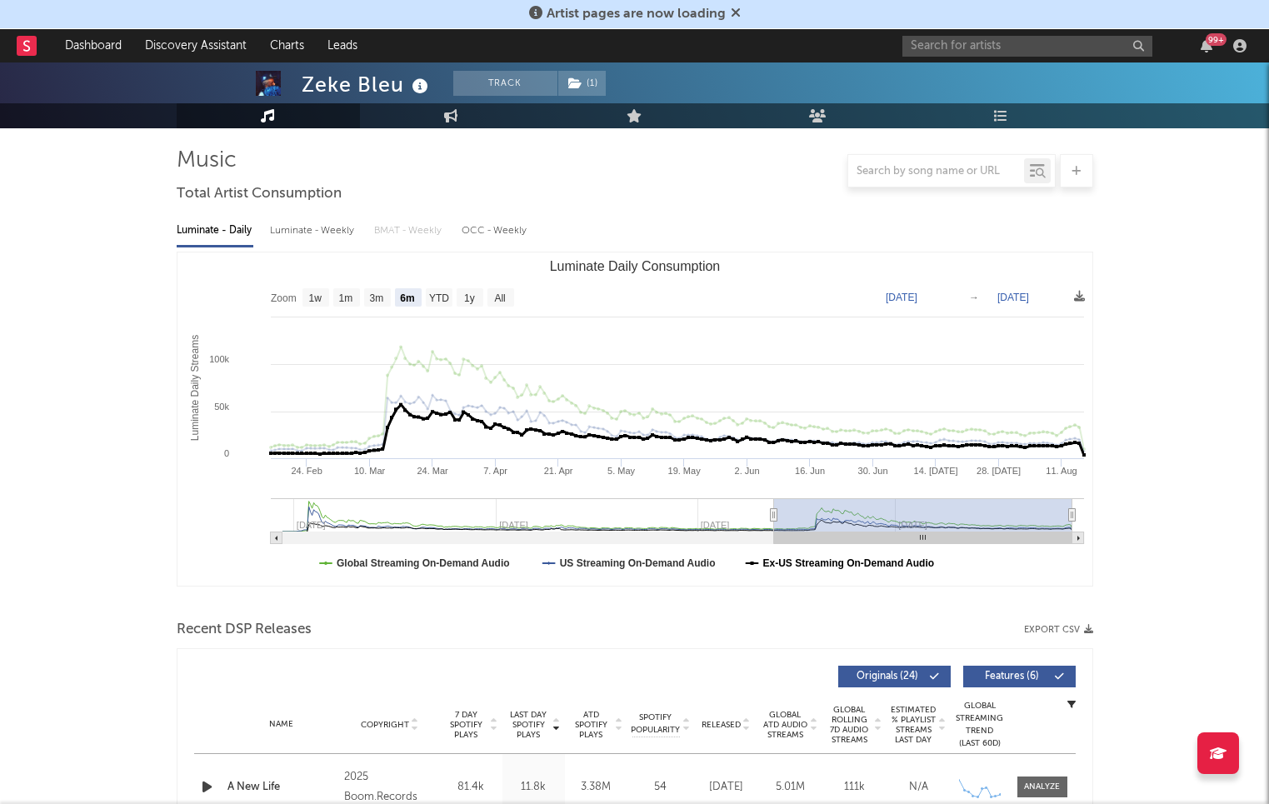
scroll to position [103, 0]
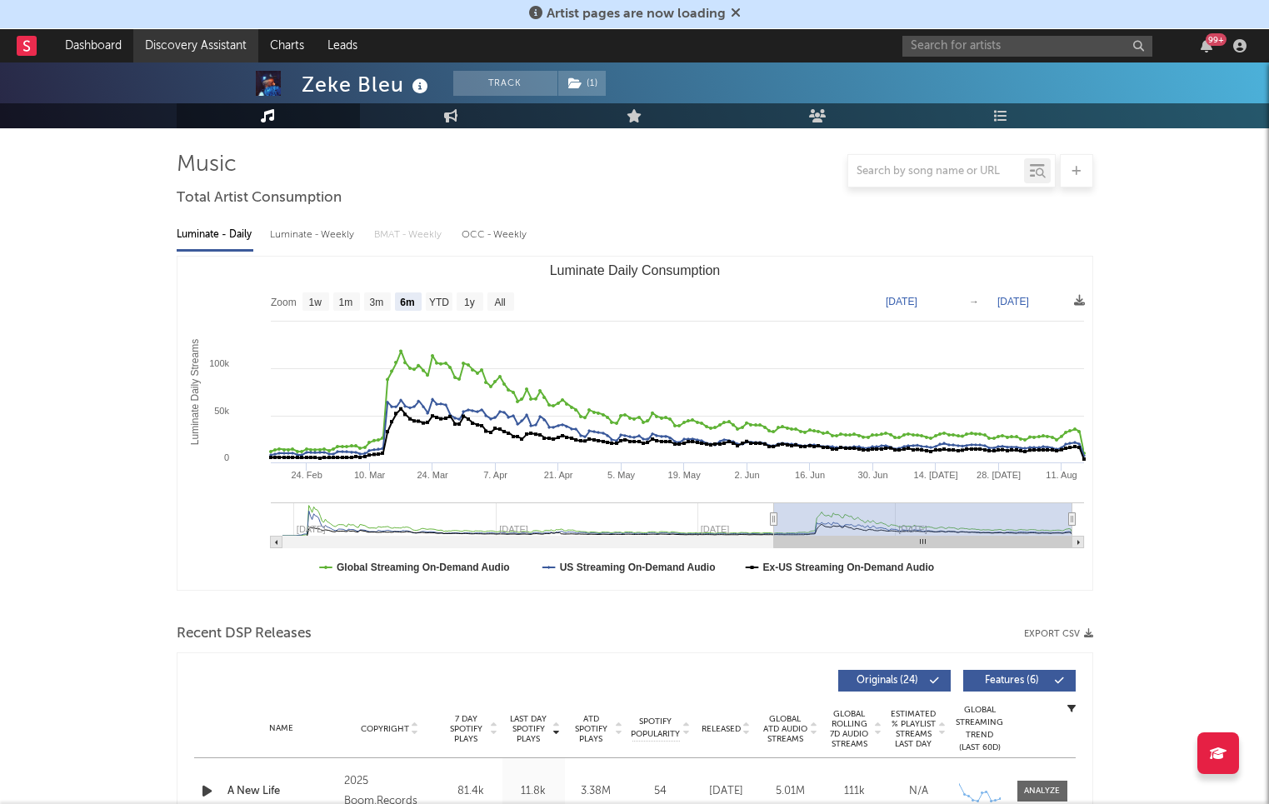
click at [175, 53] on link "Discovery Assistant" at bounding box center [195, 45] width 125 height 33
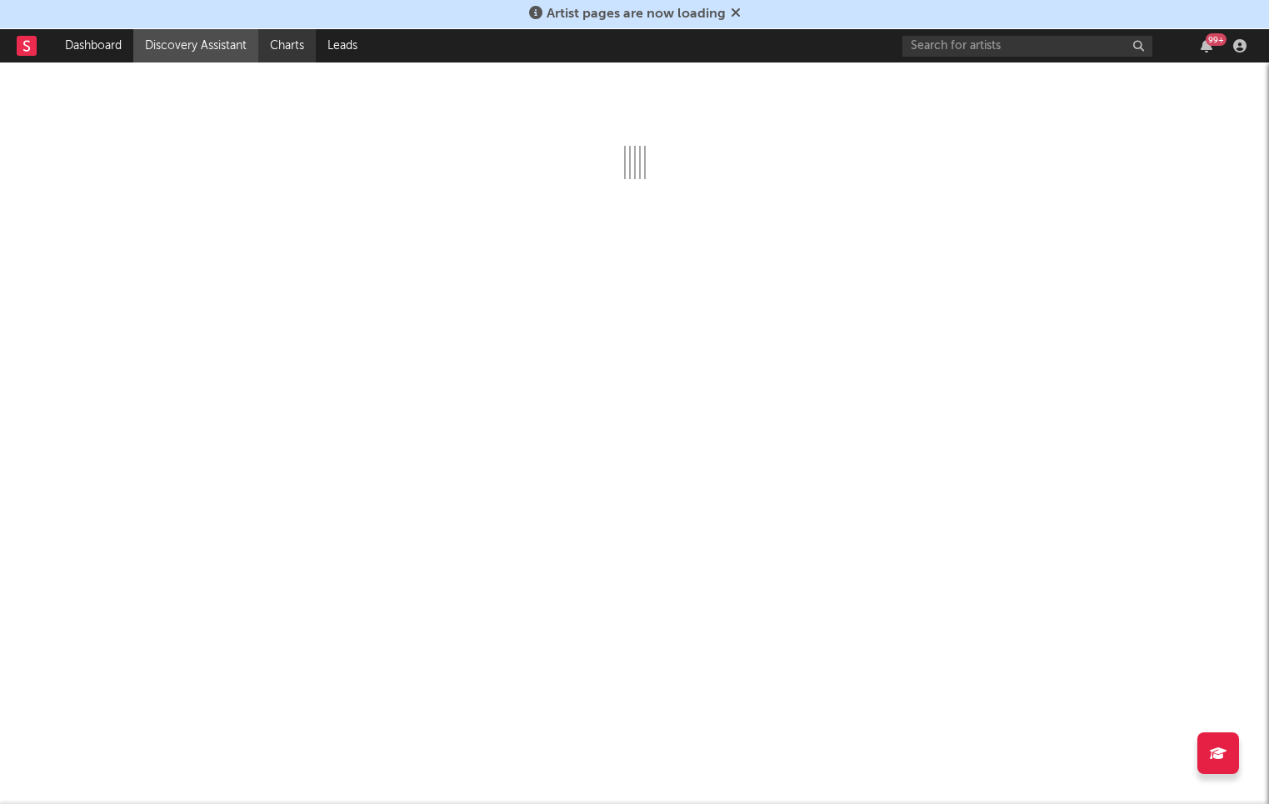
click at [282, 29] on link "Charts" at bounding box center [286, 45] width 57 height 33
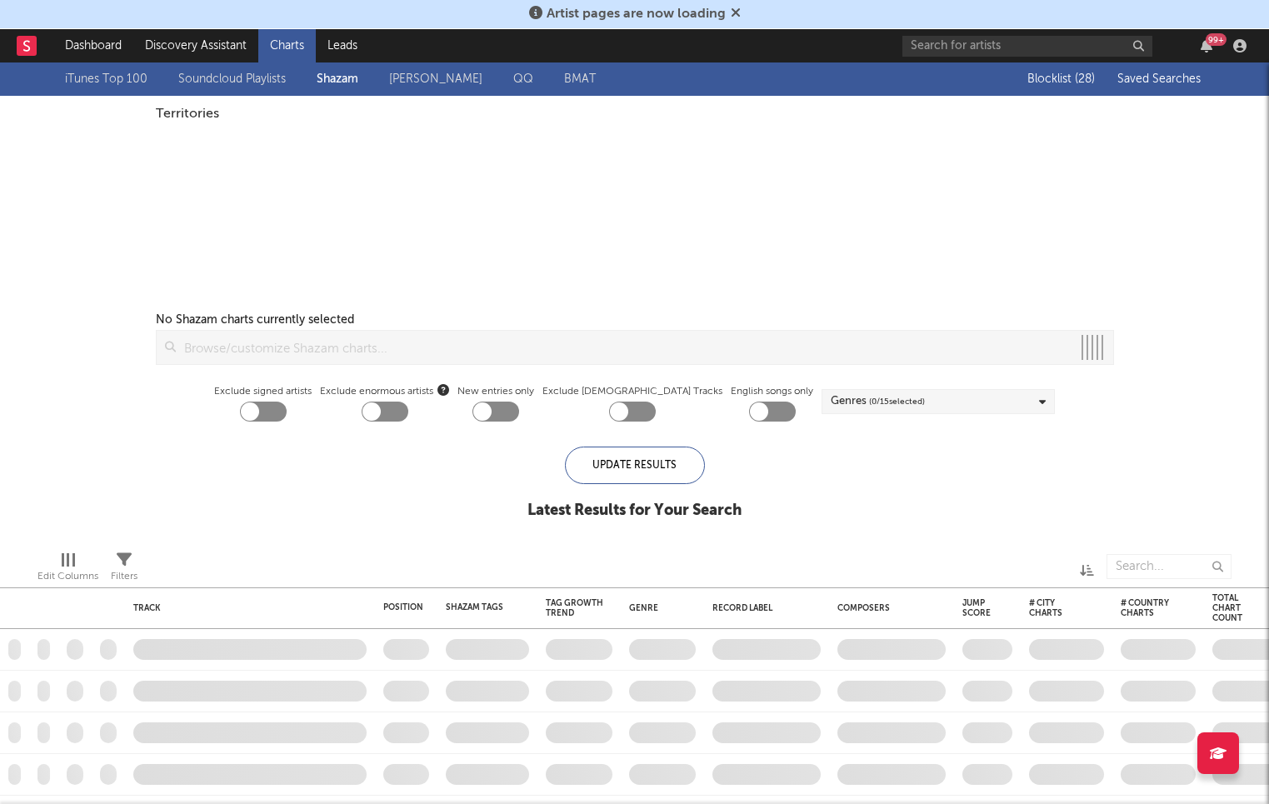
checkbox input "true"
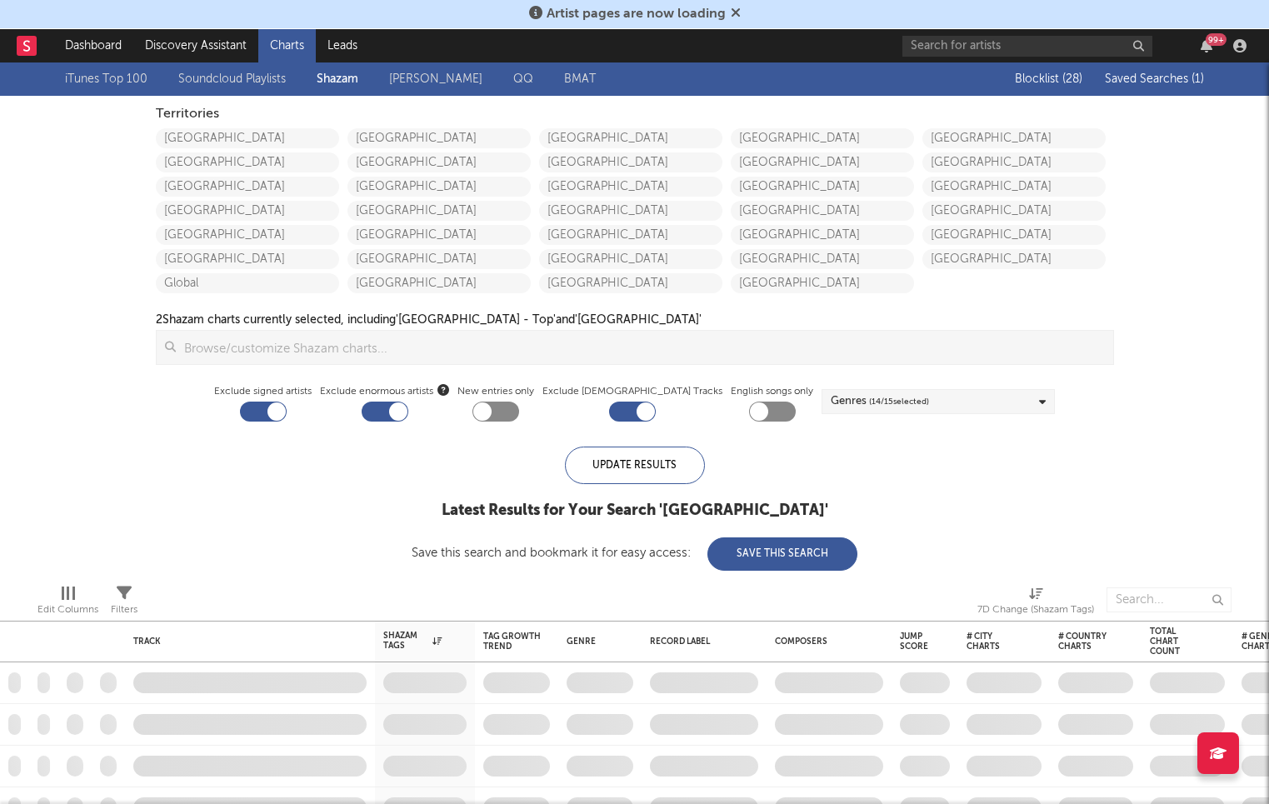
click at [1149, 82] on span "Saved Searches ( 1 )" at bounding box center [1154, 79] width 99 height 12
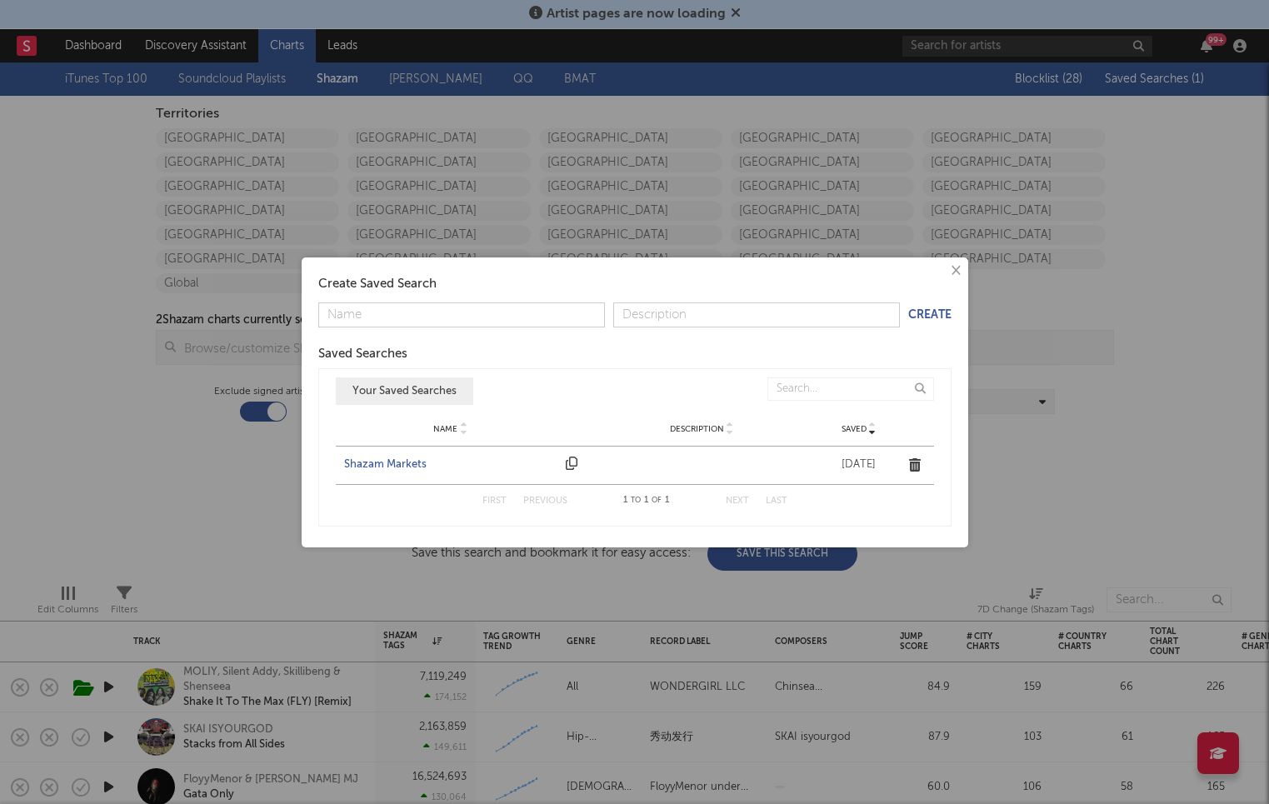
click at [394, 468] on div "Shazam Markets" at bounding box center [451, 465] width 214 height 17
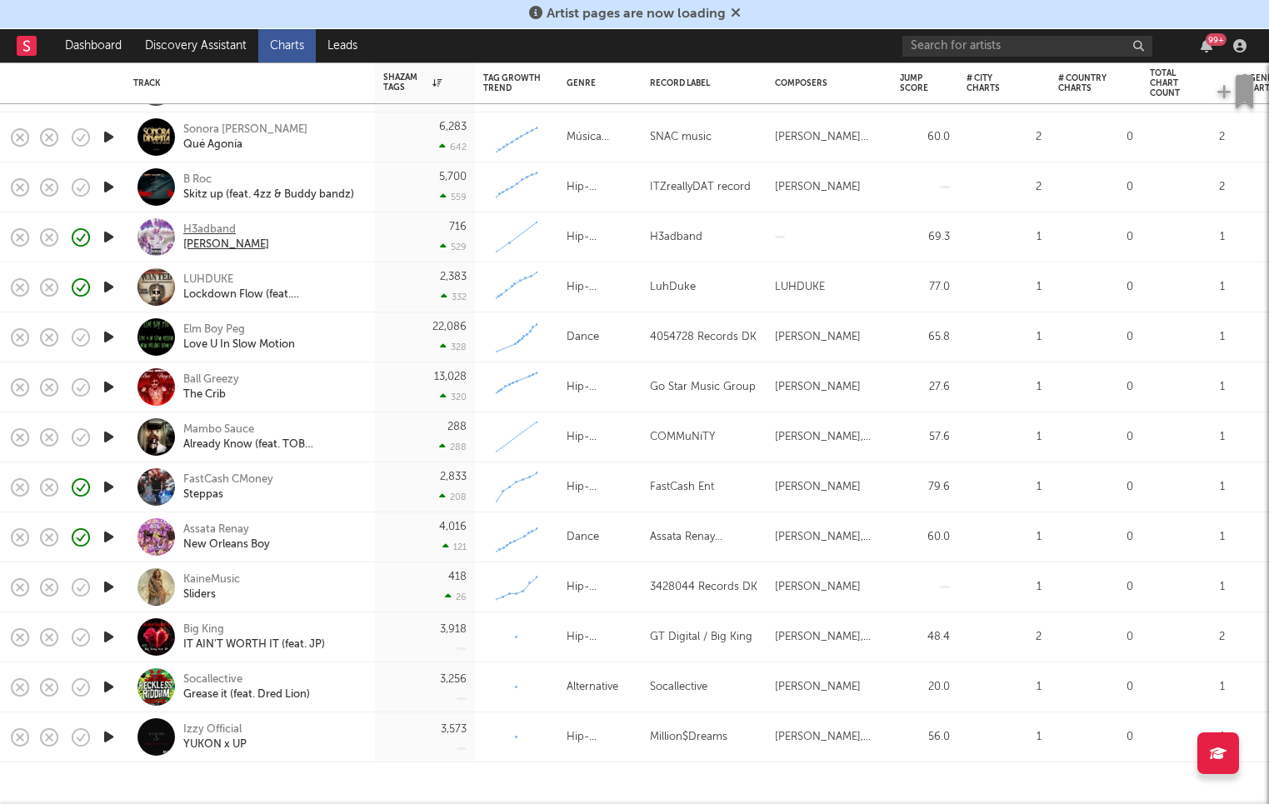
click at [217, 227] on div "H3adband" at bounding box center [226, 229] width 86 height 15
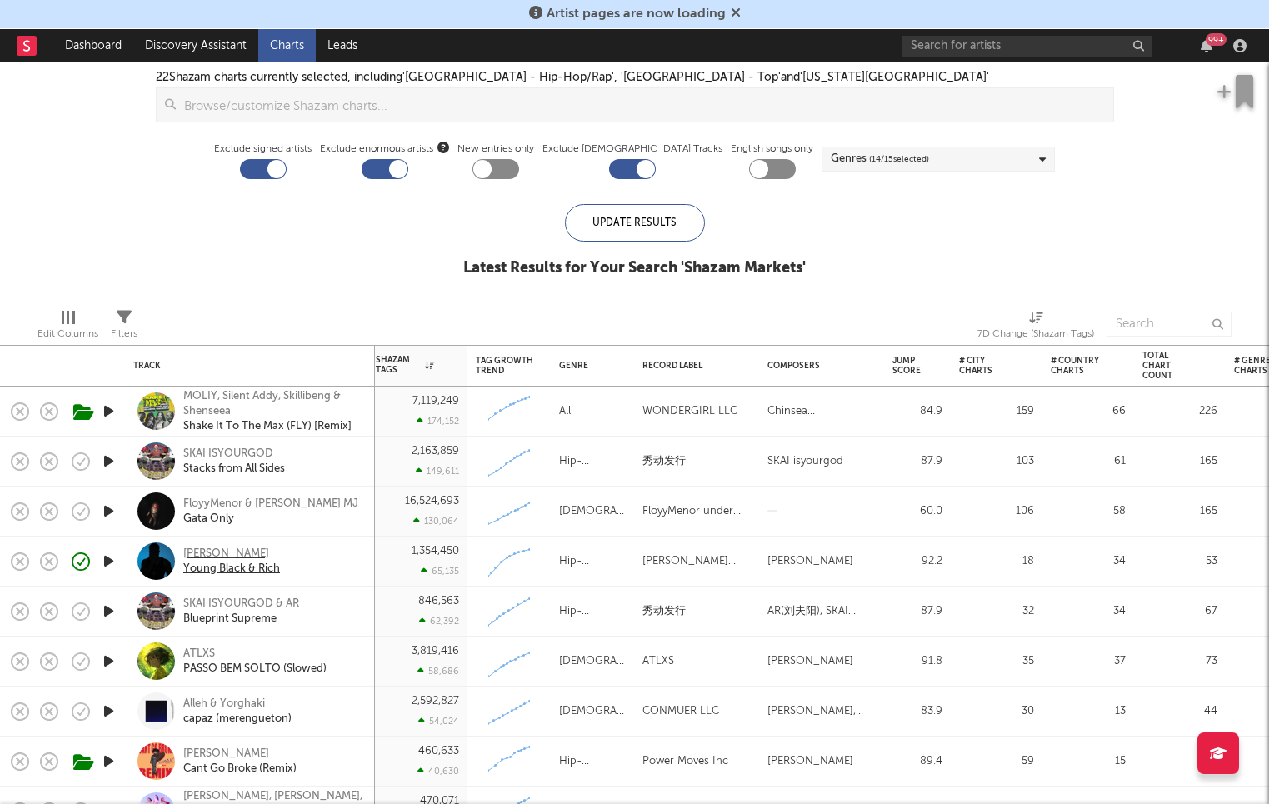
click at [220, 554] on div "[PERSON_NAME]" at bounding box center [231, 554] width 97 height 15
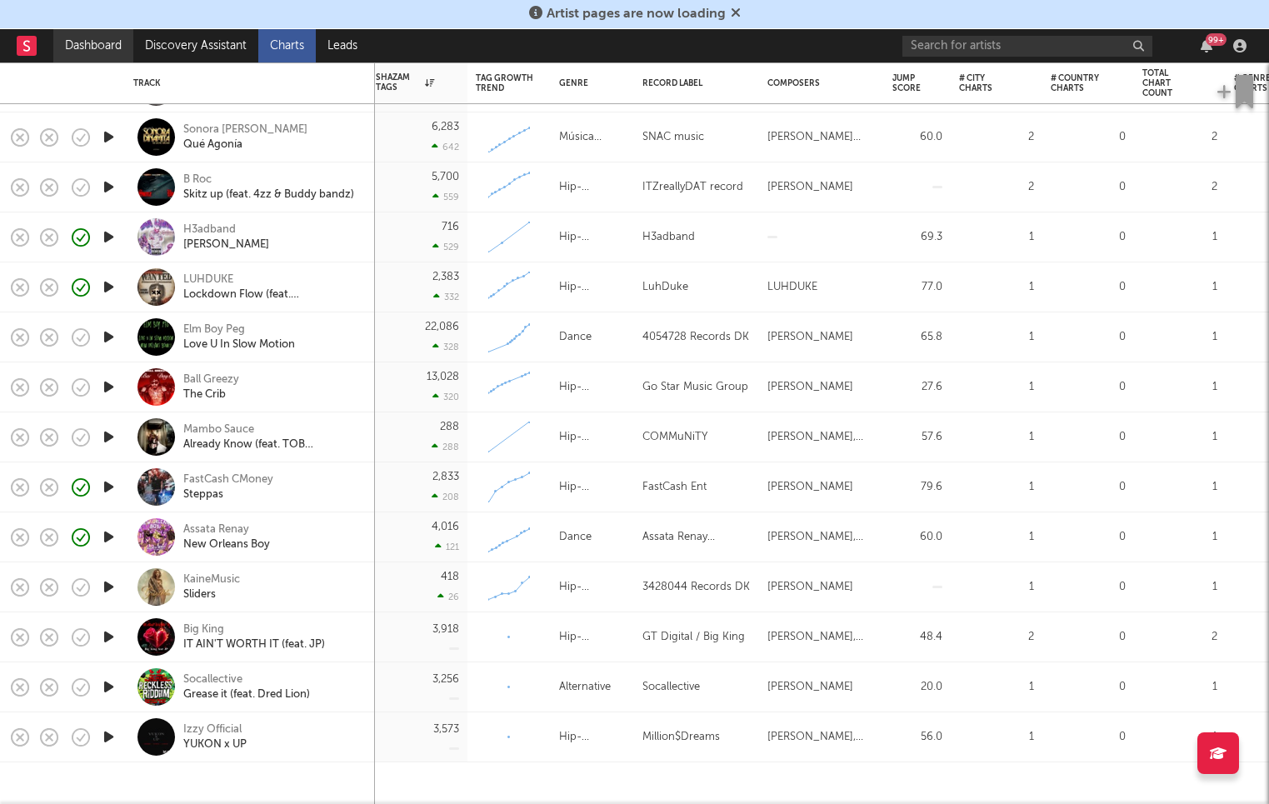
click at [77, 40] on link "Dashboard" at bounding box center [93, 45] width 80 height 33
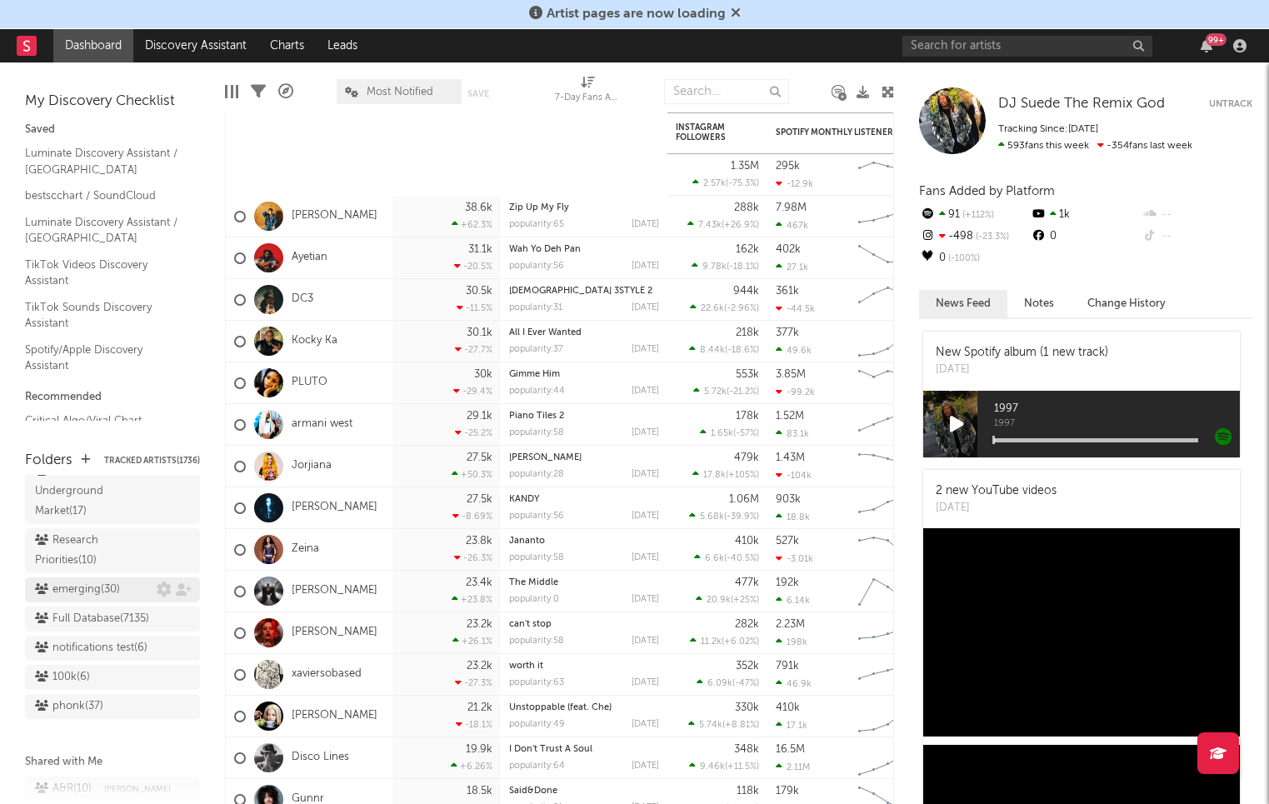
scroll to position [1416, 0]
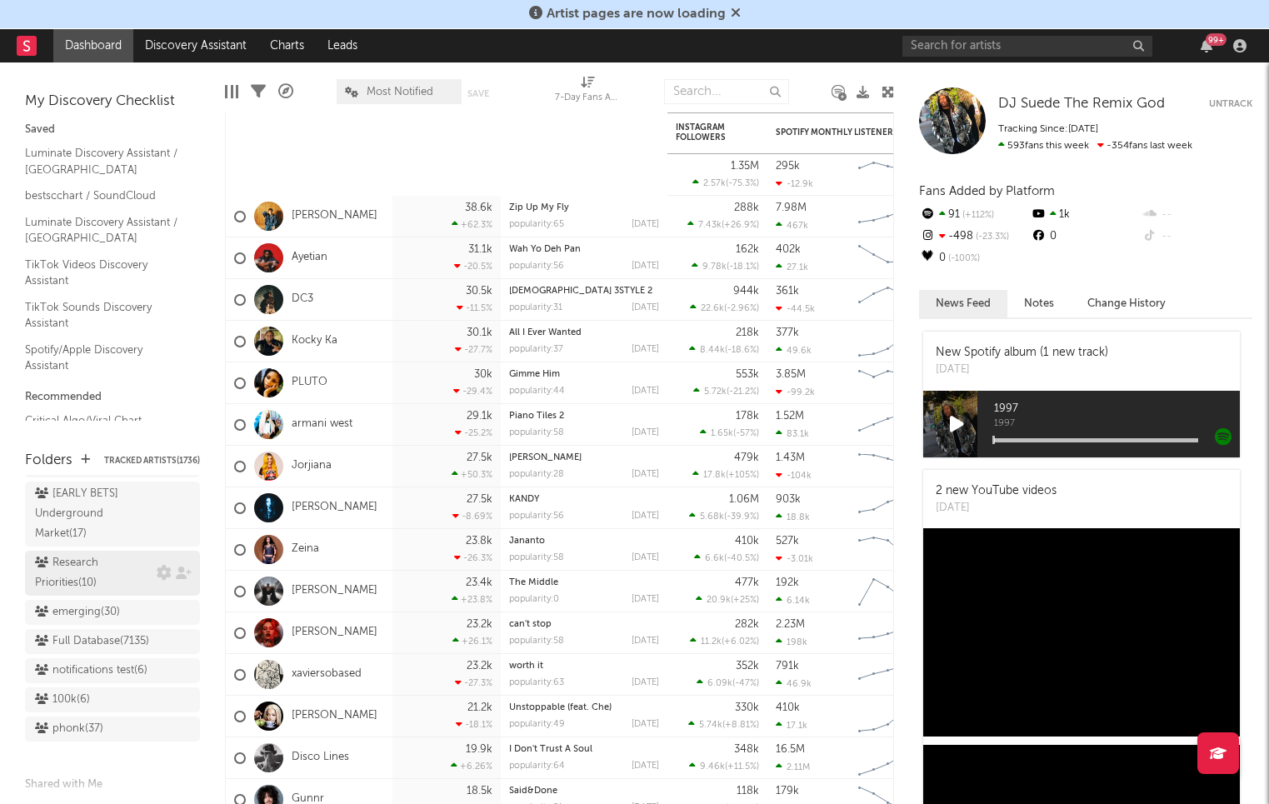
click at [75, 555] on div "Research Priorities ( 10 )" at bounding box center [93, 573] width 117 height 40
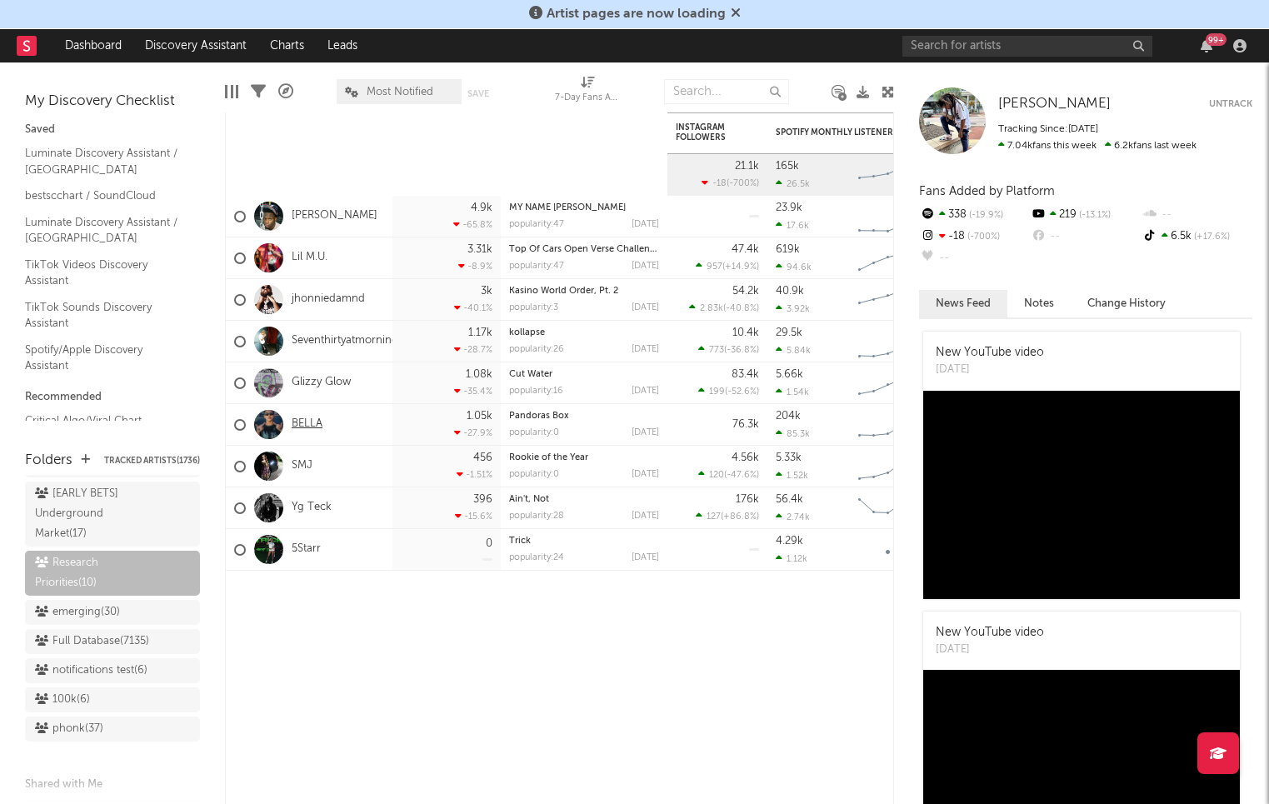
click at [308, 427] on link "BELLA" at bounding box center [307, 424] width 31 height 14
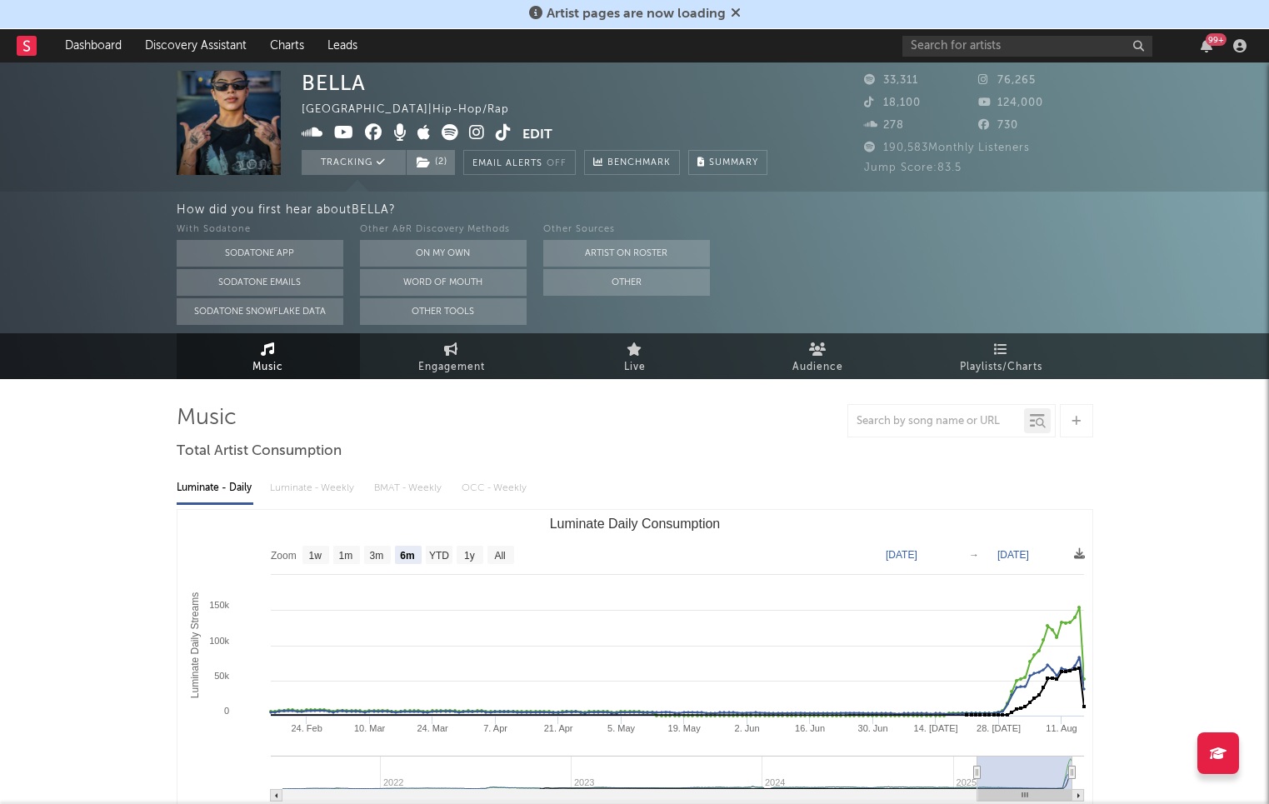
select select "6m"
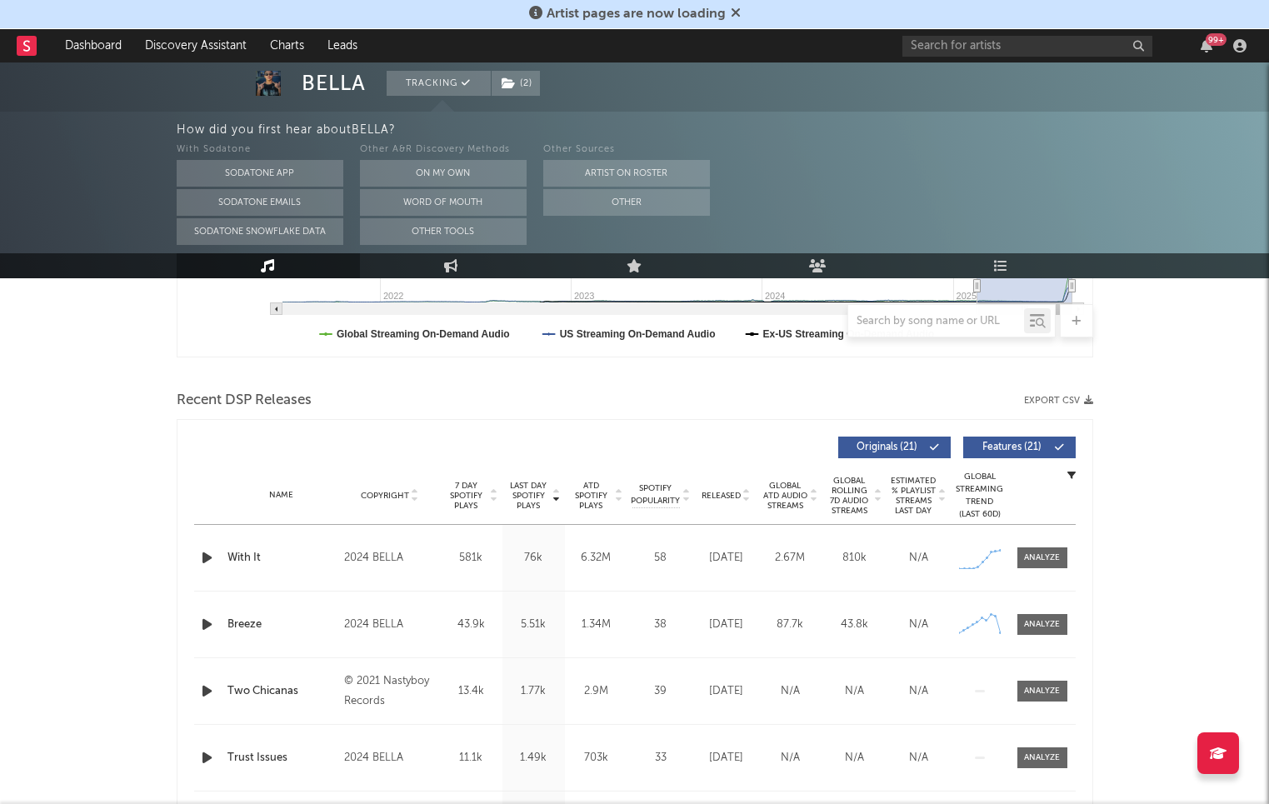
scroll to position [552, 0]
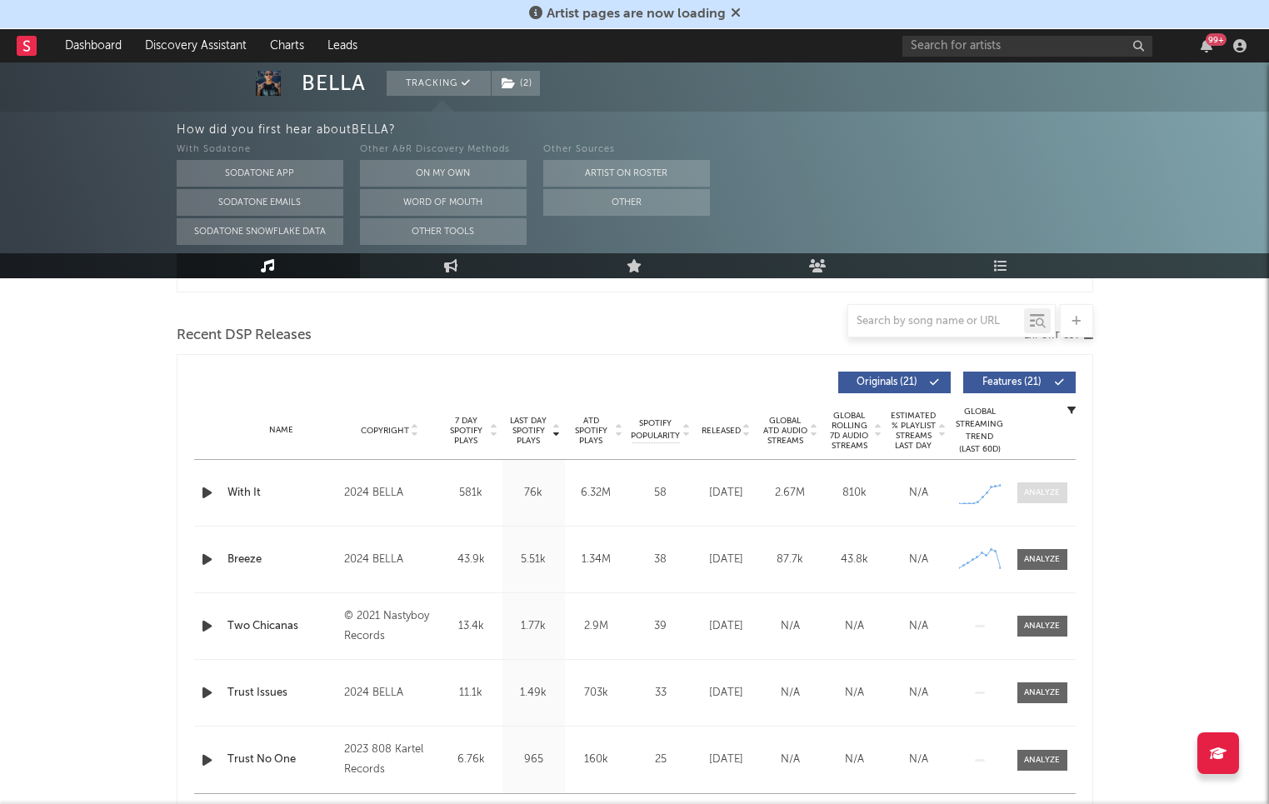
click at [1056, 494] on div at bounding box center [1042, 493] width 36 height 12
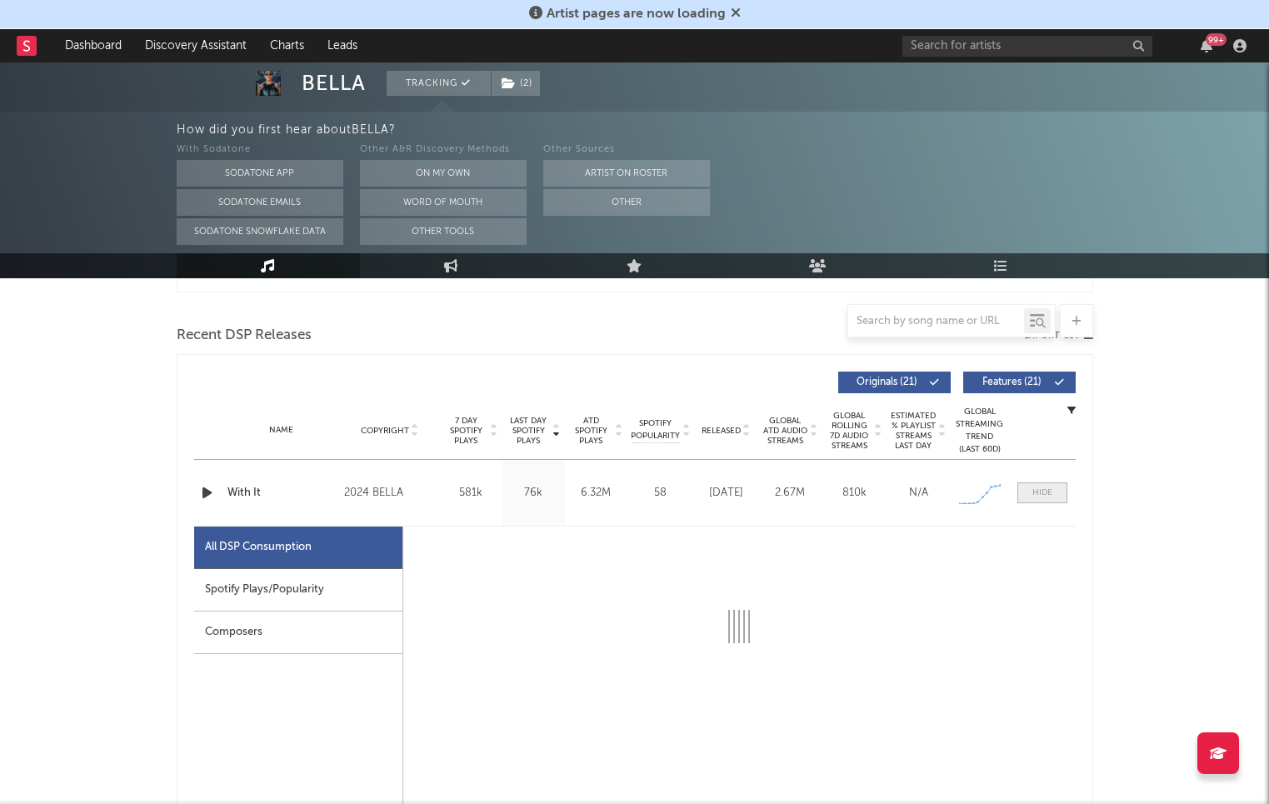
select select "6m"
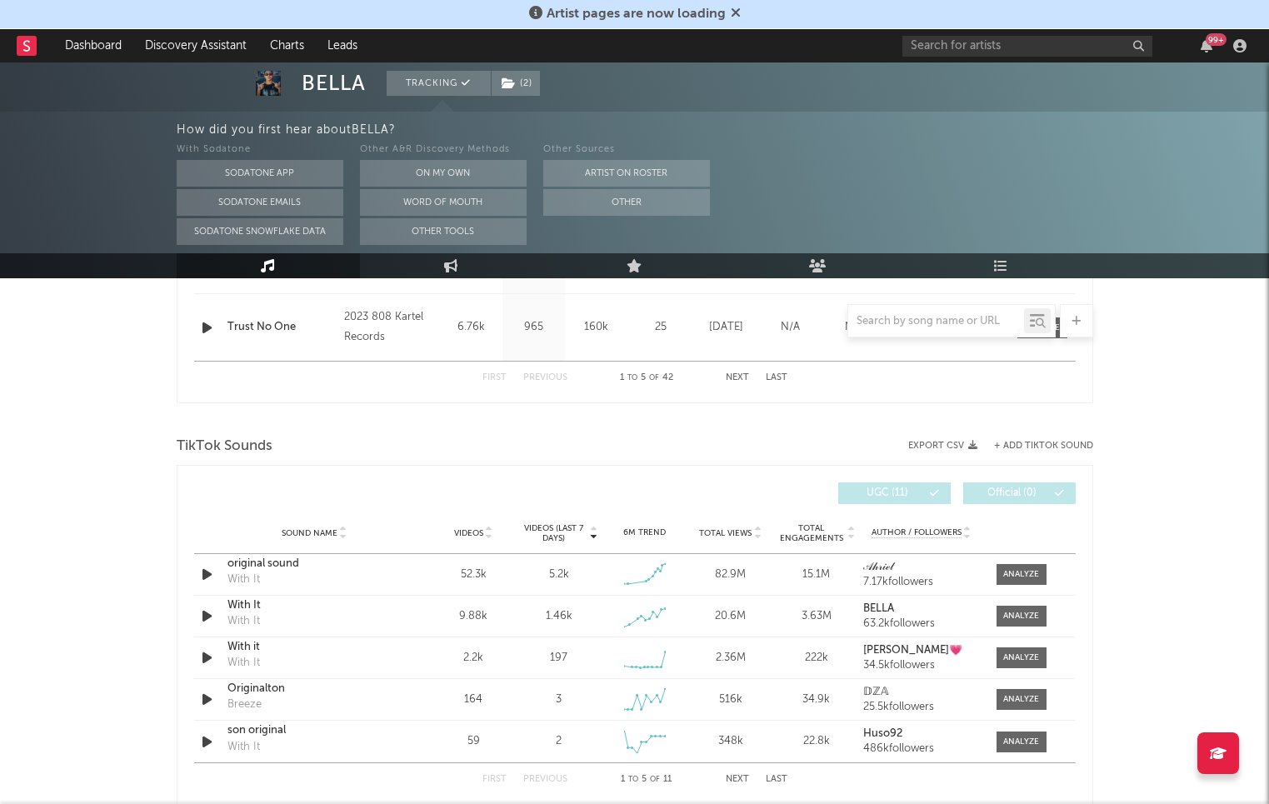
scroll to position [1796, 0]
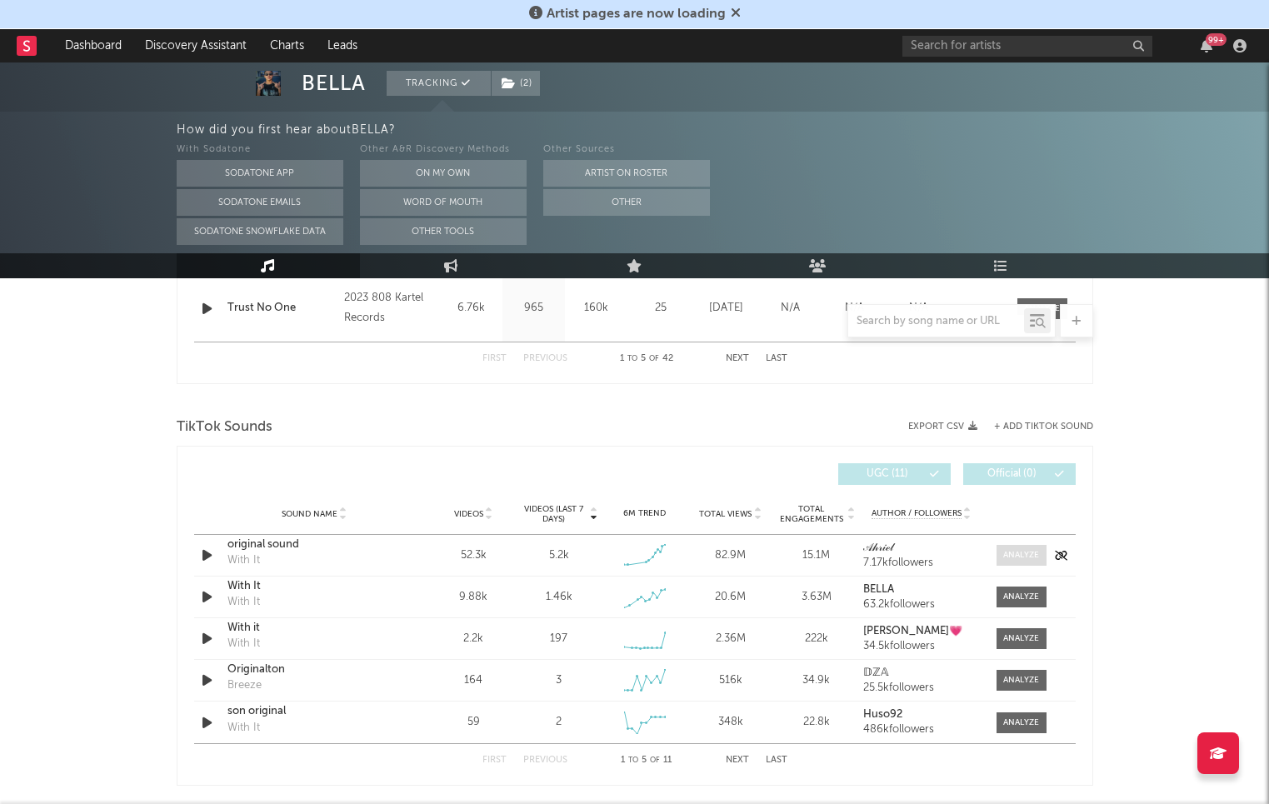
click at [1035, 550] on div at bounding box center [1021, 555] width 36 height 12
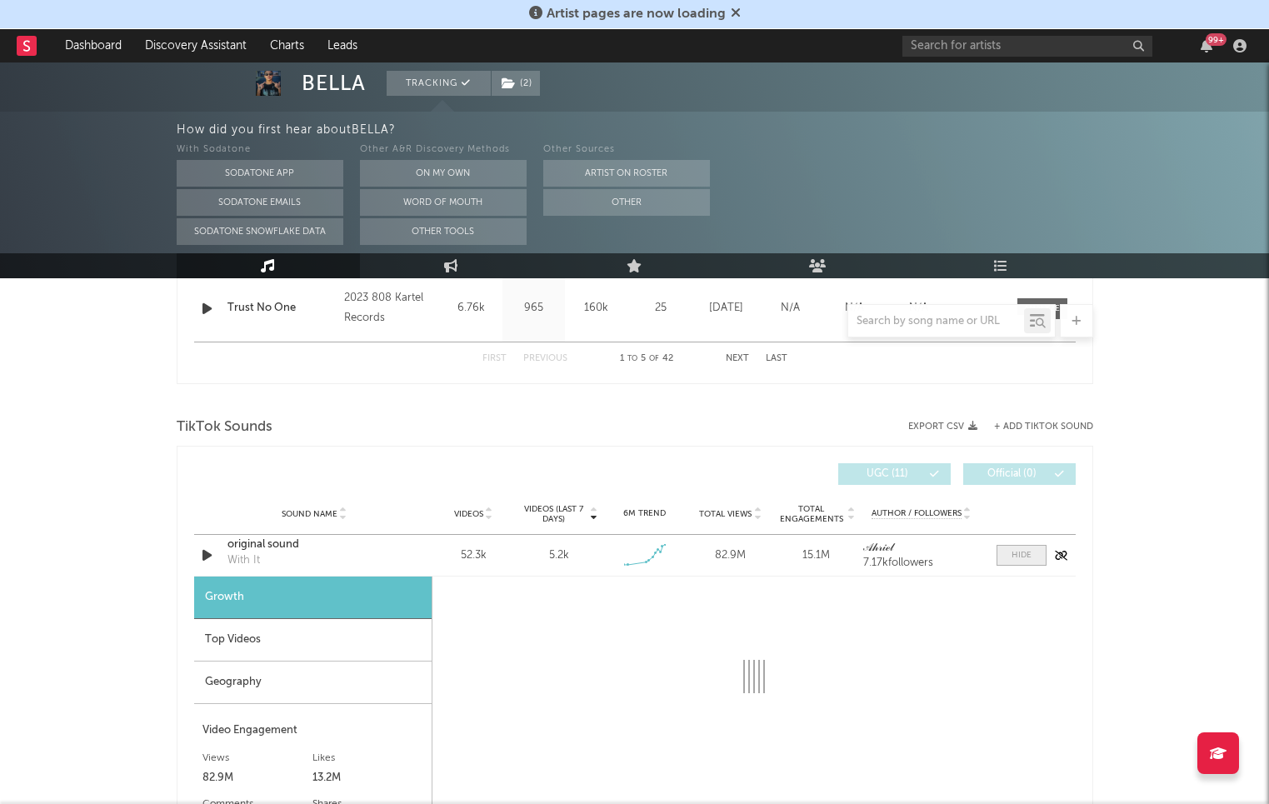
select select "6m"
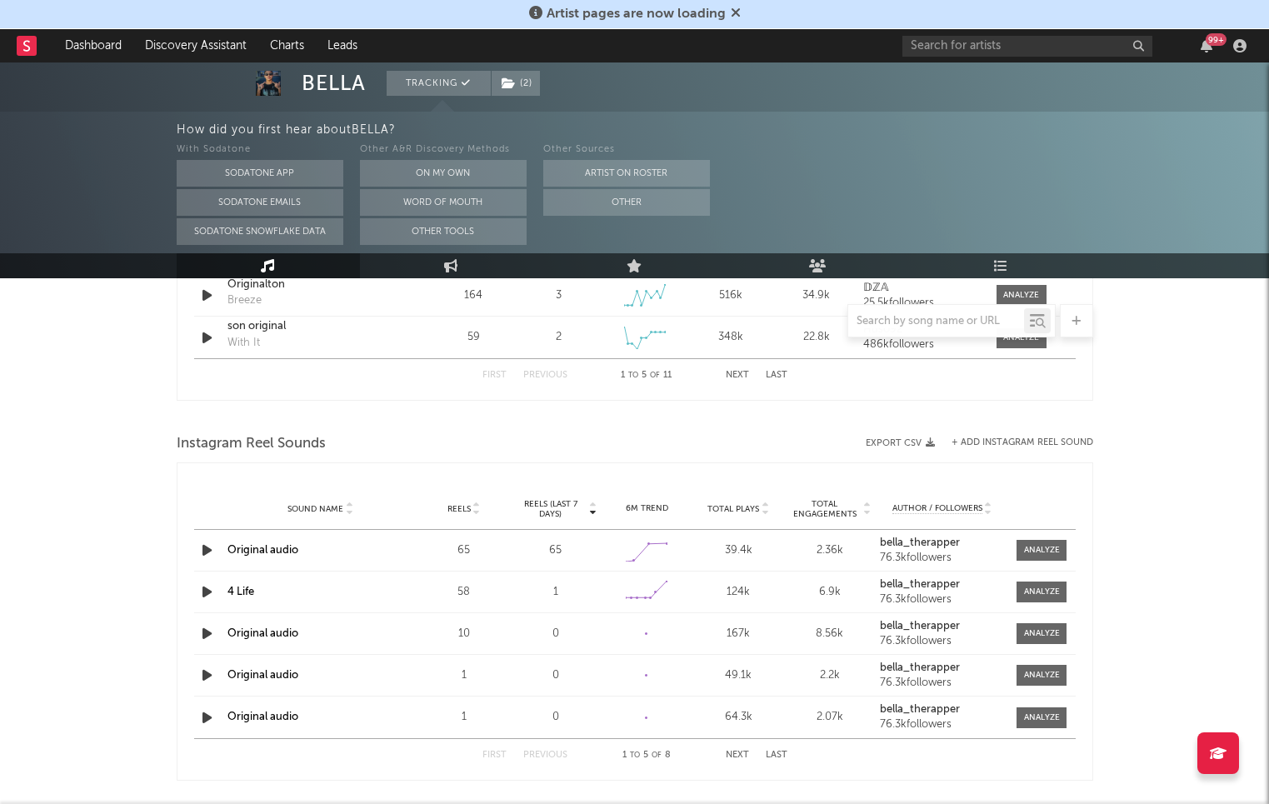
scroll to position [3177, 0]
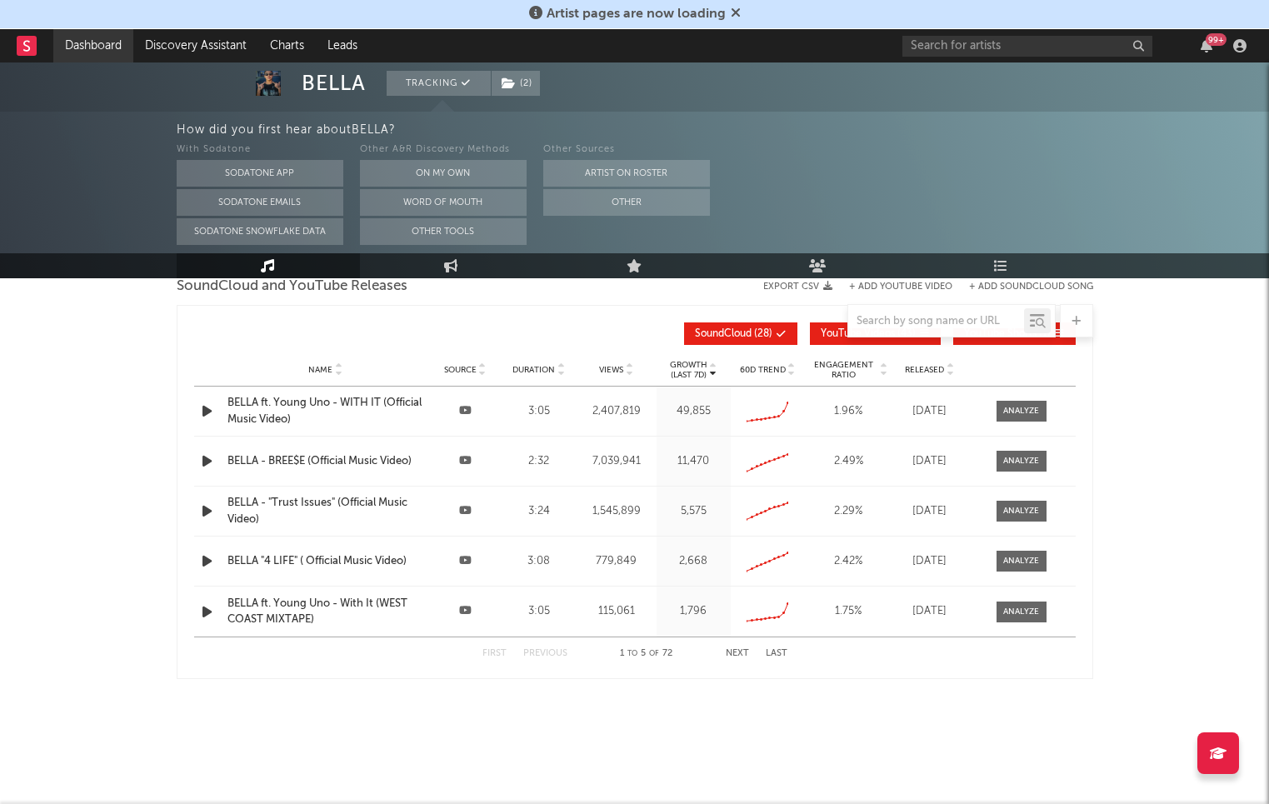
click at [100, 45] on link "Dashboard" at bounding box center [93, 45] width 80 height 33
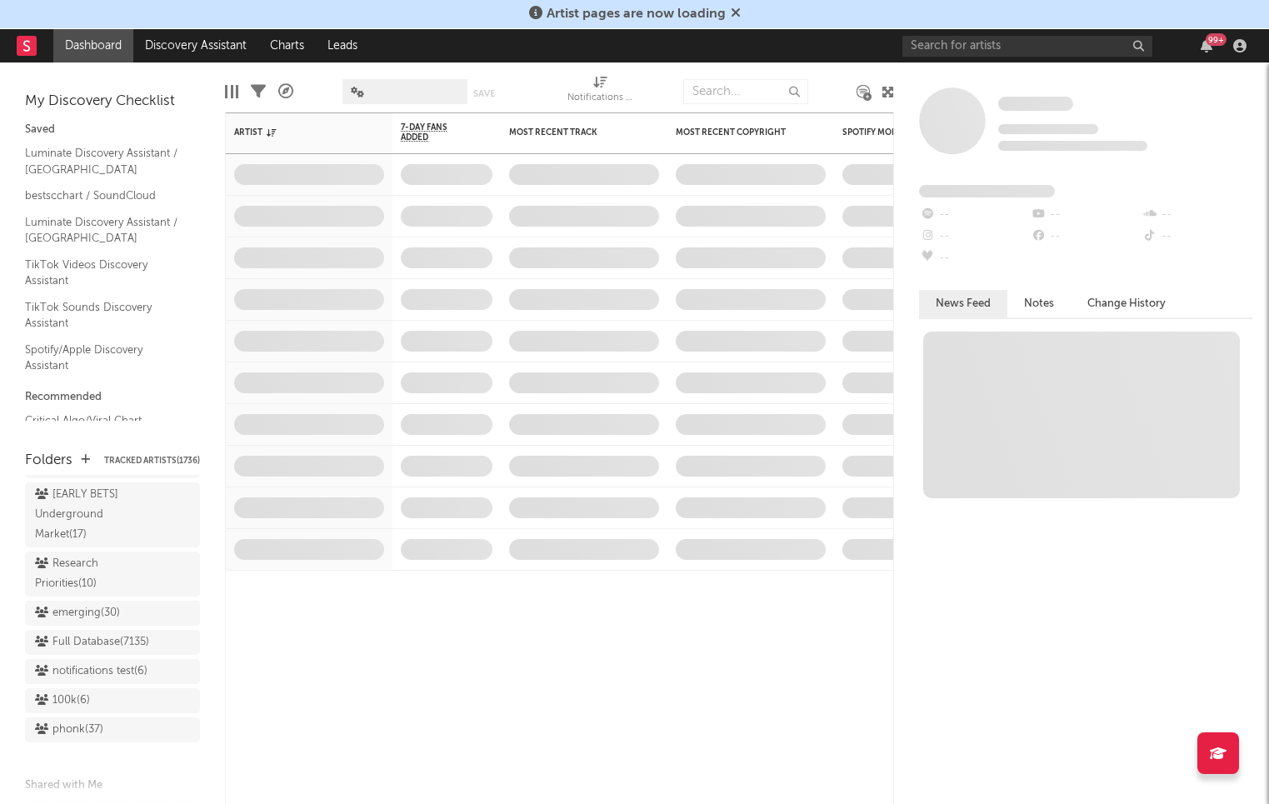
scroll to position [1416, 0]
click at [102, 554] on div "Research Priorities ( 10 )" at bounding box center [93, 573] width 117 height 40
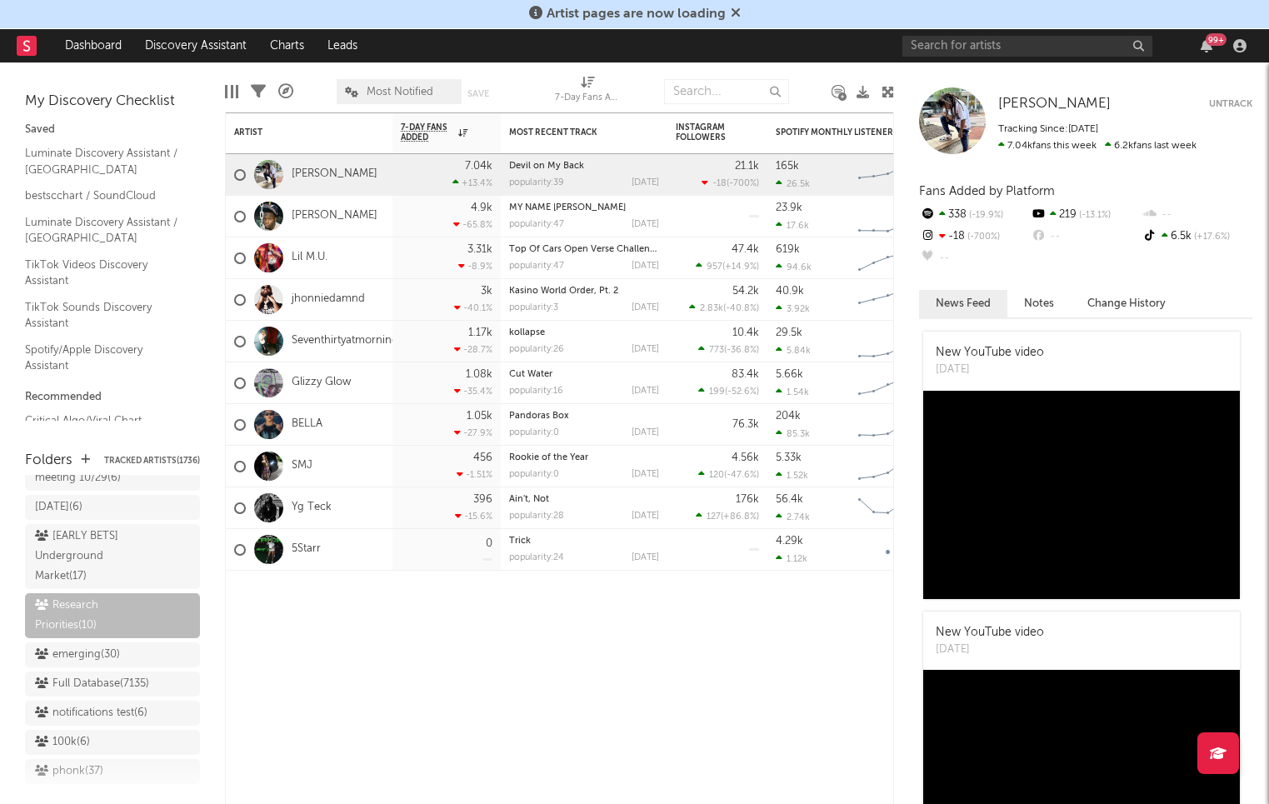
scroll to position [1371, 0]
click at [111, 676] on div "Full Database ( 7135 )" at bounding box center [92, 686] width 114 height 20
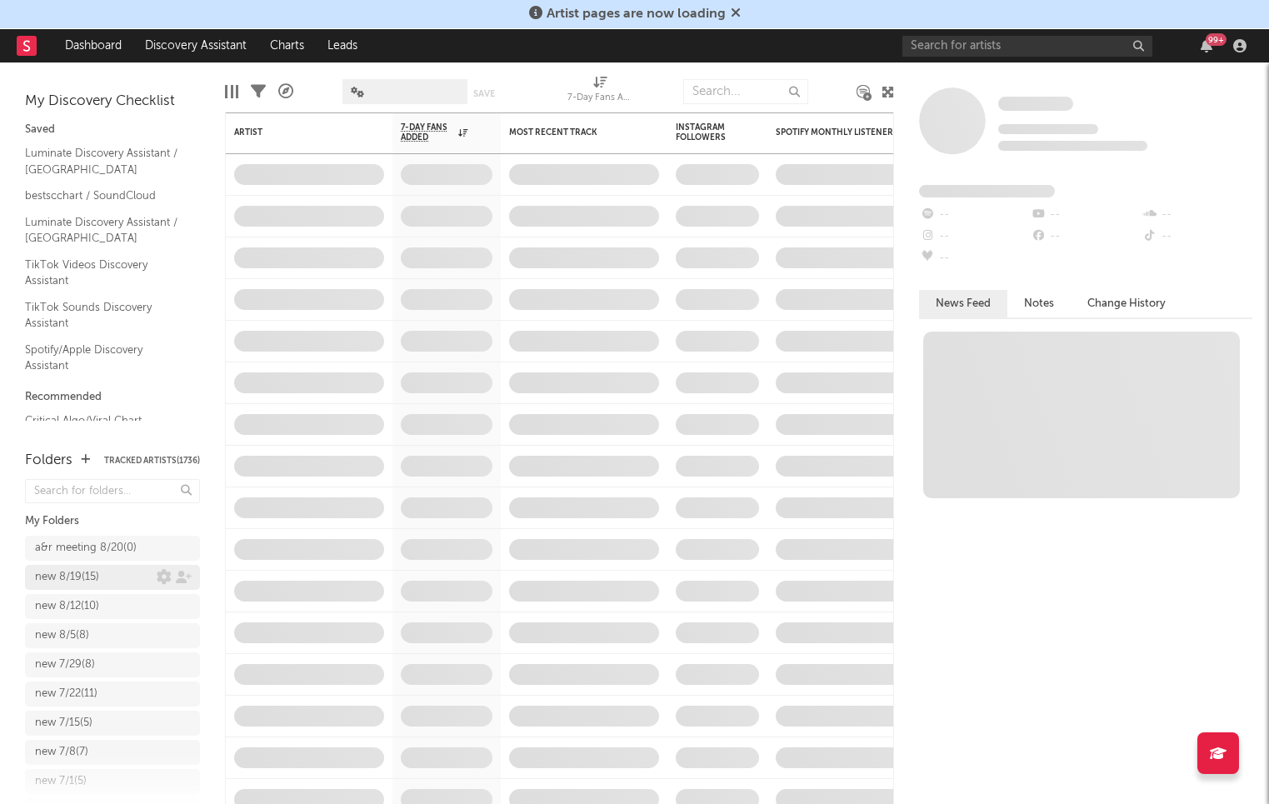
click at [92, 572] on div "new 8/19 ( 15 )" at bounding box center [67, 577] width 64 height 20
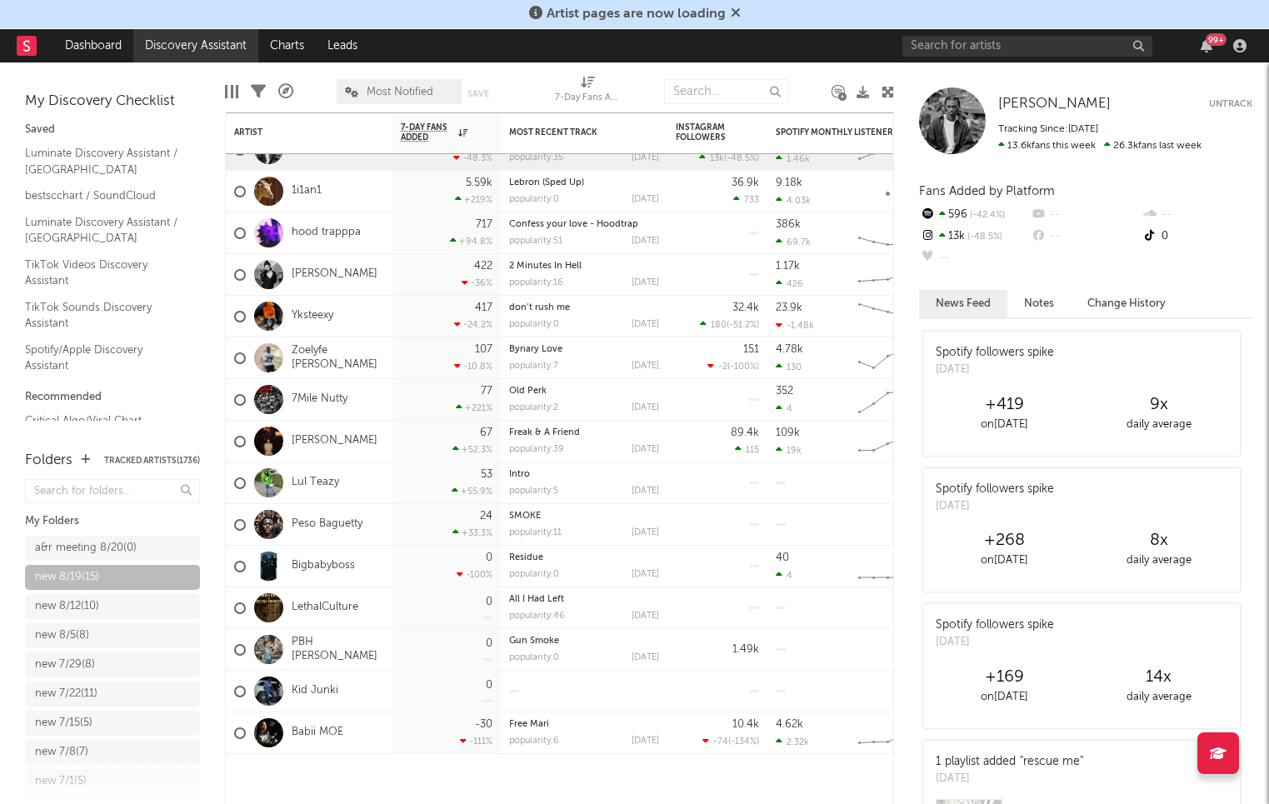
click at [200, 47] on link "Discovery Assistant" at bounding box center [195, 45] width 125 height 33
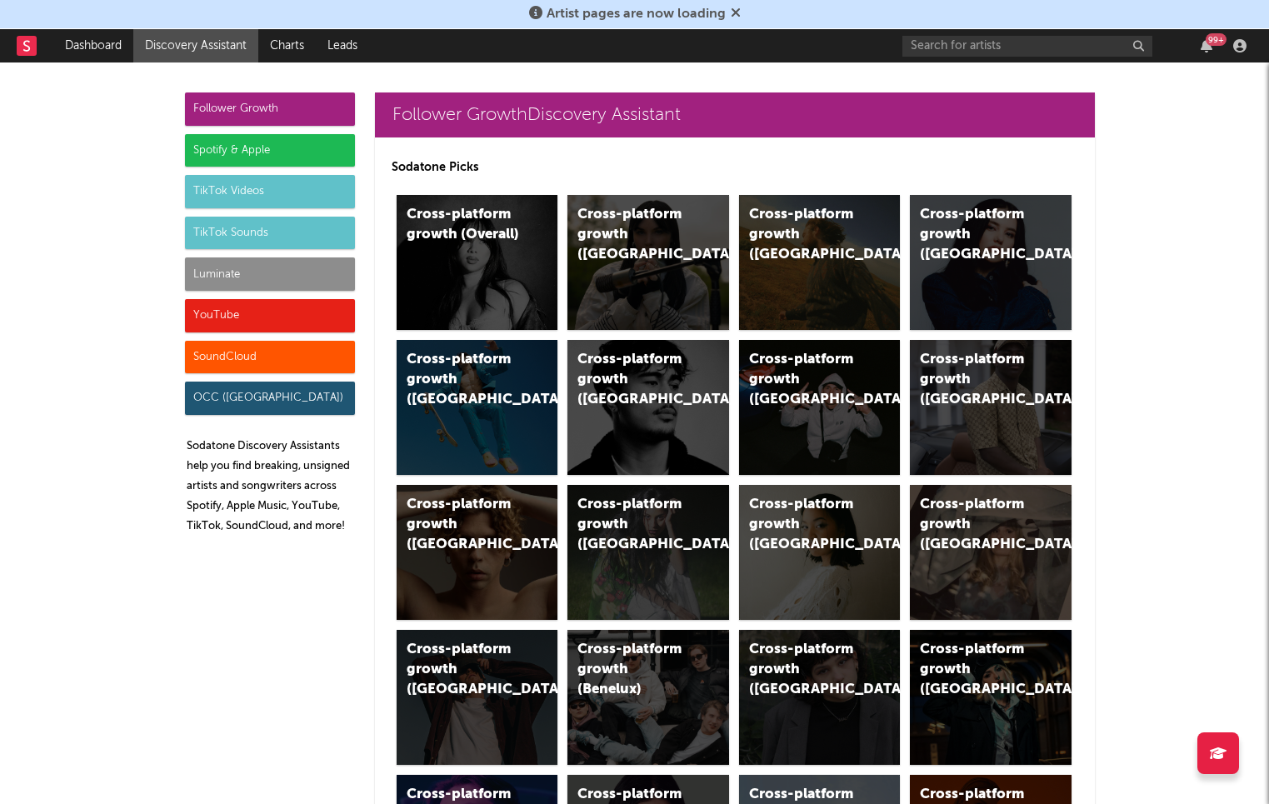
click at [318, 278] on div "Luminate" at bounding box center [270, 273] width 170 height 33
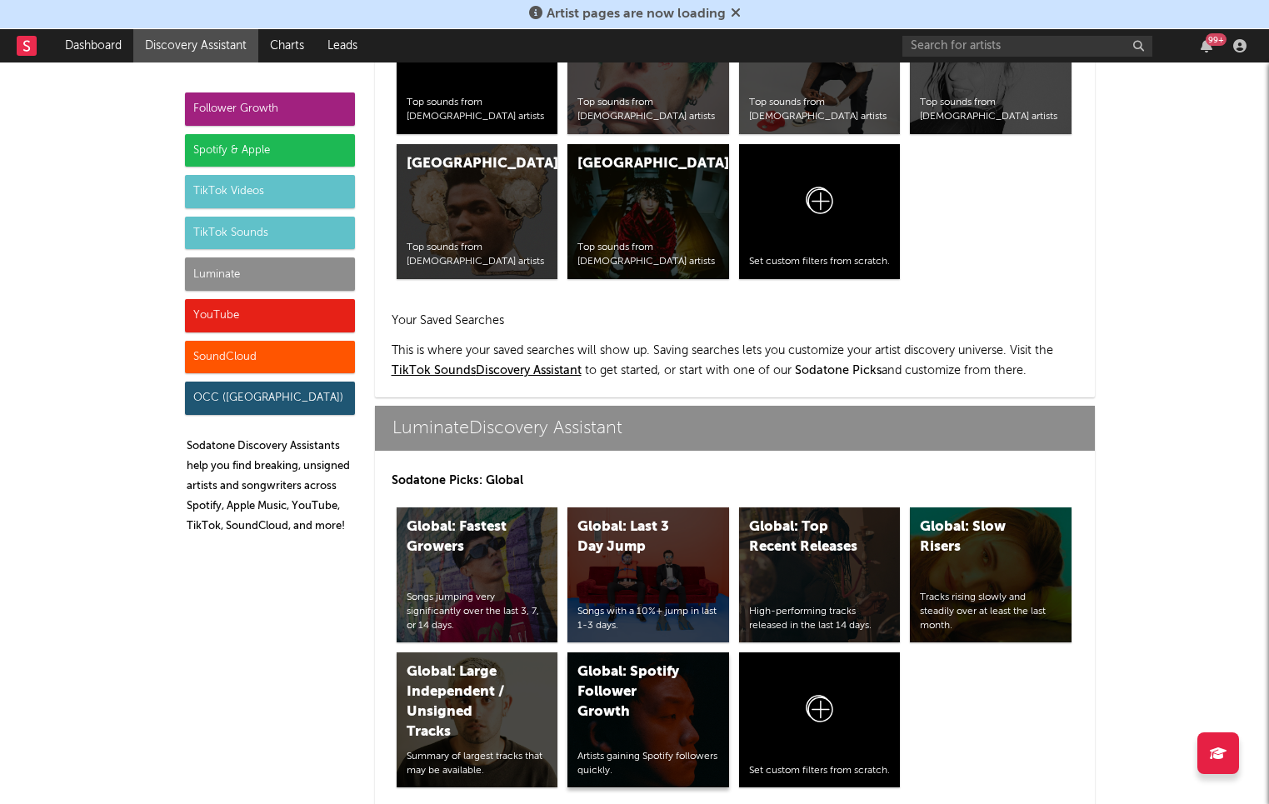
scroll to position [7396, 0]
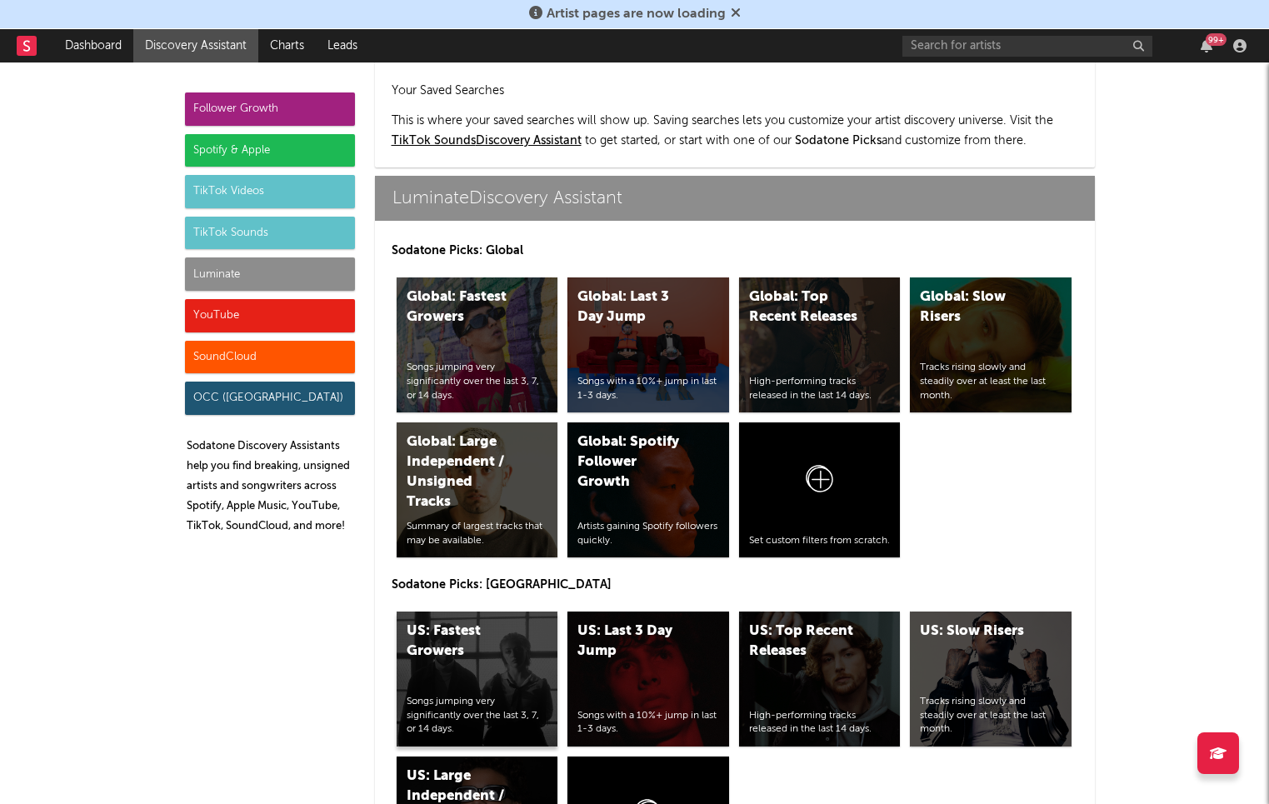
click at [478, 612] on div "US: Fastest Growers Songs jumping very significantly over the last 3, 7, or 14 …" at bounding box center [478, 679] width 162 height 135
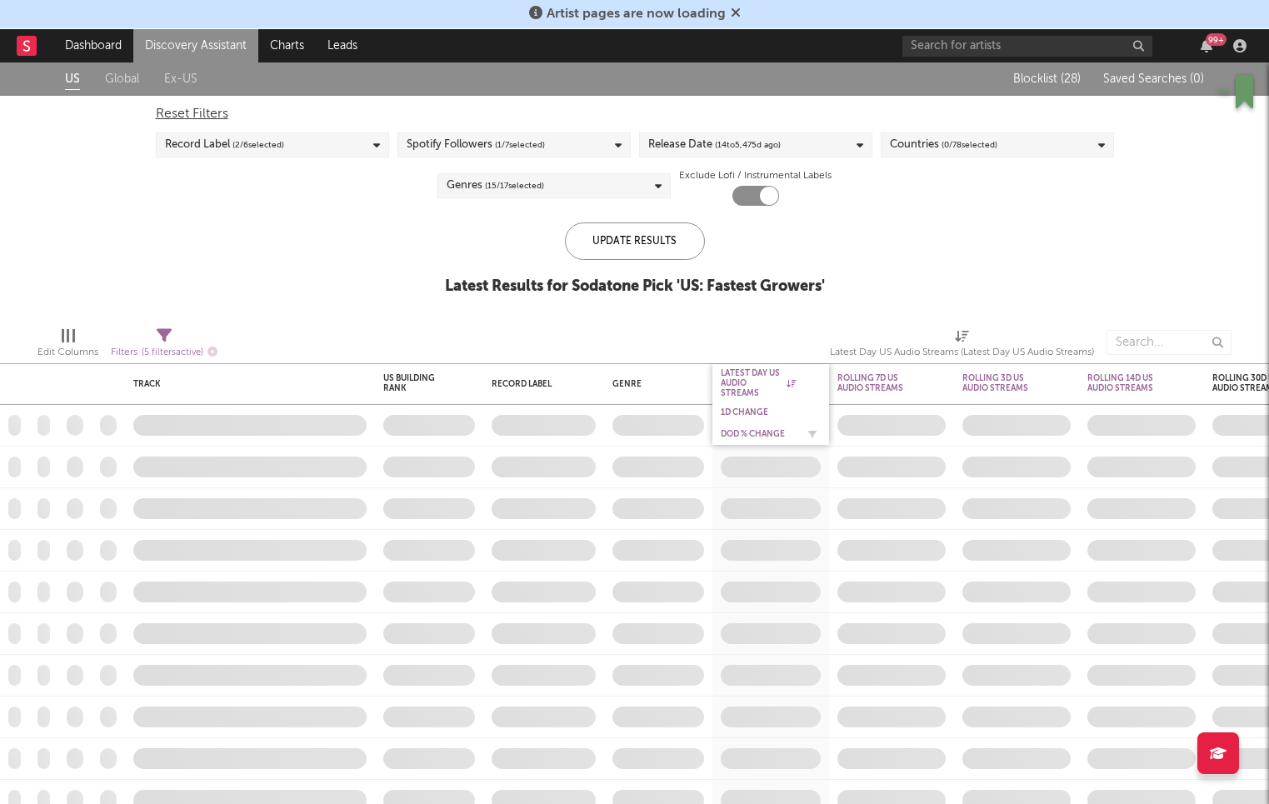
click at [745, 434] on div "DoD % Change" at bounding box center [758, 434] width 75 height 10
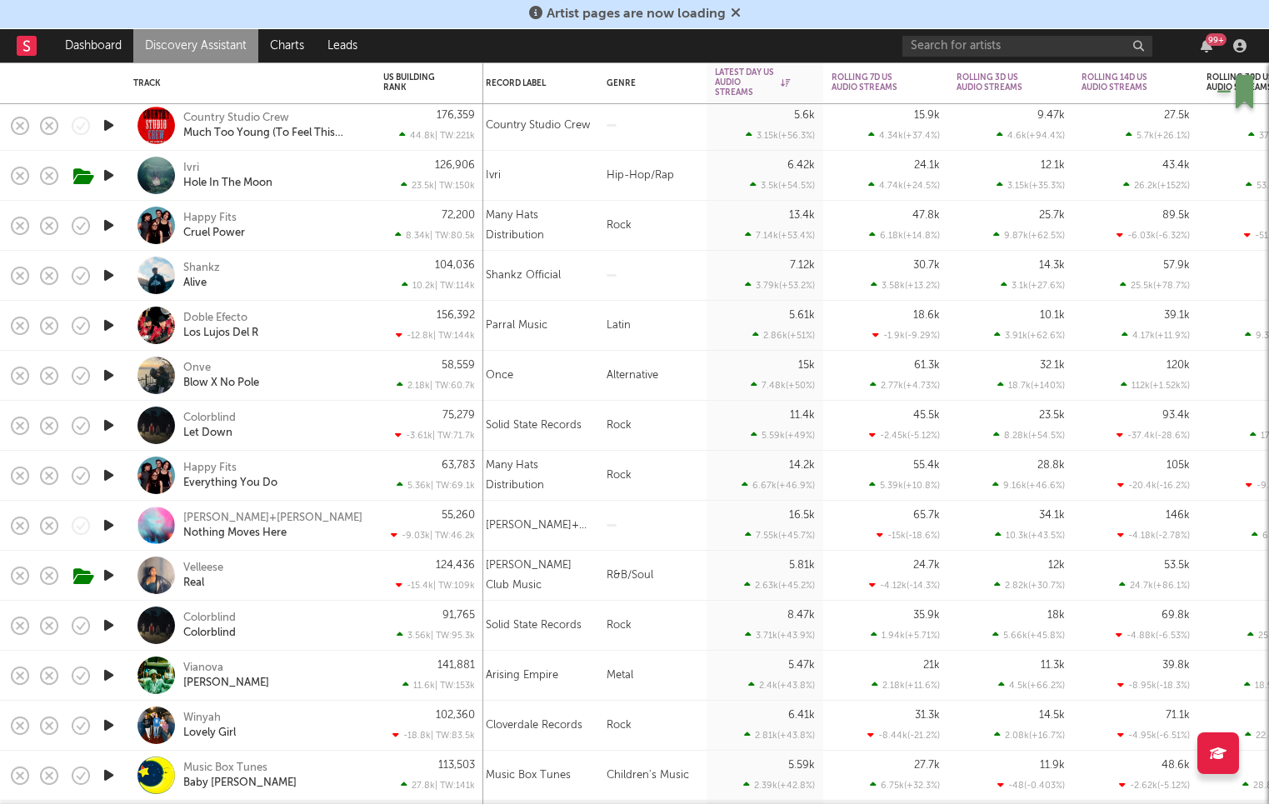
click at [679, 578] on div "R&B/Soul" at bounding box center [652, 576] width 108 height 50
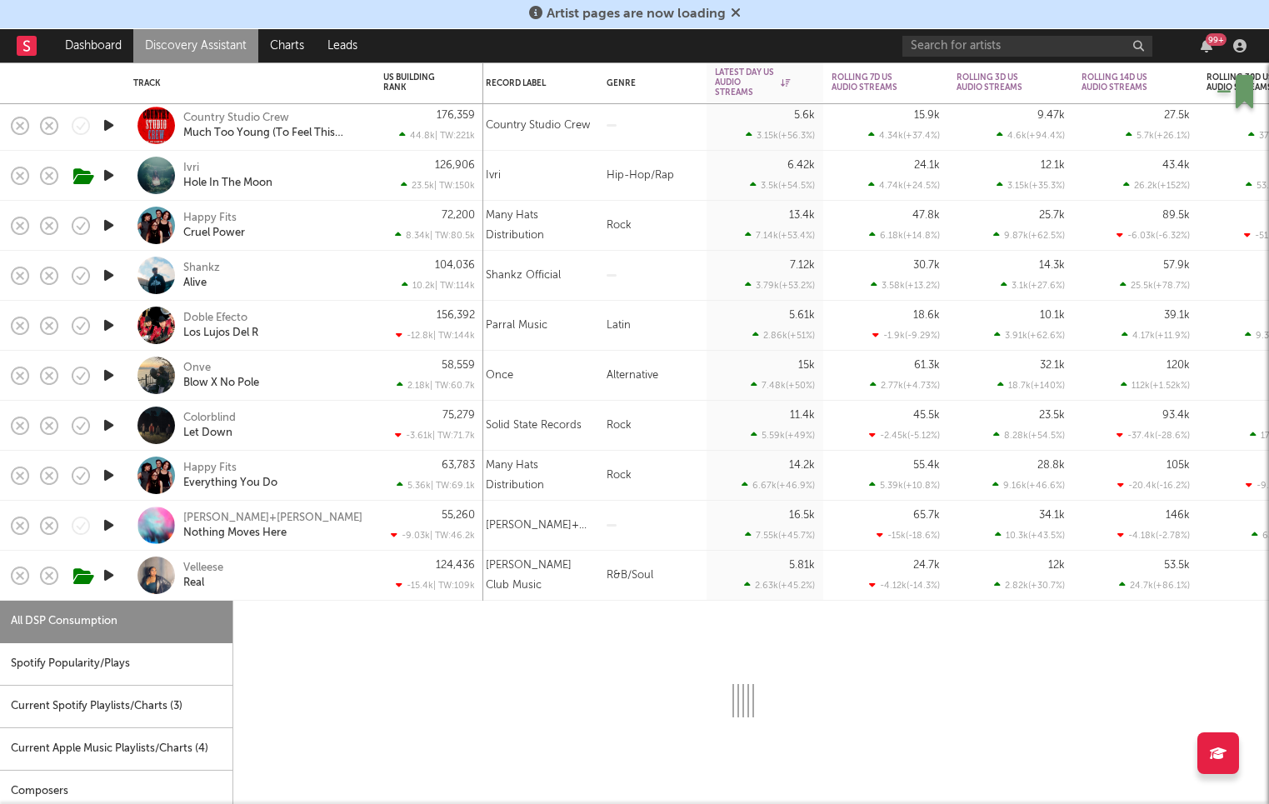
select select "6m"
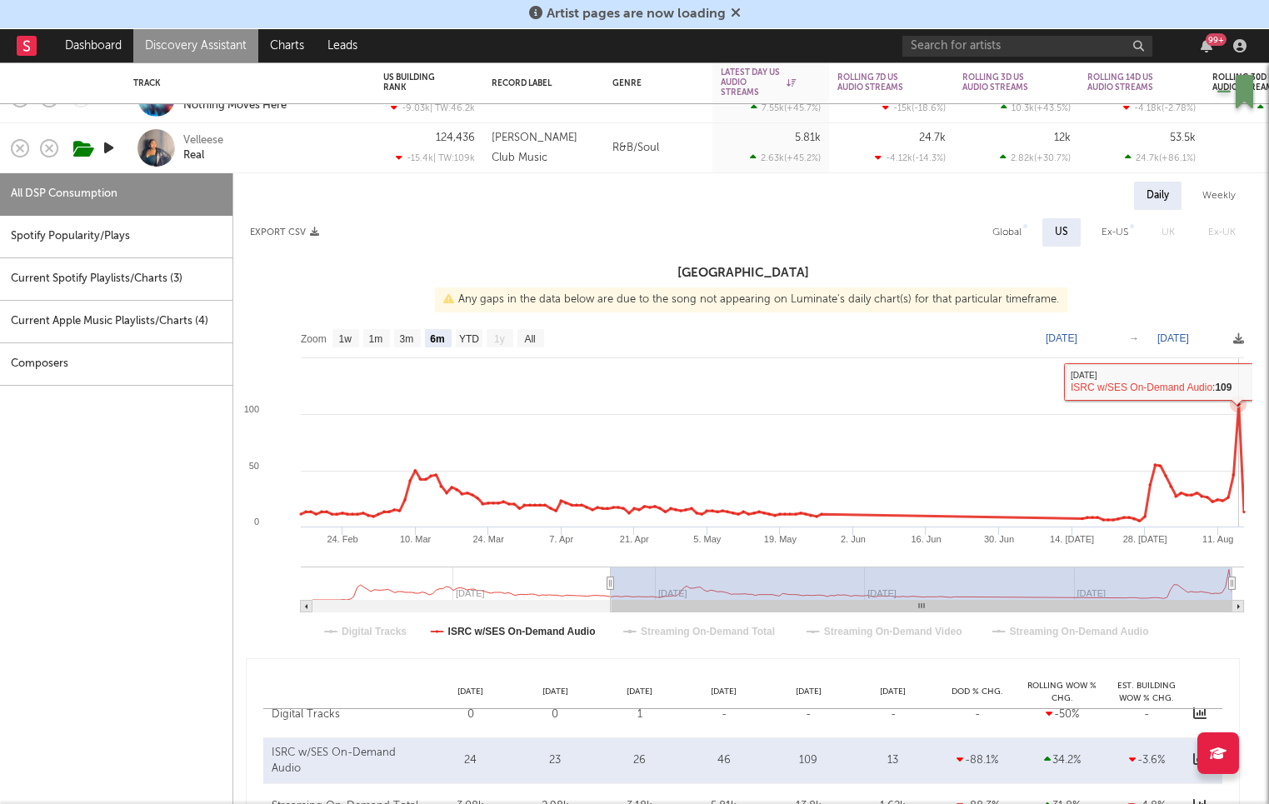
click at [1149, 409] on icon at bounding box center [1238, 404] width 17 height 17
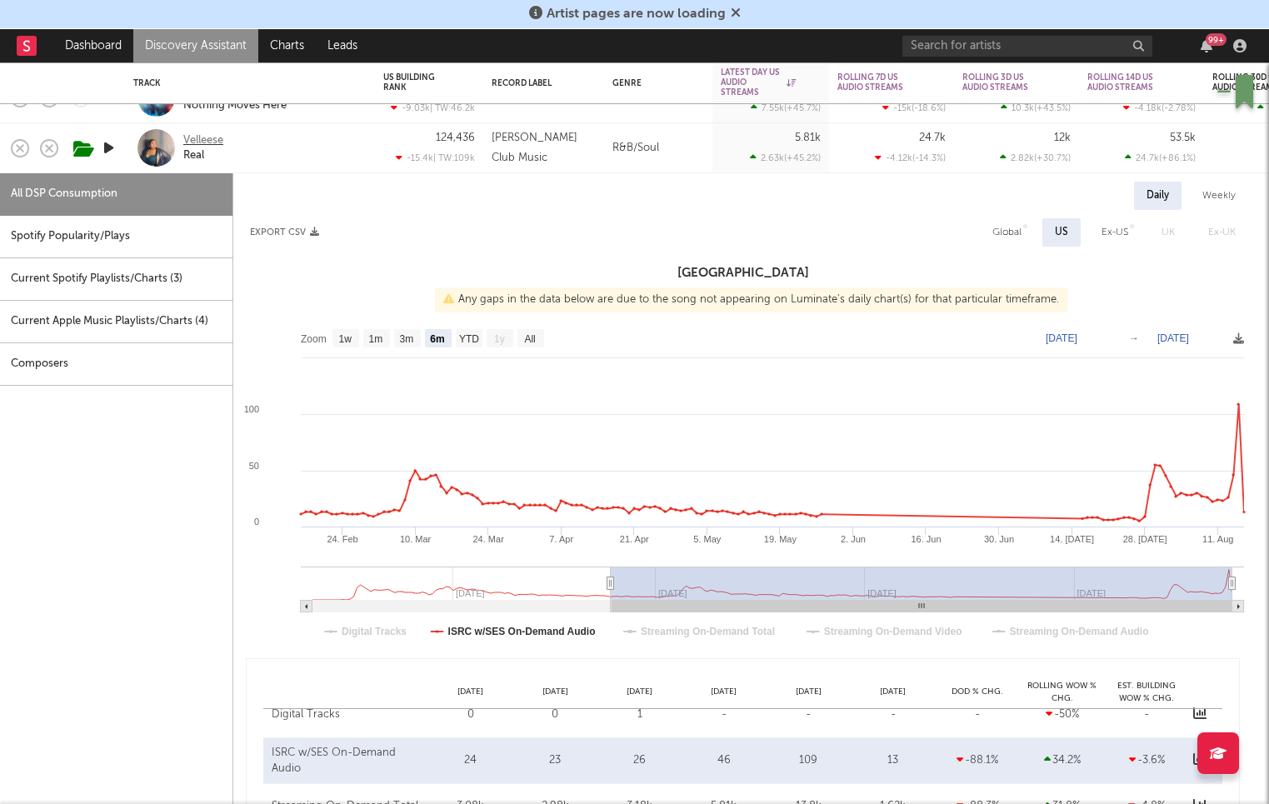
click at [212, 136] on div "Velleese" at bounding box center [203, 140] width 40 height 15
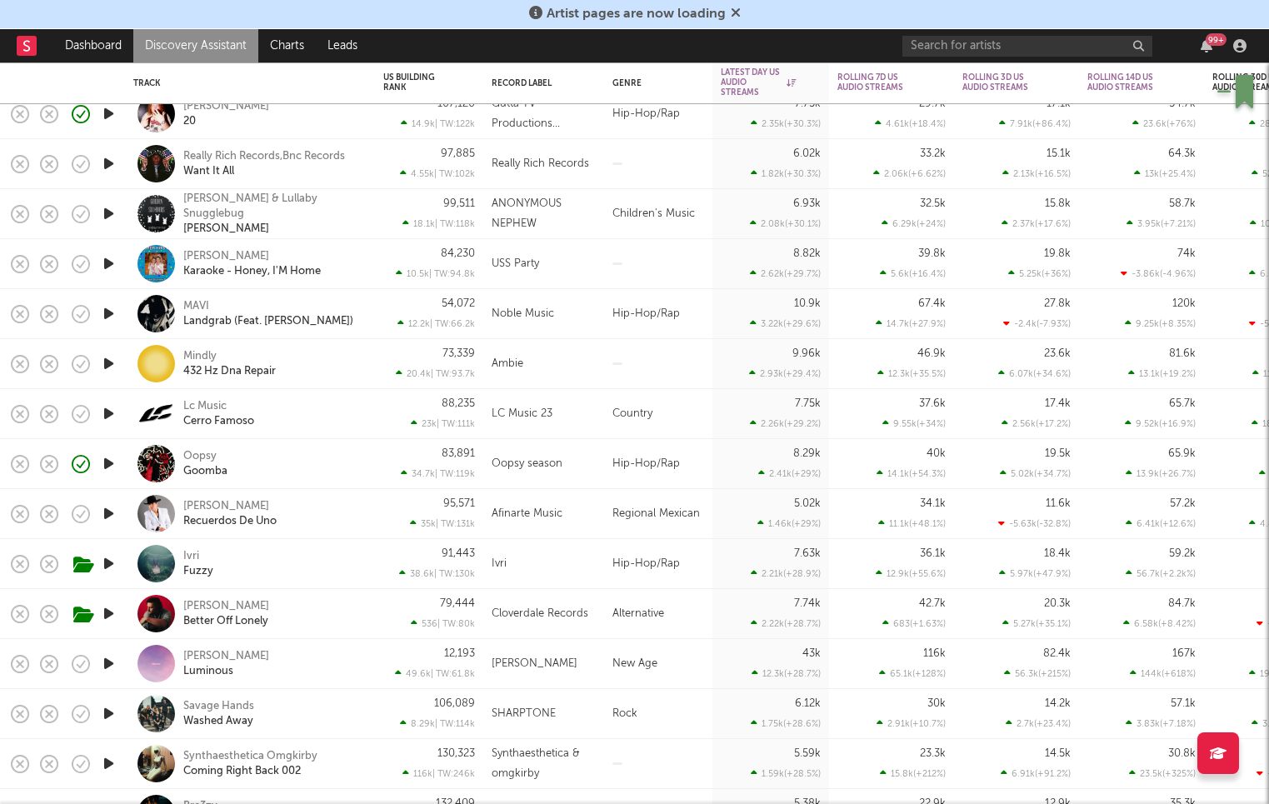
click at [378, 464] on div "83,891 34.7k | TW: 119k" at bounding box center [429, 464] width 108 height 50
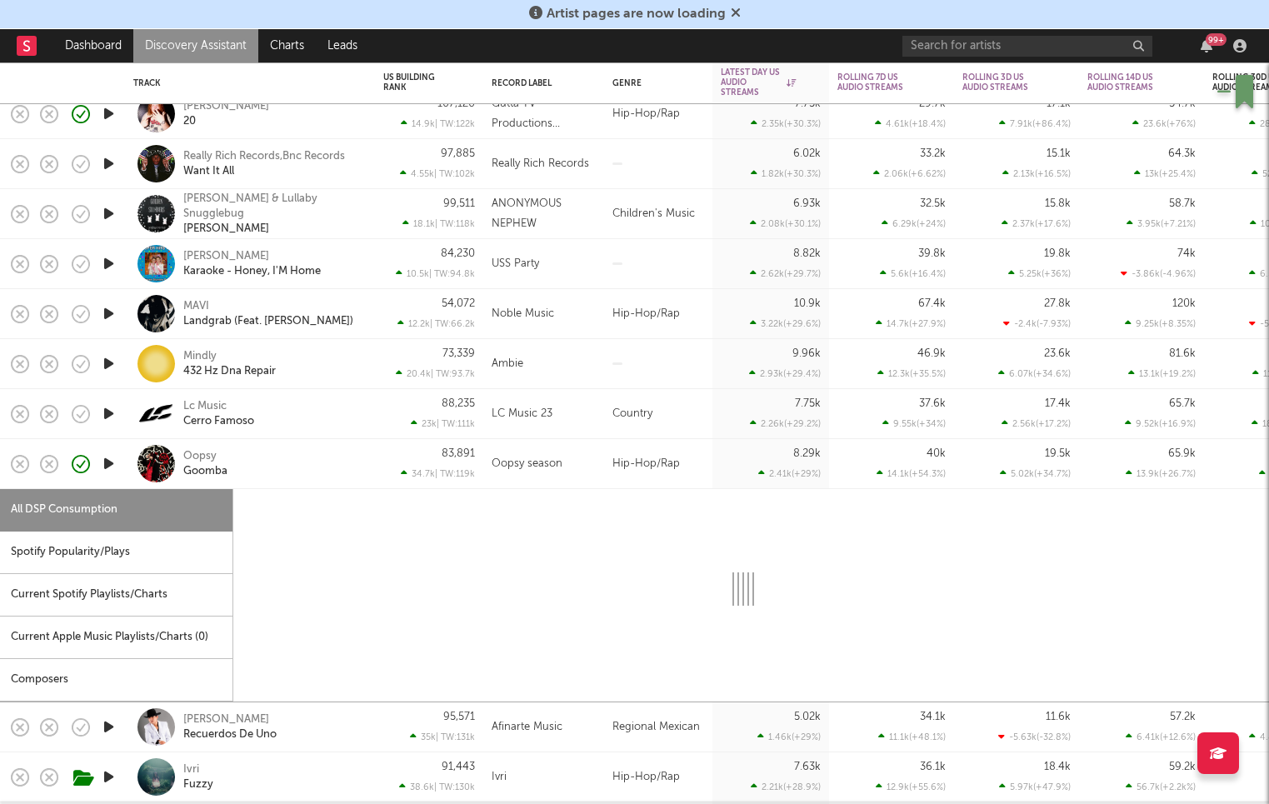
select select "1w"
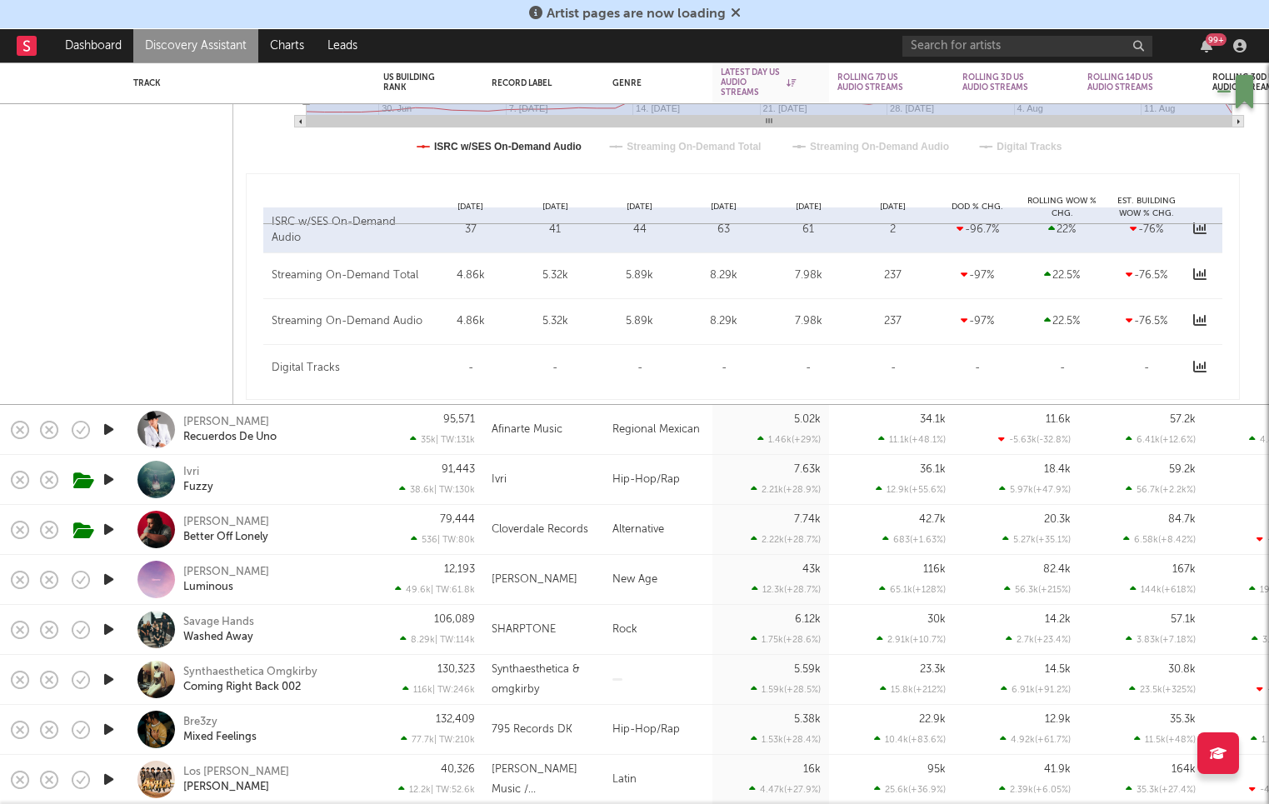
click at [347, 729] on div "Bre3zy Mixed Feelings" at bounding box center [272, 730] width 179 height 30
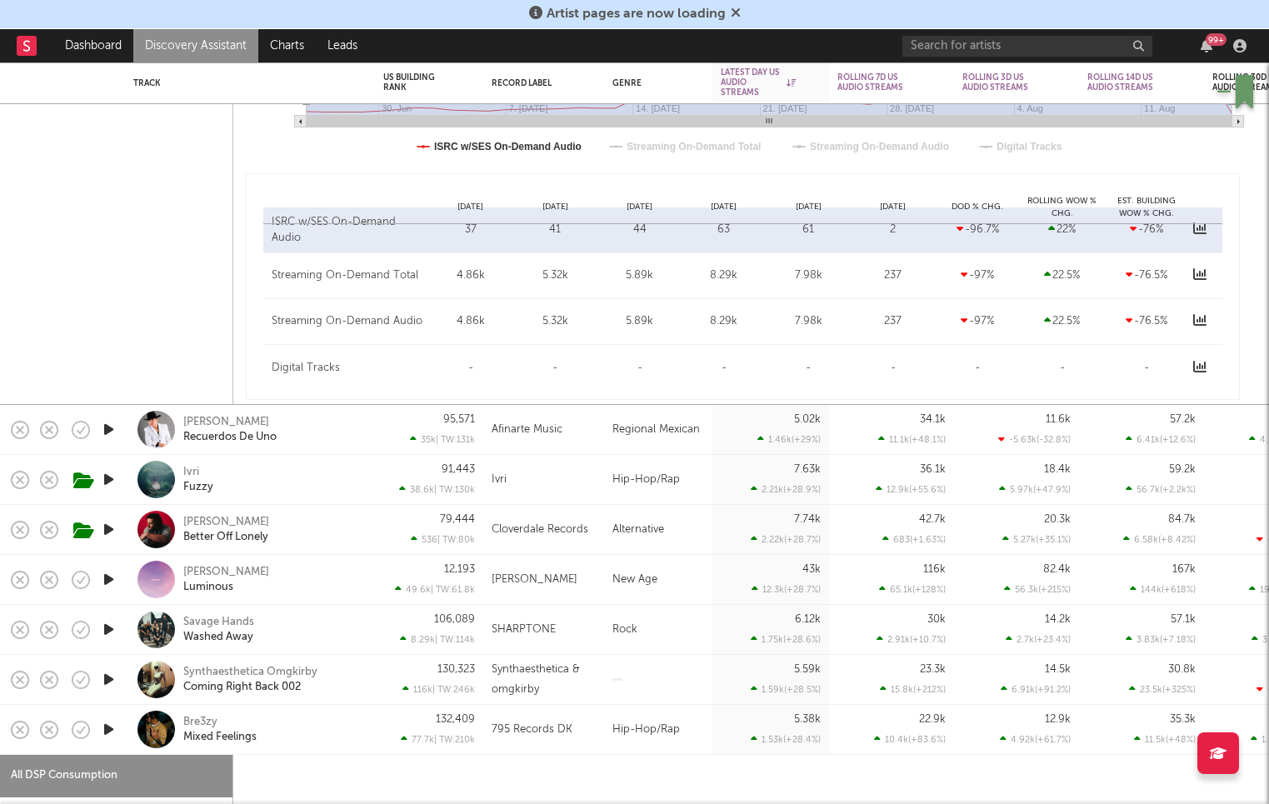
select select "1w"
select select "6m"
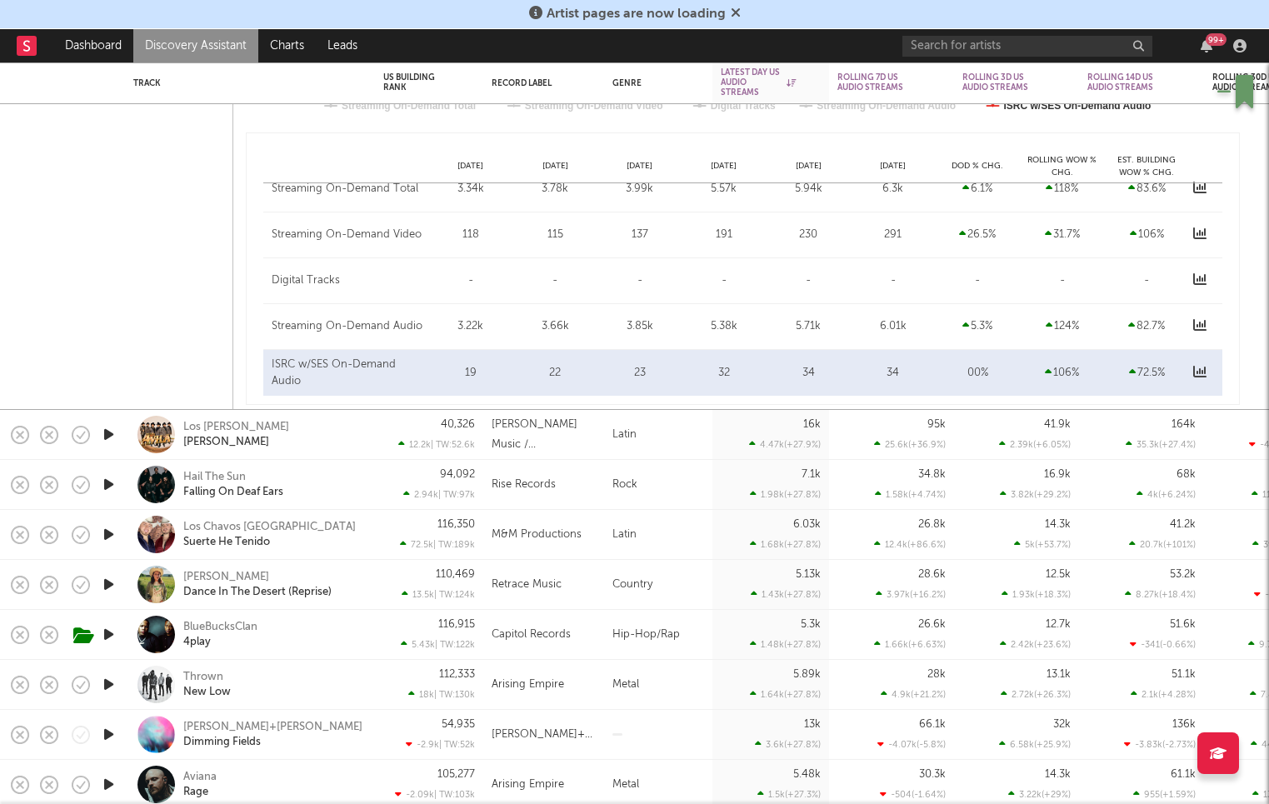
click at [347, 639] on div "BlueBucksClan 4play" at bounding box center [272, 635] width 179 height 30
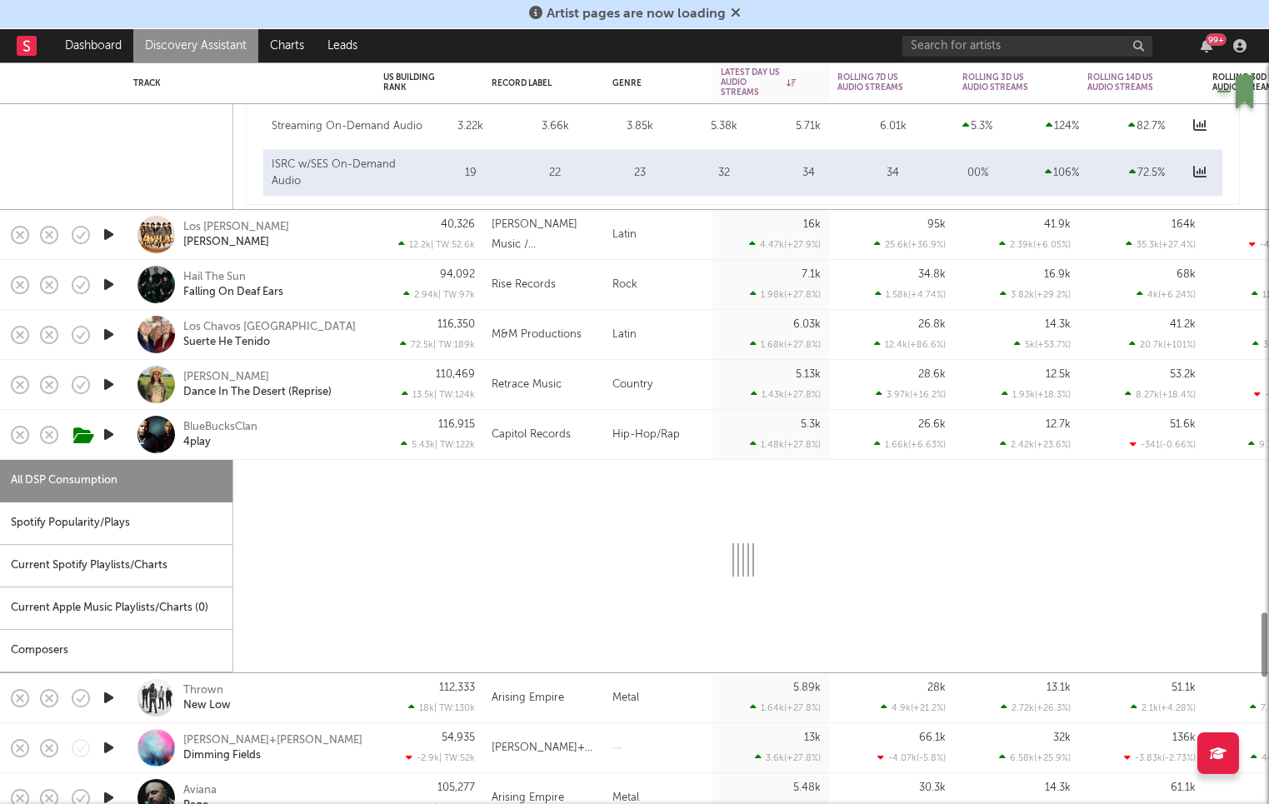
select select "6m"
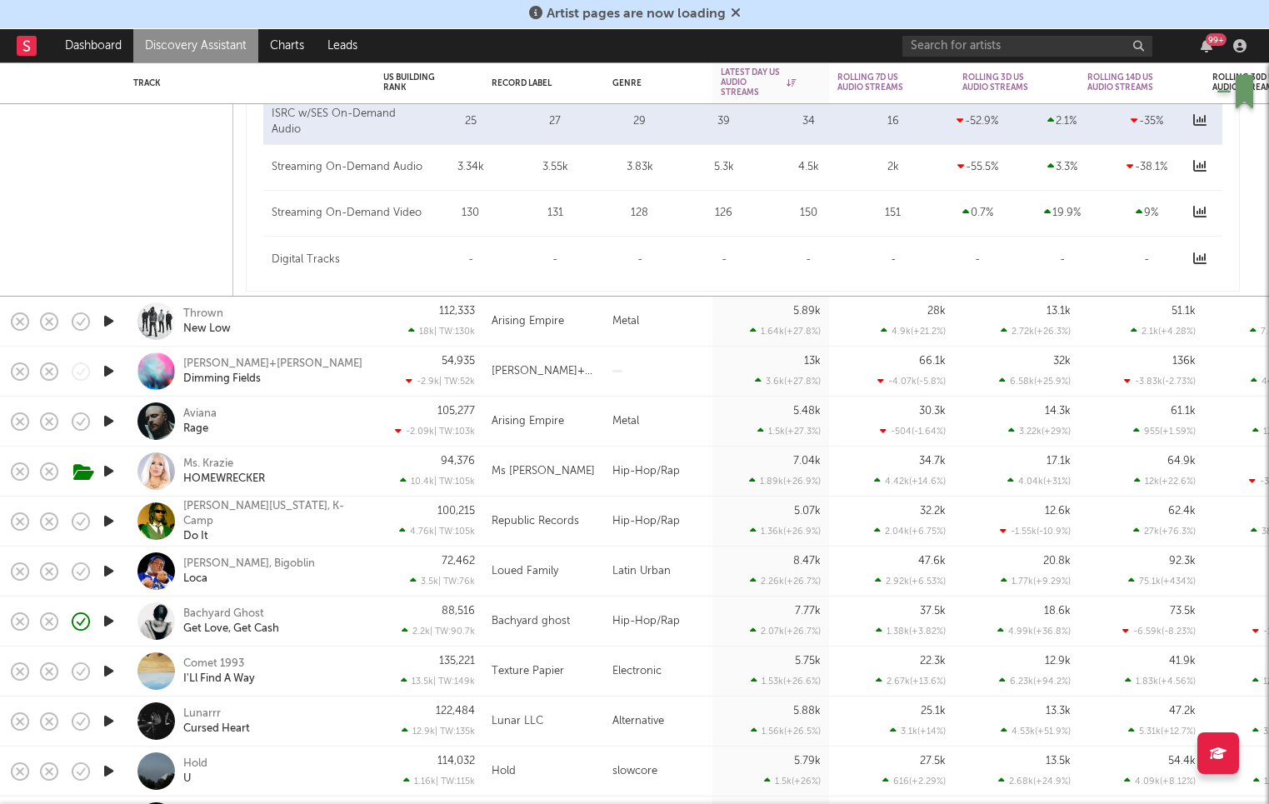
click at [386, 637] on div "88,516 2.2k | TW: 90.7k" at bounding box center [429, 621] width 92 height 49
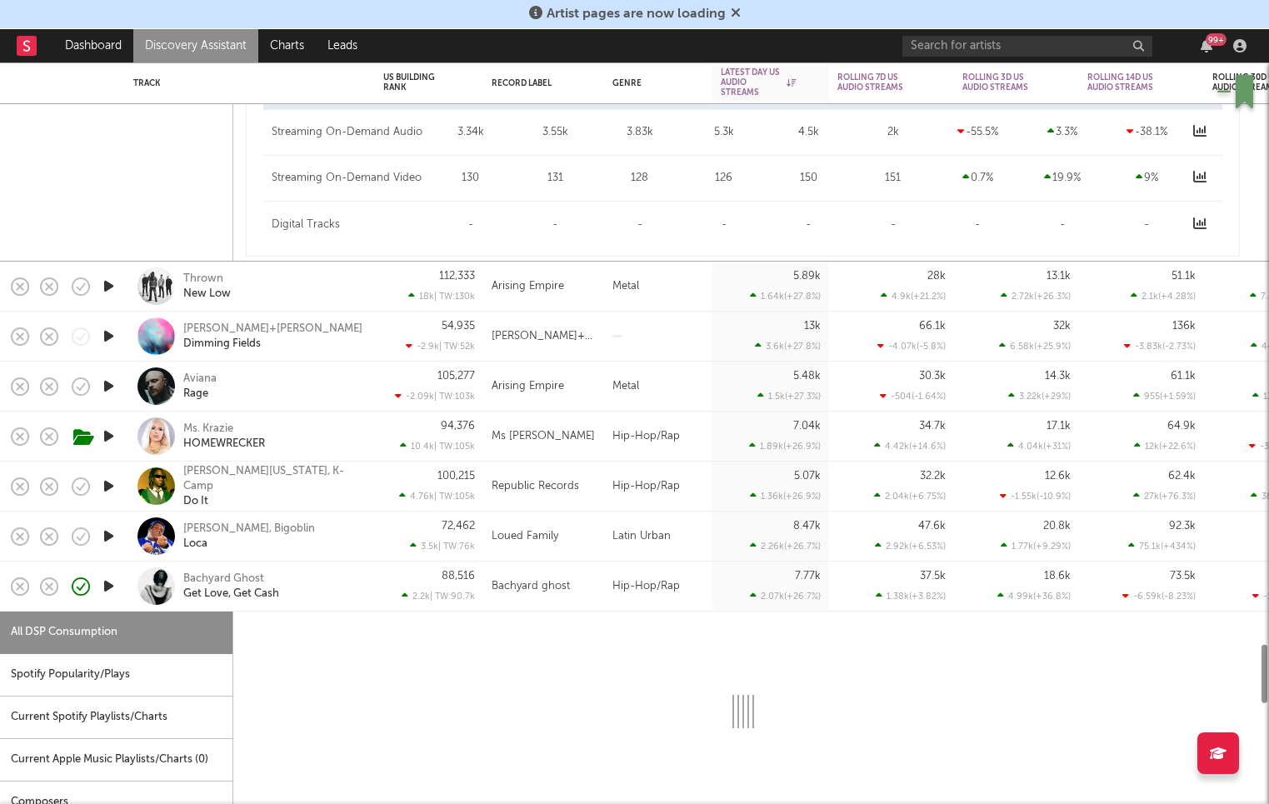
select select "6m"
select select "1w"
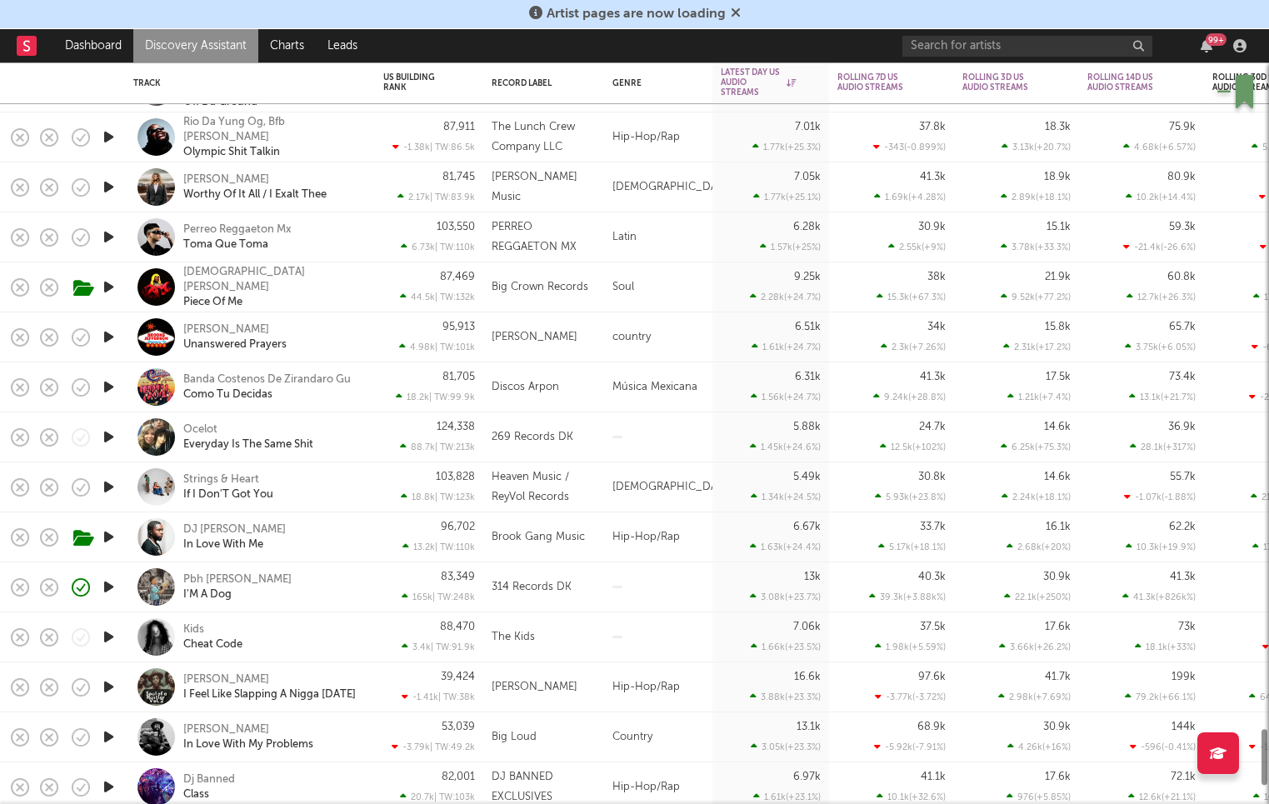
click at [378, 635] on div "88,470 3.4k | TW: 91.9k" at bounding box center [429, 637] width 108 height 50
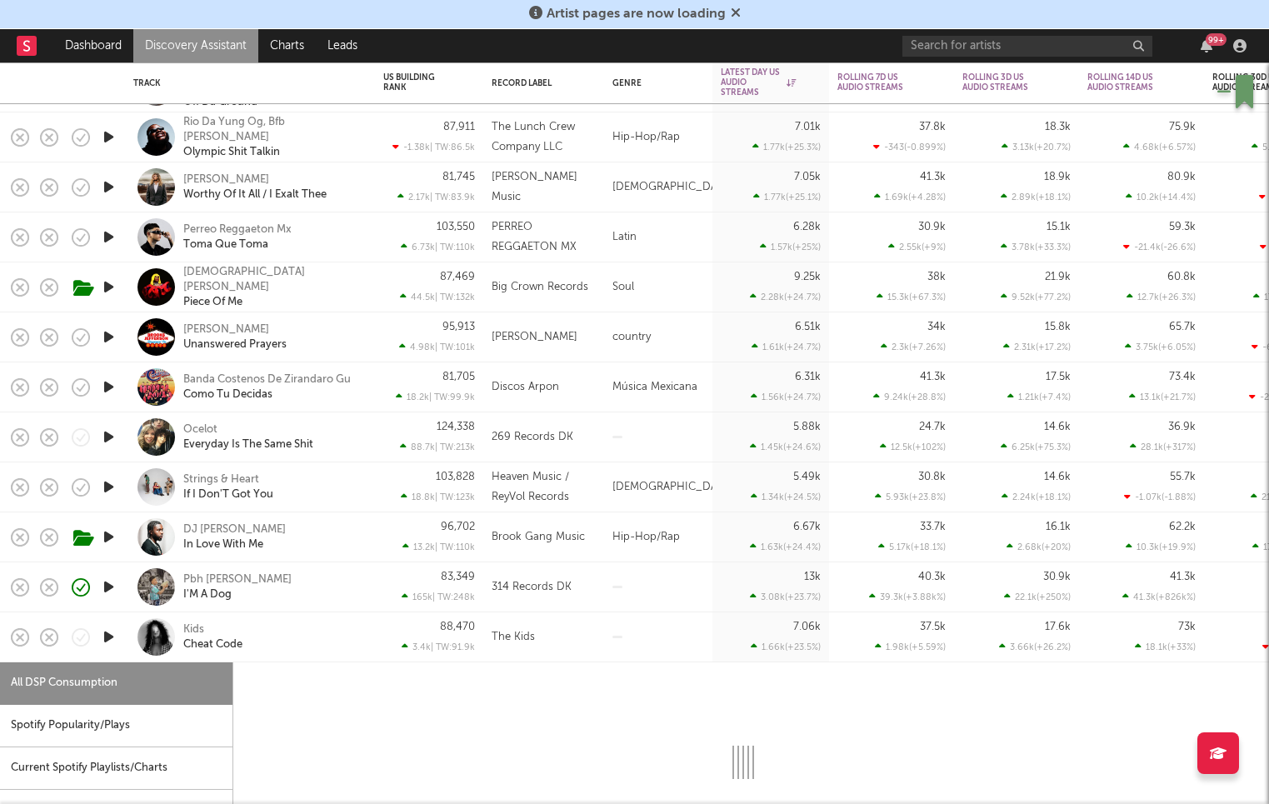
select select "1w"
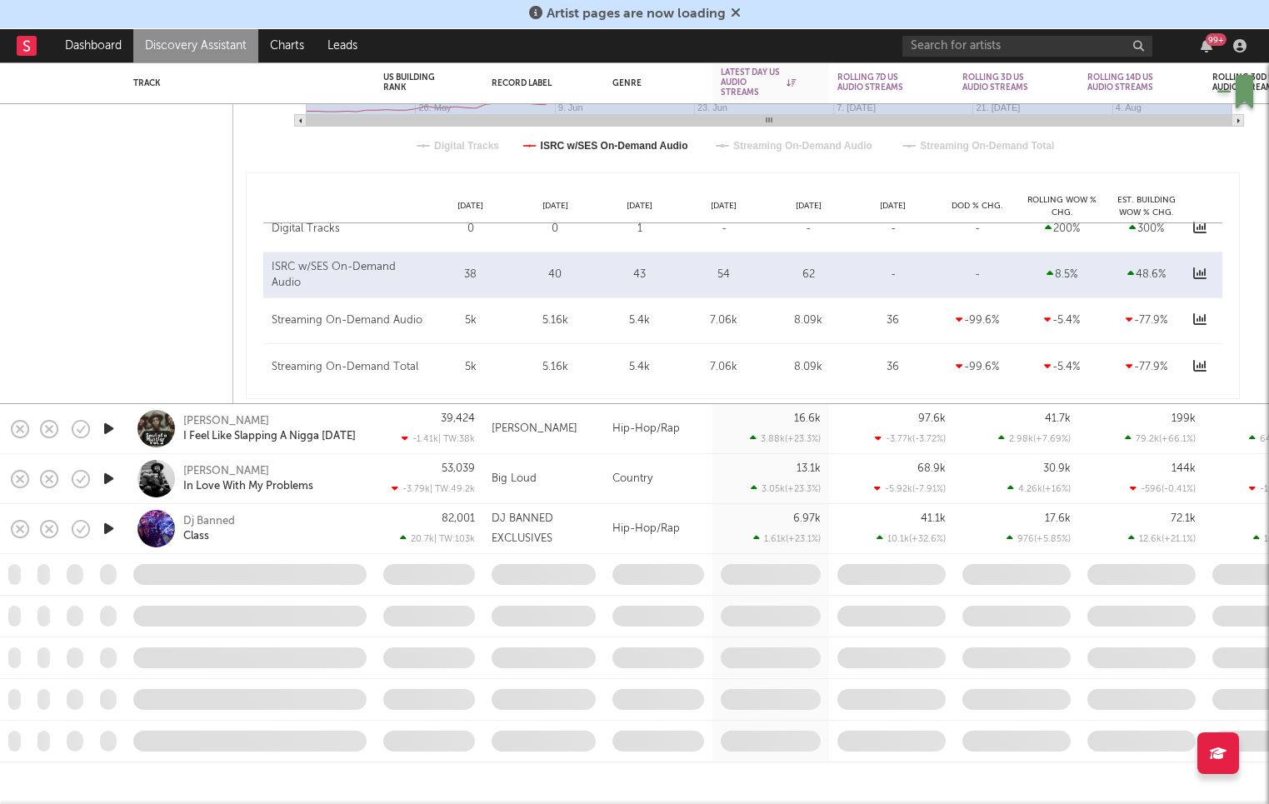
click at [605, 434] on div "Hip-Hop/Rap" at bounding box center [658, 429] width 108 height 50
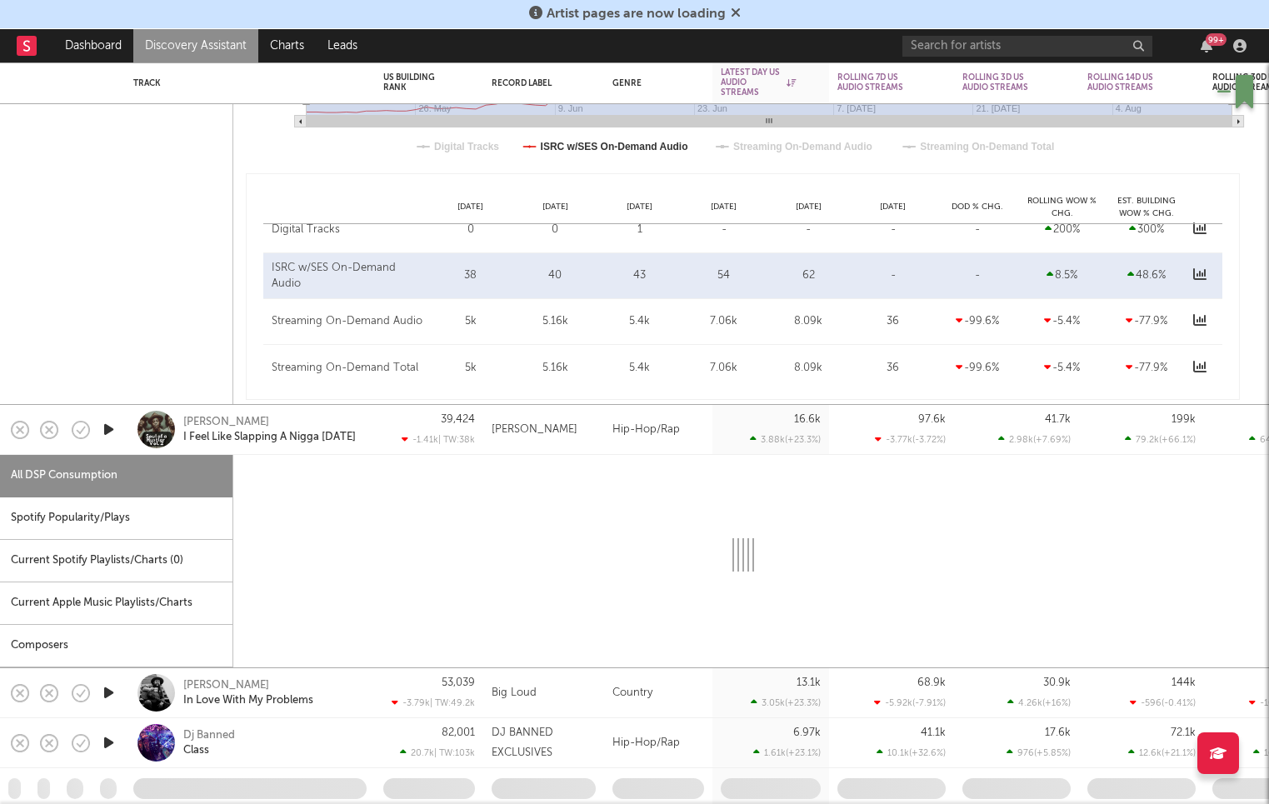
select select "1w"
select select "6m"
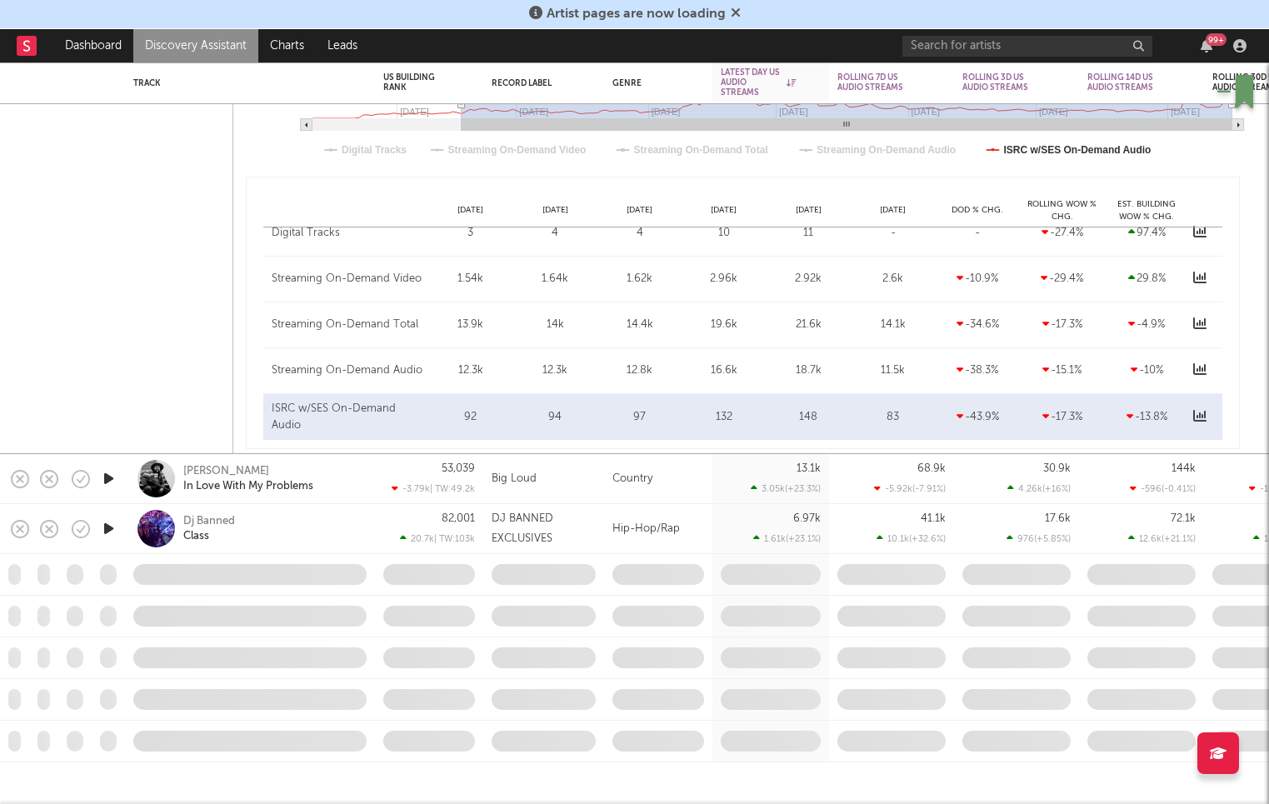
click at [114, 177] on div "All DSP Consumption Spotify Popularity/Plays Current Spotify Playlists/Charts (…" at bounding box center [116, 73] width 233 height 762
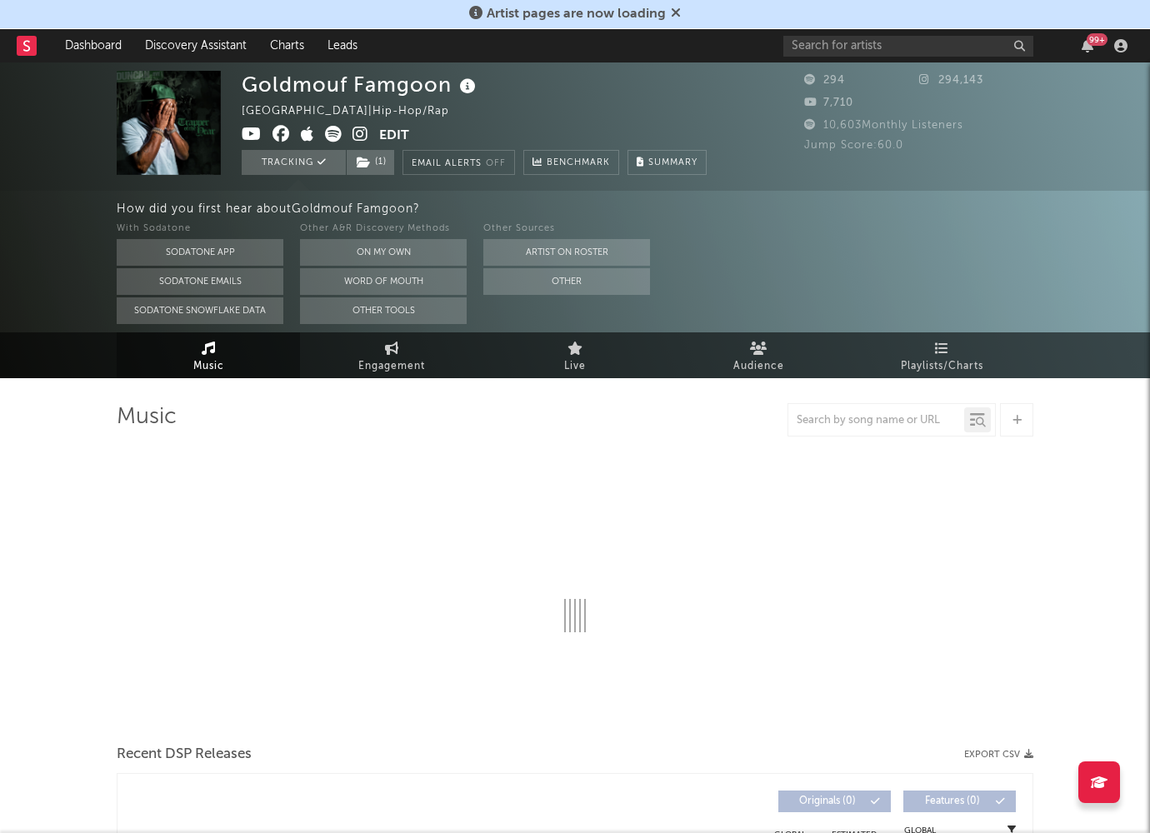
select select "6m"
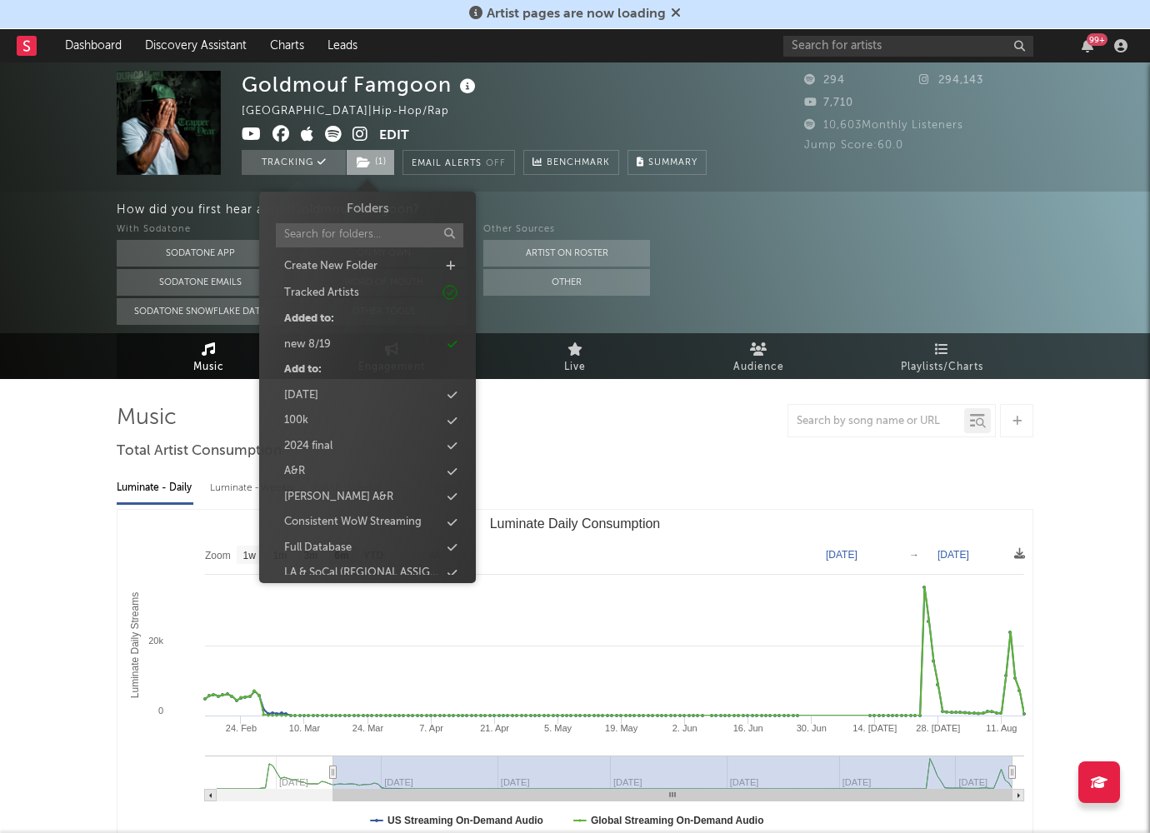
click at [363, 157] on icon at bounding box center [364, 163] width 14 height 12
click at [369, 348] on div "new 8/19" at bounding box center [368, 345] width 192 height 22
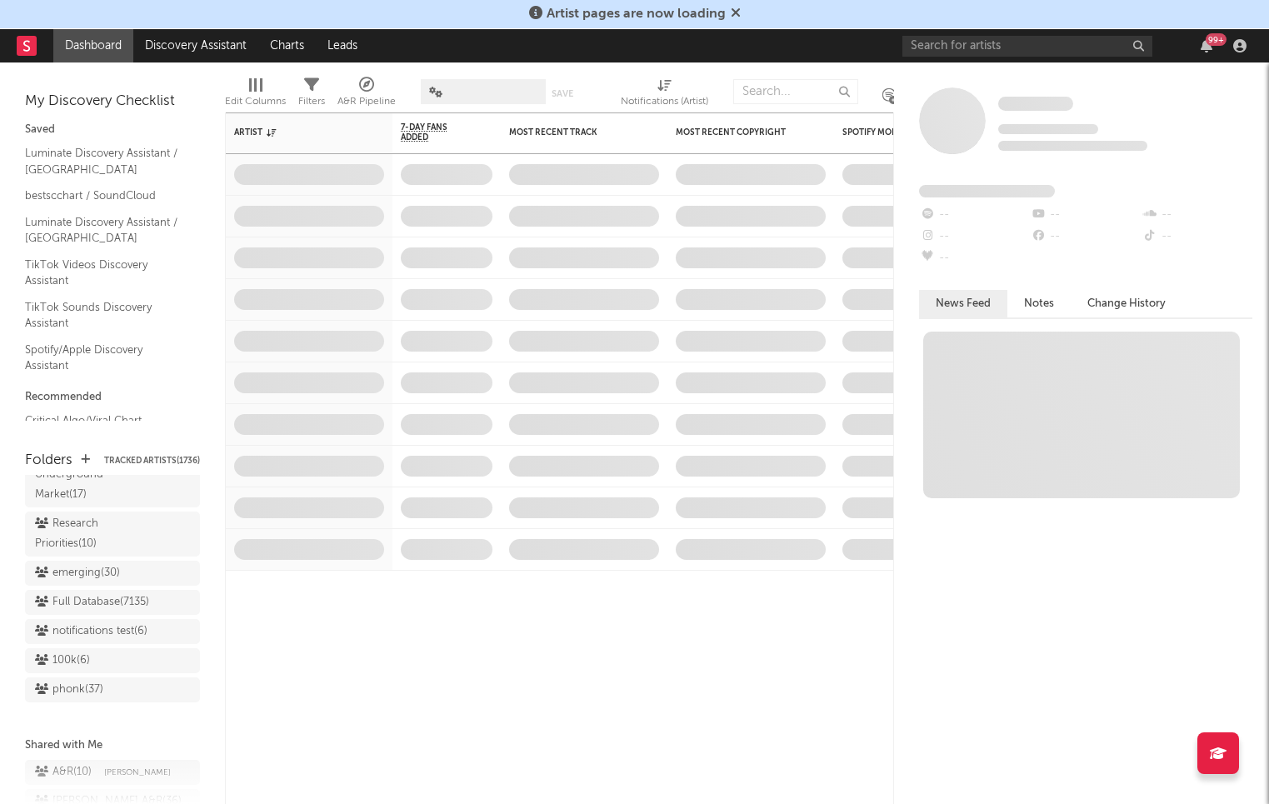
scroll to position [1430, 0]
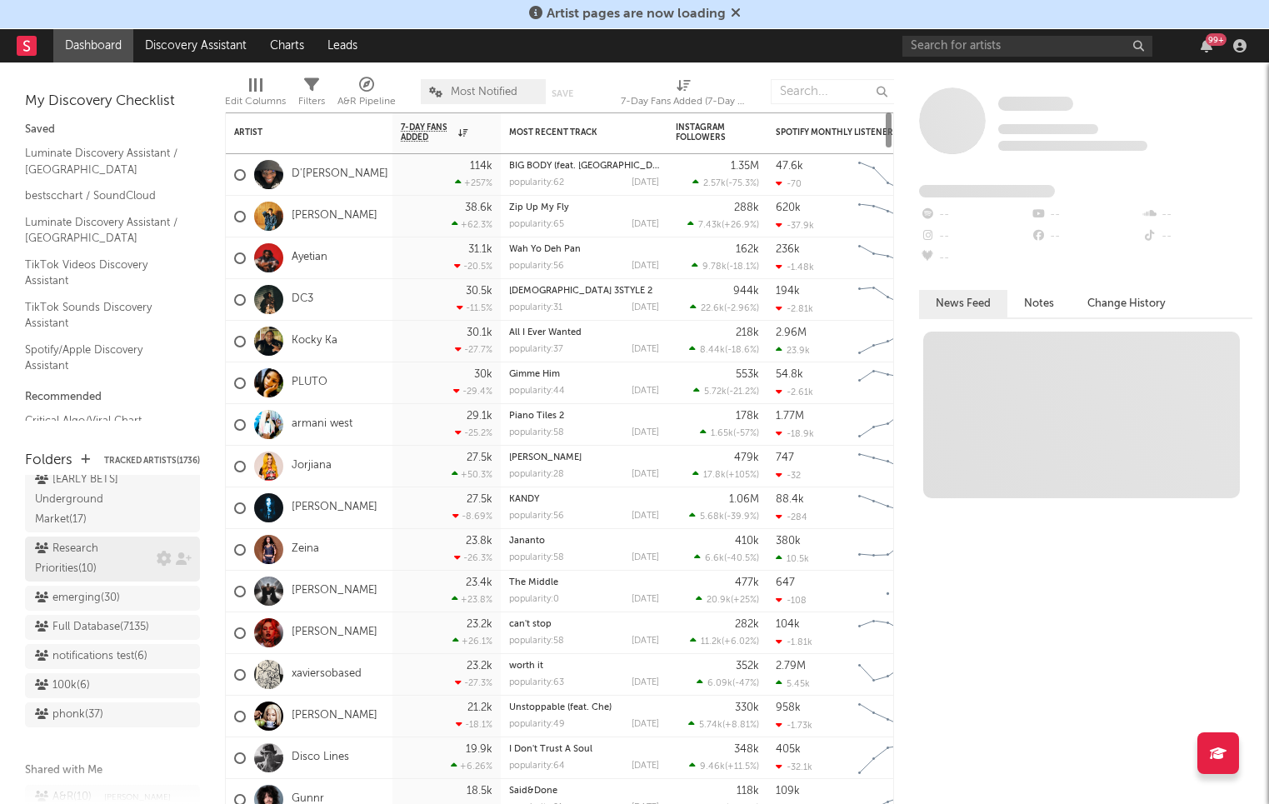
click at [68, 543] on div "Research Priorities ( 10 )" at bounding box center [93, 559] width 117 height 40
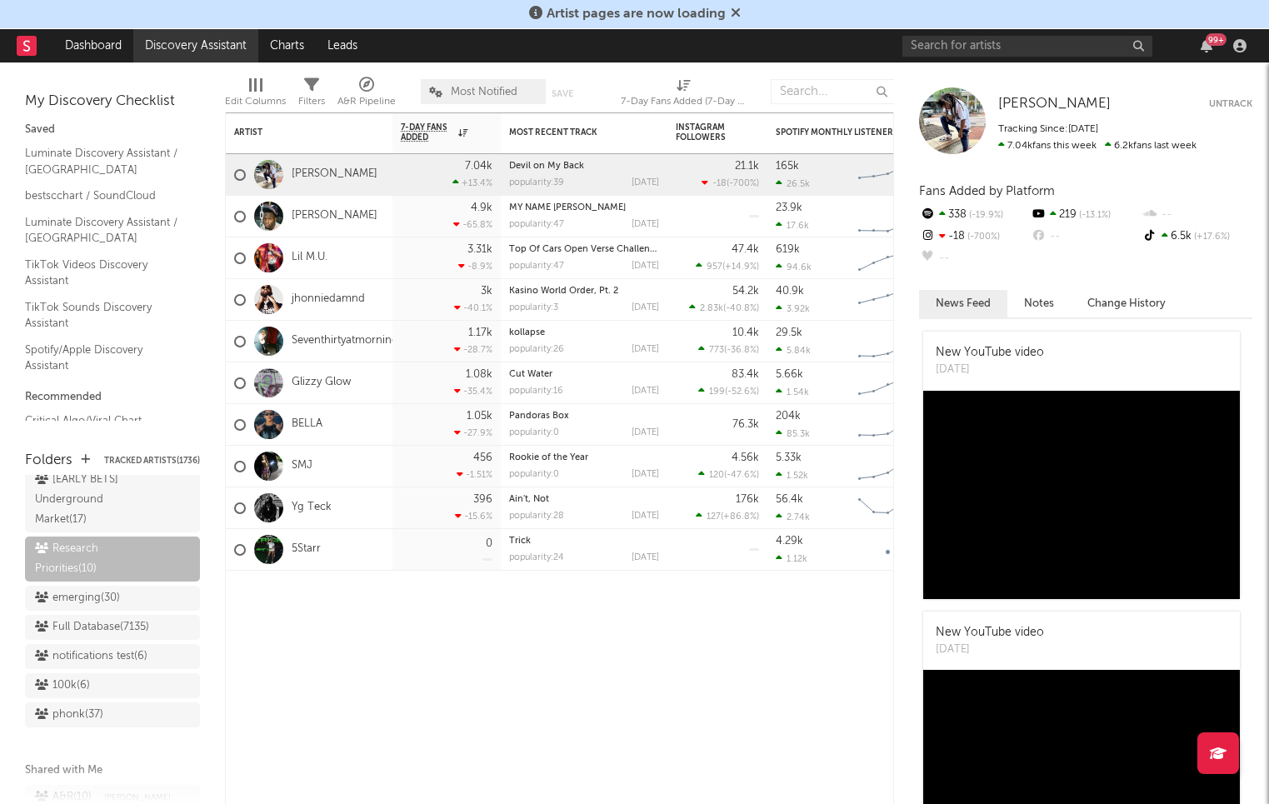
click at [172, 61] on link "Discovery Assistant" at bounding box center [195, 45] width 125 height 33
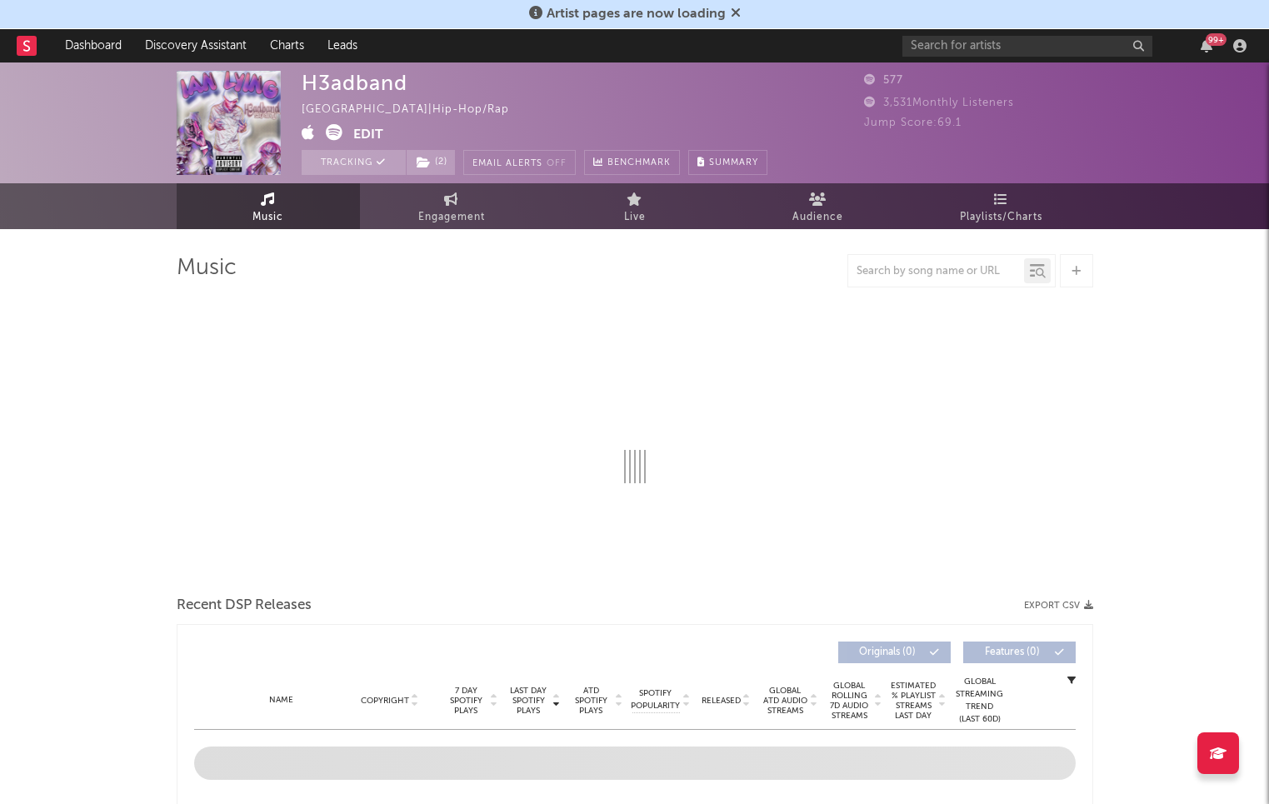
select select "1w"
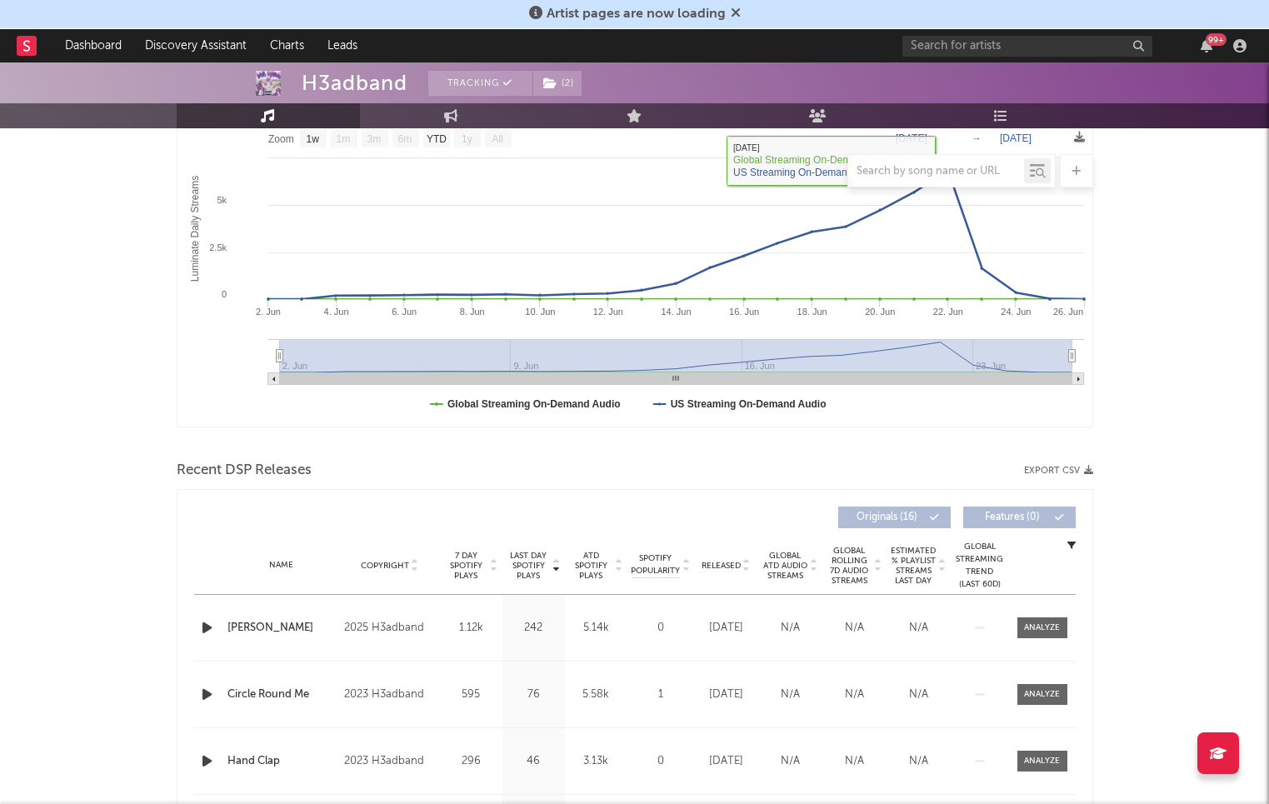
scroll to position [512, 0]
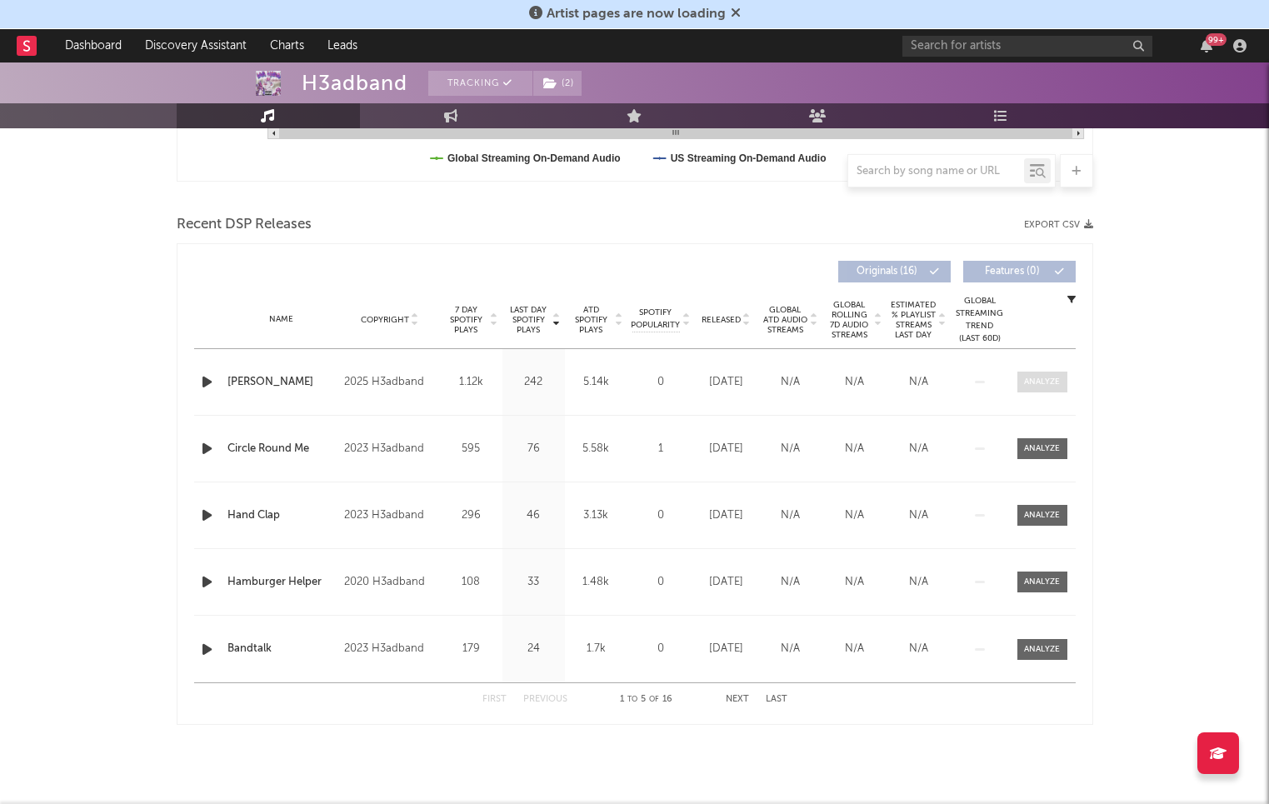
click at [1040, 384] on div at bounding box center [1042, 382] width 36 height 12
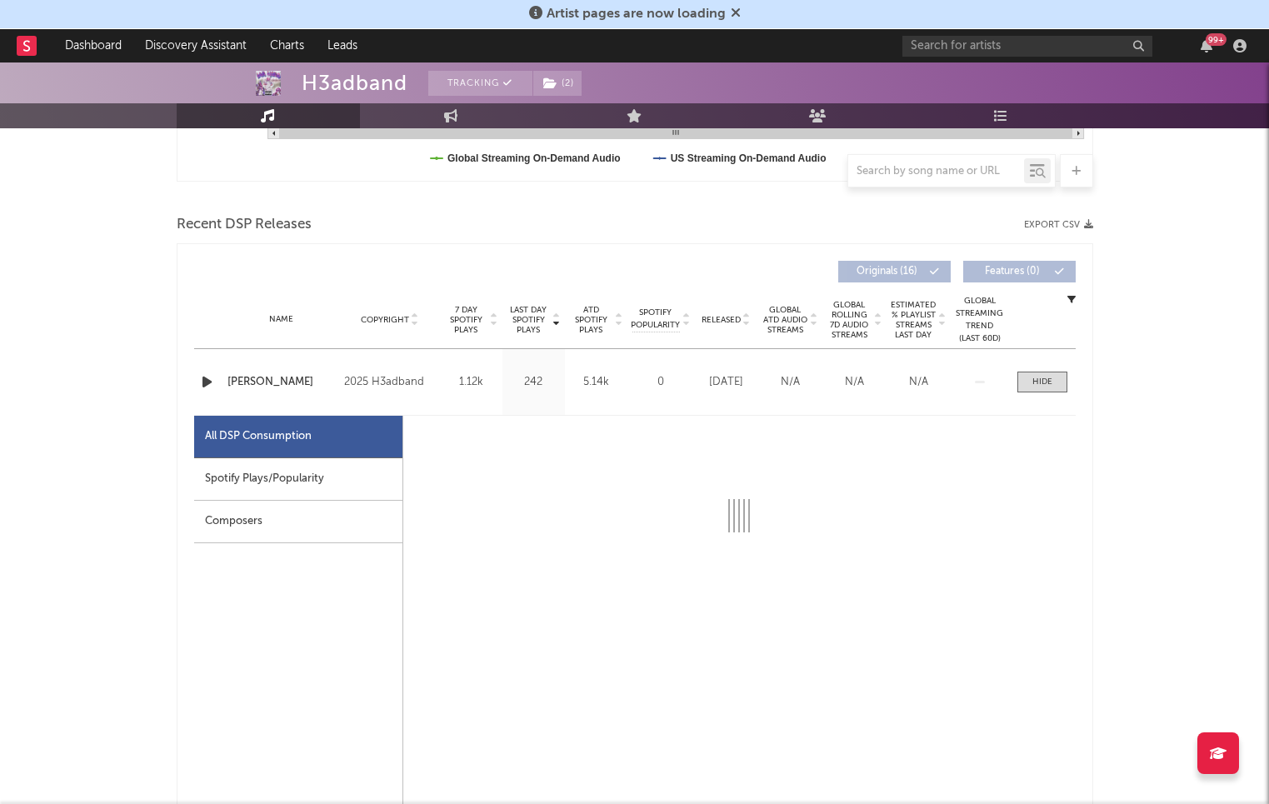
select select "1w"
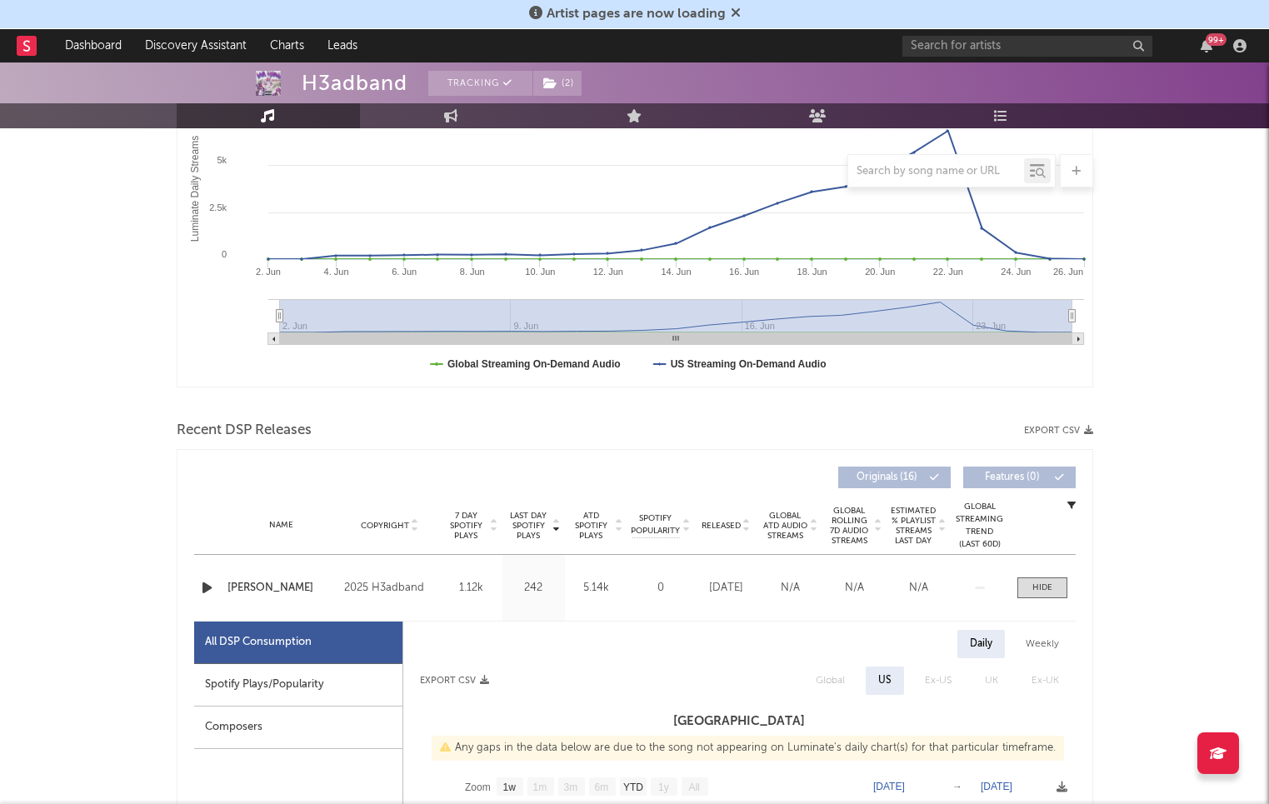
scroll to position [0, 0]
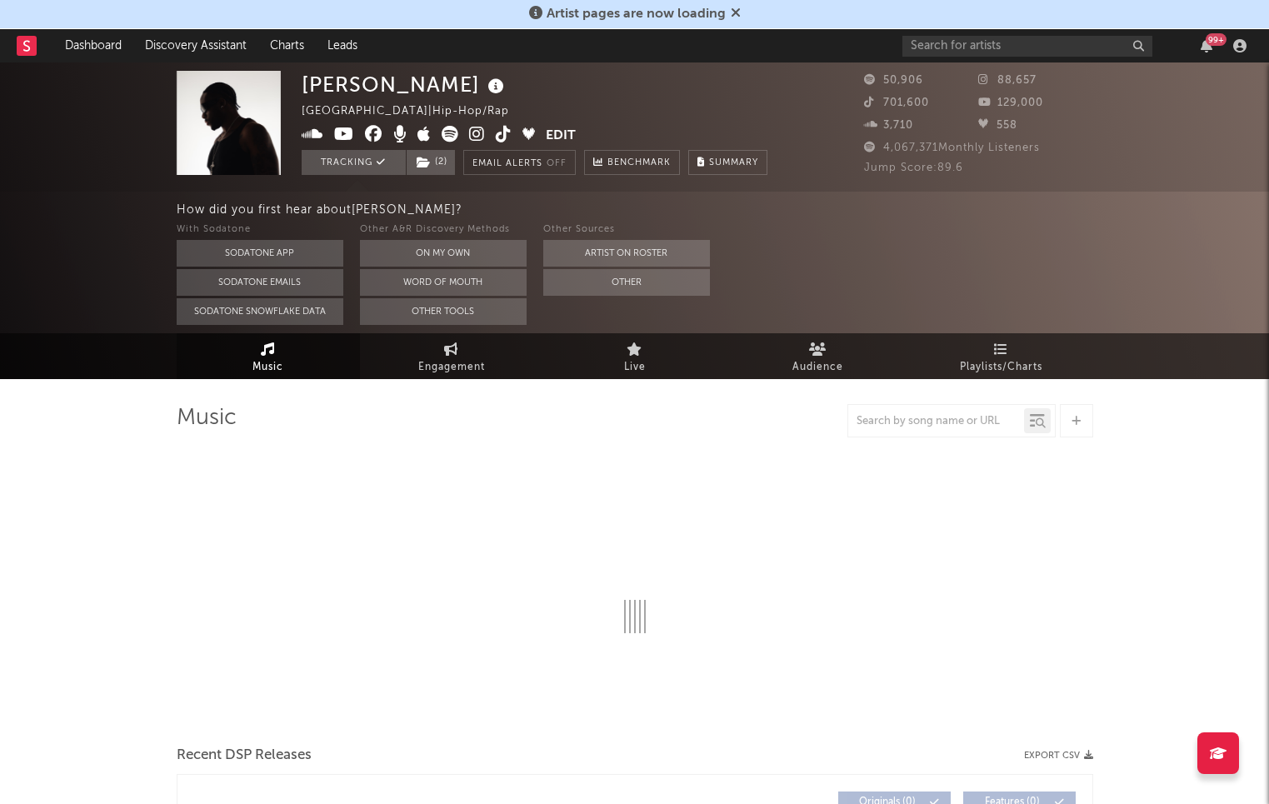
select select "6m"
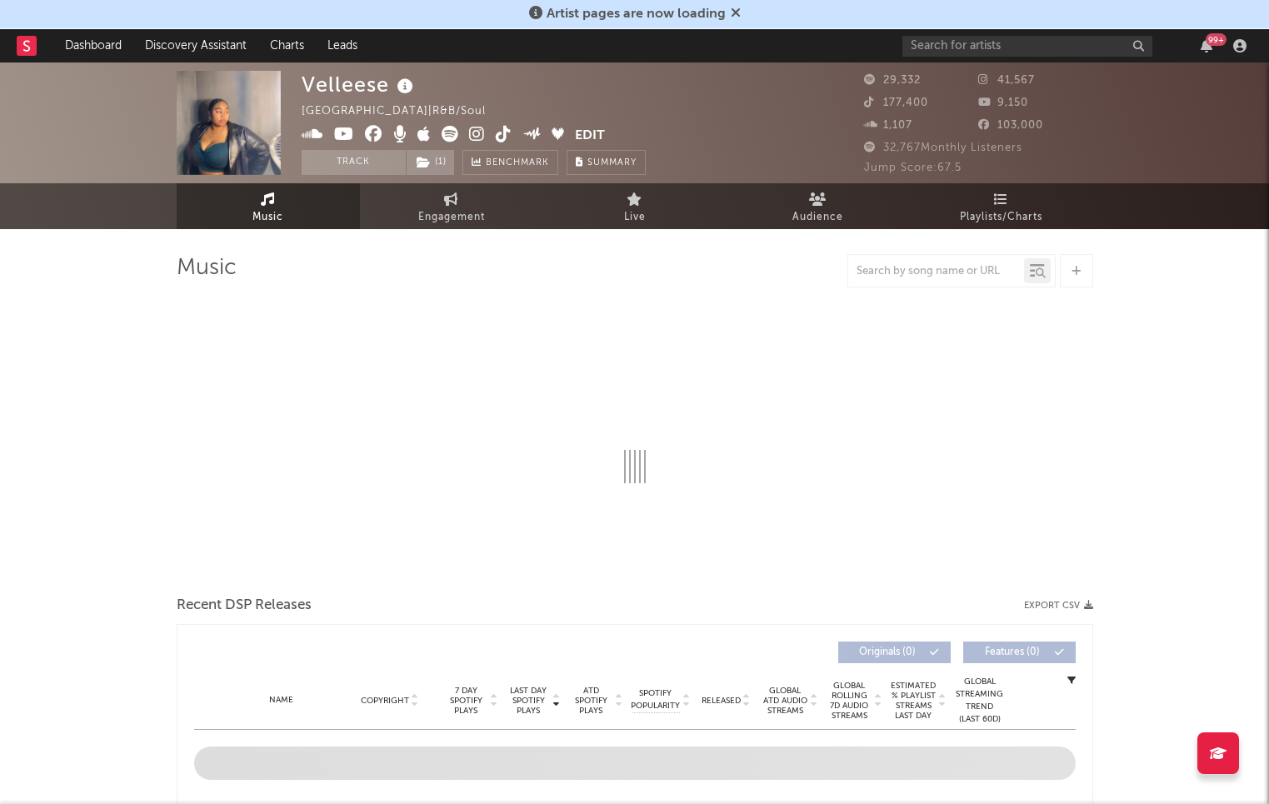
select select "6m"
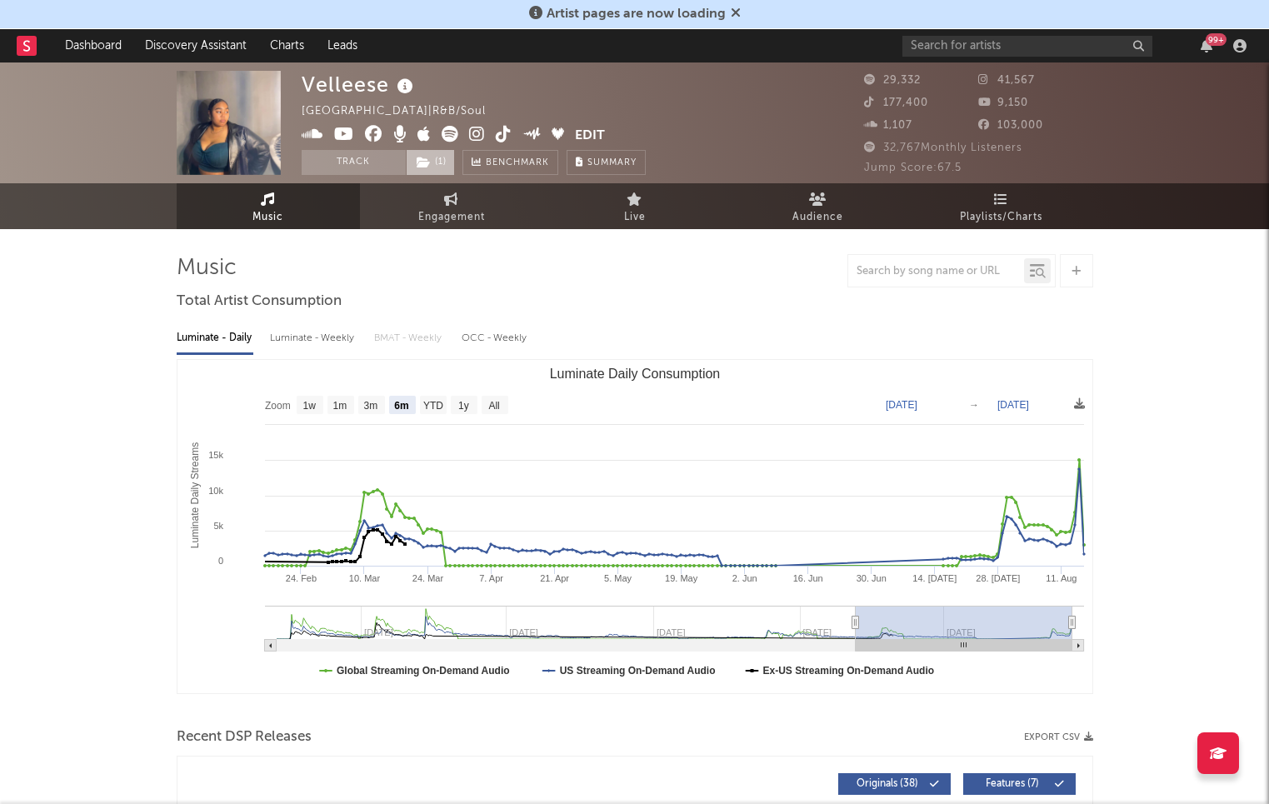
click at [423, 162] on icon at bounding box center [424, 163] width 14 height 12
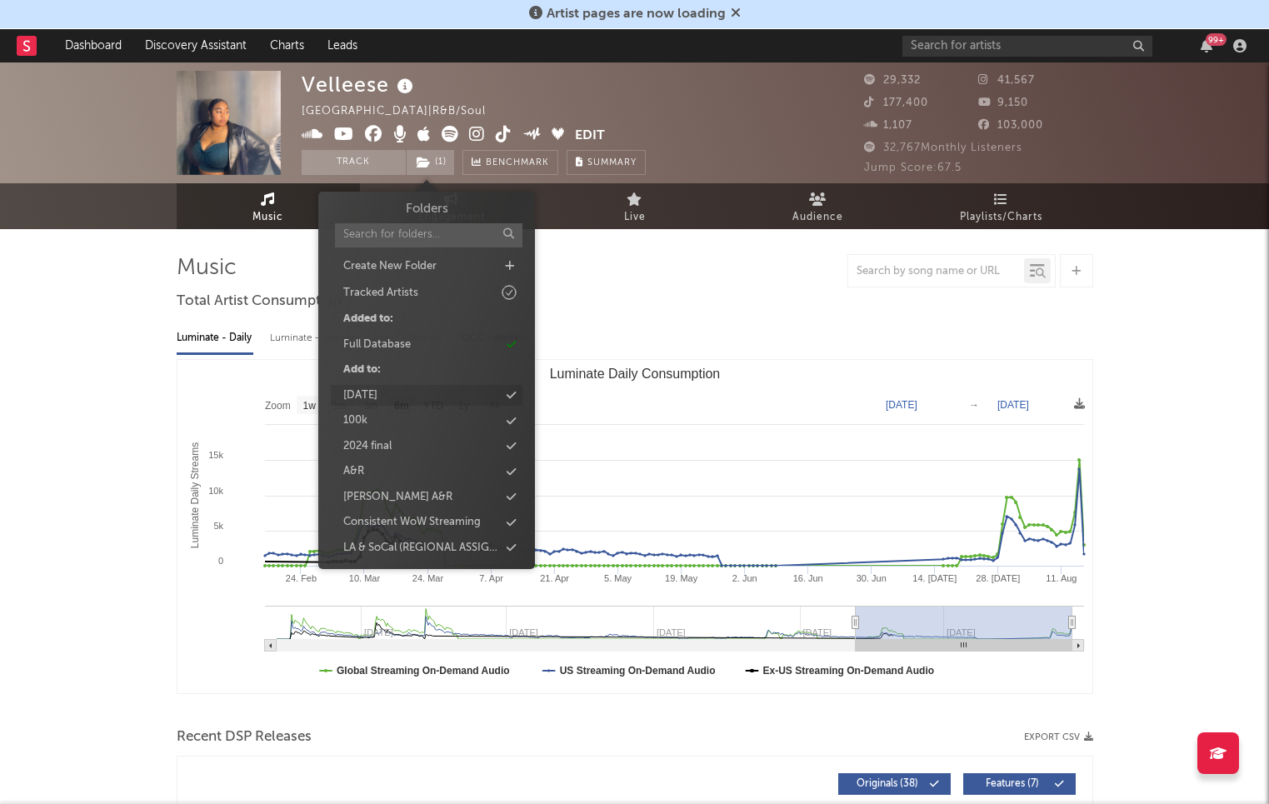
scroll to position [1552, 0]
click at [419, 423] on div "new 8/19" at bounding box center [427, 419] width 192 height 22
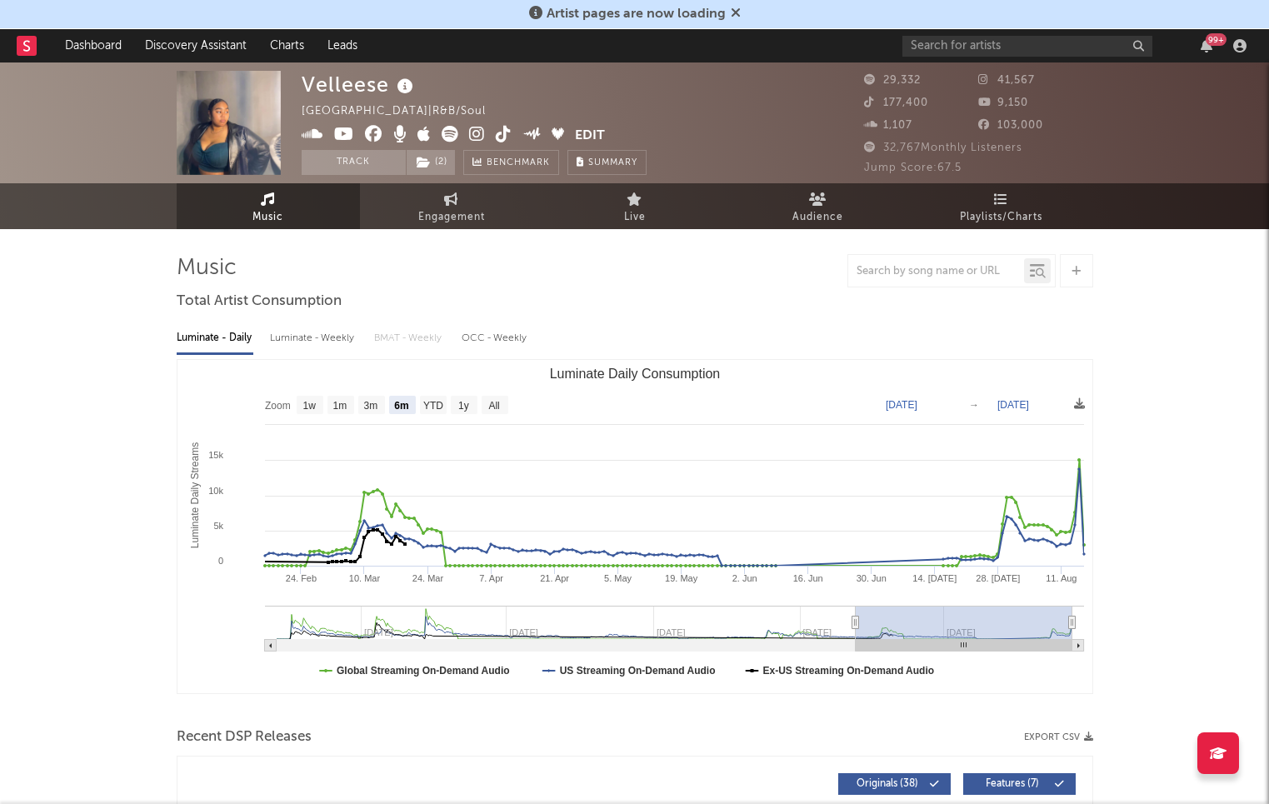
click at [471, 137] on icon at bounding box center [477, 134] width 16 height 17
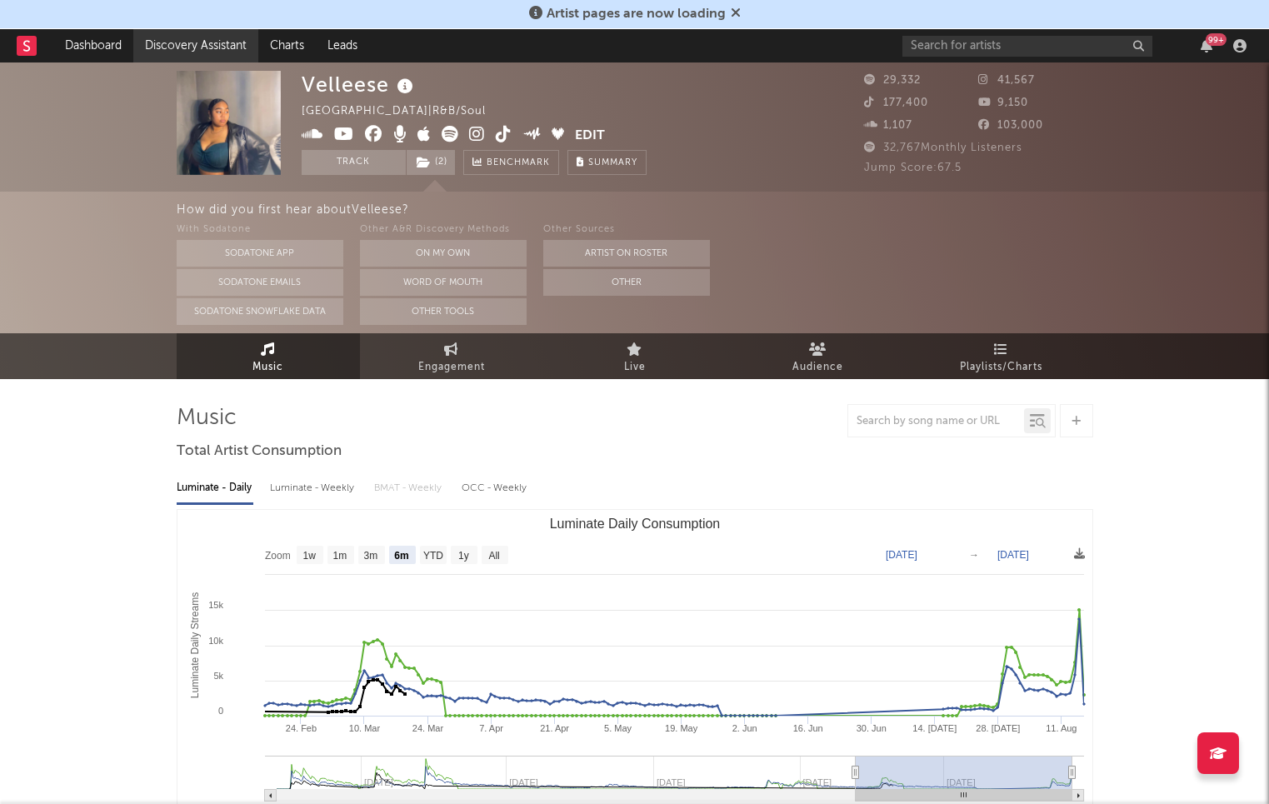
click at [182, 41] on link "Discovery Assistant" at bounding box center [195, 45] width 125 height 33
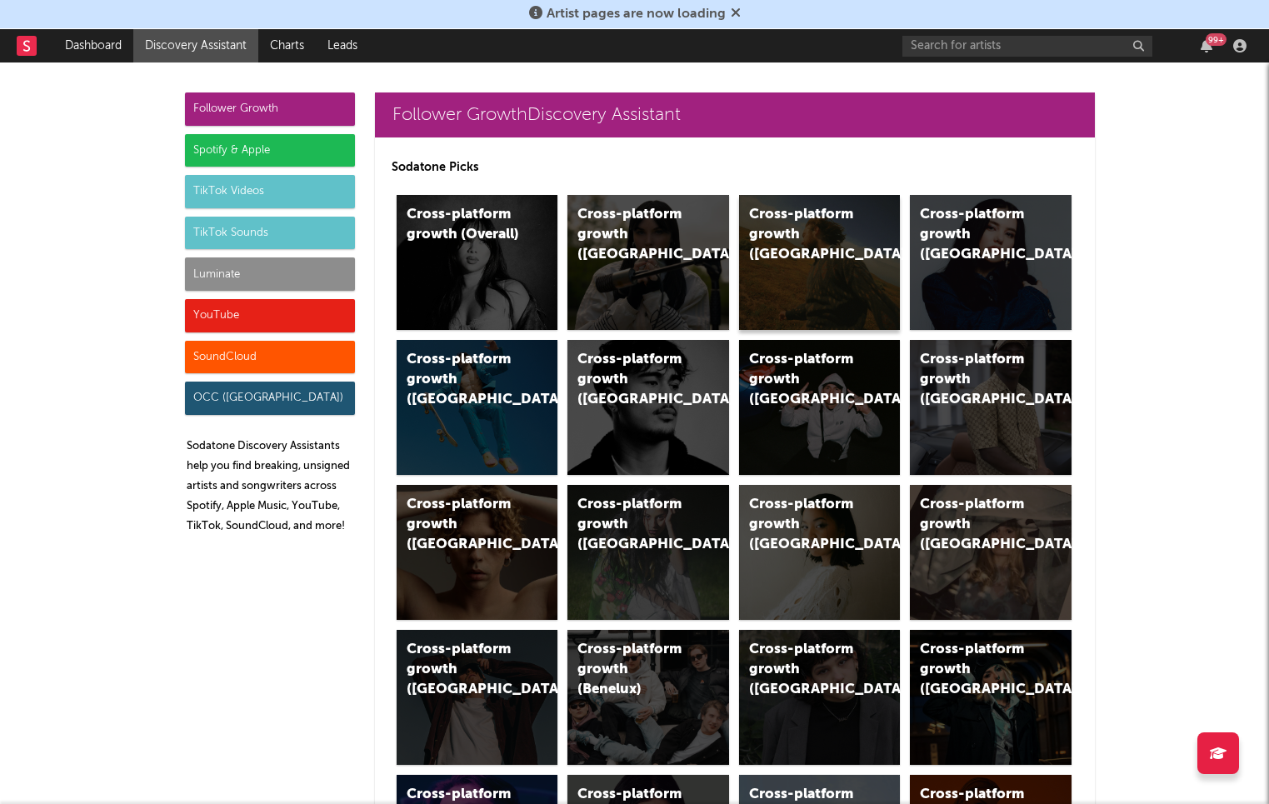
click at [802, 277] on div "Cross-platform growth (US)" at bounding box center [820, 262] width 162 height 135
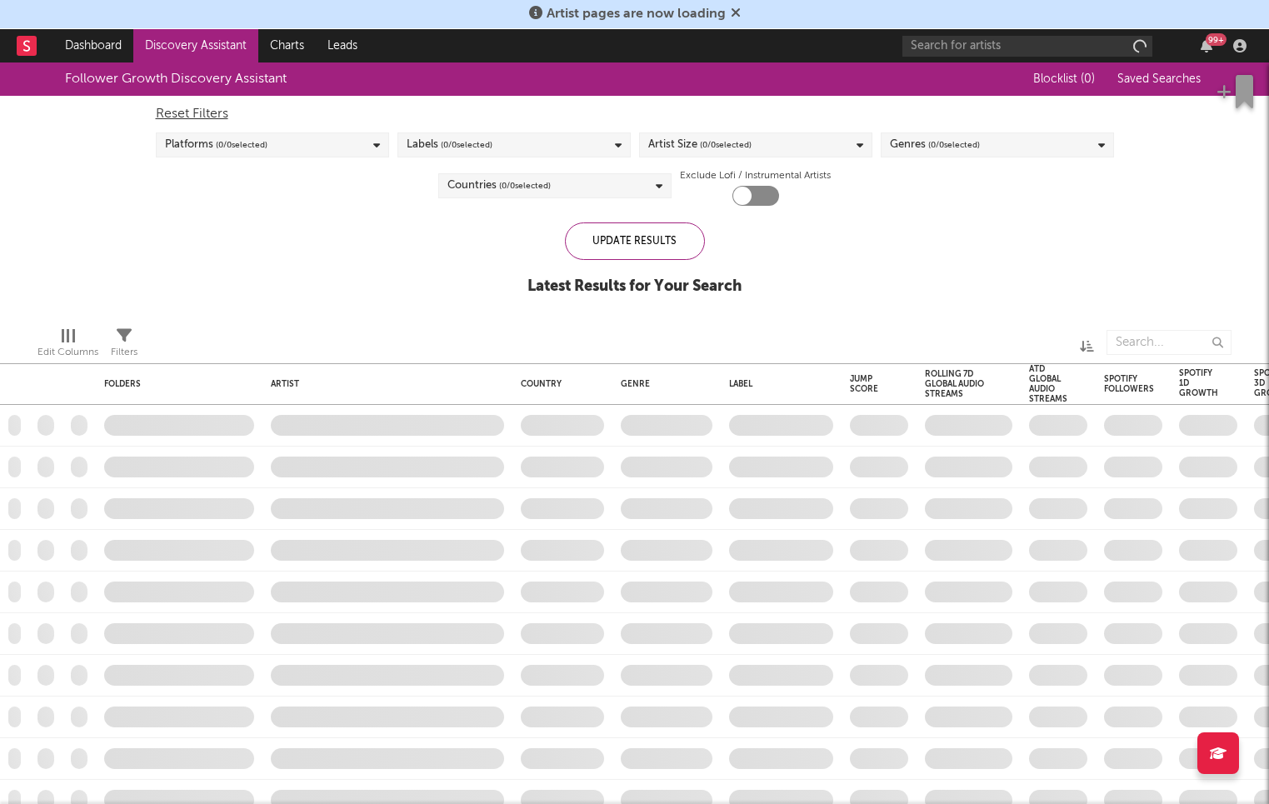
checkbox input "true"
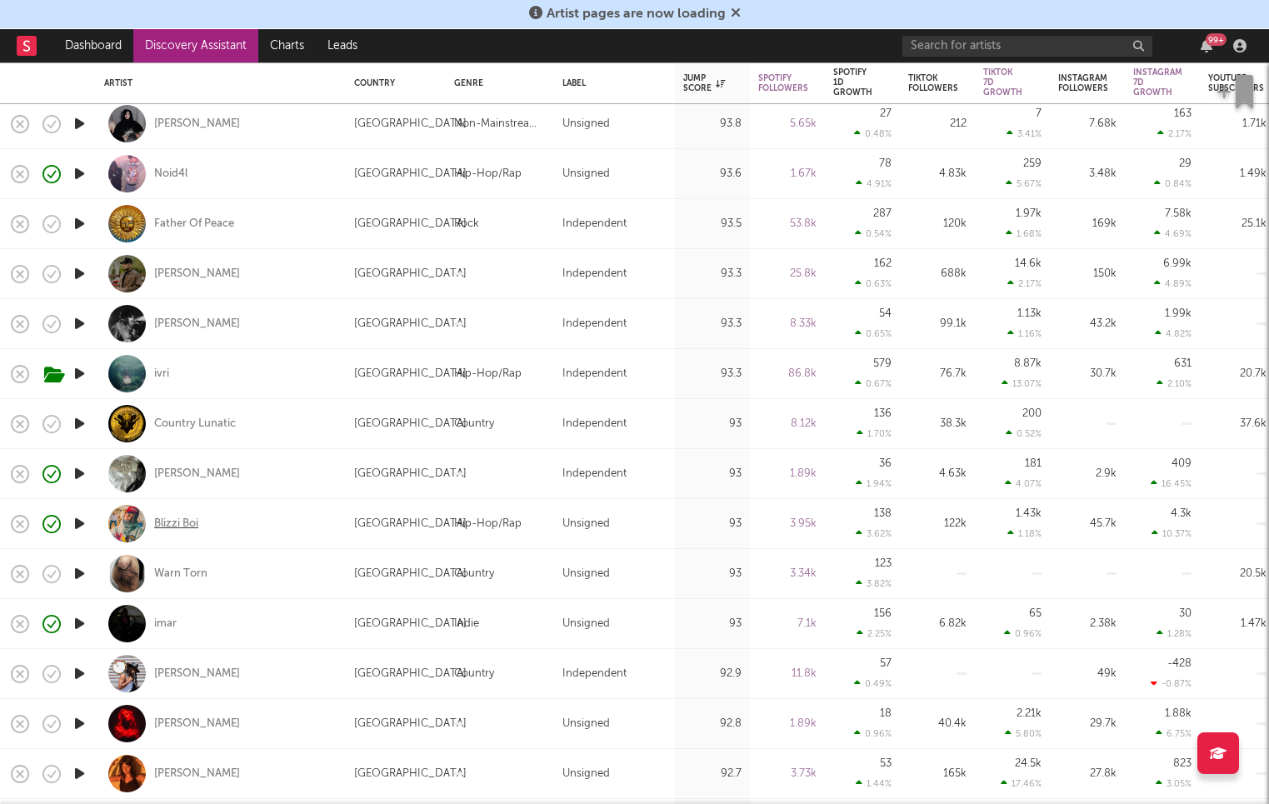
click at [191, 523] on div "Blizzi Boi" at bounding box center [176, 524] width 44 height 15
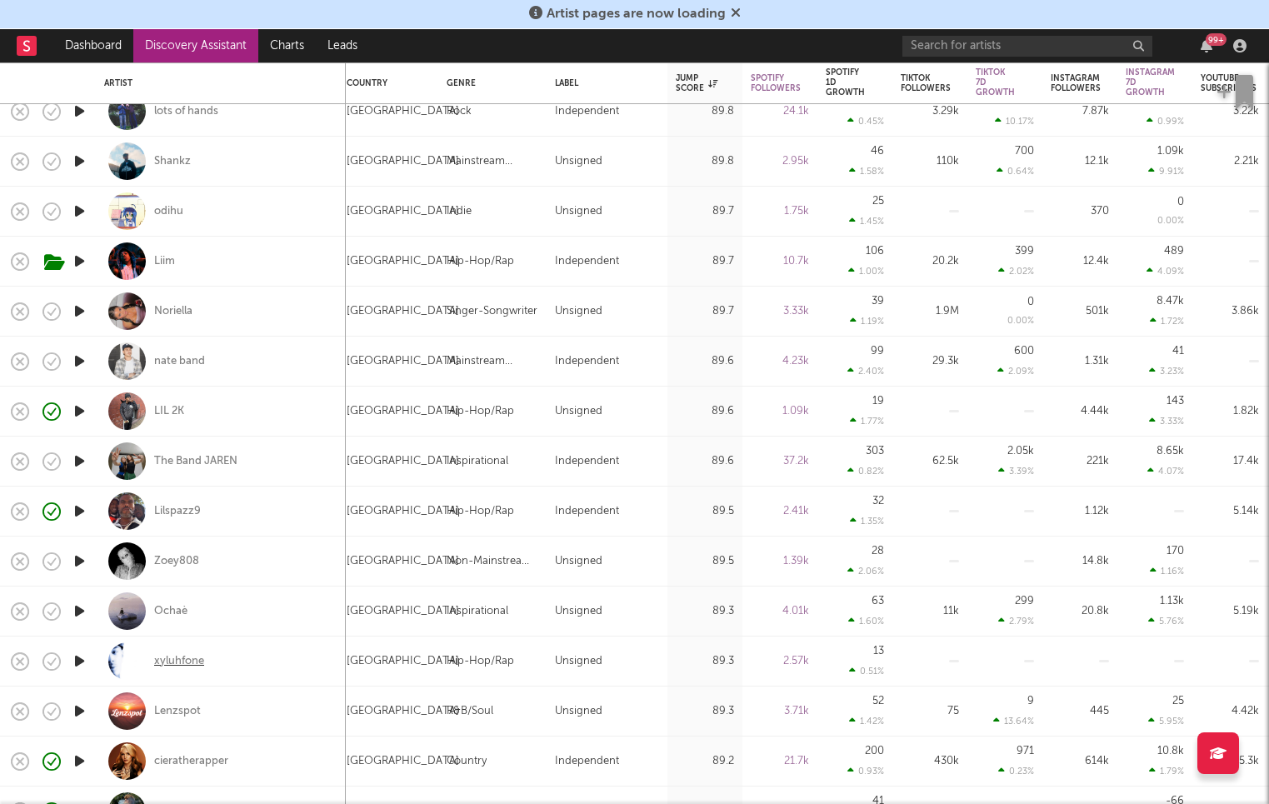
click at [192, 667] on div "xyluhfone" at bounding box center [179, 661] width 50 height 15
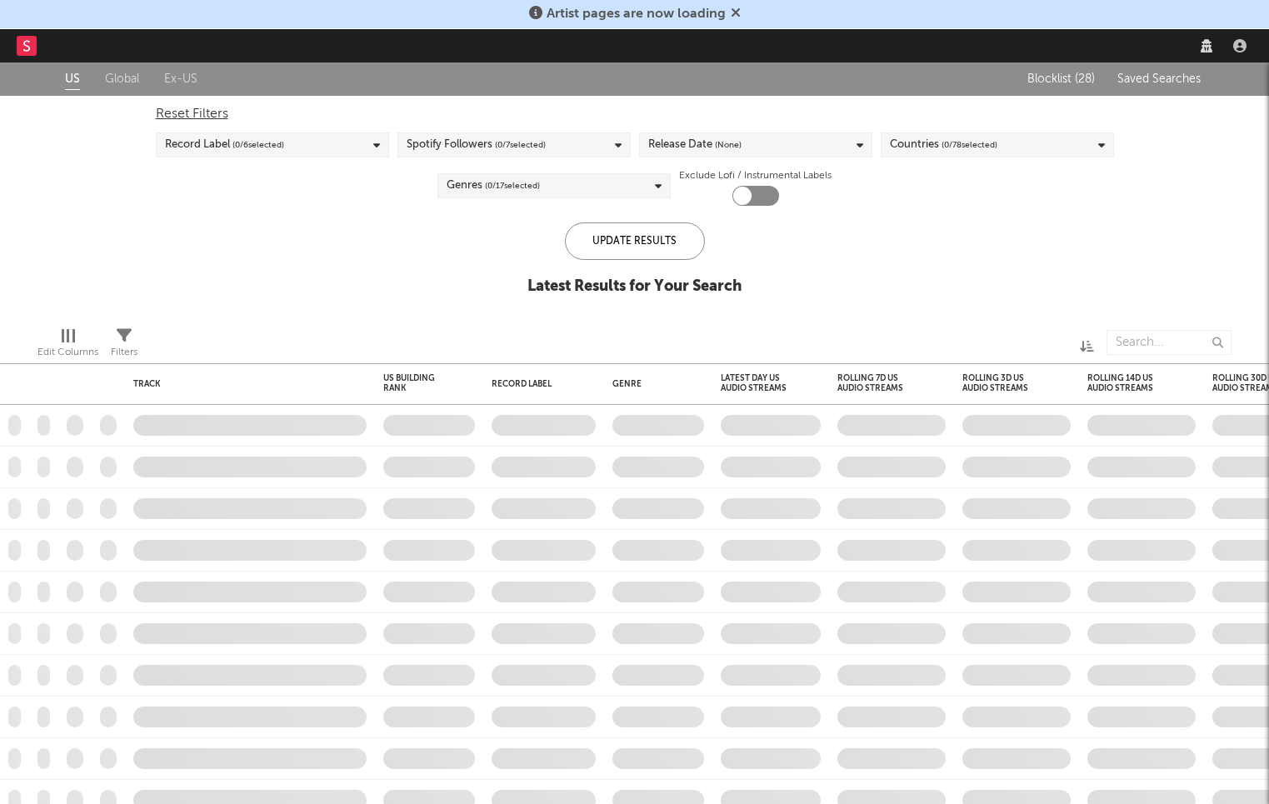
checkbox input "true"
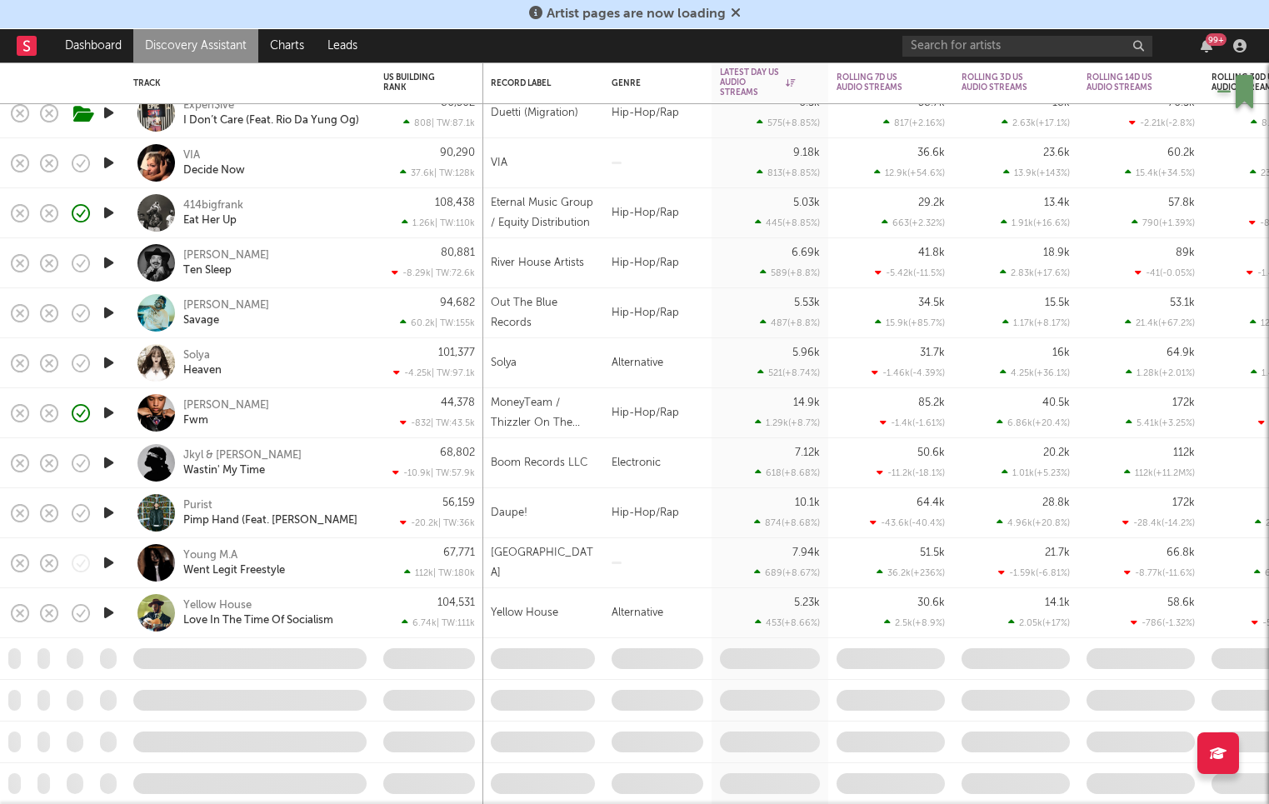
click at [305, 210] on div "414bigfrank Eat Her Up" at bounding box center [272, 213] width 179 height 30
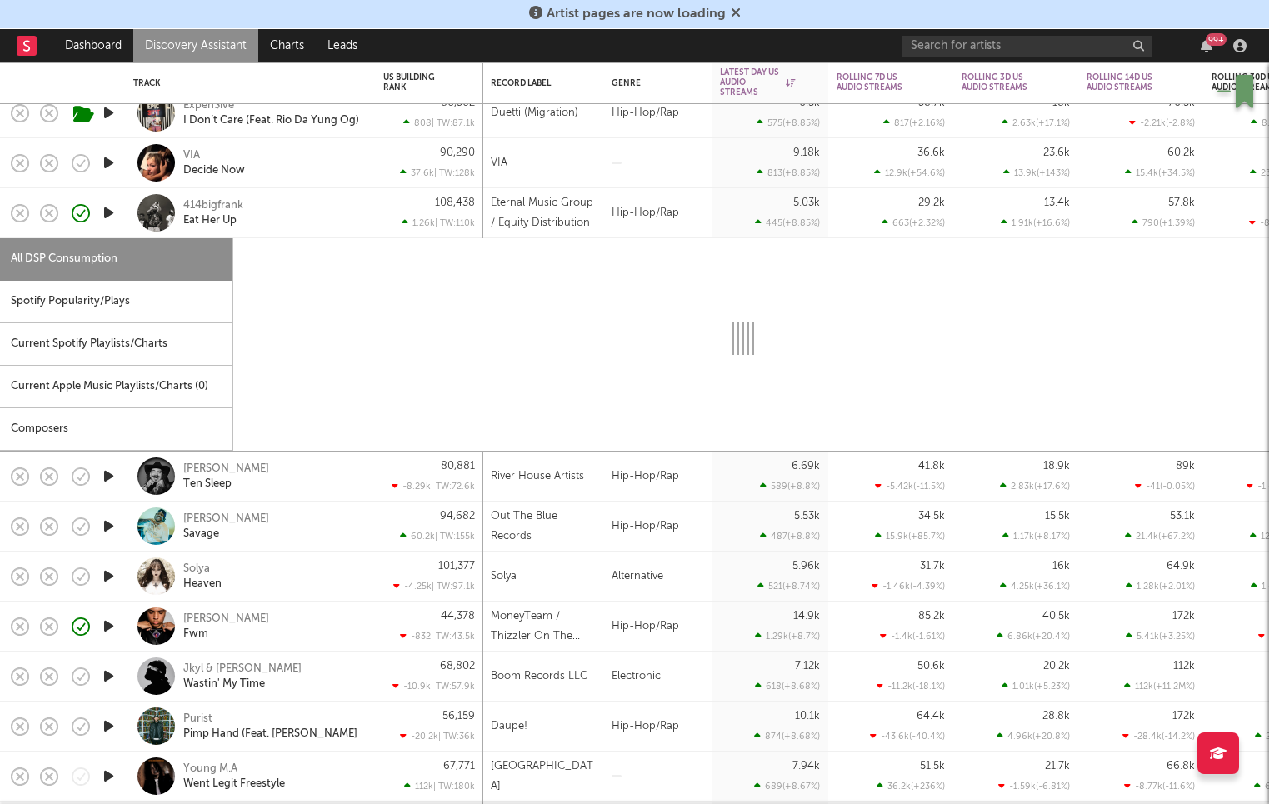
select select "6m"
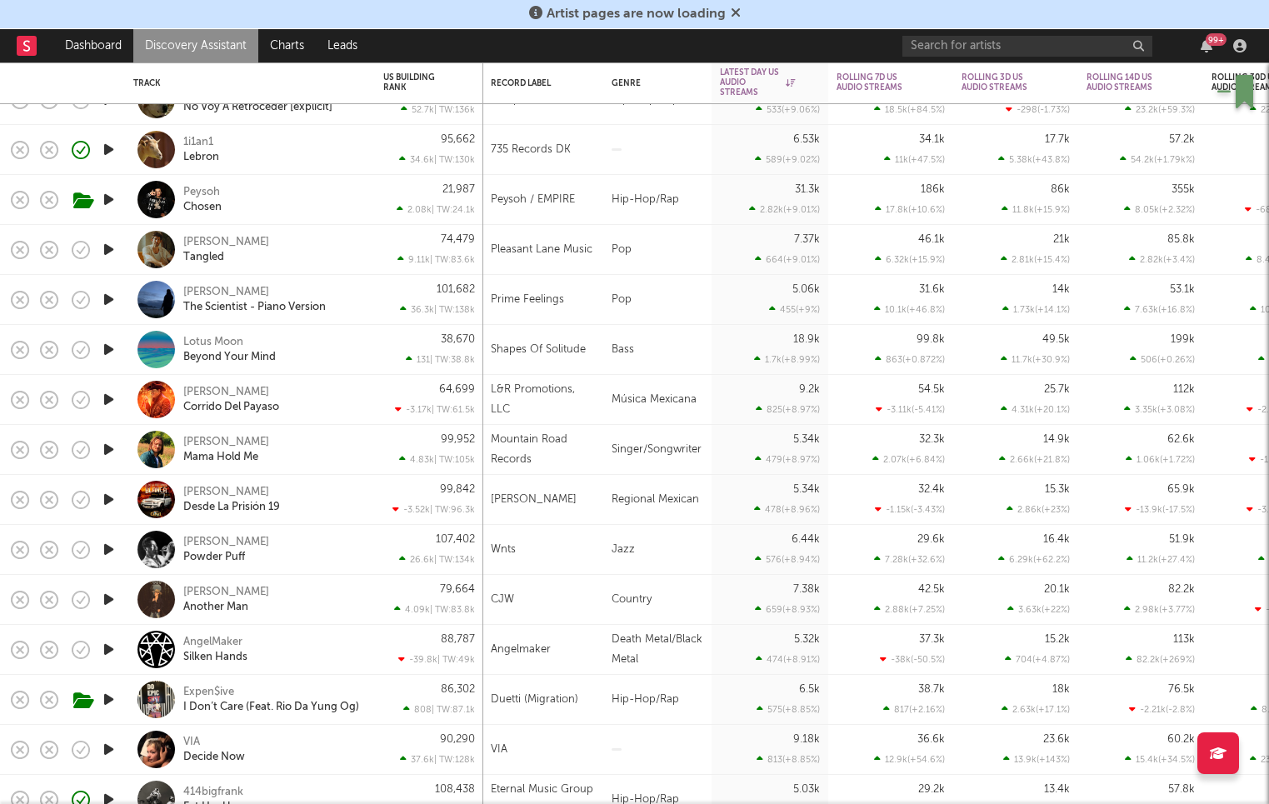
click at [605, 157] on div at bounding box center [657, 150] width 108 height 50
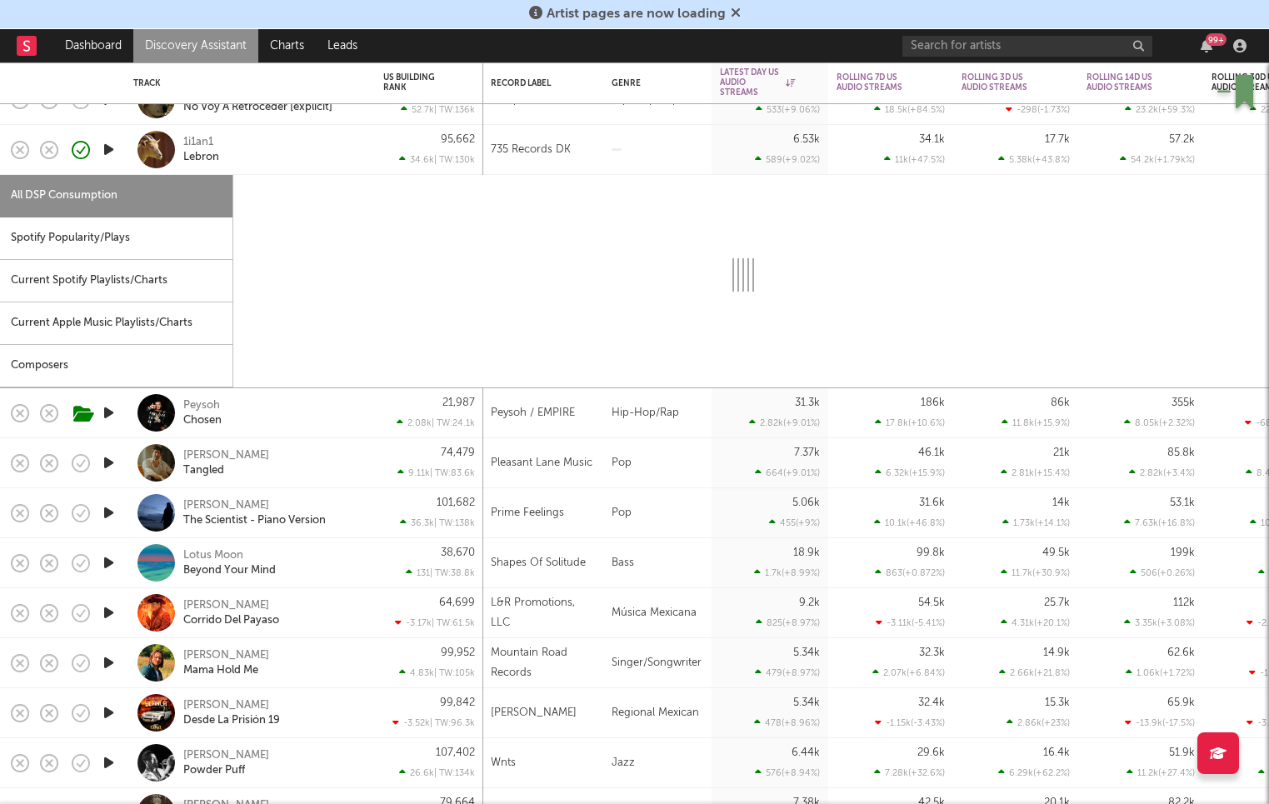
select select "1w"
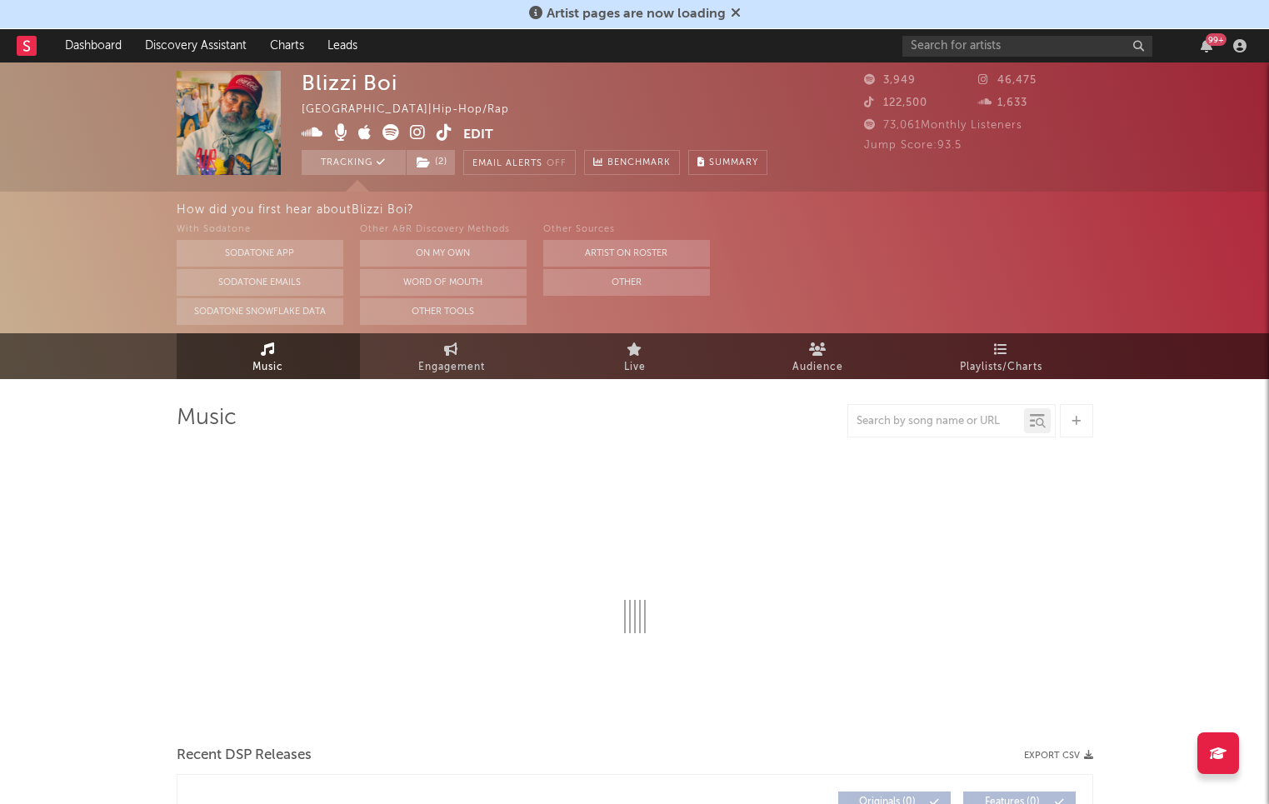
select select "1w"
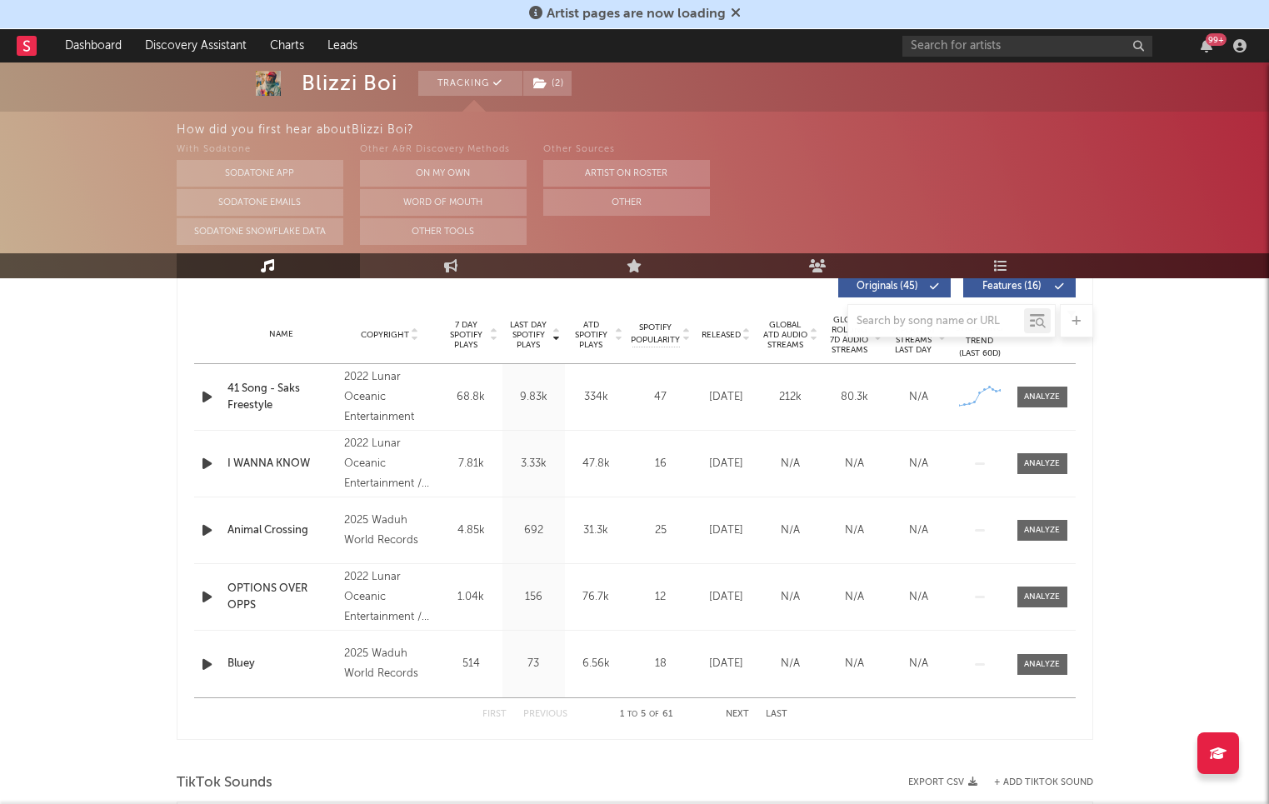
scroll to position [644, 0]
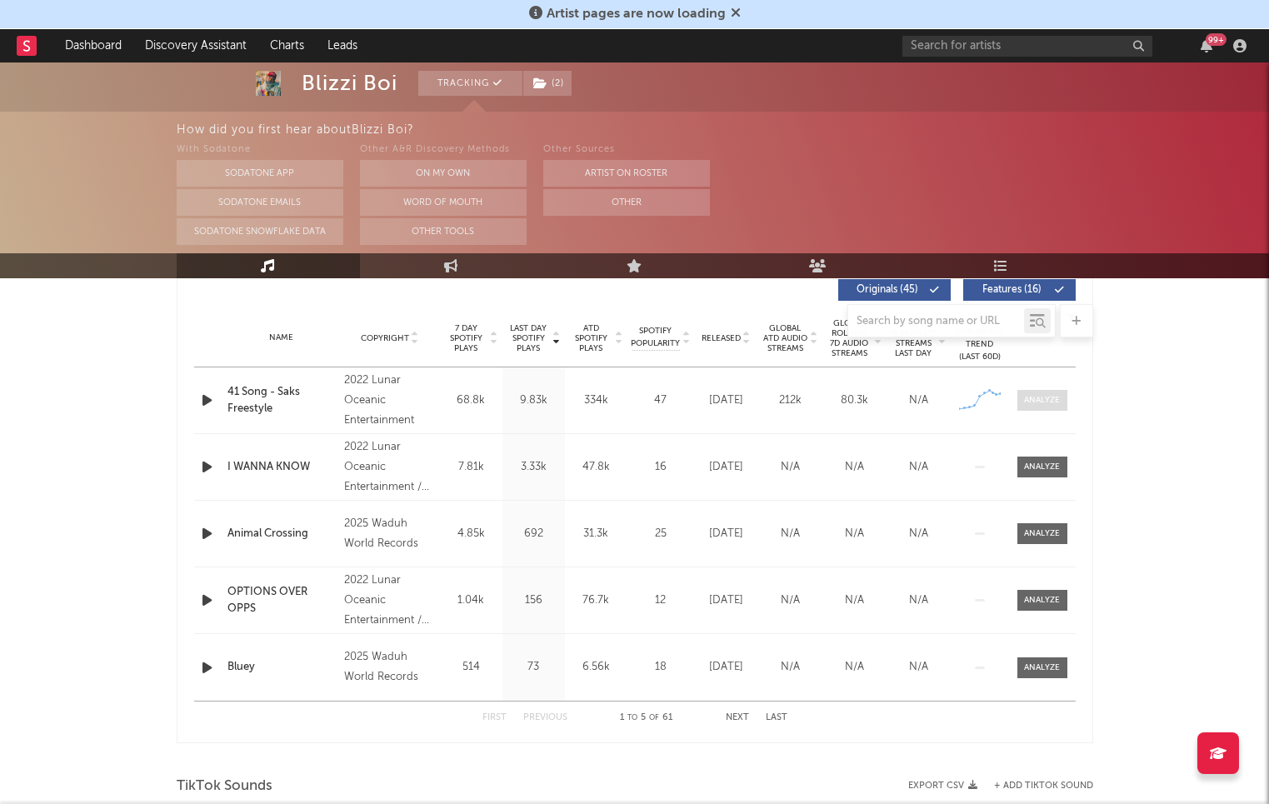
click at [1048, 398] on div at bounding box center [1042, 400] width 36 height 12
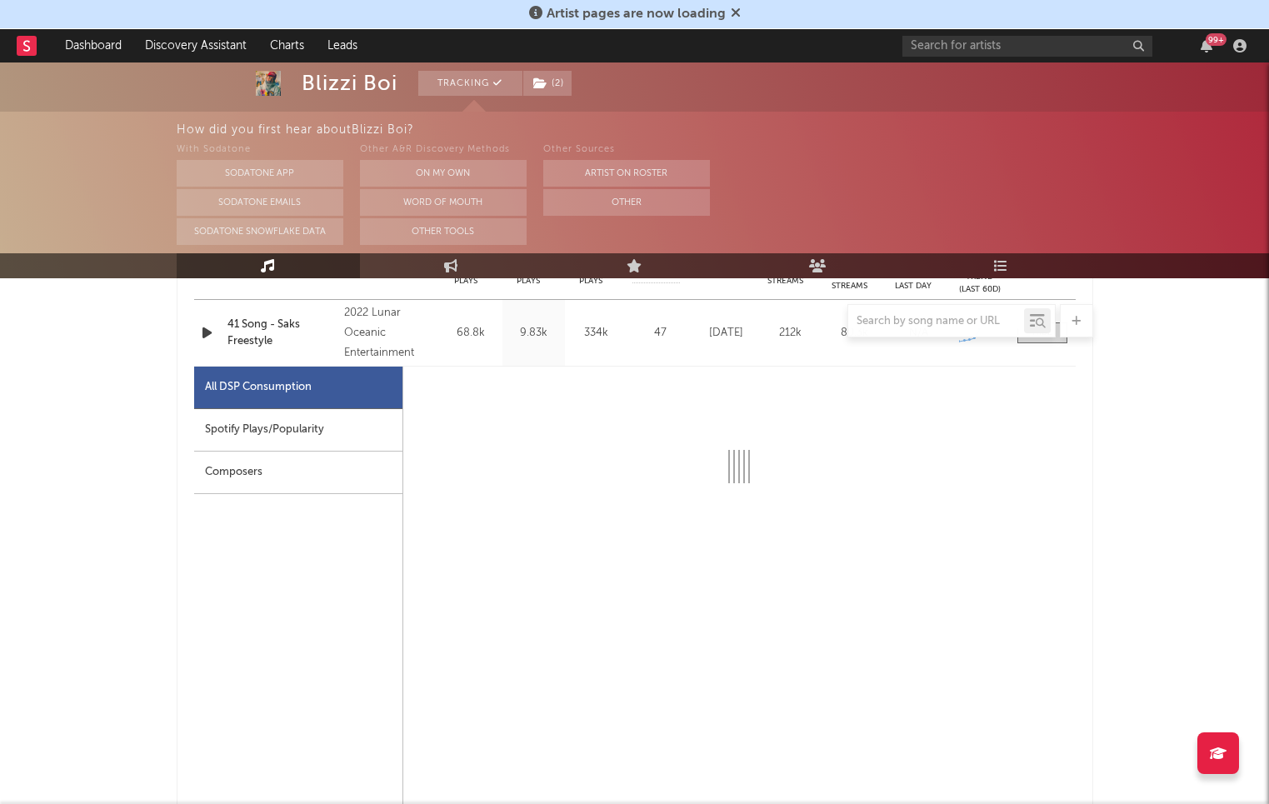
select select "1w"
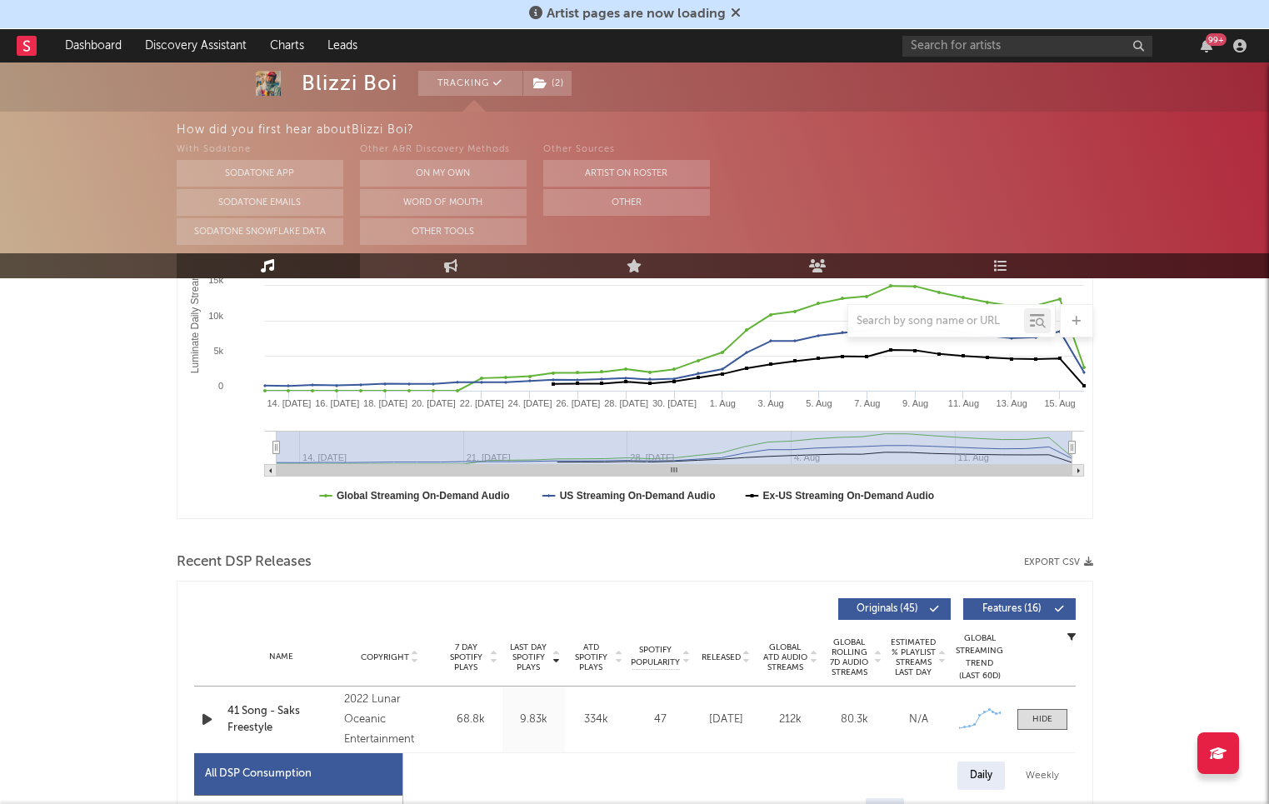
scroll to position [0, 0]
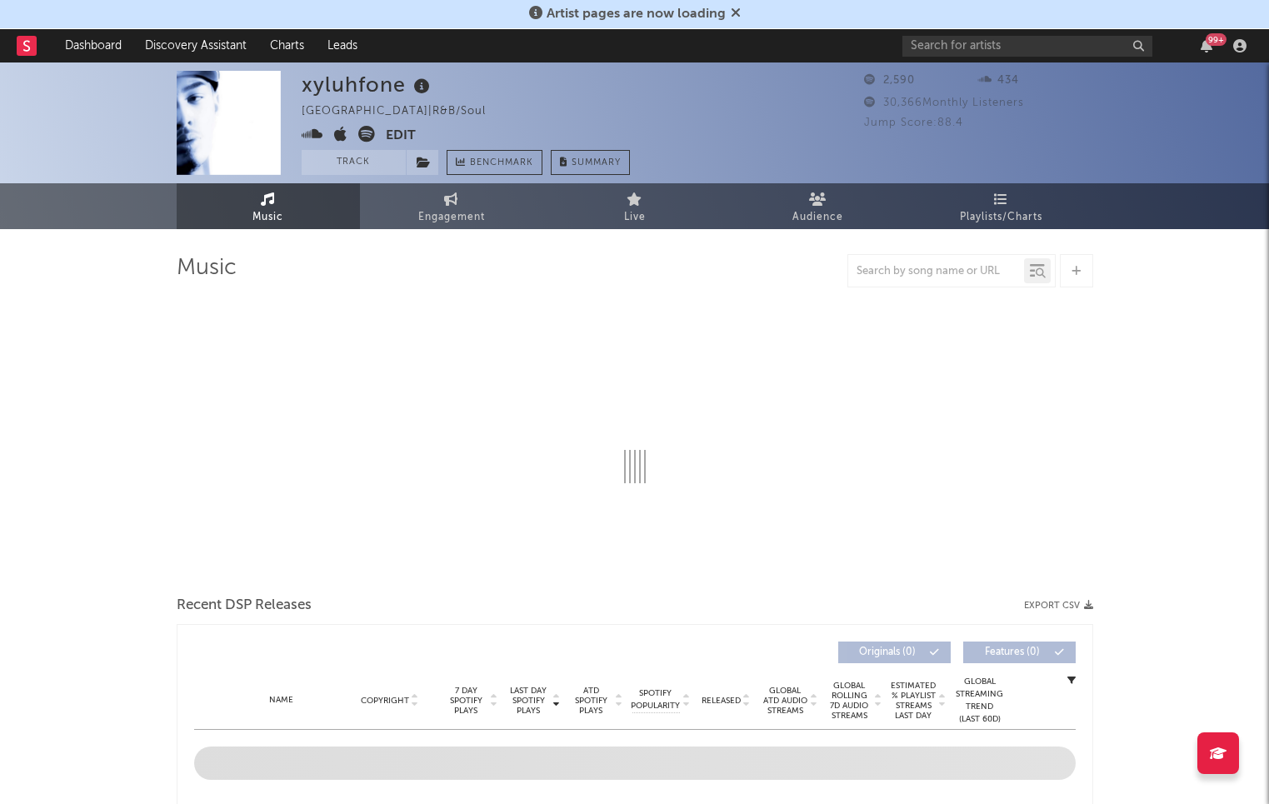
select select "6m"
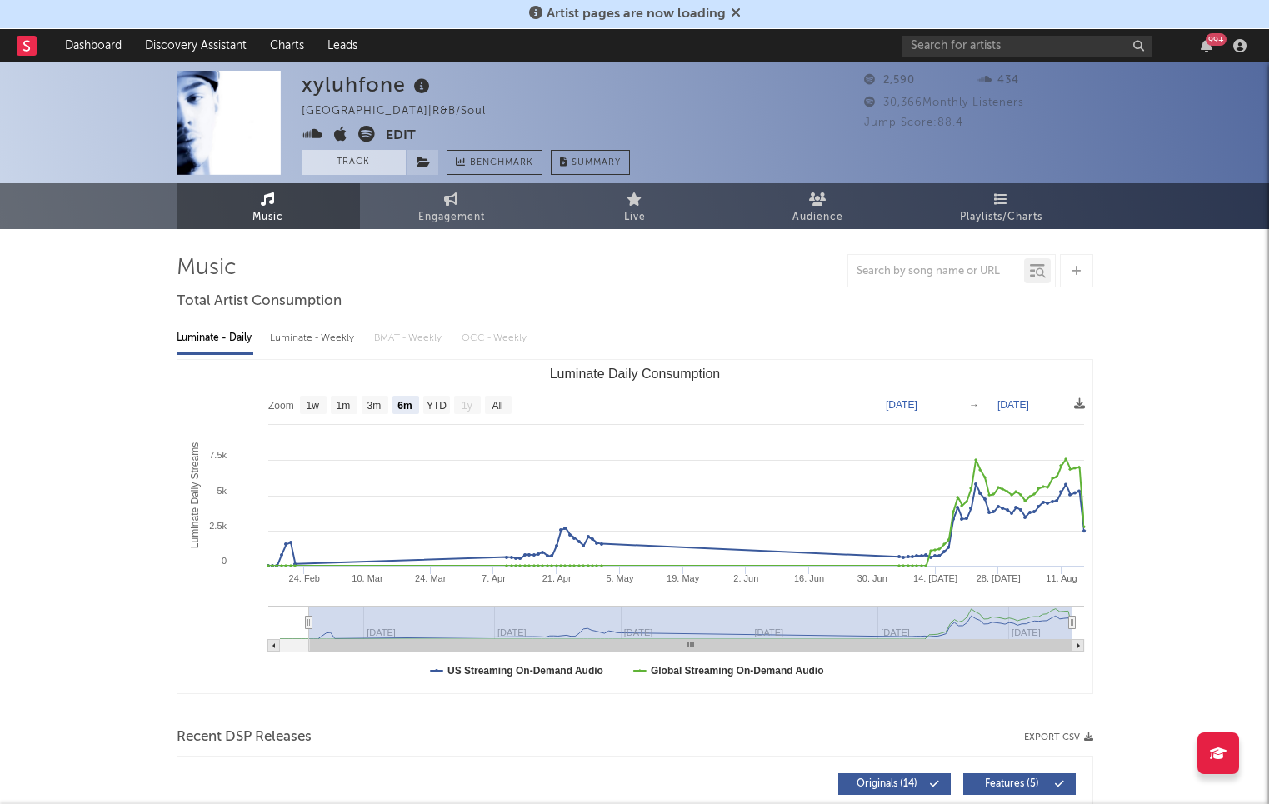
click at [327, 161] on button "Track" at bounding box center [354, 162] width 104 height 25
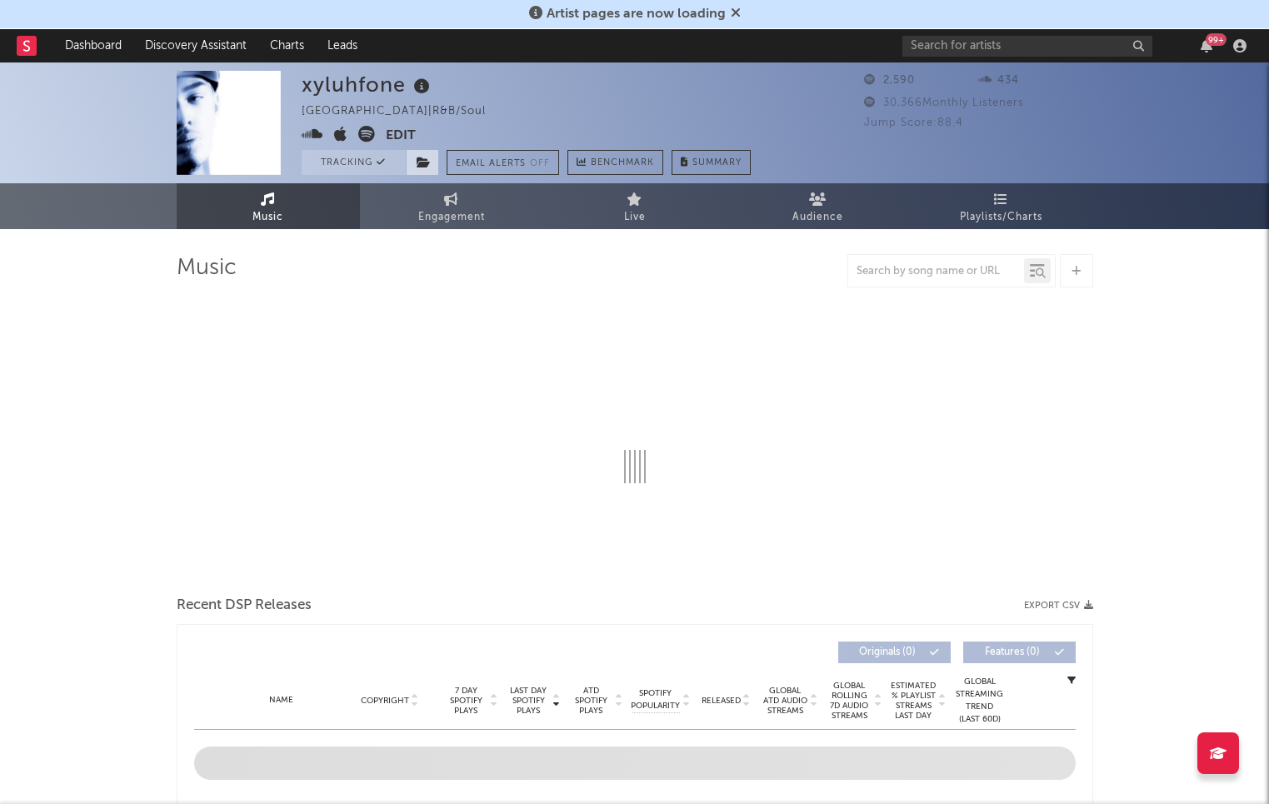
click at [417, 161] on icon at bounding box center [424, 163] width 14 height 12
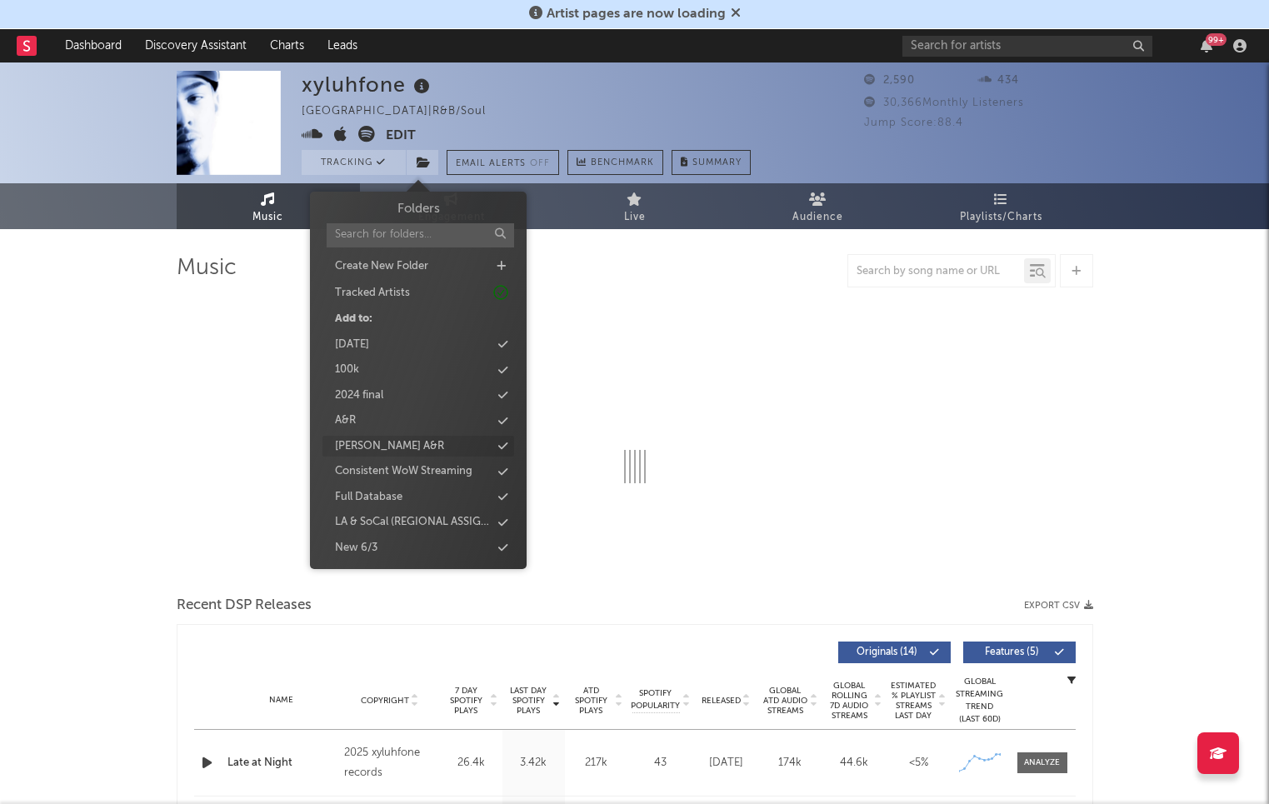
select select "6m"
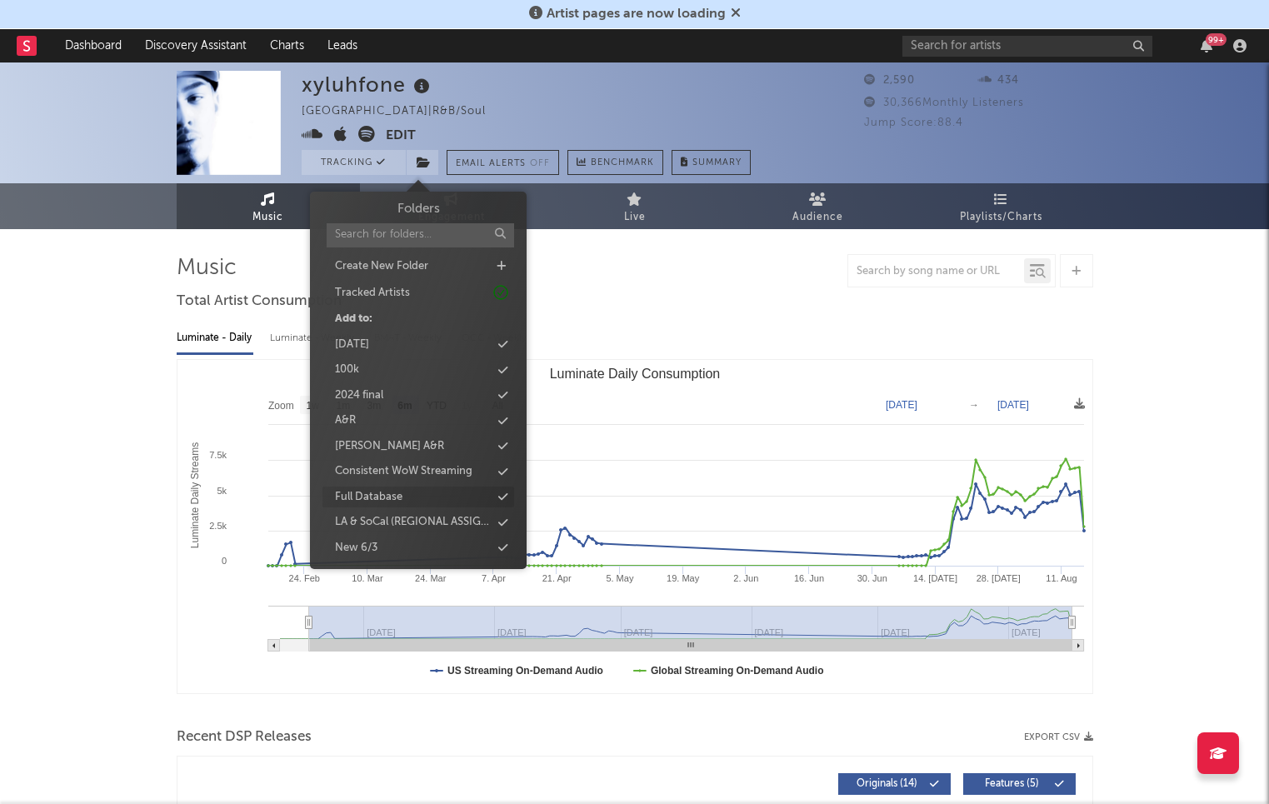
click at [371, 497] on div "Full Database" at bounding box center [368, 497] width 67 height 17
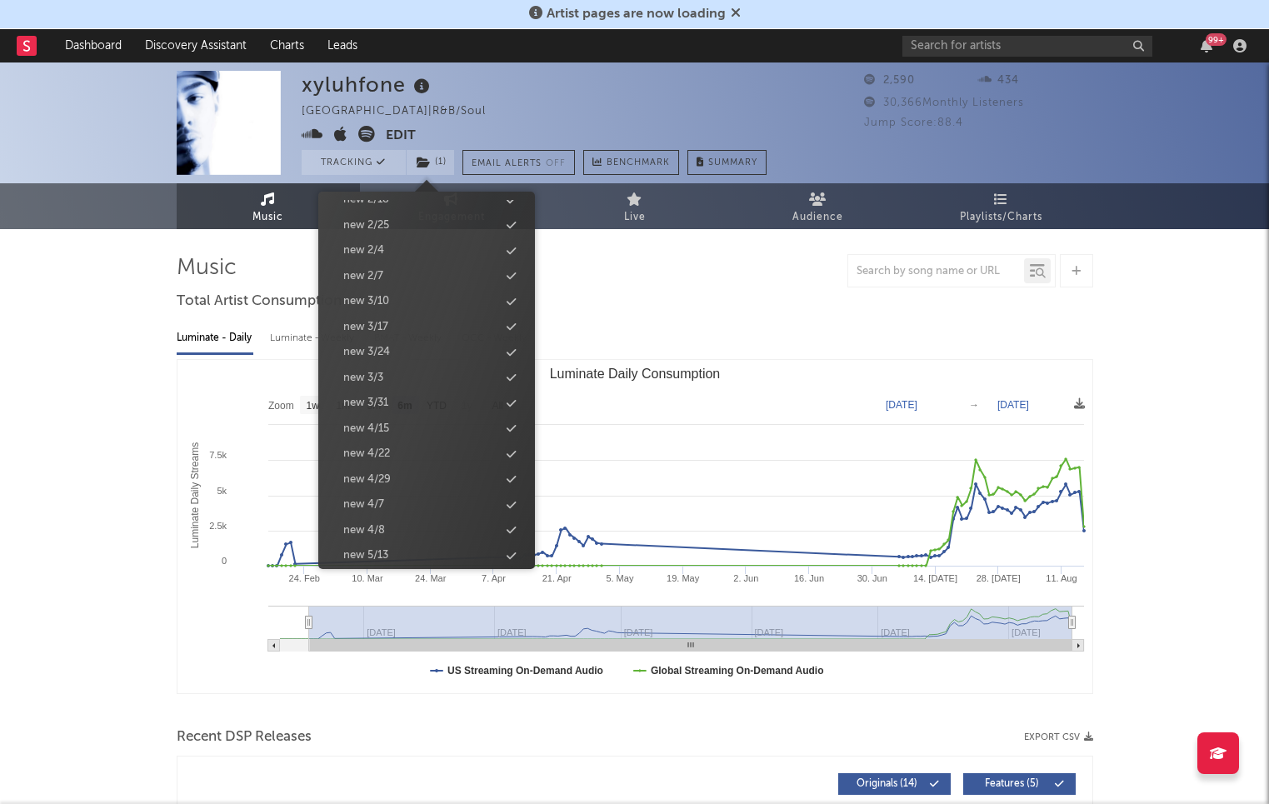
scroll to position [1552, 0]
click at [381, 417] on div "new 8/19" at bounding box center [366, 419] width 47 height 17
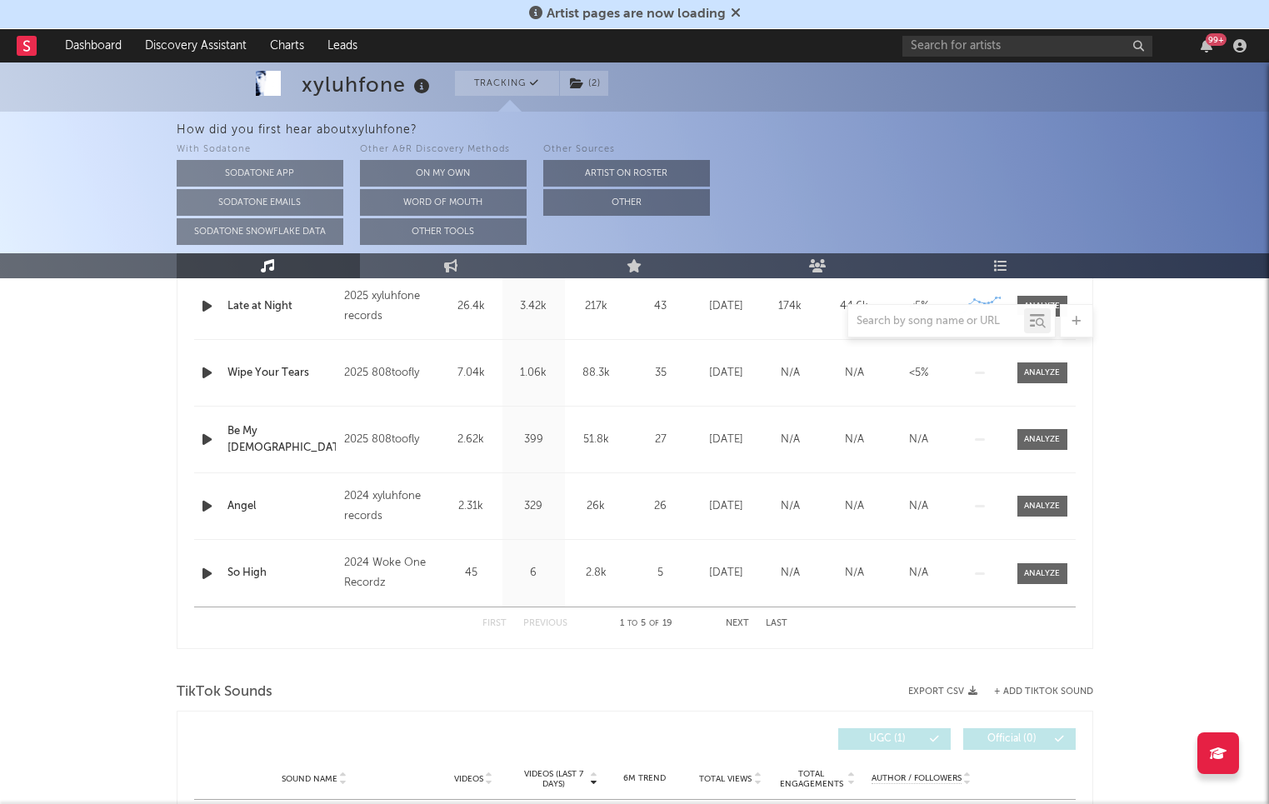
scroll to position [1076, 0]
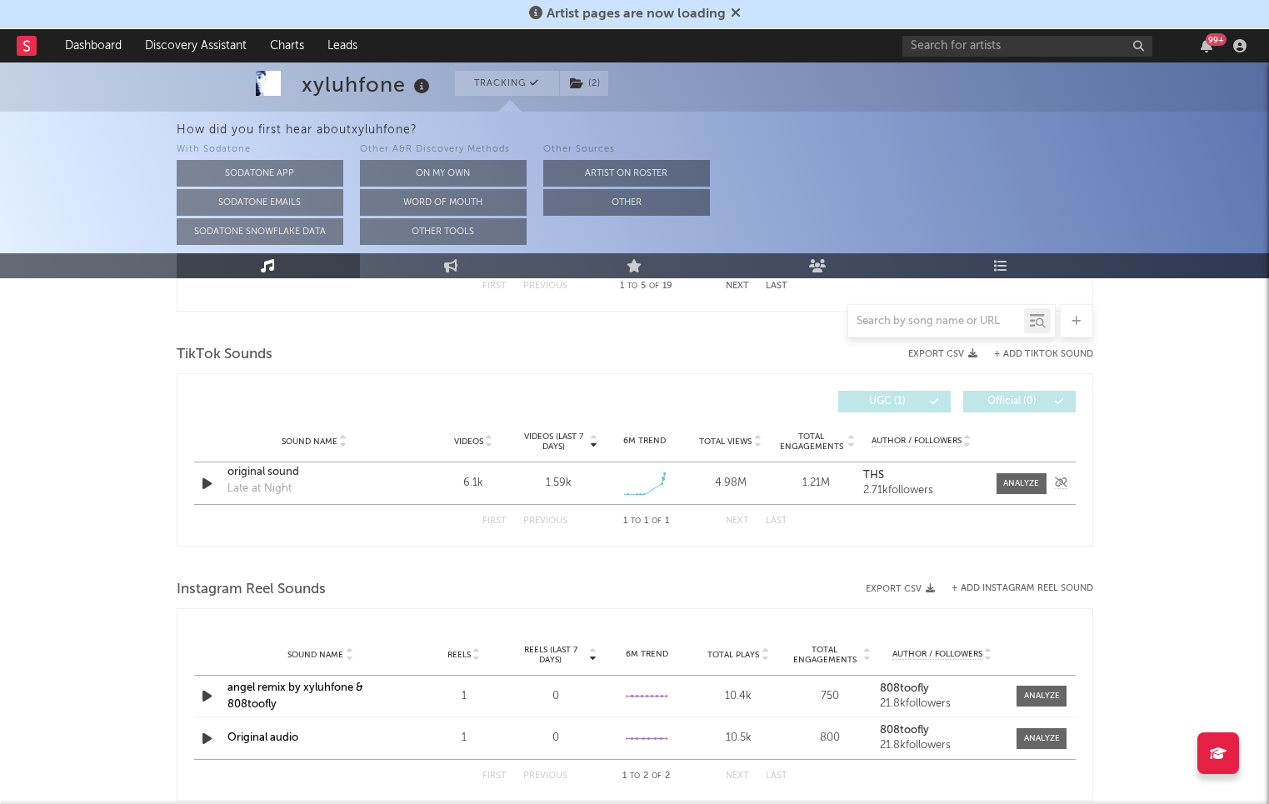
click at [198, 477] on icon "button" at bounding box center [206, 483] width 17 height 21
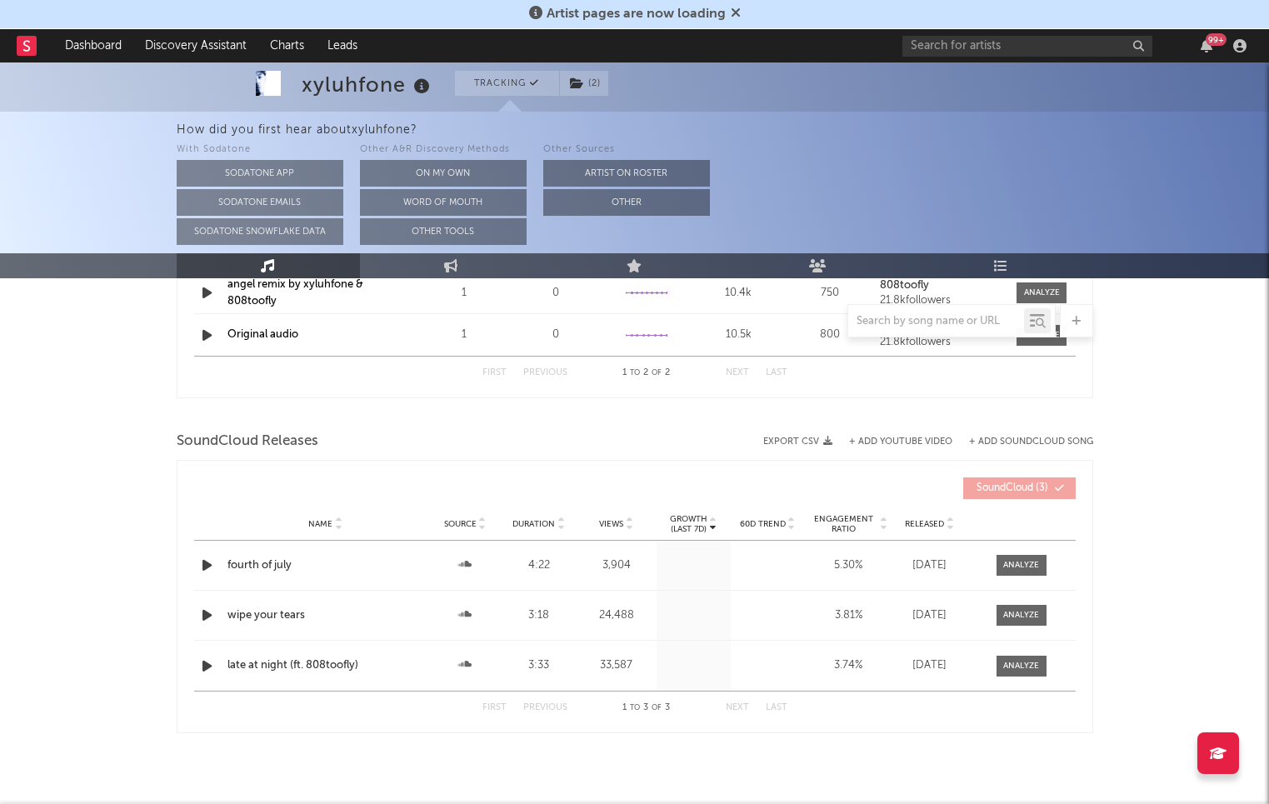
scroll to position [1480, 0]
click at [200, 564] on icon "button" at bounding box center [206, 564] width 17 height 21
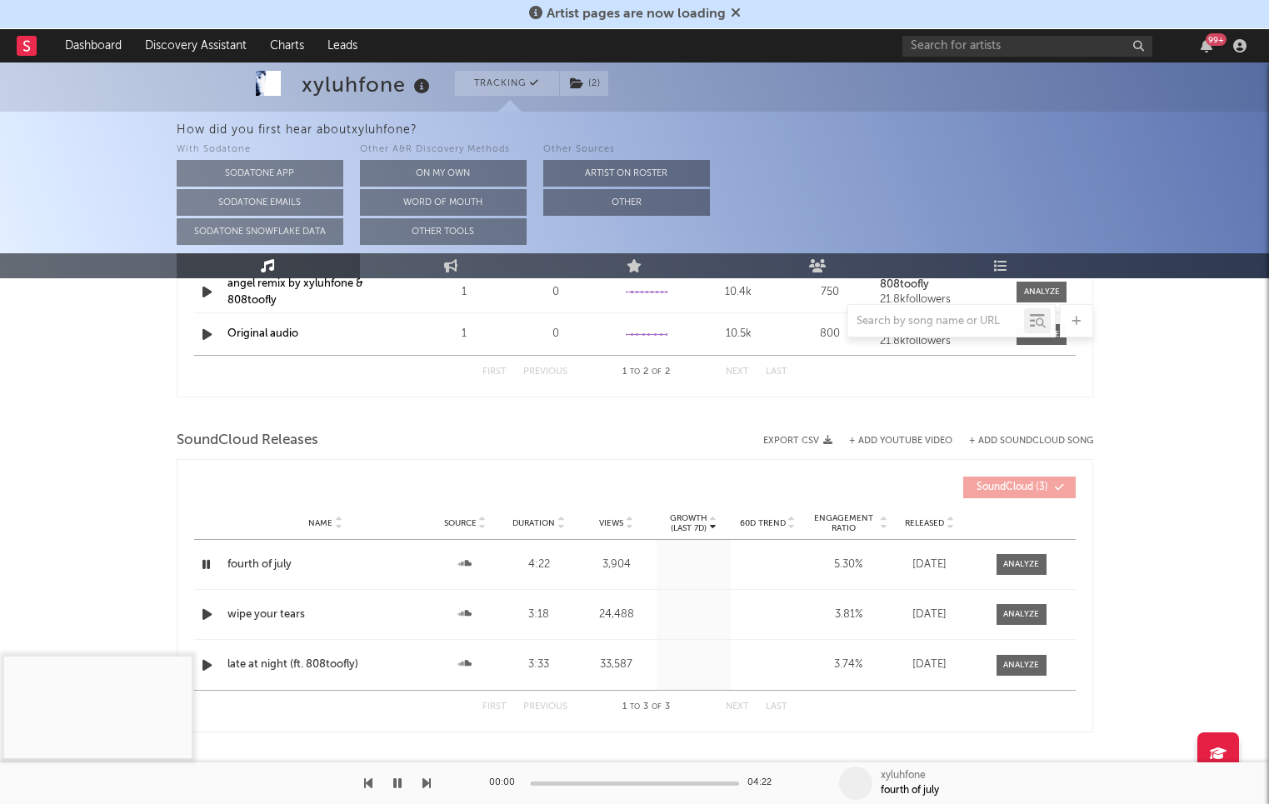
click at [601, 784] on div at bounding box center [635, 784] width 208 height 4
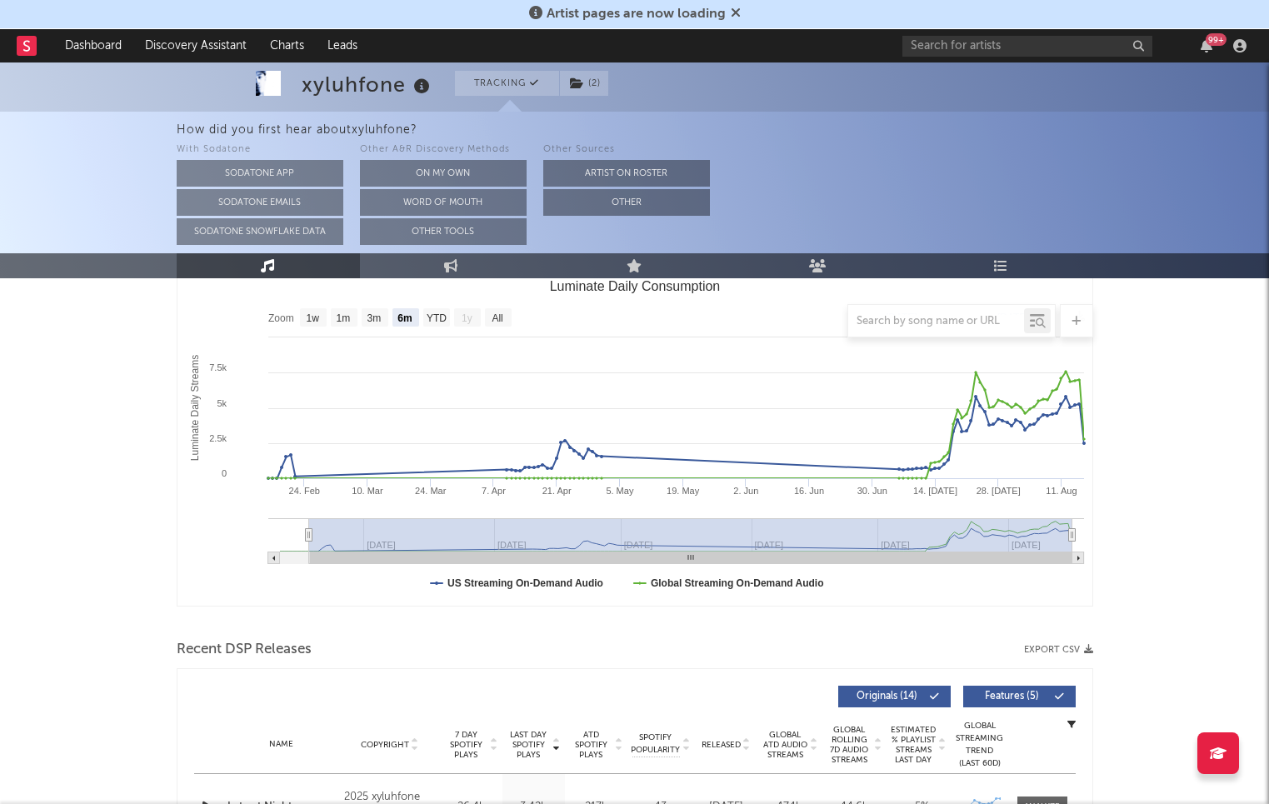
scroll to position [0, 0]
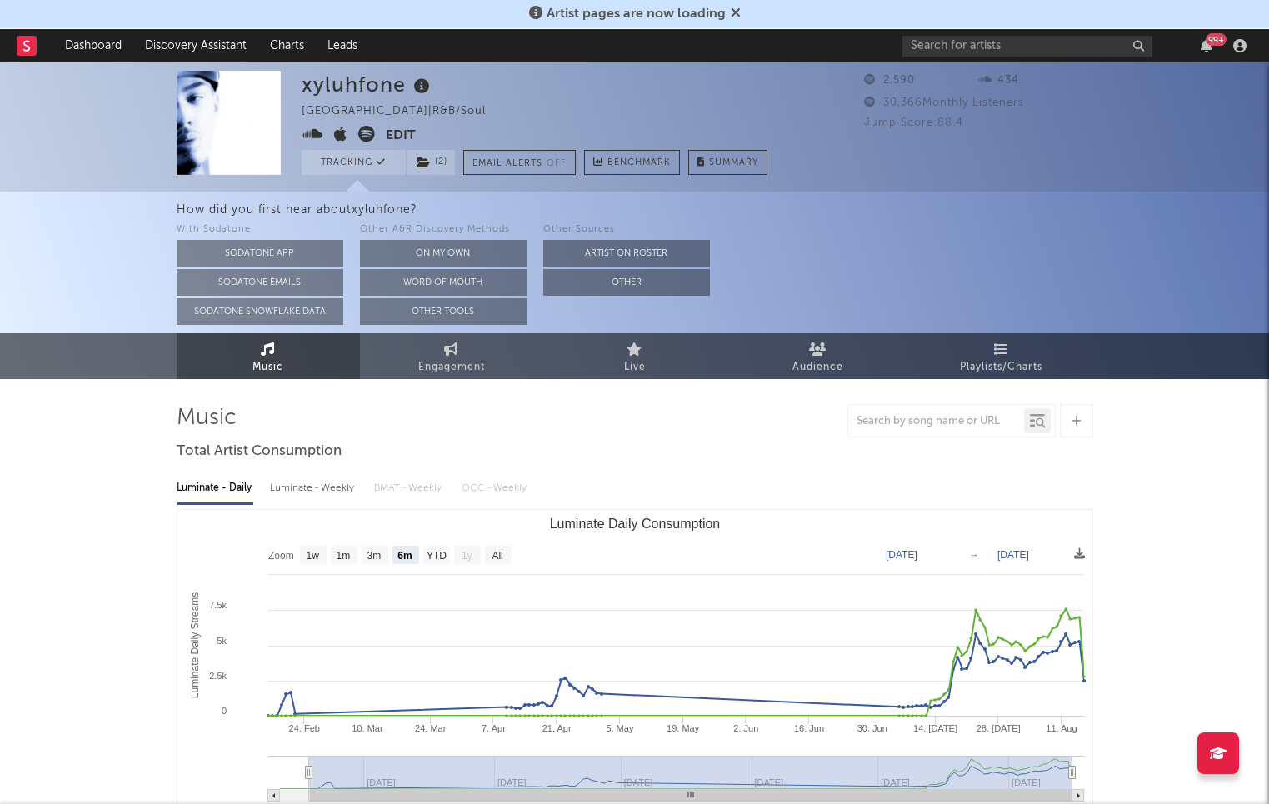
click at [312, 129] on icon at bounding box center [313, 134] width 22 height 17
